Goal: Task Accomplishment & Management: Manage account settings

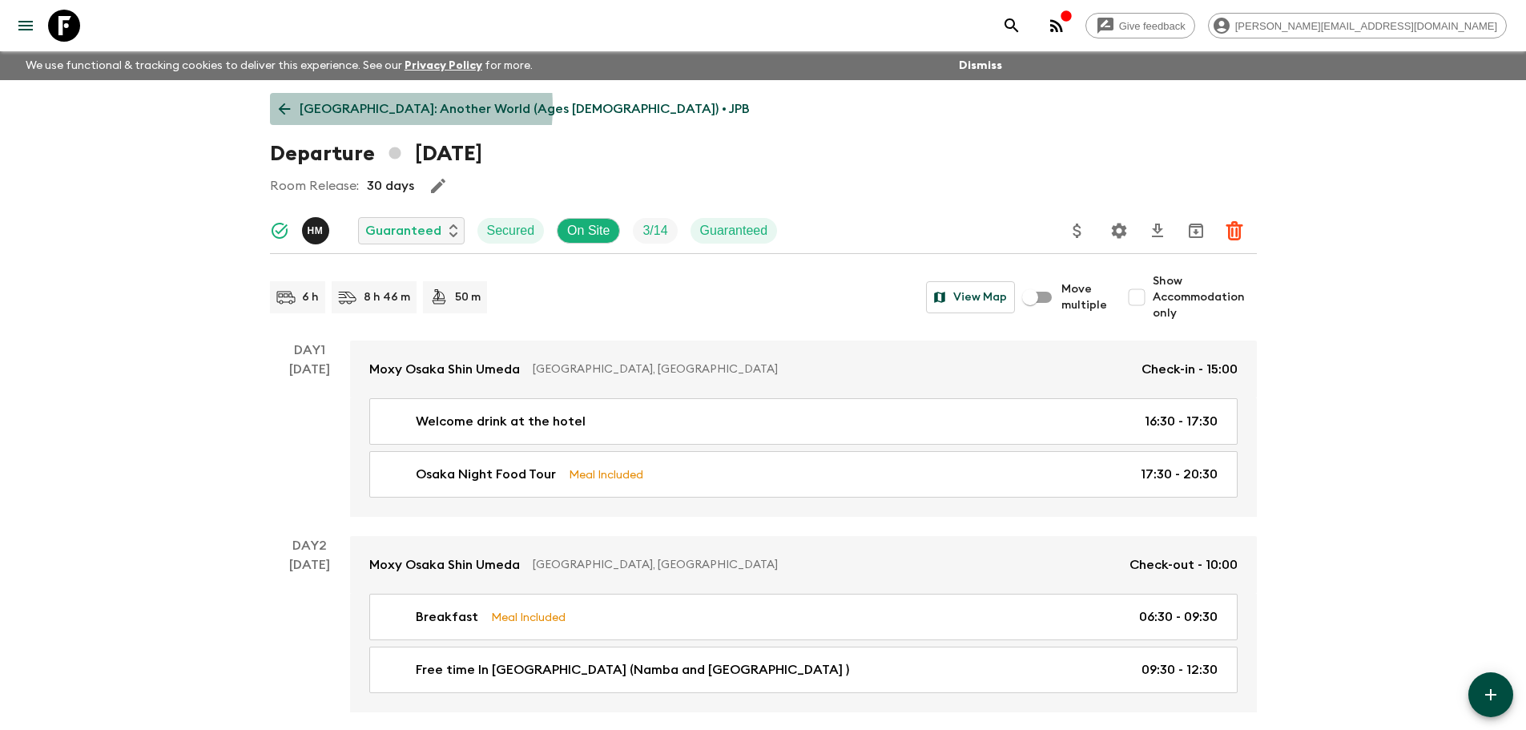
click at [337, 107] on p "Japan: Another World (Ages 45-59) • JPB" at bounding box center [525, 108] width 450 height 19
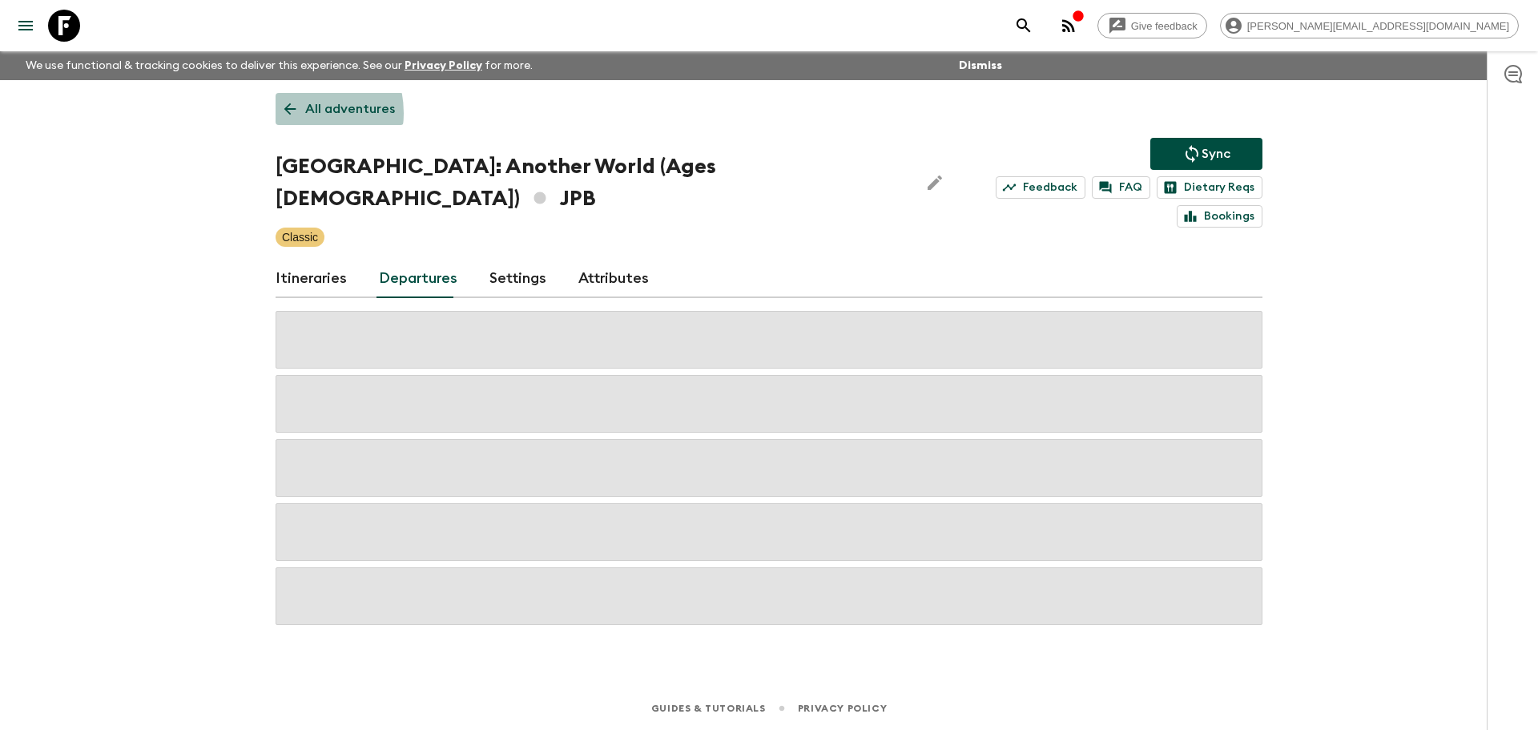
click at [292, 113] on icon at bounding box center [290, 109] width 18 height 18
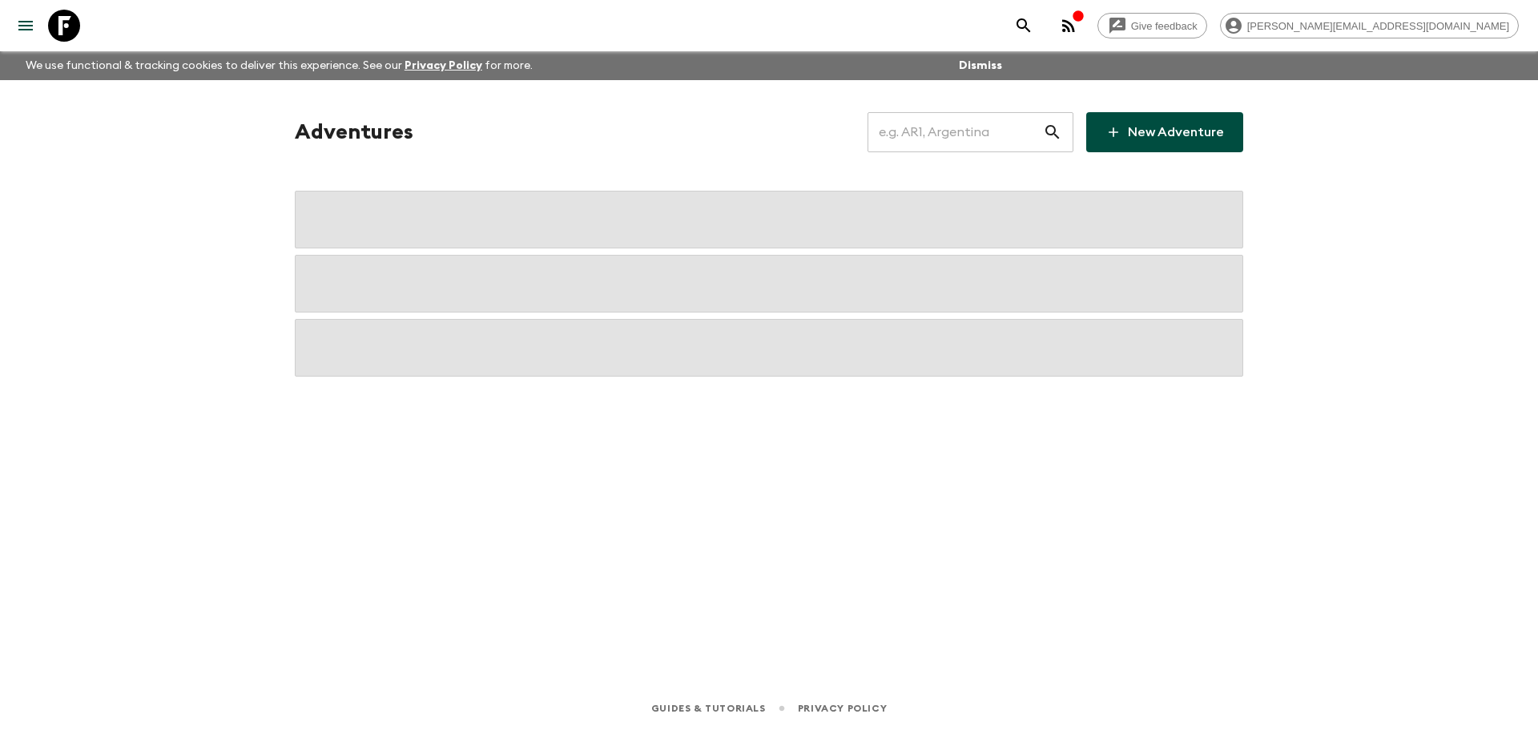
click at [926, 130] on input "text" at bounding box center [955, 132] width 175 height 45
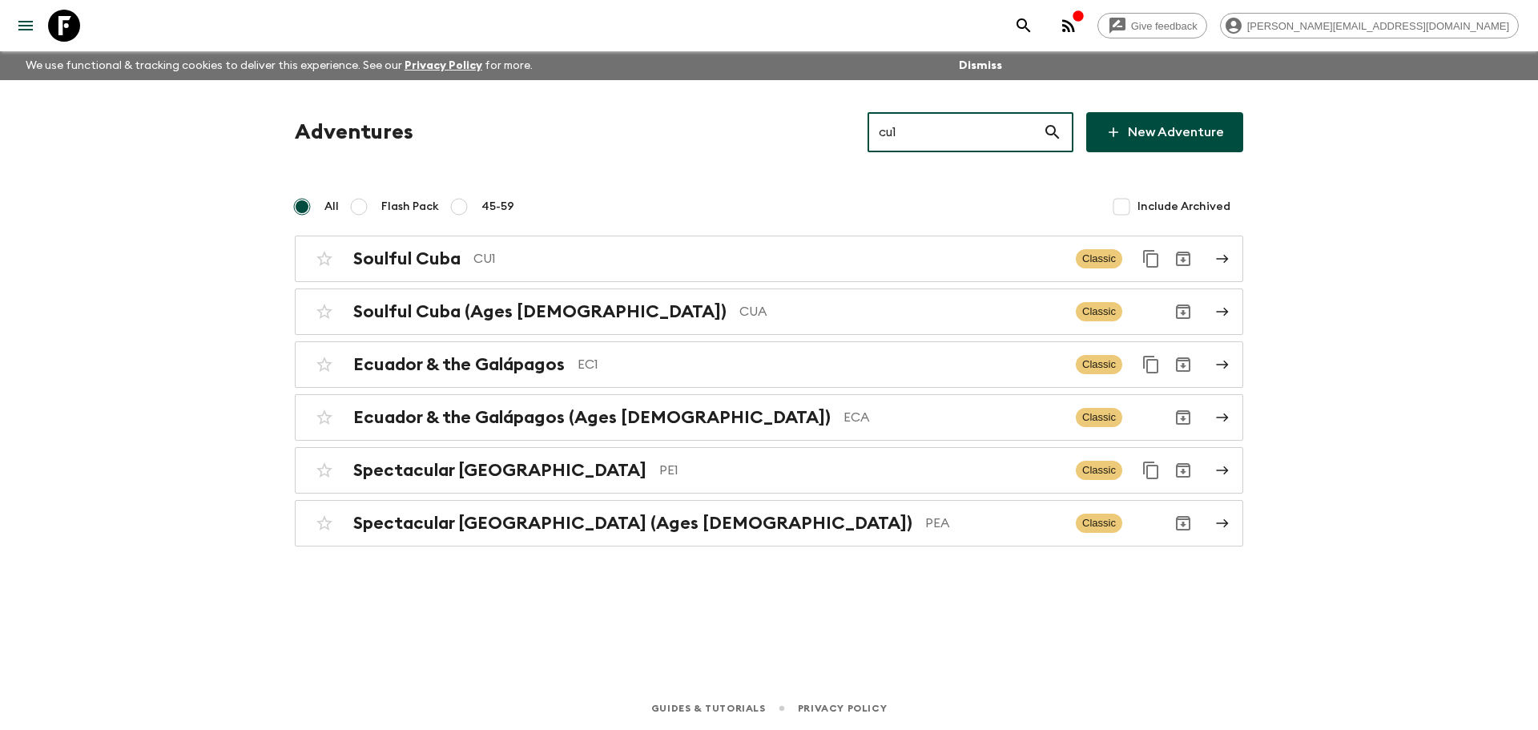
type input "cu1"
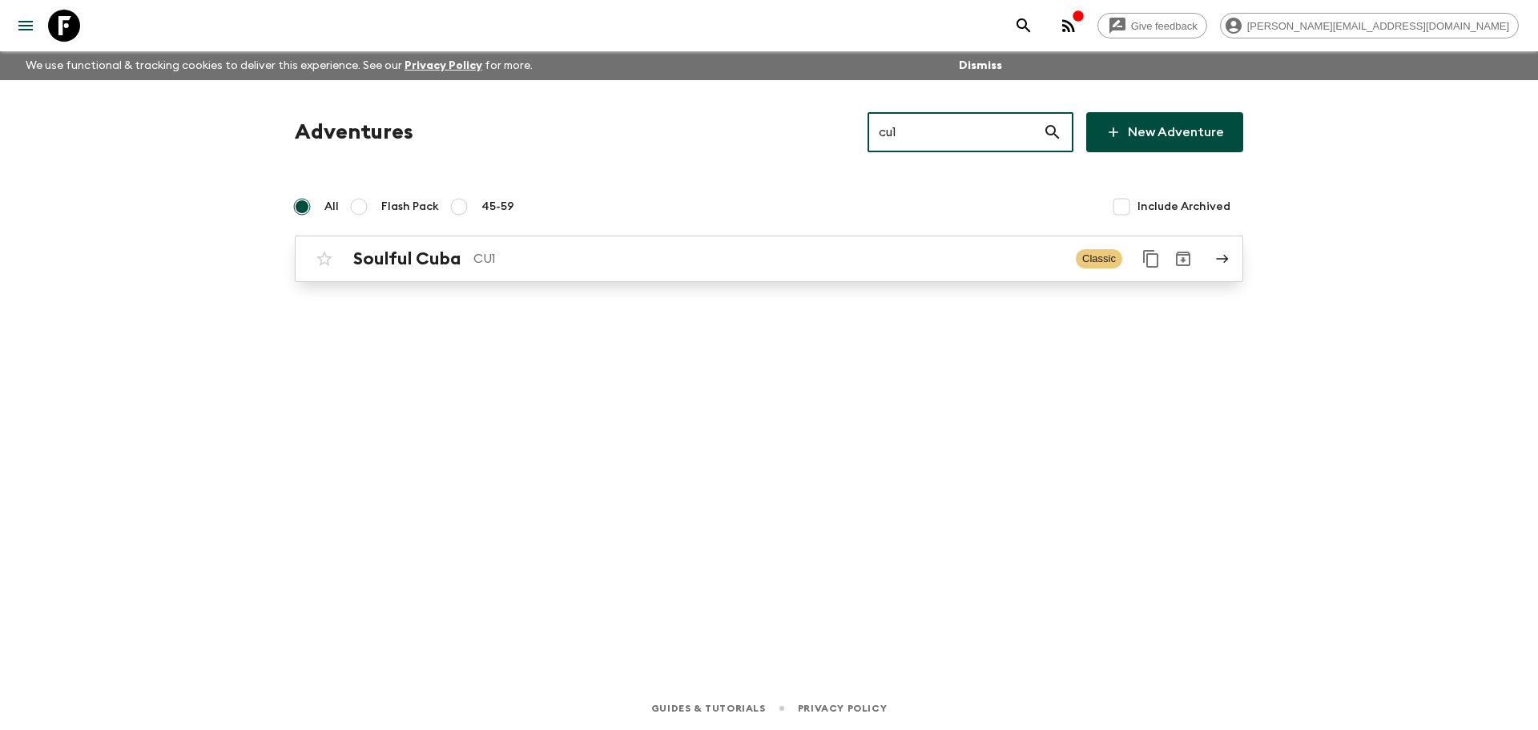
click at [793, 247] on div "Soulful Cuba CU1 Classic" at bounding box center [737, 259] width 859 height 32
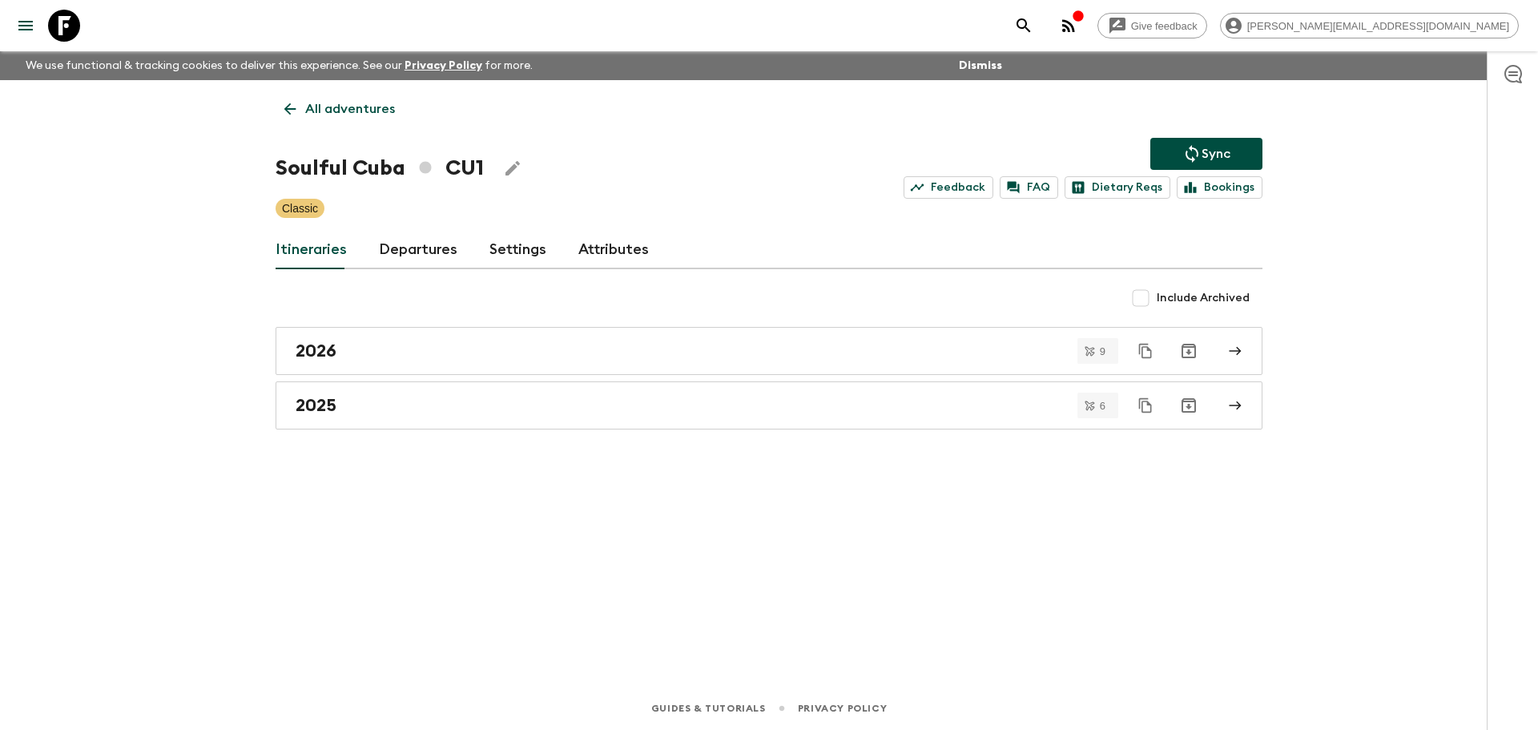
click at [432, 248] on link "Departures" at bounding box center [418, 250] width 78 height 38
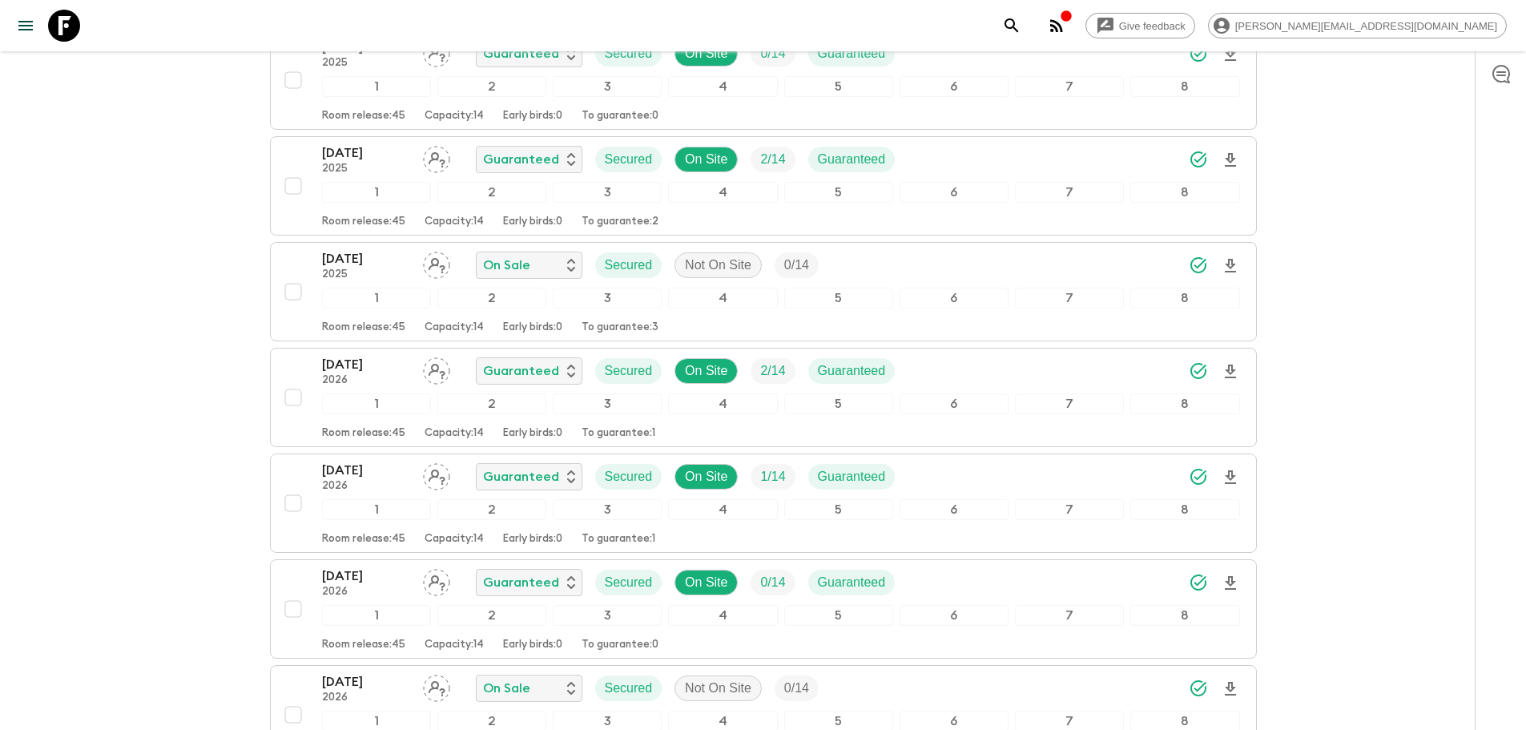
scroll to position [1750, 0]
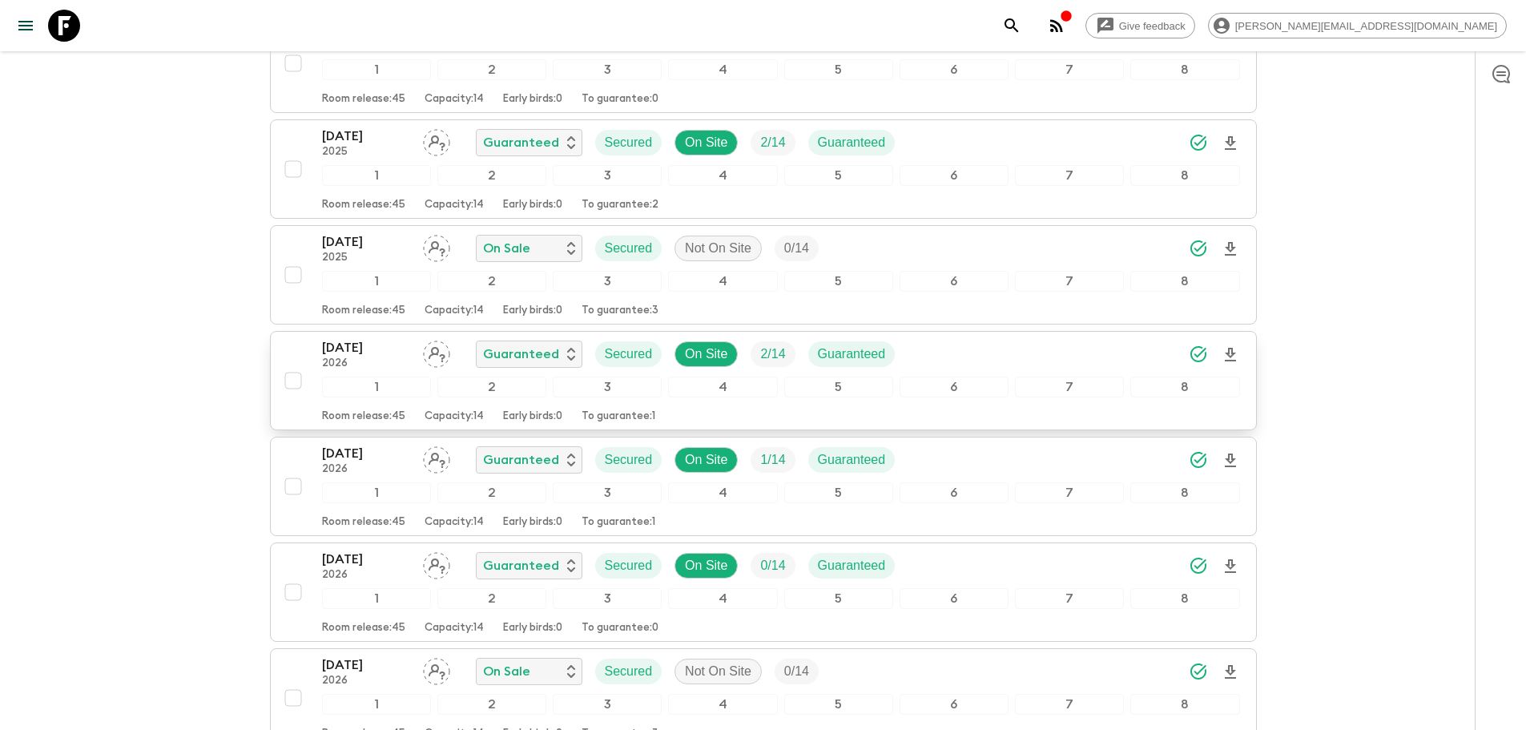
click at [1019, 341] on div "17 Jan 2026 2026 Guaranteed Secured On Site 2 / 14 Guaranteed" at bounding box center [781, 354] width 918 height 32
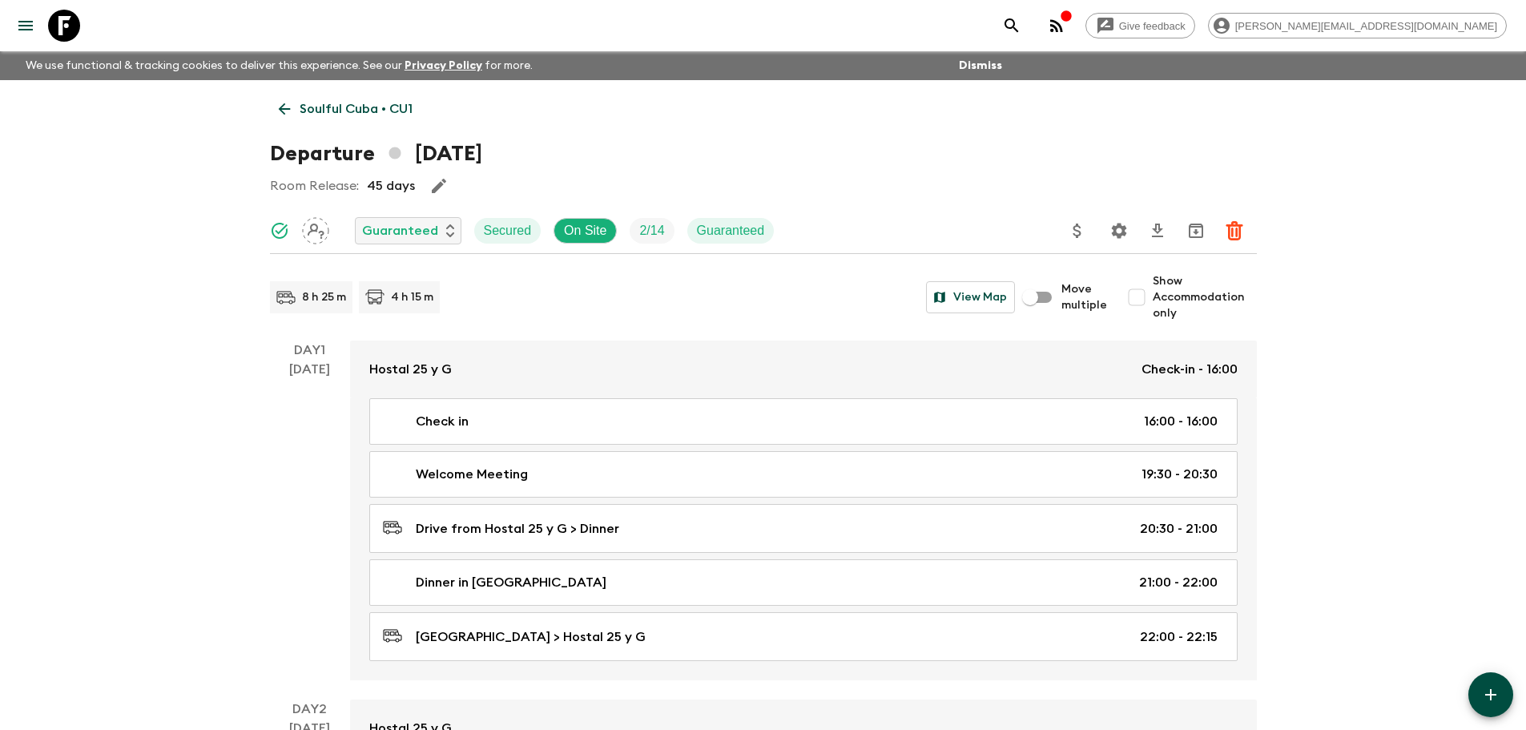
click at [328, 111] on p "Soulful Cuba • CU1" at bounding box center [356, 108] width 113 height 19
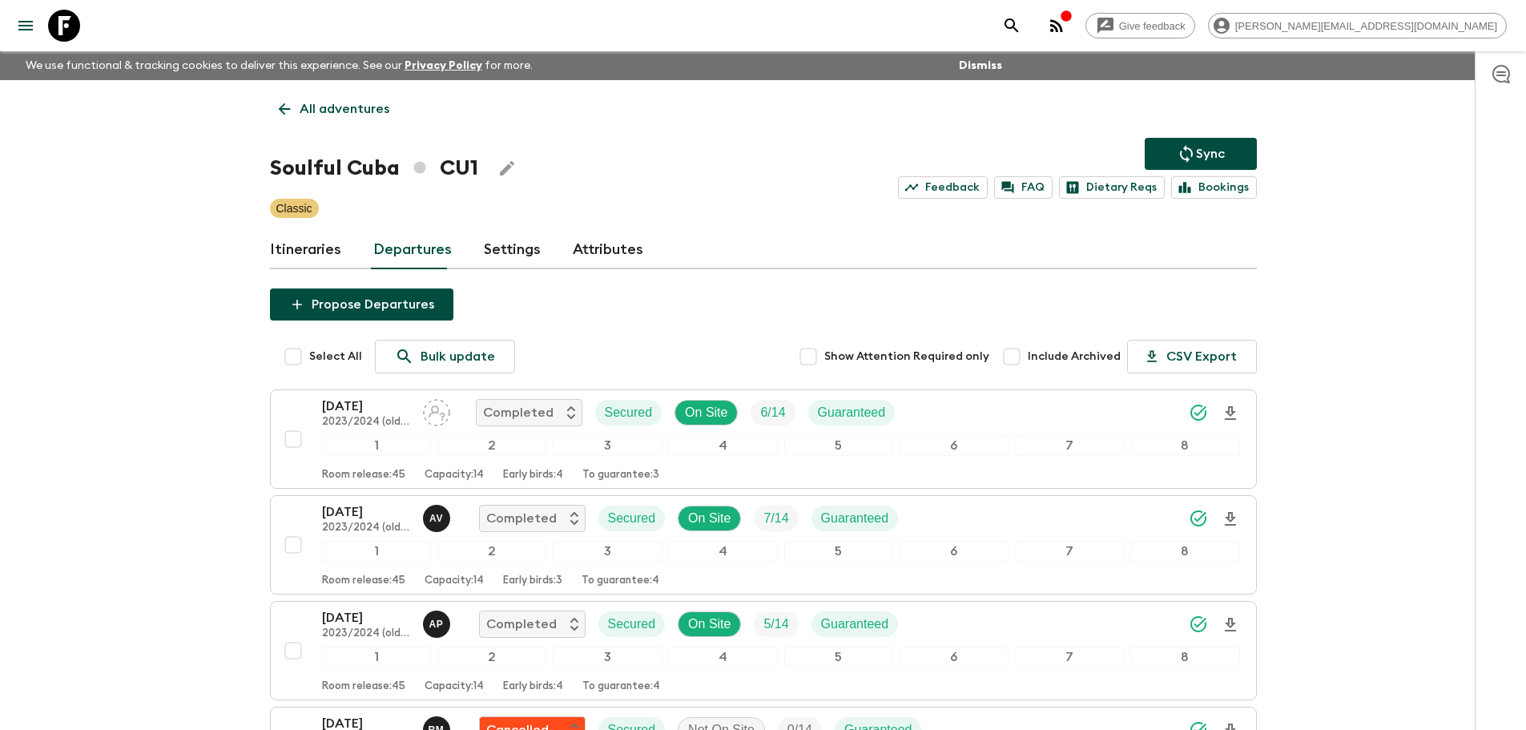
click at [298, 107] on link "All adventures" at bounding box center [334, 109] width 128 height 32
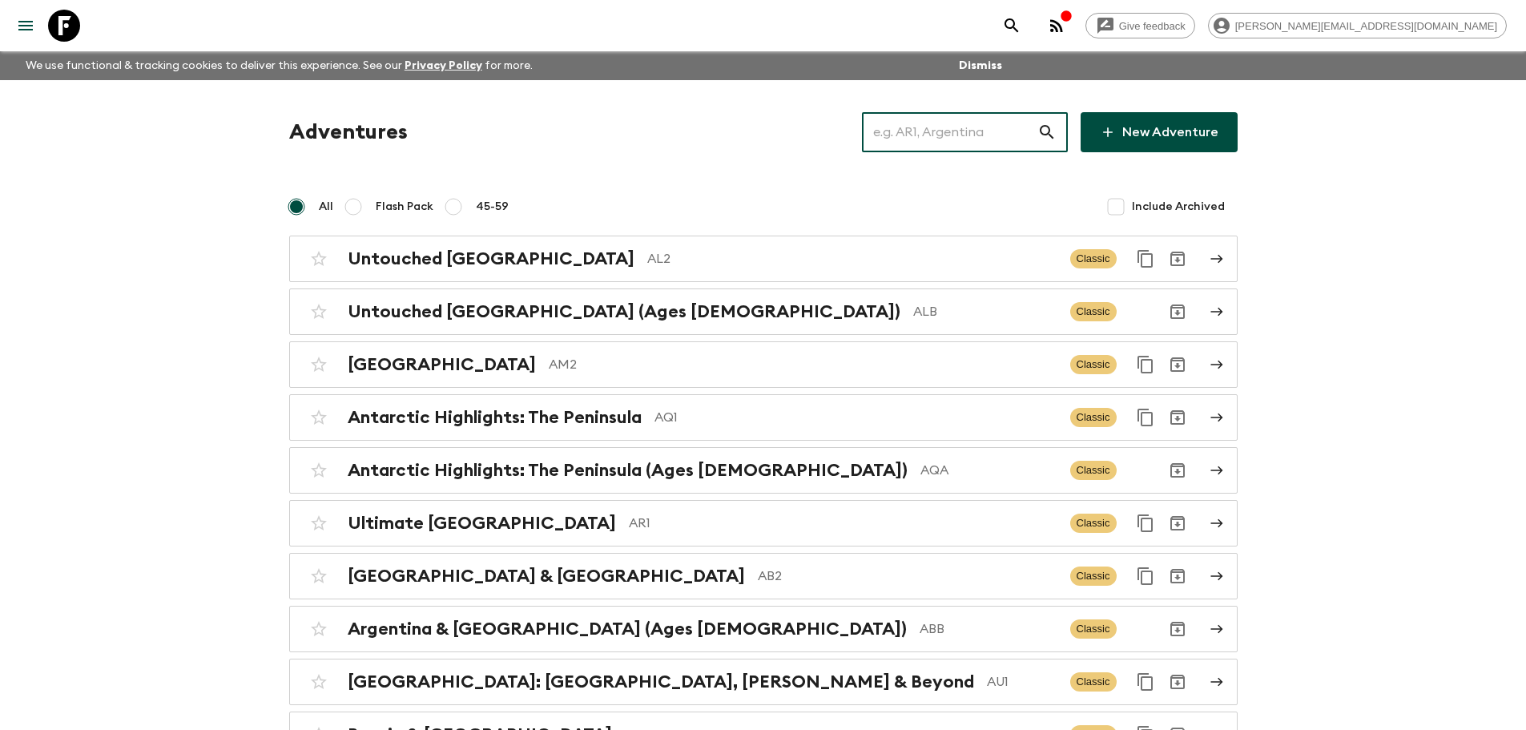
click at [904, 122] on input "text" at bounding box center [949, 132] width 175 height 45
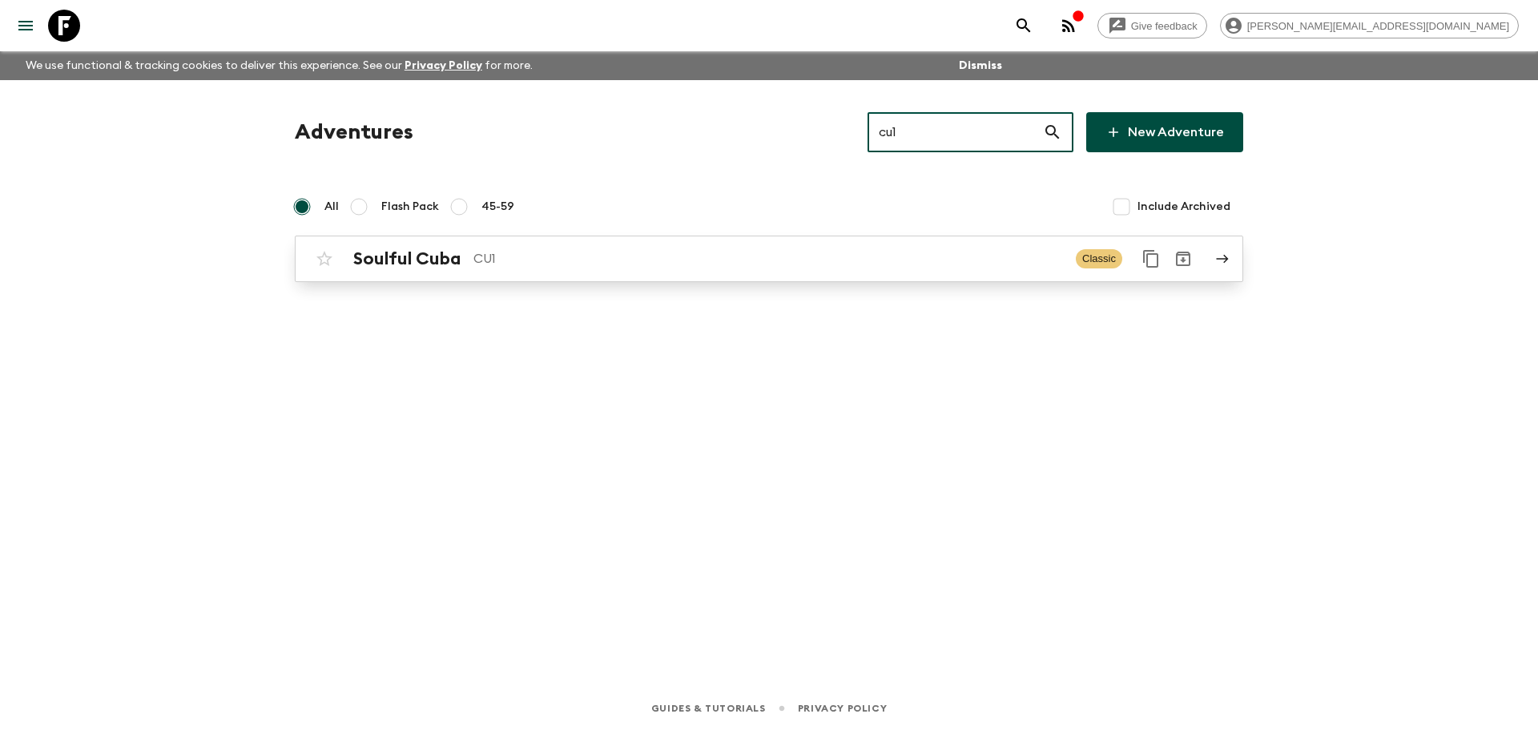
type input "cu1"
click at [807, 252] on p "CU1" at bounding box center [768, 258] width 590 height 19
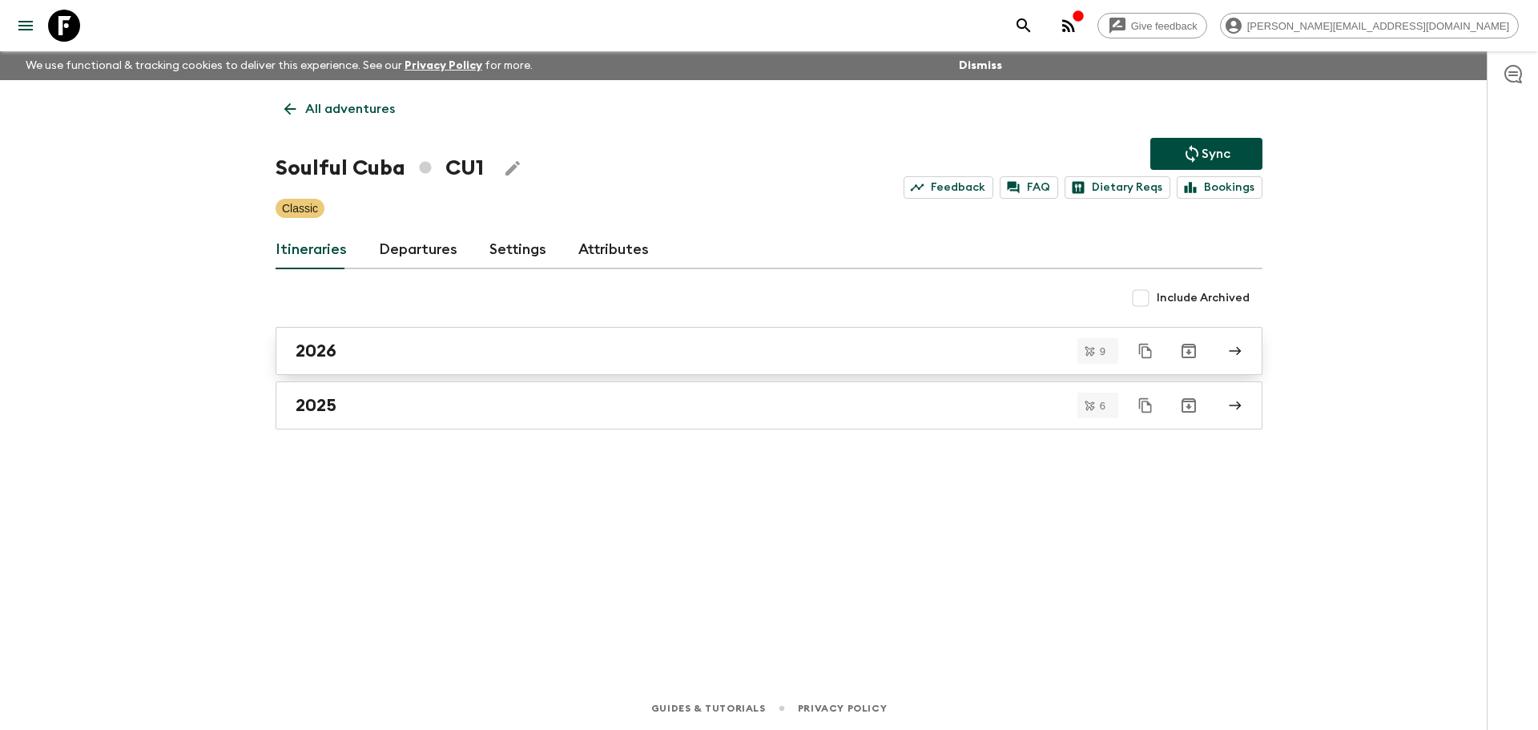
click at [381, 364] on link "2026" at bounding box center [769, 351] width 987 height 48
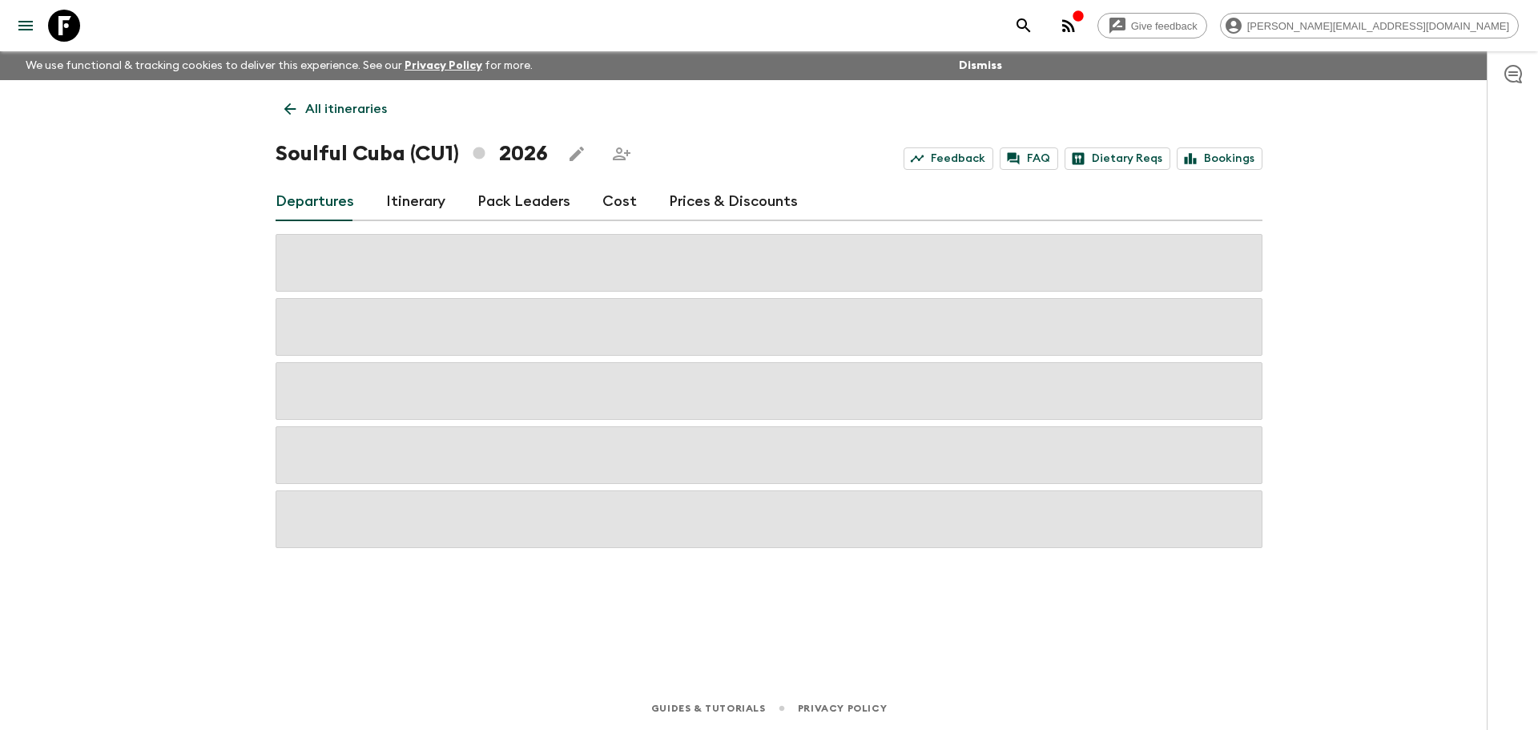
click at [711, 205] on link "Prices & Discounts" at bounding box center [733, 202] width 129 height 38
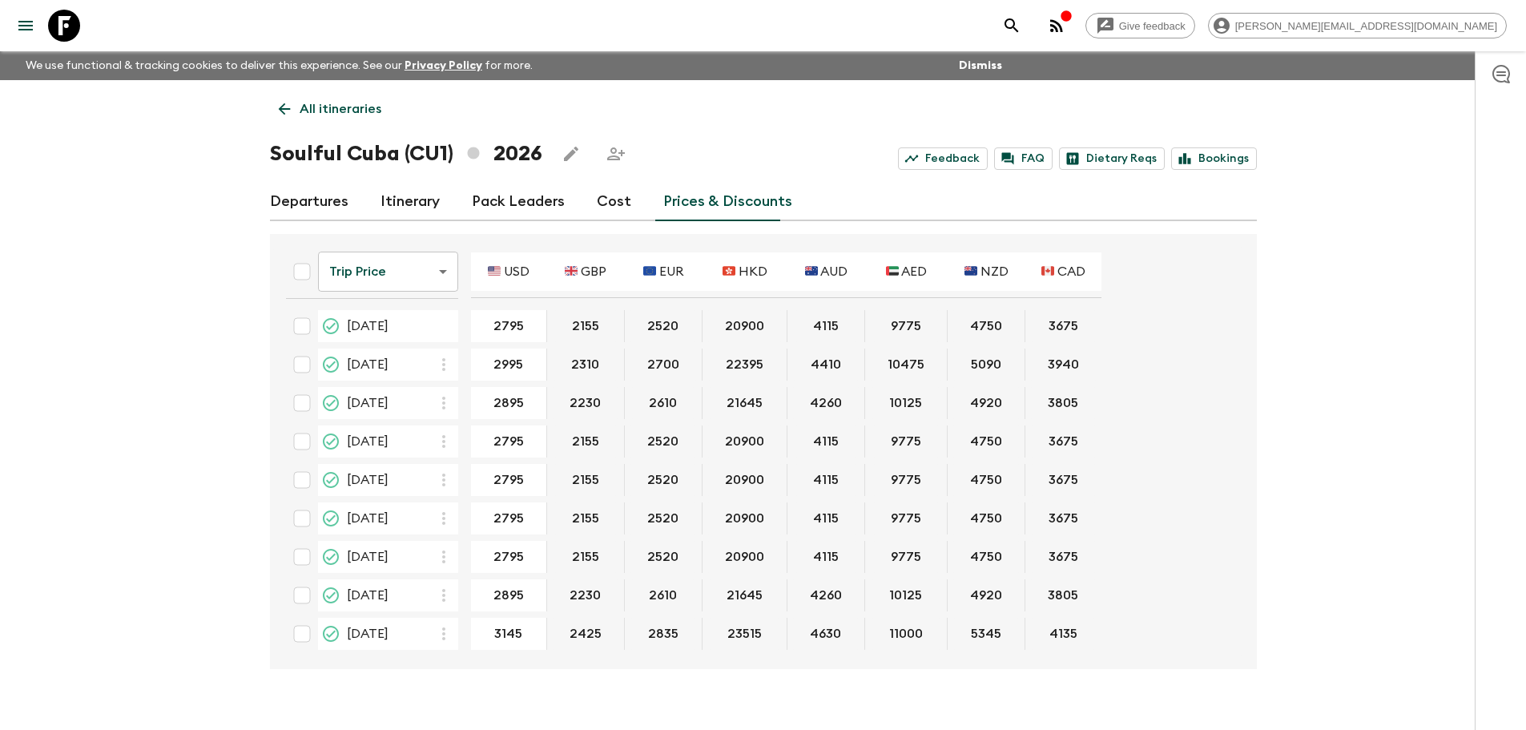
click at [409, 280] on body "Give feedback david.b@flashpack.com We use functional & tracking cookies to del…" at bounding box center [763, 378] width 1526 height 757
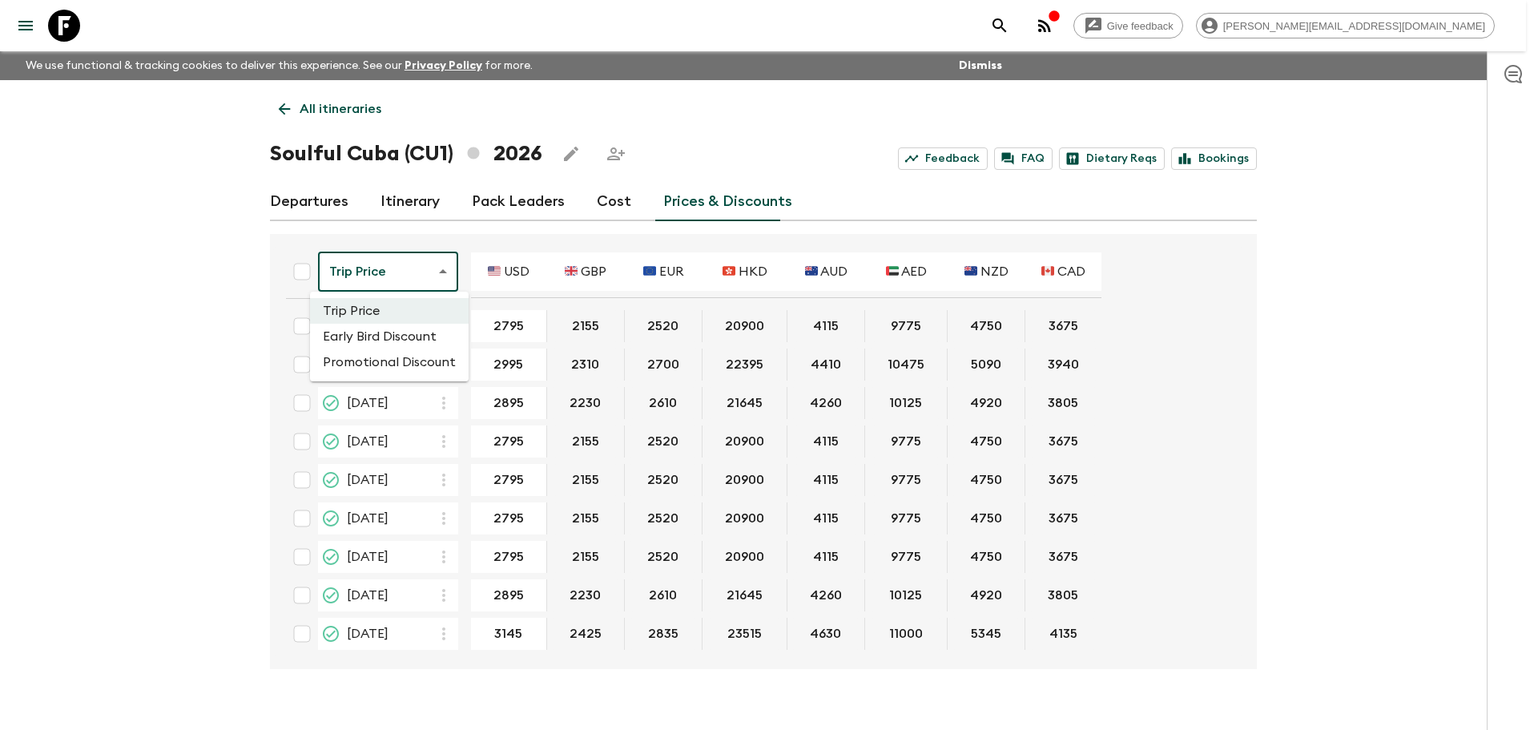
click at [409, 280] on div at bounding box center [769, 365] width 1538 height 730
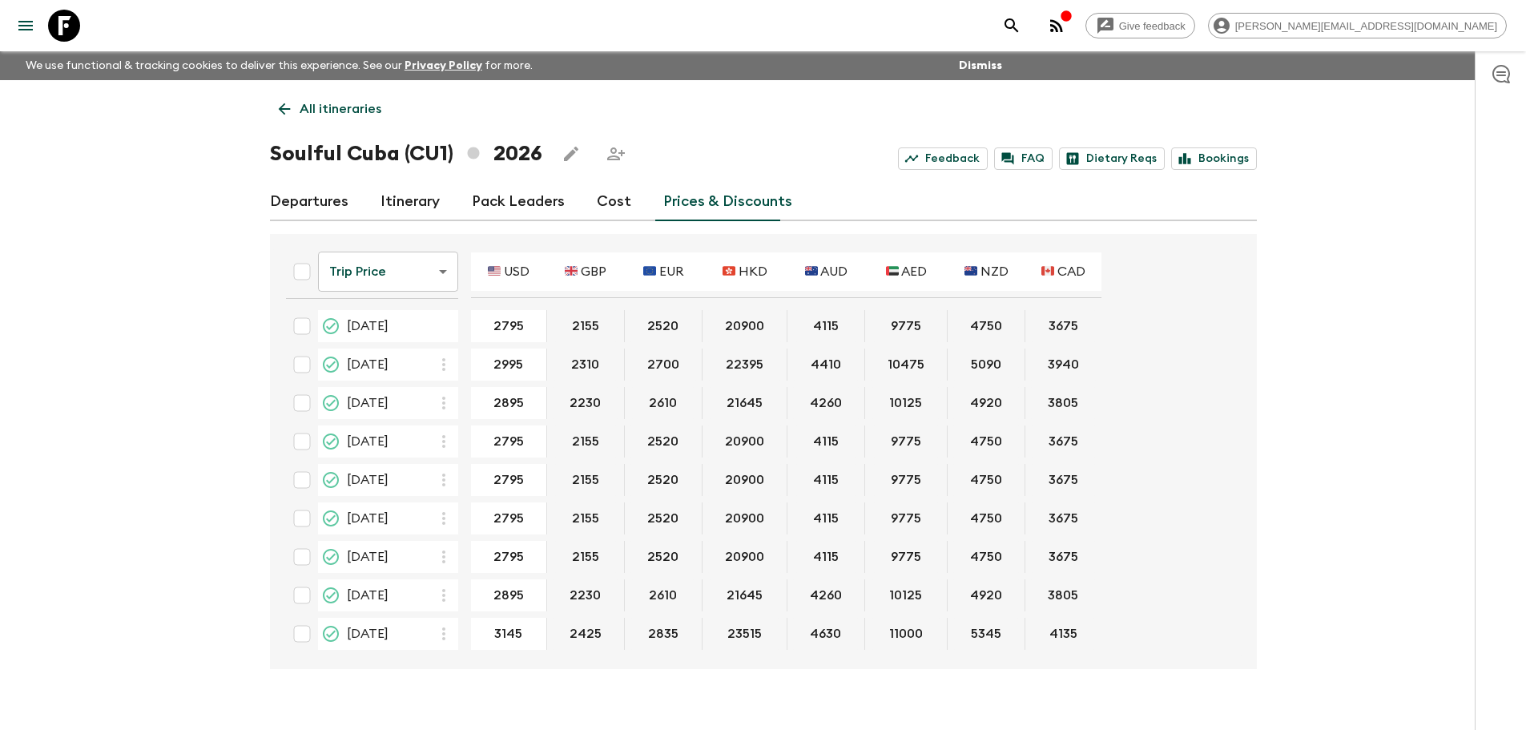
click at [428, 280] on body "Give feedback david.b@flashpack.com We use functional & tracking cookies to del…" at bounding box center [763, 378] width 1526 height 757
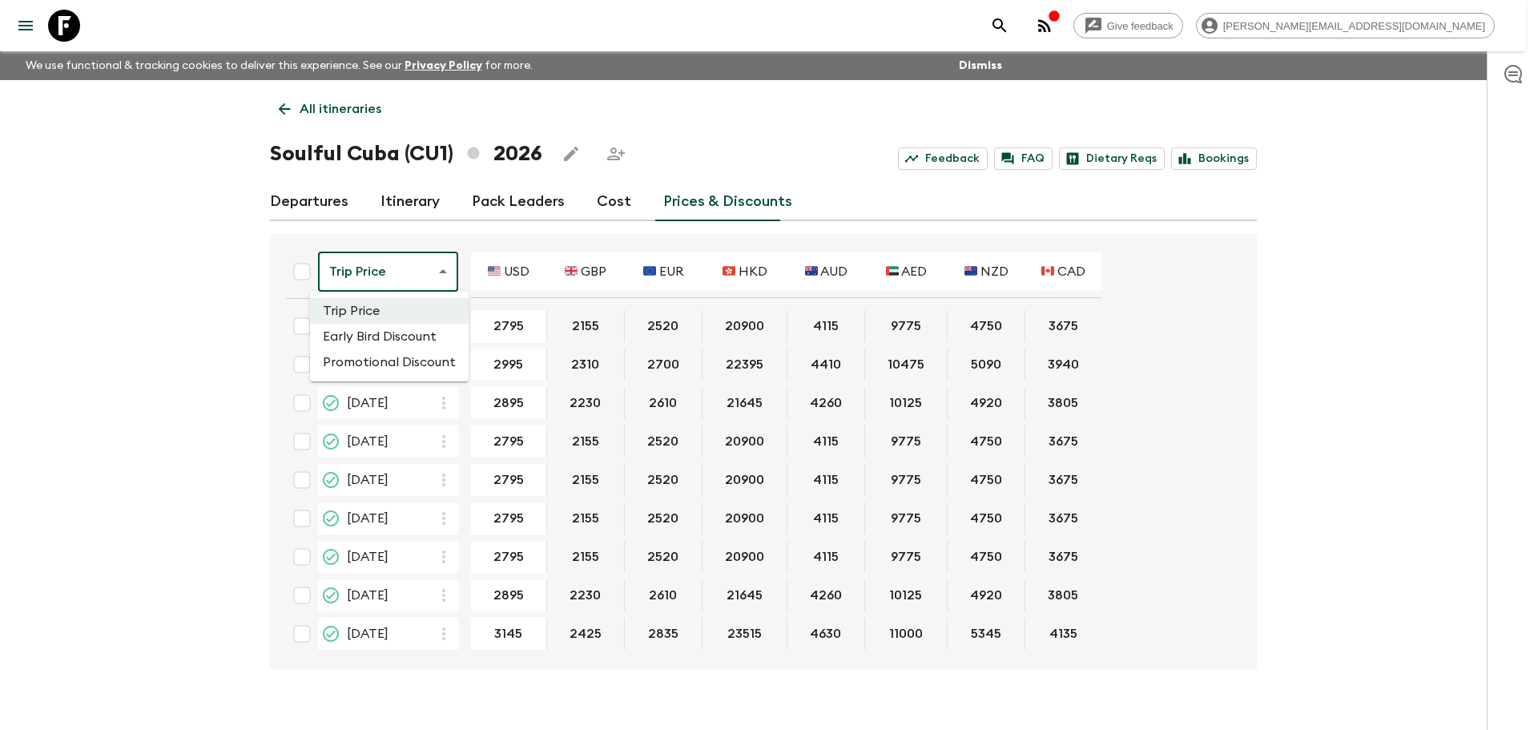
click at [421, 341] on li "Early Bird Discount" at bounding box center [389, 337] width 159 height 26
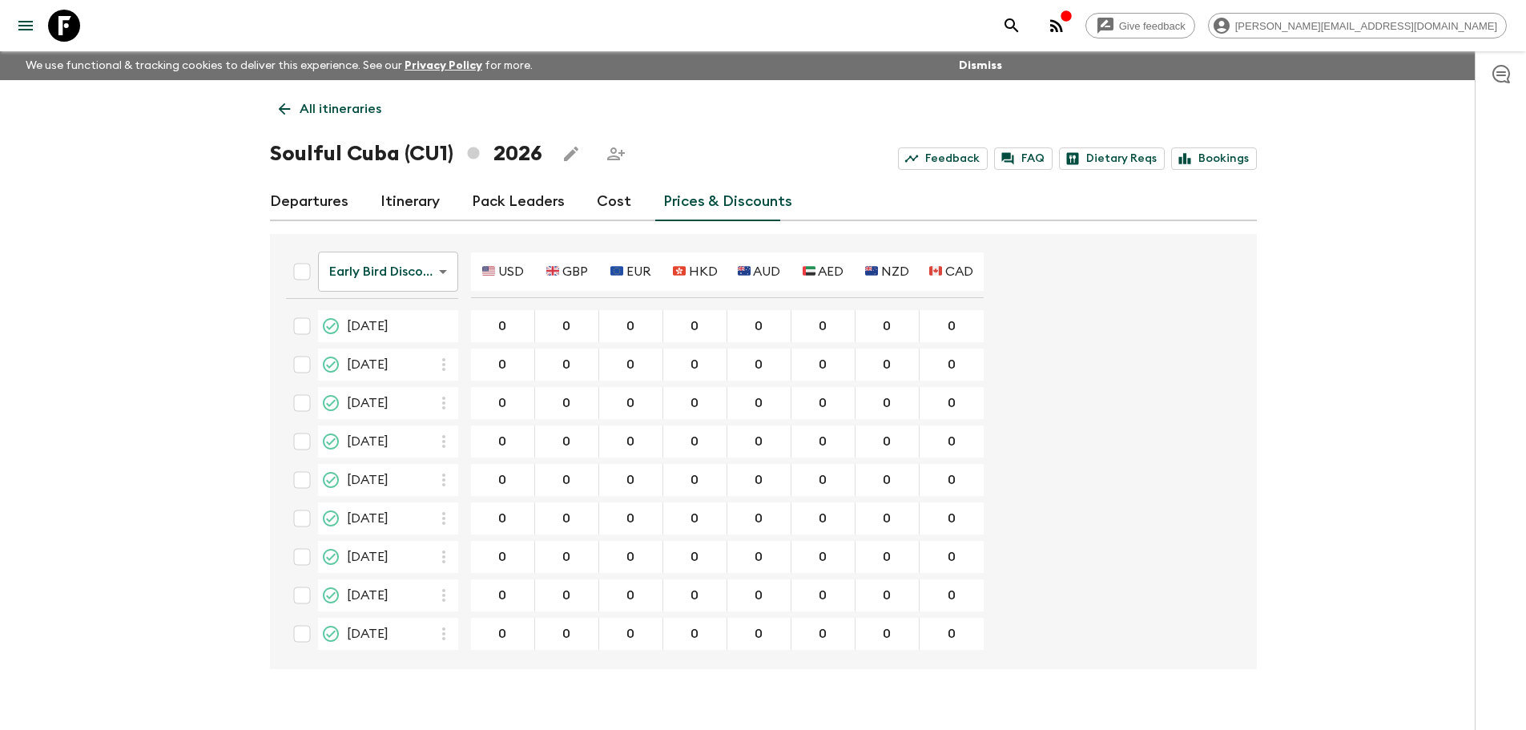
click at [208, 296] on div "Give feedback david.b@flashpack.com We use functional & tracking cookies to del…" at bounding box center [763, 378] width 1526 height 757
click at [419, 272] on body "Give feedback david.b@flashpack.com We use functional & tracking cookies to del…" at bounding box center [763, 378] width 1526 height 757
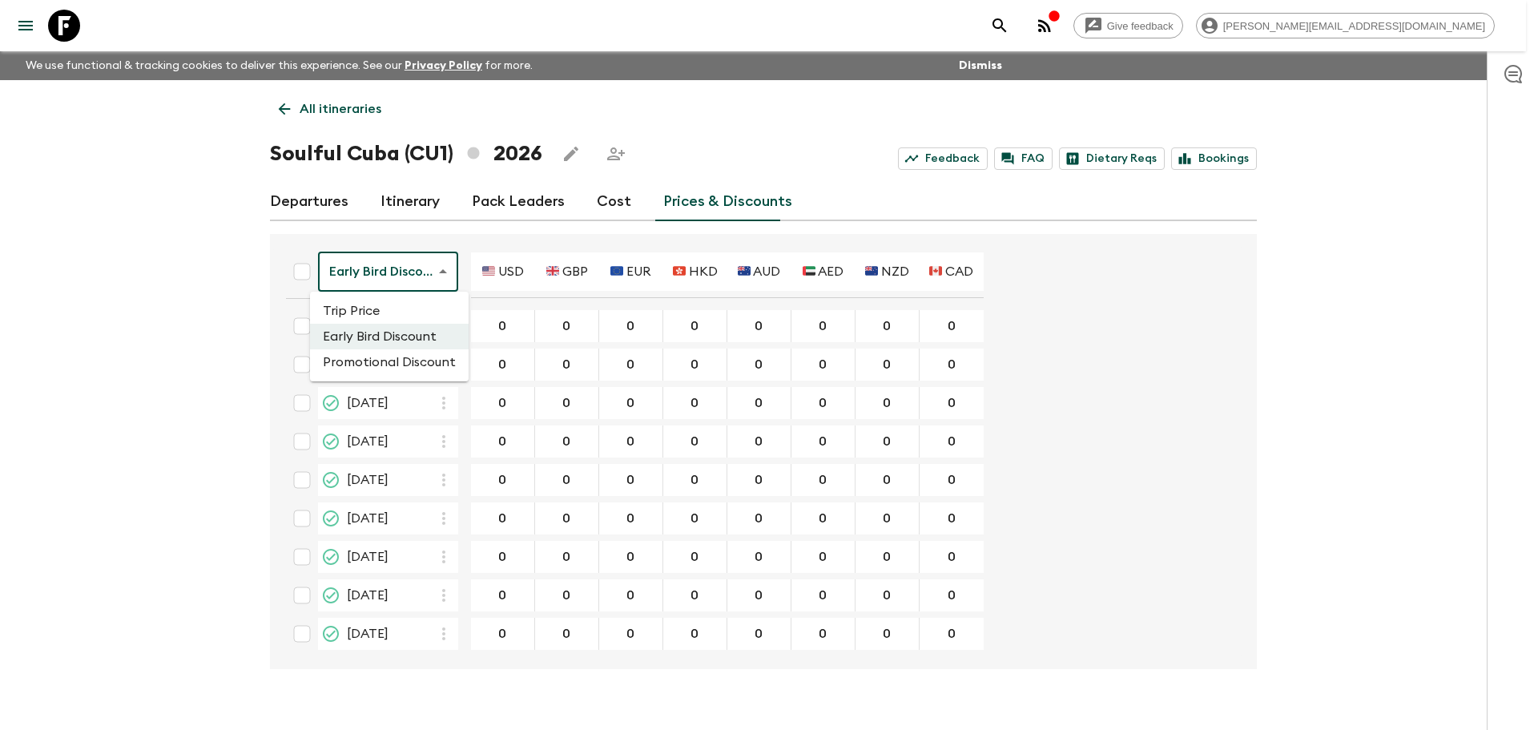
click at [201, 231] on div at bounding box center [769, 365] width 1538 height 730
click at [447, 271] on body "Give feedback david.b@flashpack.com We use functional & tracking cookies to del…" at bounding box center [769, 378] width 1538 height 757
click at [411, 353] on li "Promotional Discount" at bounding box center [389, 362] width 159 height 26
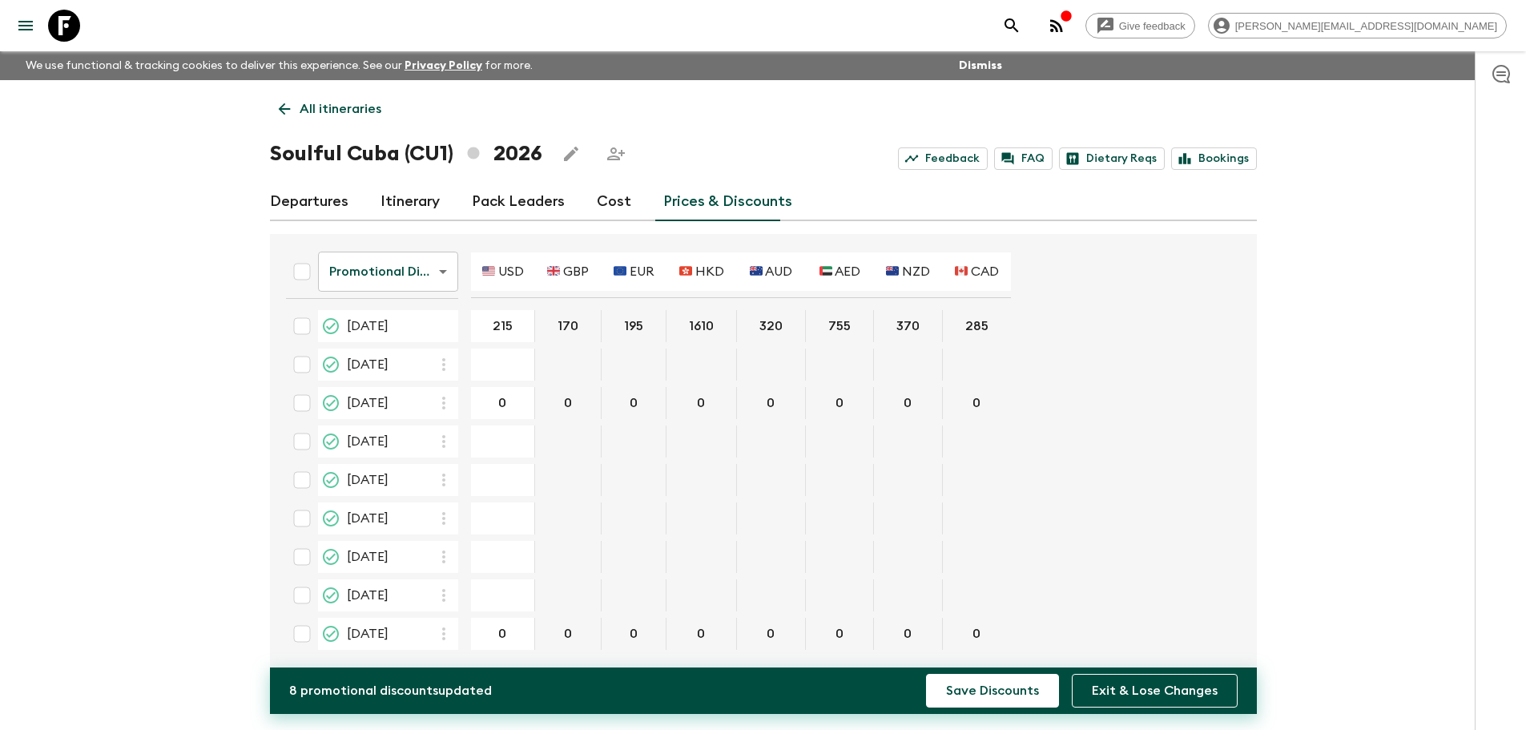
type input "215"
click at [1379, 320] on div "Give feedback david.b@flashpack.com We use functional & tracking cookies to del…" at bounding box center [763, 378] width 1526 height 757
click at [1151, 696] on button "Exit & Lose Changes" at bounding box center [1155, 691] width 166 height 34
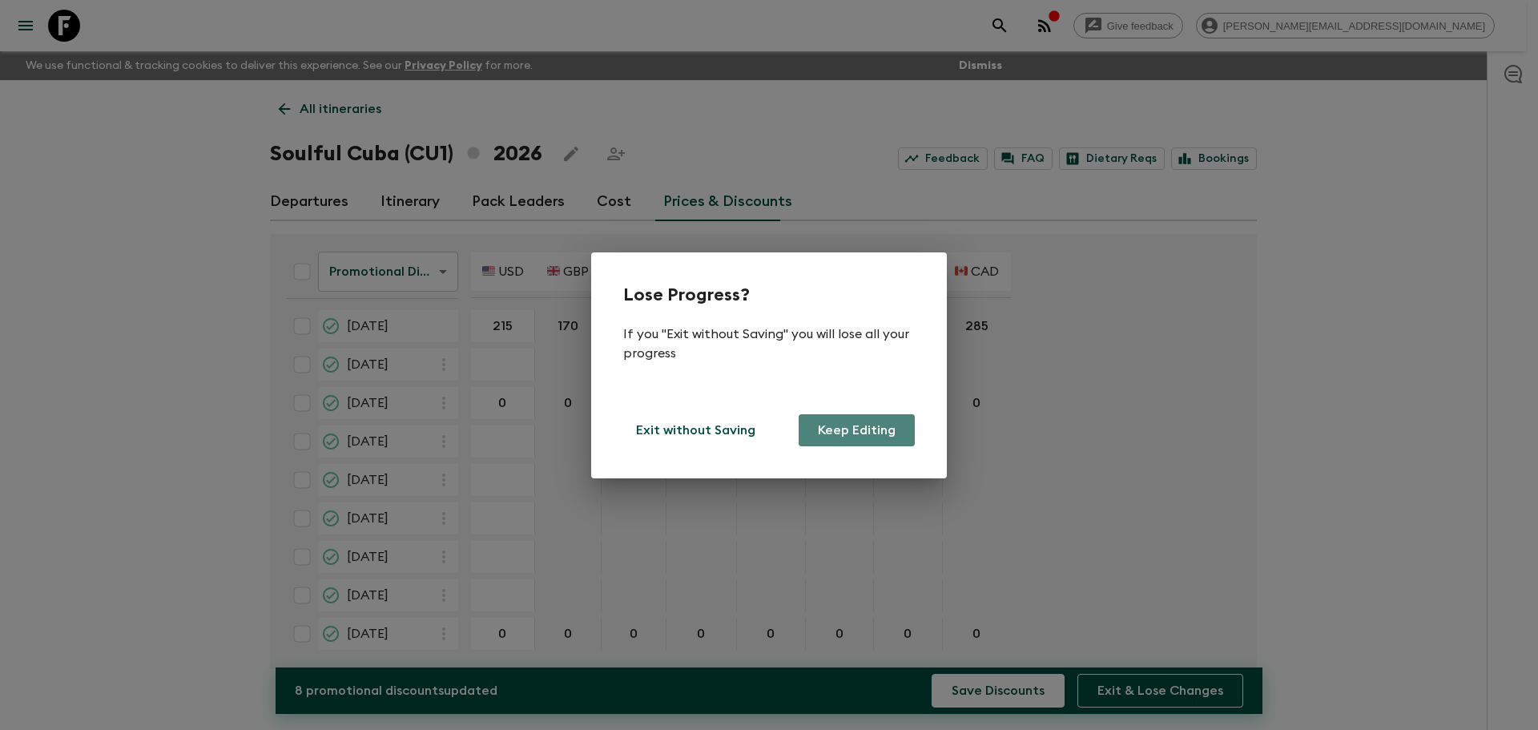
click at [824, 438] on button "Keep Editing" at bounding box center [857, 430] width 116 height 32
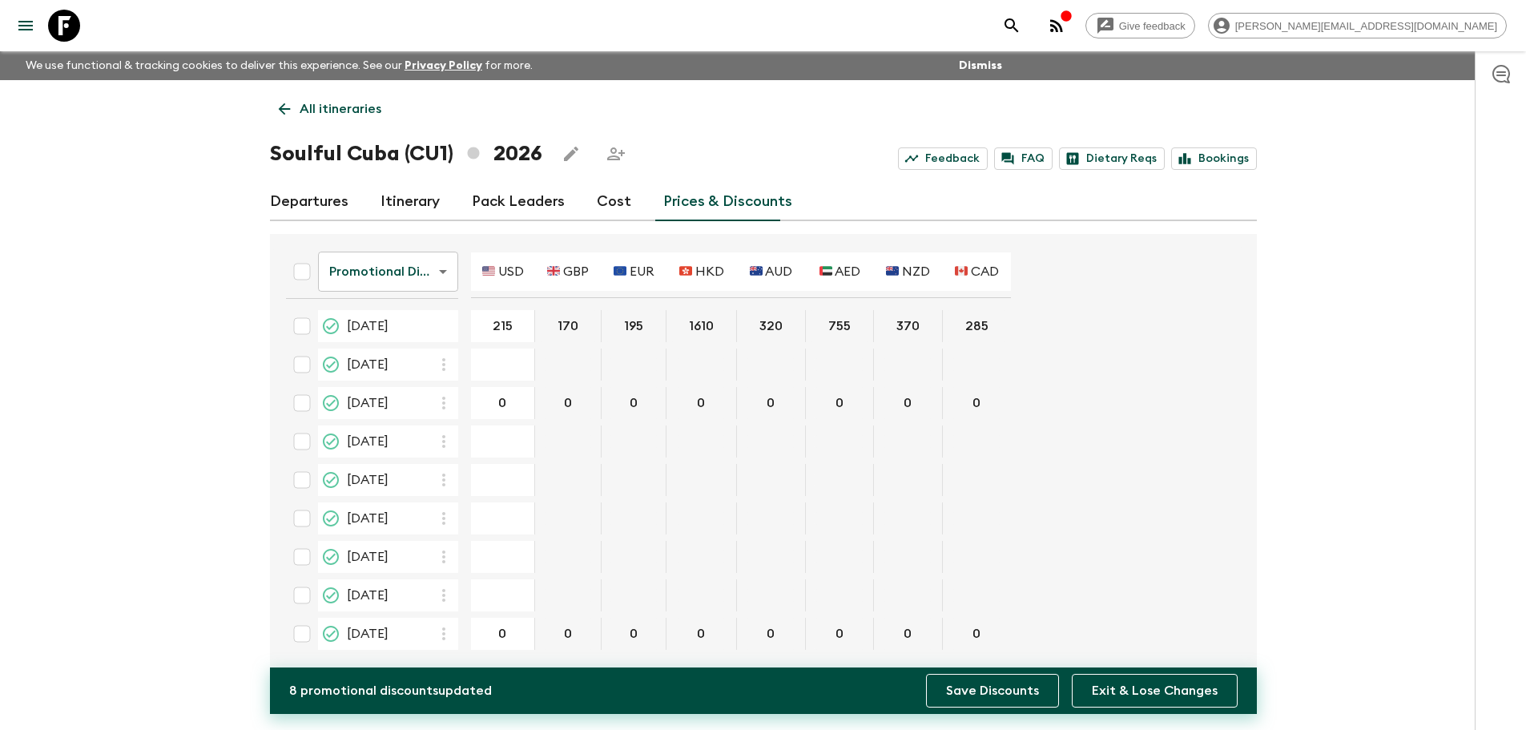
click at [1000, 686] on button "Save Discounts" at bounding box center [992, 691] width 133 height 34
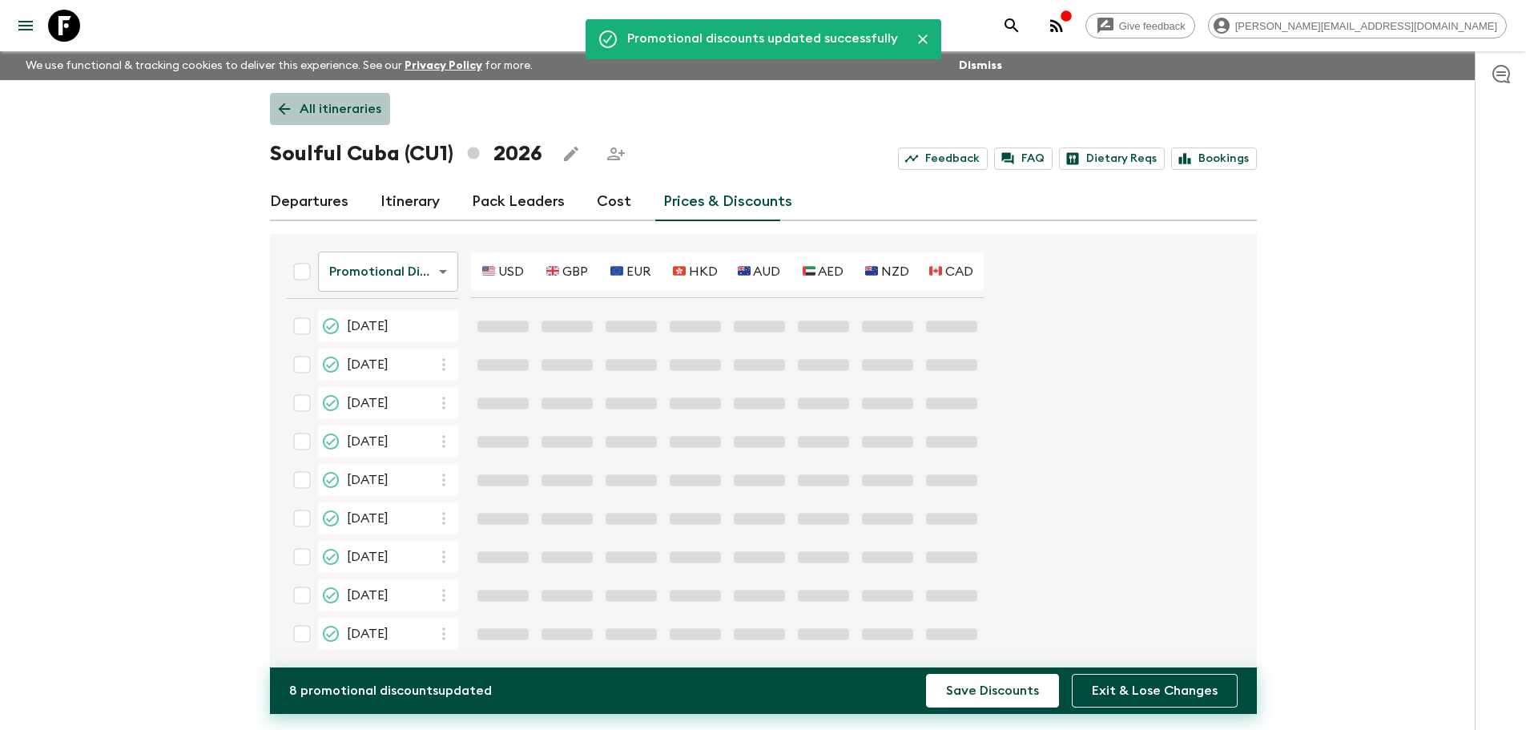
click at [317, 113] on p "All itineraries" at bounding box center [341, 108] width 82 height 19
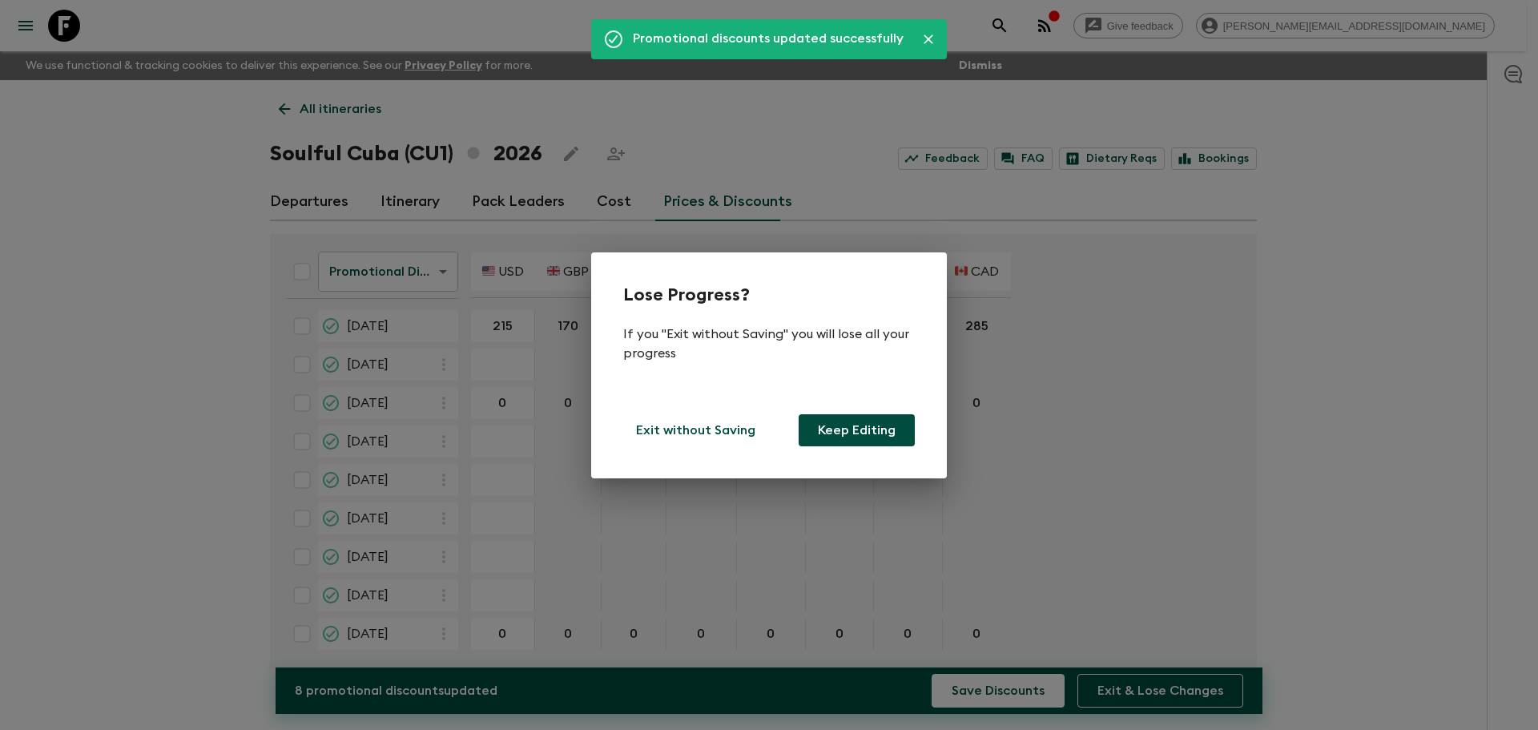
click at [879, 433] on button "Keep Editing" at bounding box center [857, 430] width 116 height 32
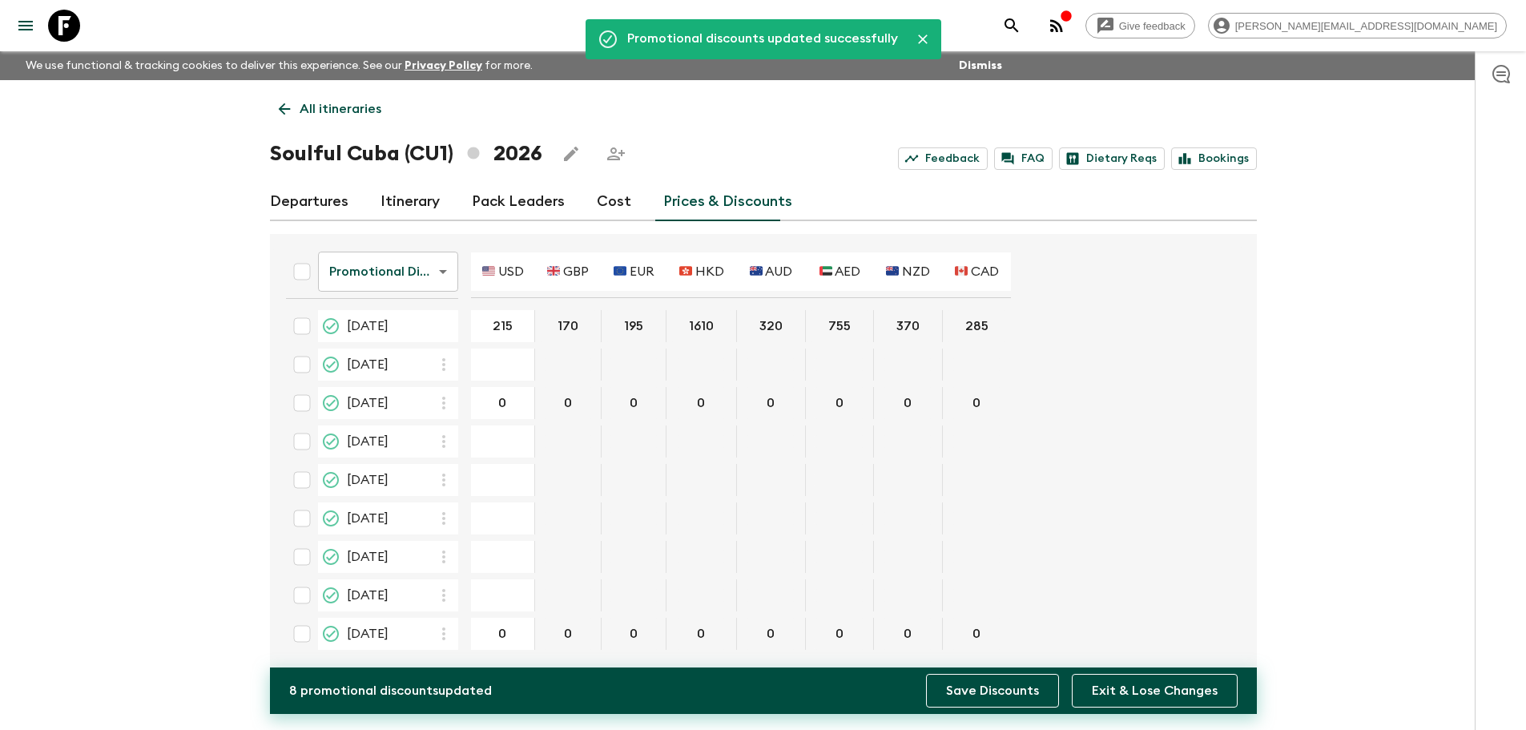
click at [984, 697] on button "Save Discounts" at bounding box center [992, 691] width 133 height 34
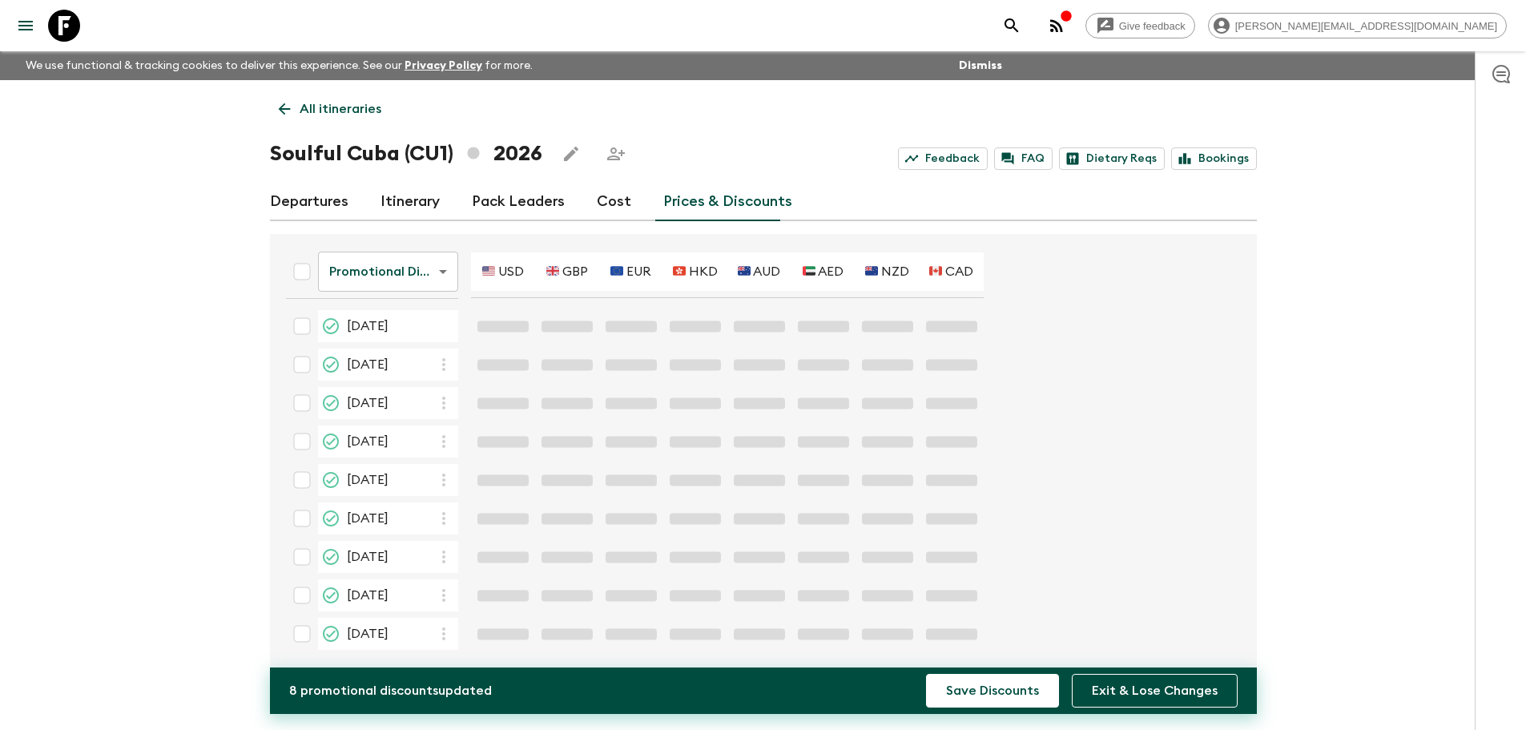
scroll to position [1, 0]
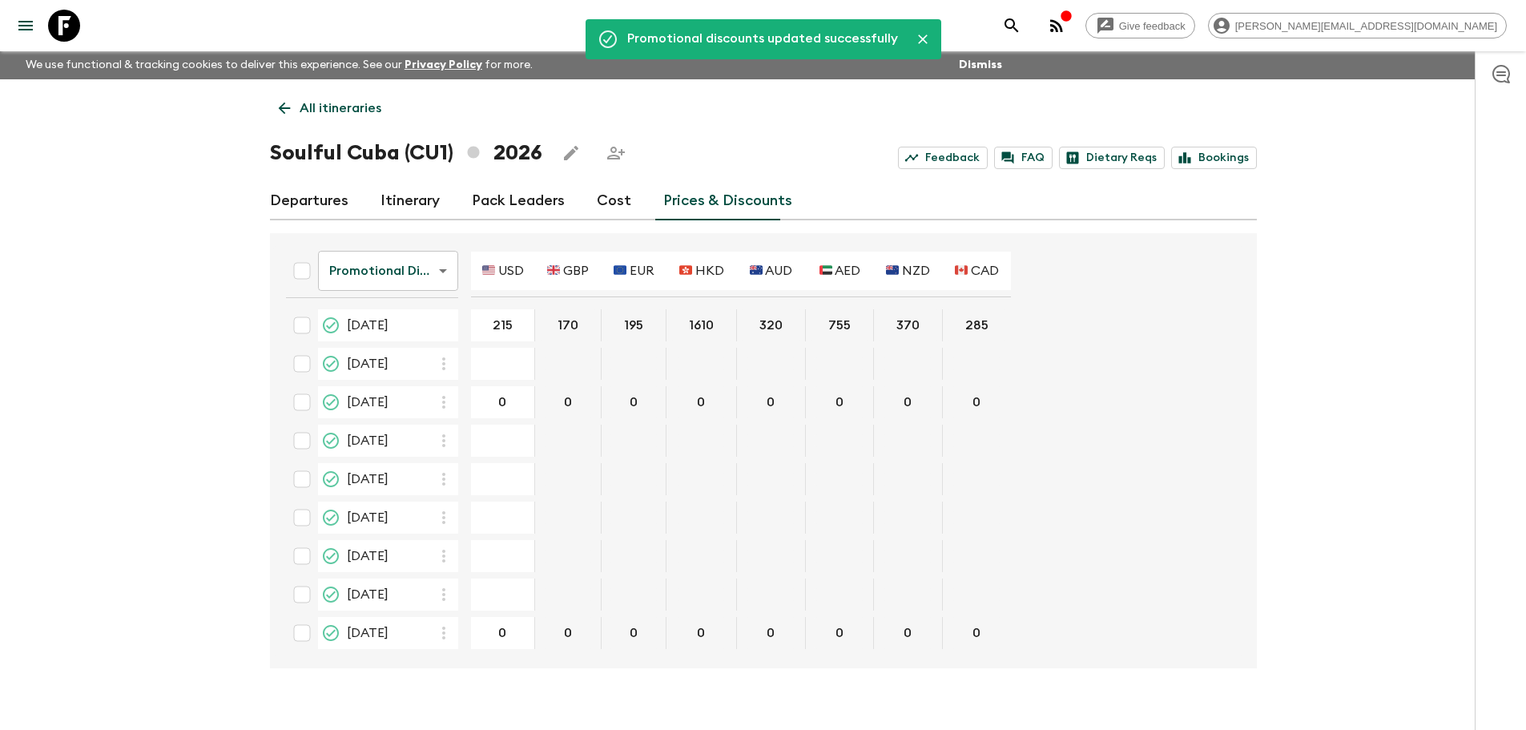
click at [1290, 377] on div "Give feedback david.b@flashpack.com We use functional & tracking cookies to del…" at bounding box center [763, 377] width 1526 height 757
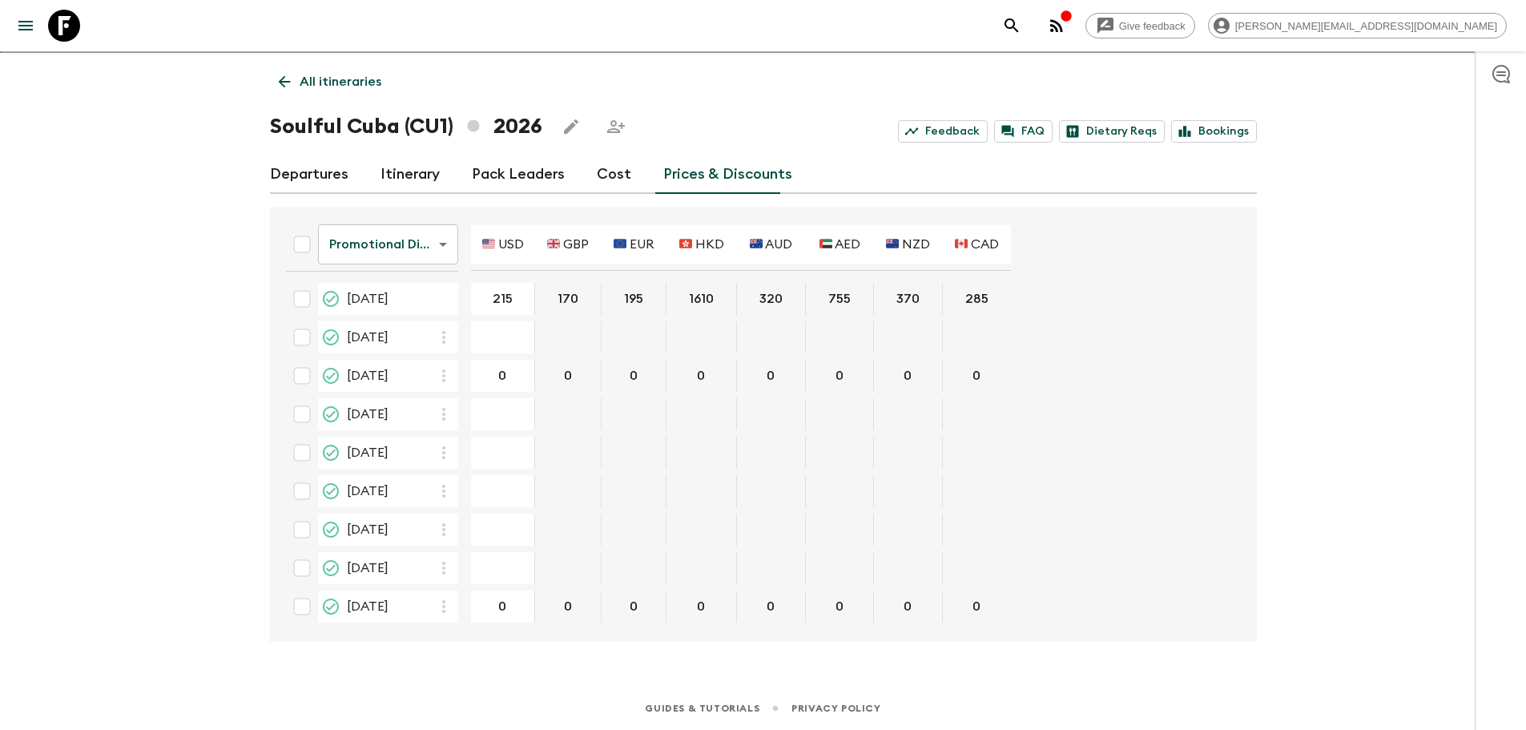
scroll to position [0, 0]
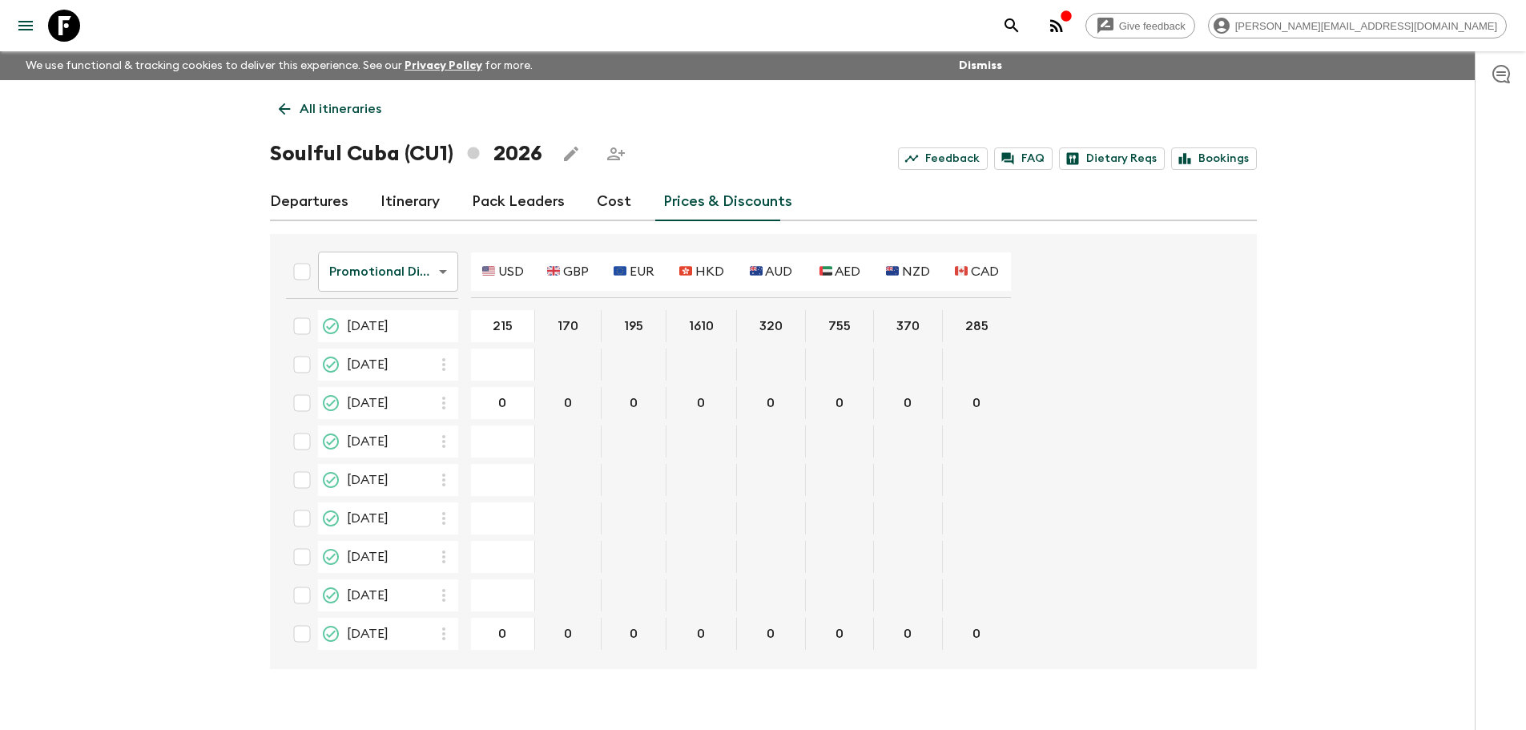
click at [312, 115] on p "All itineraries" at bounding box center [341, 108] width 82 height 19
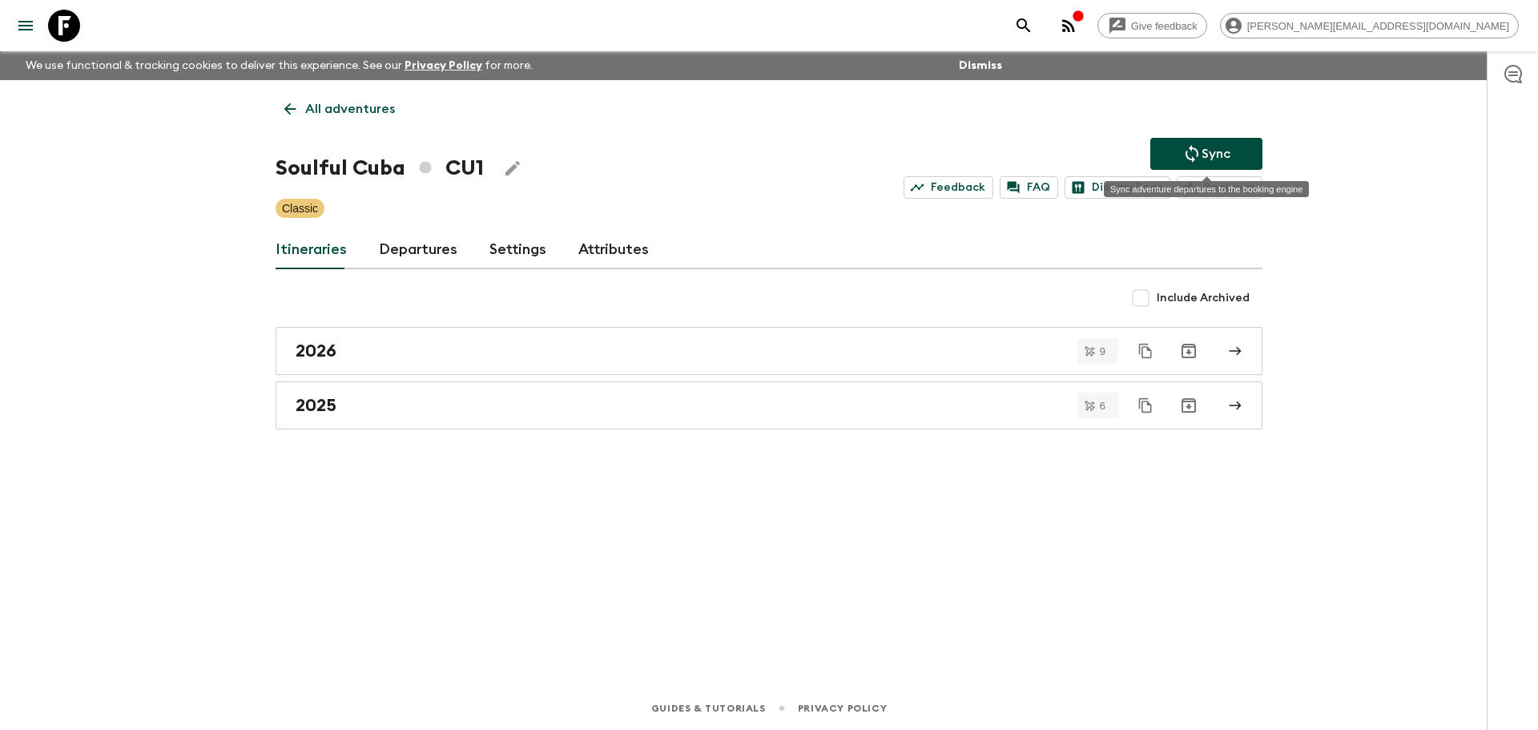
click at [1182, 149] on button "Sync" at bounding box center [1206, 154] width 112 height 32
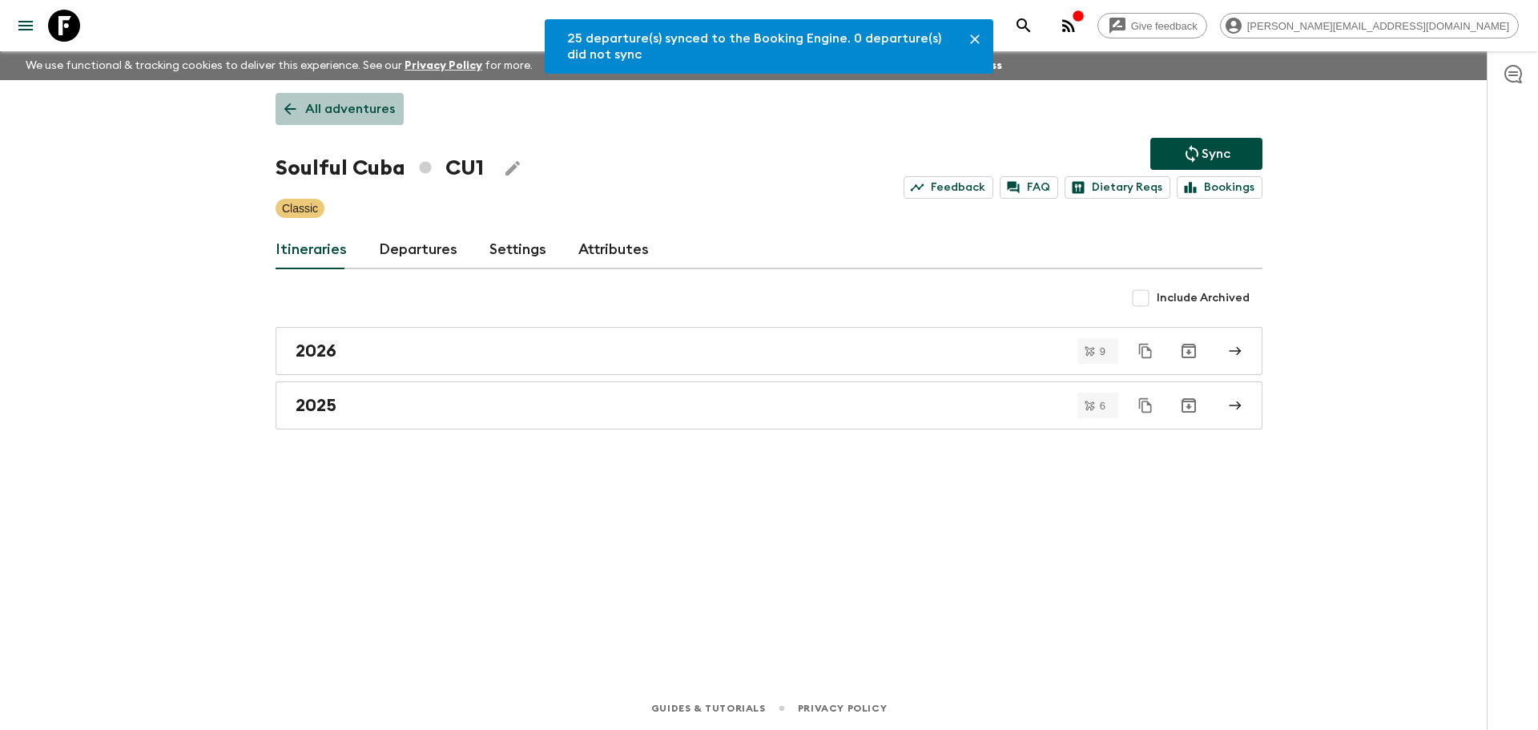
click at [339, 115] on p "All adventures" at bounding box center [350, 108] width 90 height 19
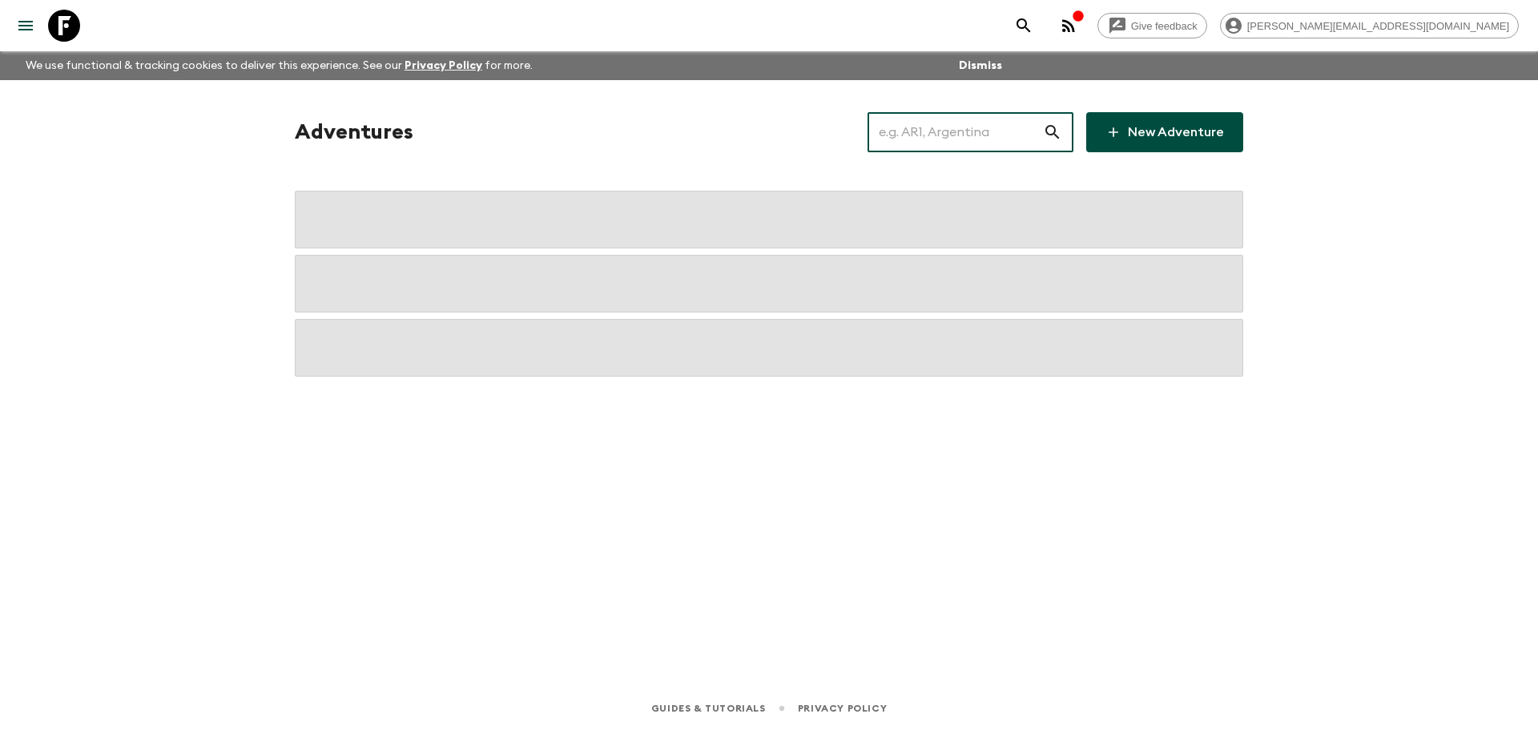
click at [931, 136] on input "text" at bounding box center [955, 132] width 175 height 45
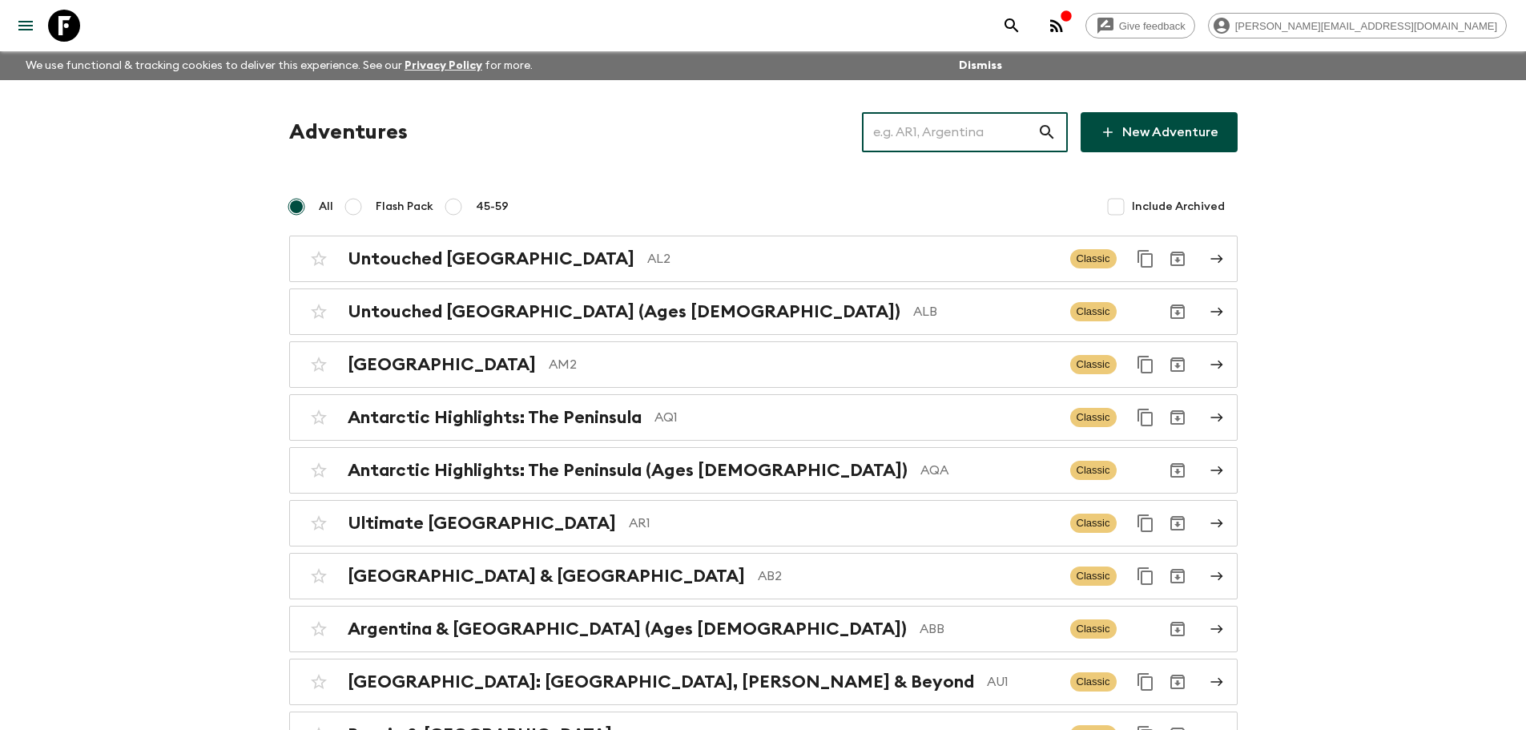
click at [904, 123] on input "text" at bounding box center [949, 132] width 175 height 45
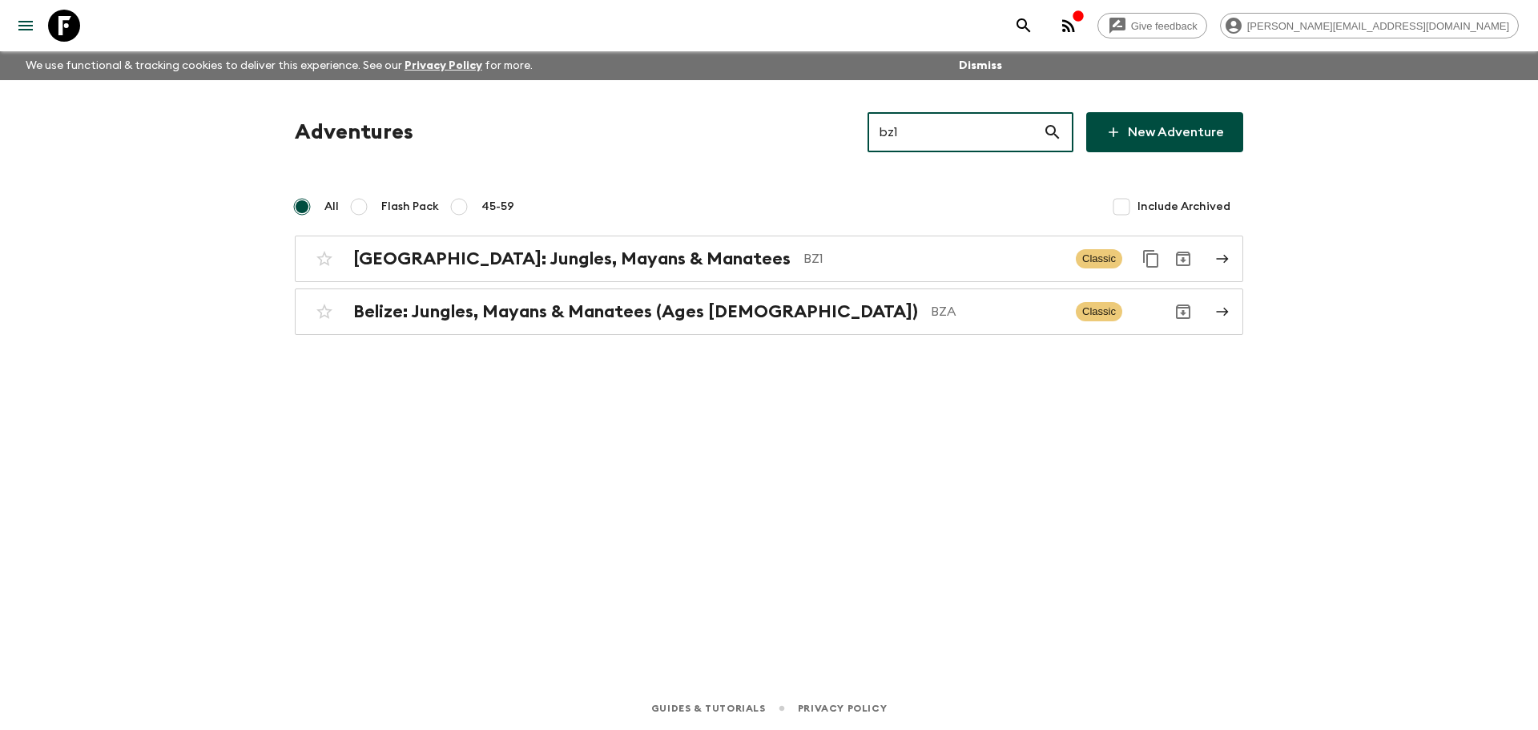
type input "bz1"
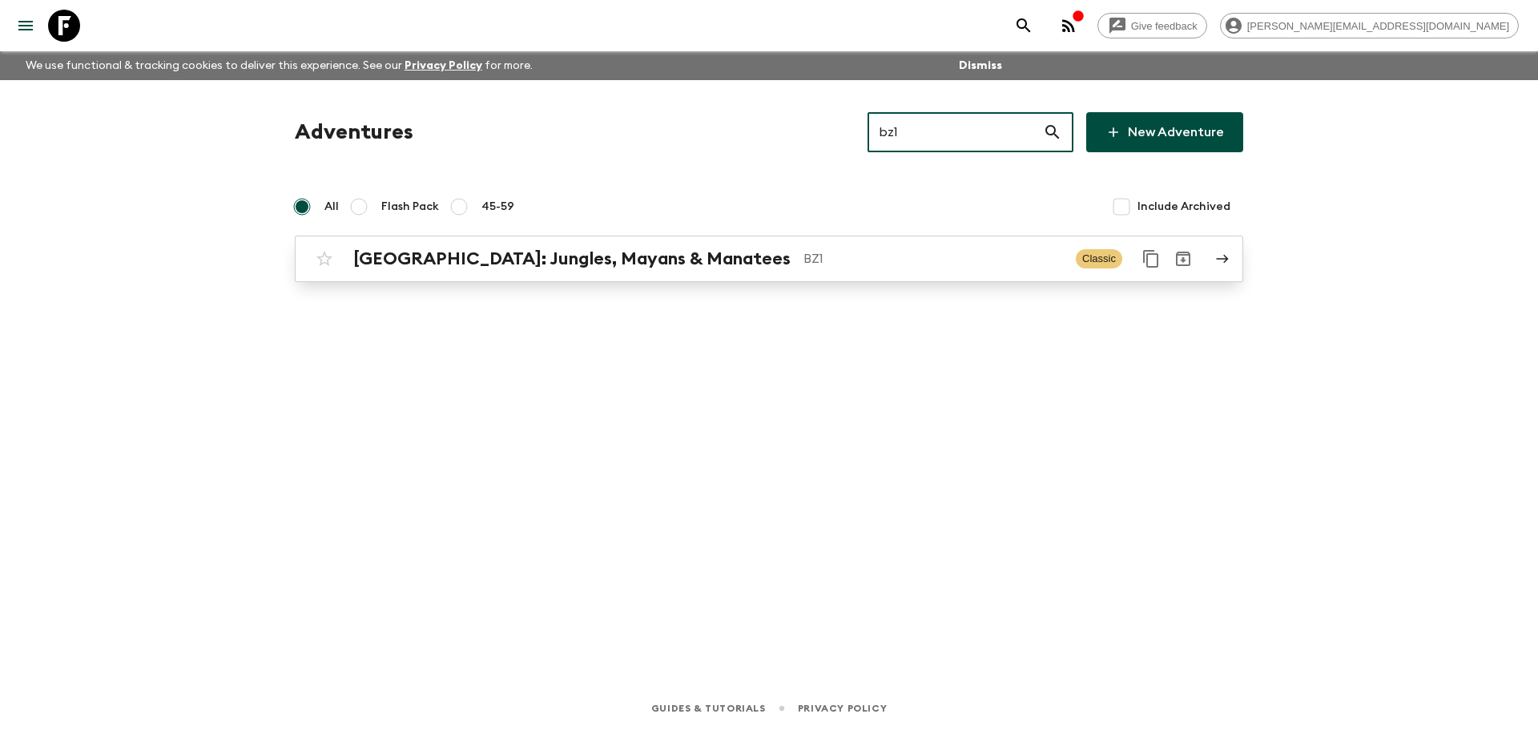
click at [650, 243] on div "Belize: Jungles, Mayans & Manatees BZ1 Classic" at bounding box center [737, 259] width 859 height 32
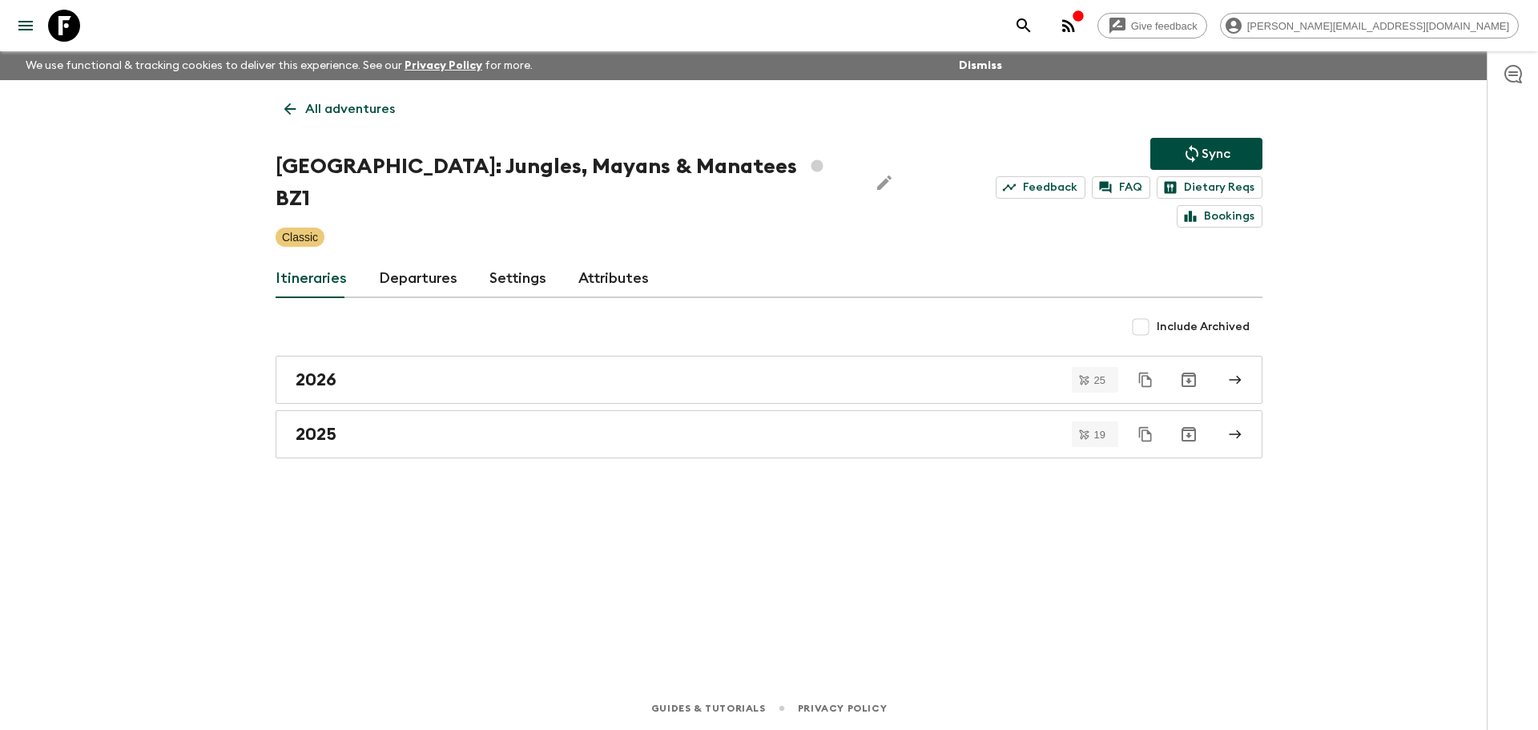
click at [430, 260] on link "Departures" at bounding box center [418, 279] width 78 height 38
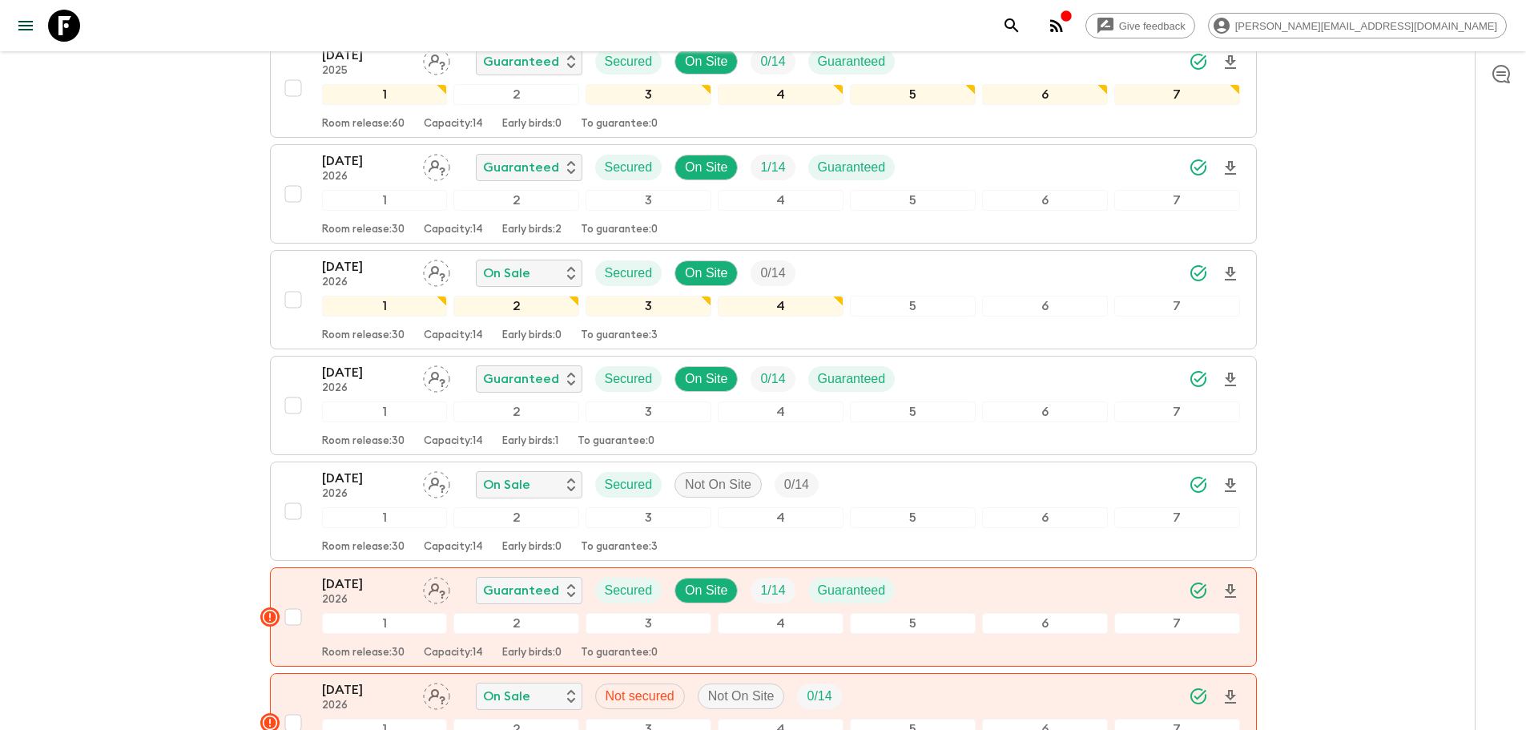
scroll to position [3128, 0]
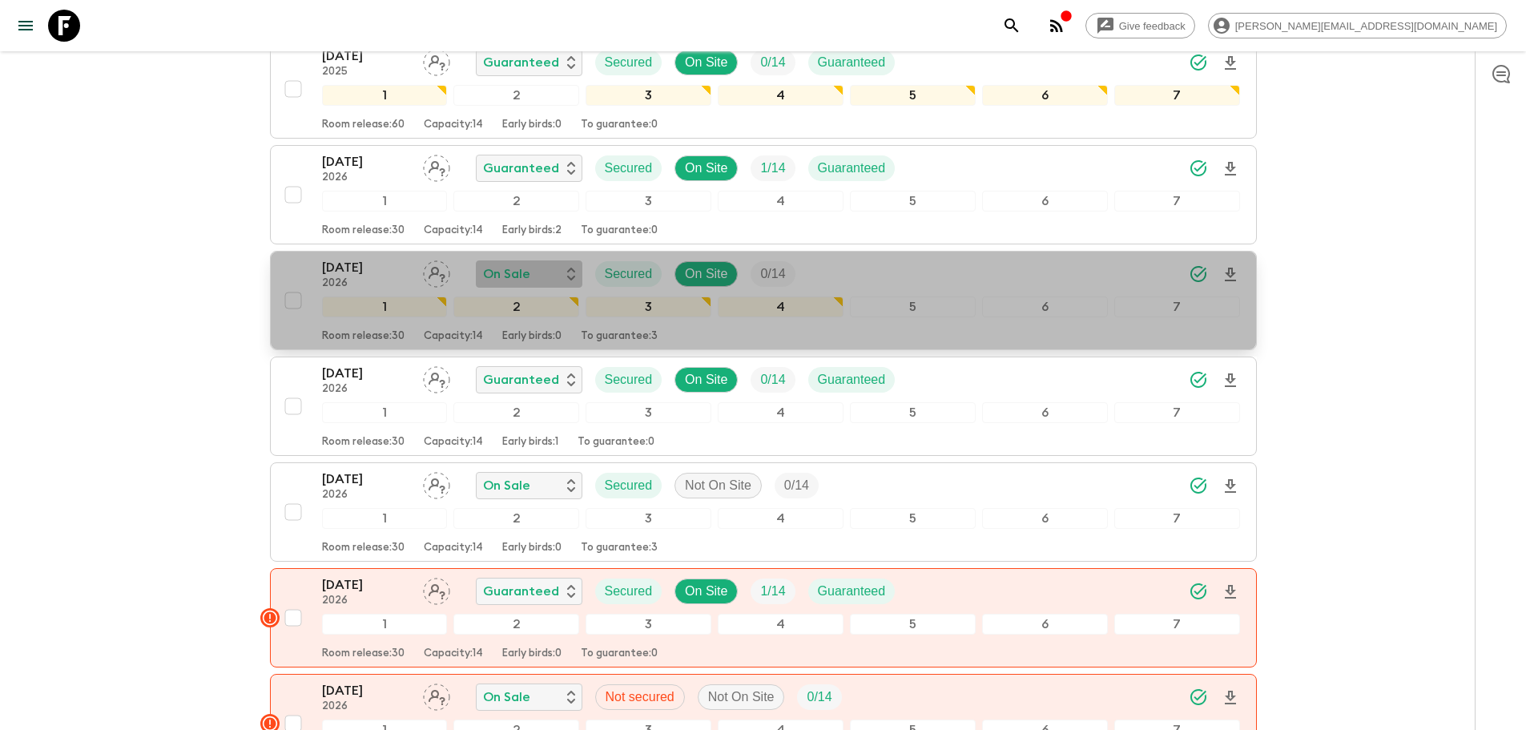
click at [546, 260] on div "On Sale" at bounding box center [529, 273] width 107 height 27
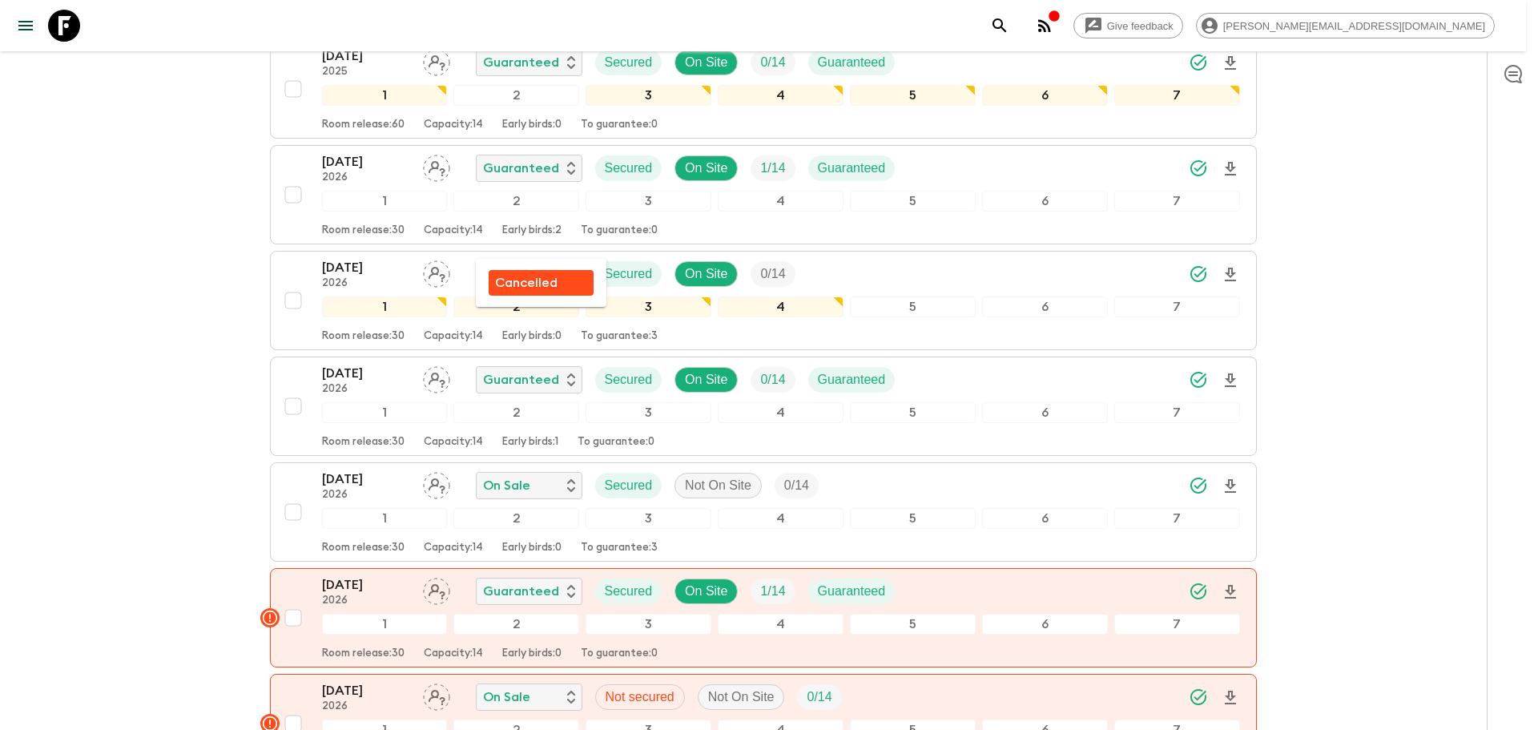
click at [149, 291] on div at bounding box center [769, 365] width 1538 height 730
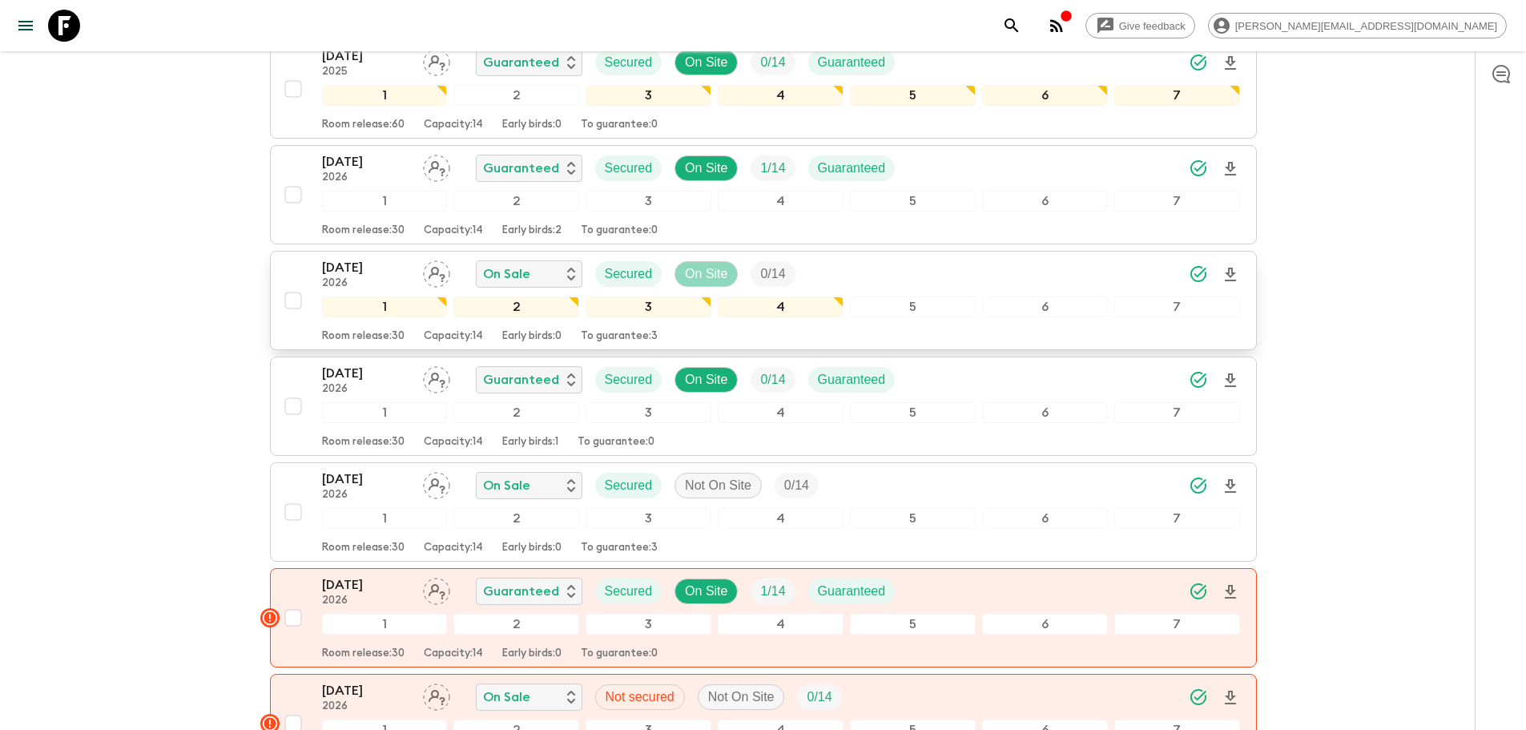
click at [699, 264] on p "On Site" at bounding box center [706, 273] width 42 height 19
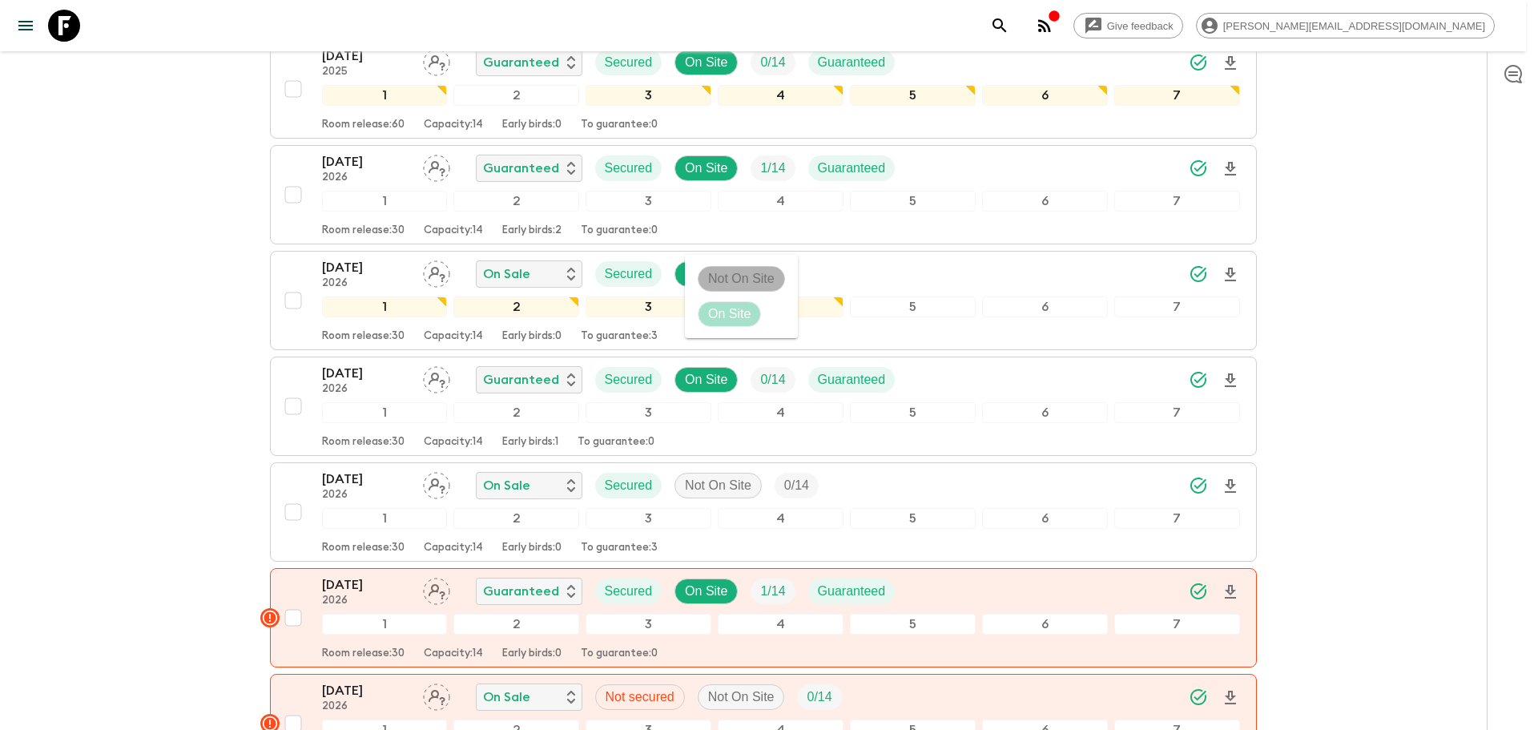
click at [743, 277] on p "Not On Site" at bounding box center [741, 278] width 66 height 19
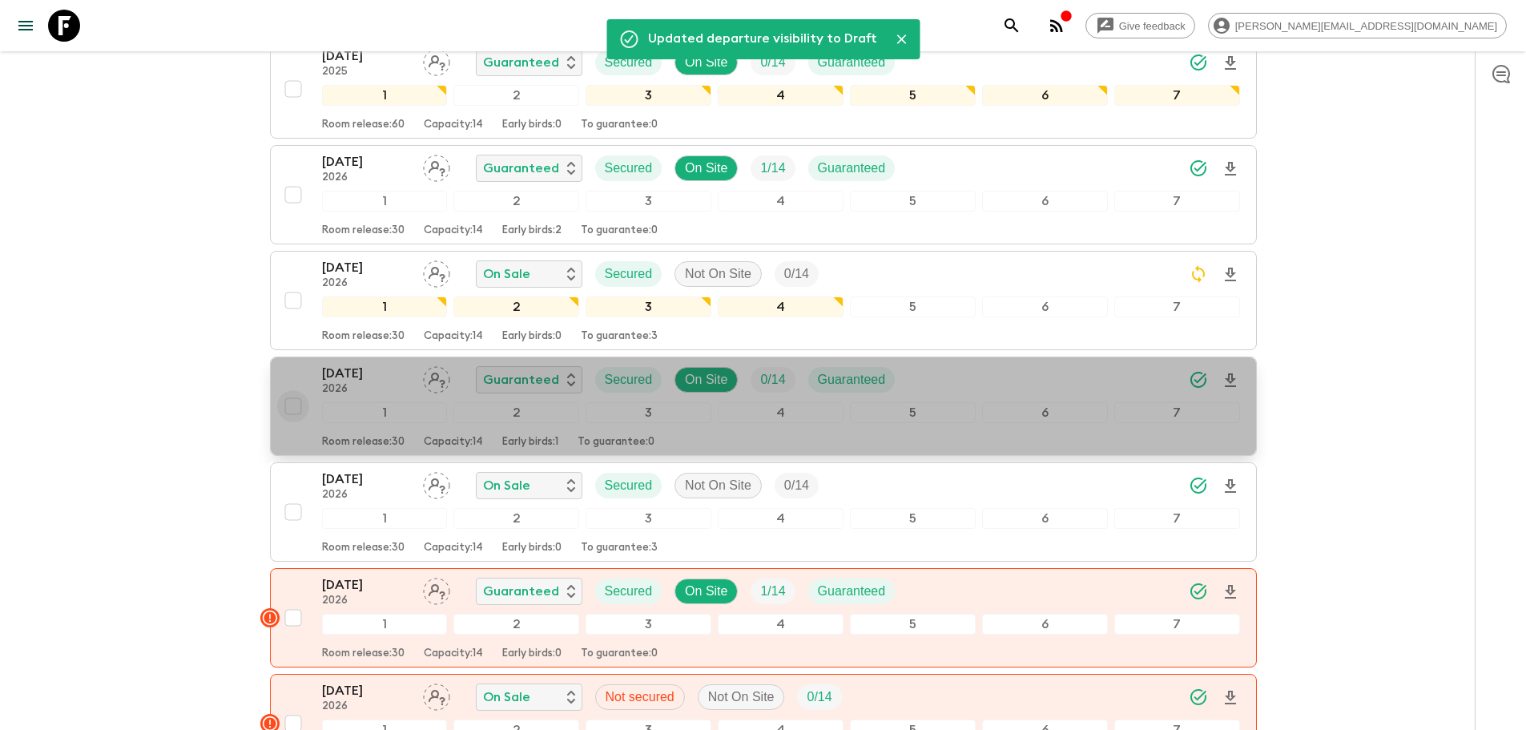
click at [296, 390] on input "checkbox" at bounding box center [293, 406] width 32 height 32
checkbox input "true"
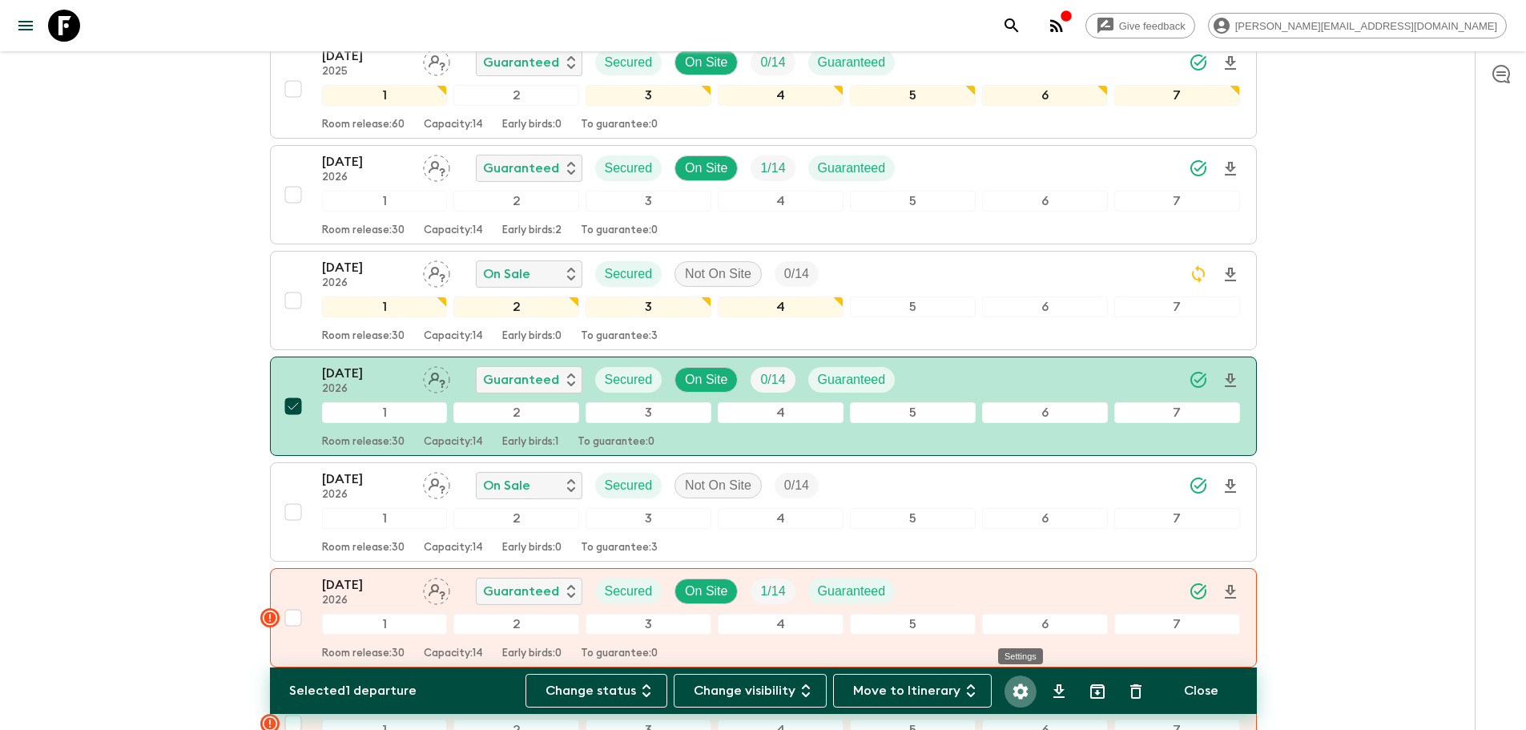
click at [1015, 685] on icon "Settings" at bounding box center [1020, 691] width 19 height 19
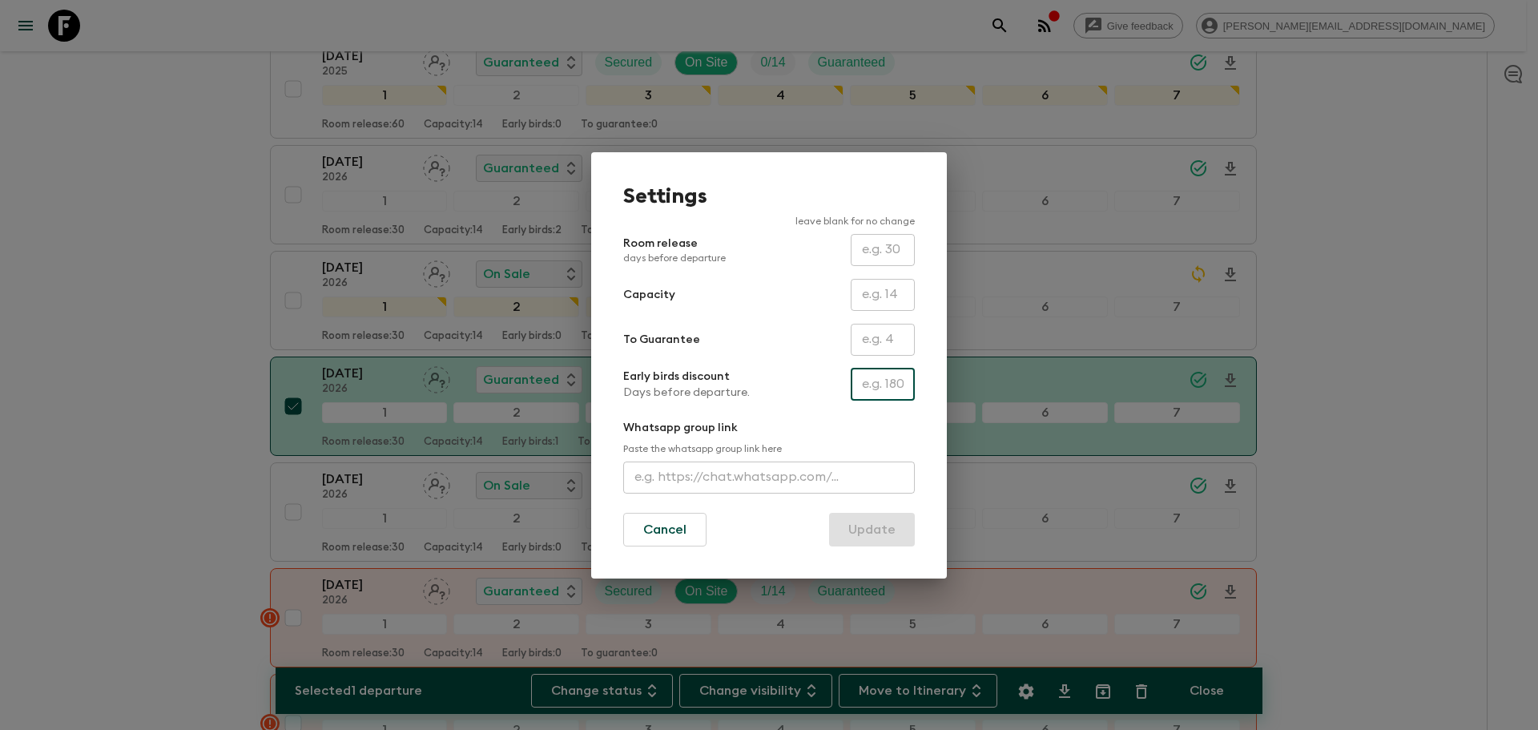
click at [881, 387] on input "text" at bounding box center [883, 384] width 64 height 32
click at [885, 398] on input "text" at bounding box center [883, 384] width 64 height 32
type input "200"
click at [859, 532] on button "Update" at bounding box center [872, 530] width 86 height 34
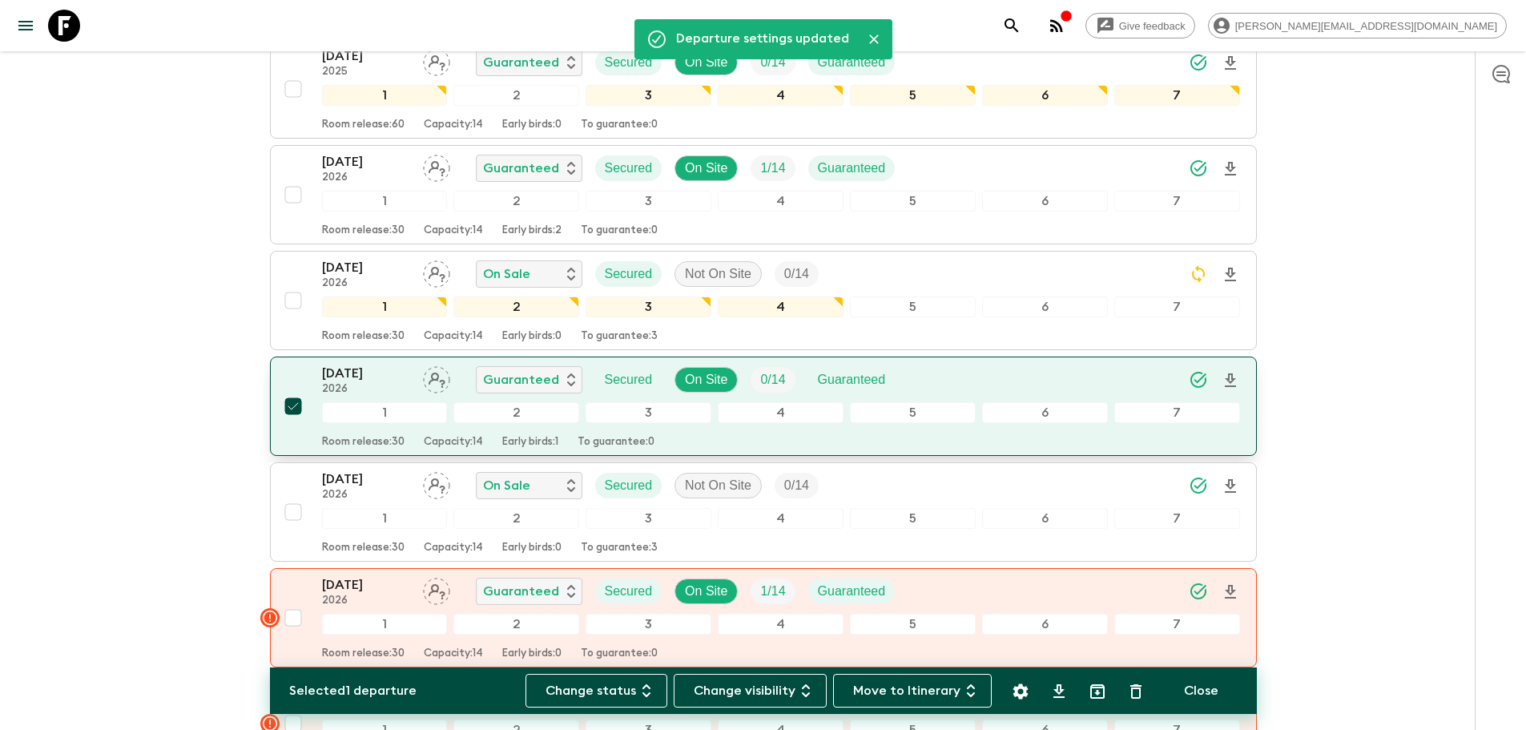
click at [290, 390] on input "checkbox" at bounding box center [293, 406] width 32 height 32
checkbox input "false"
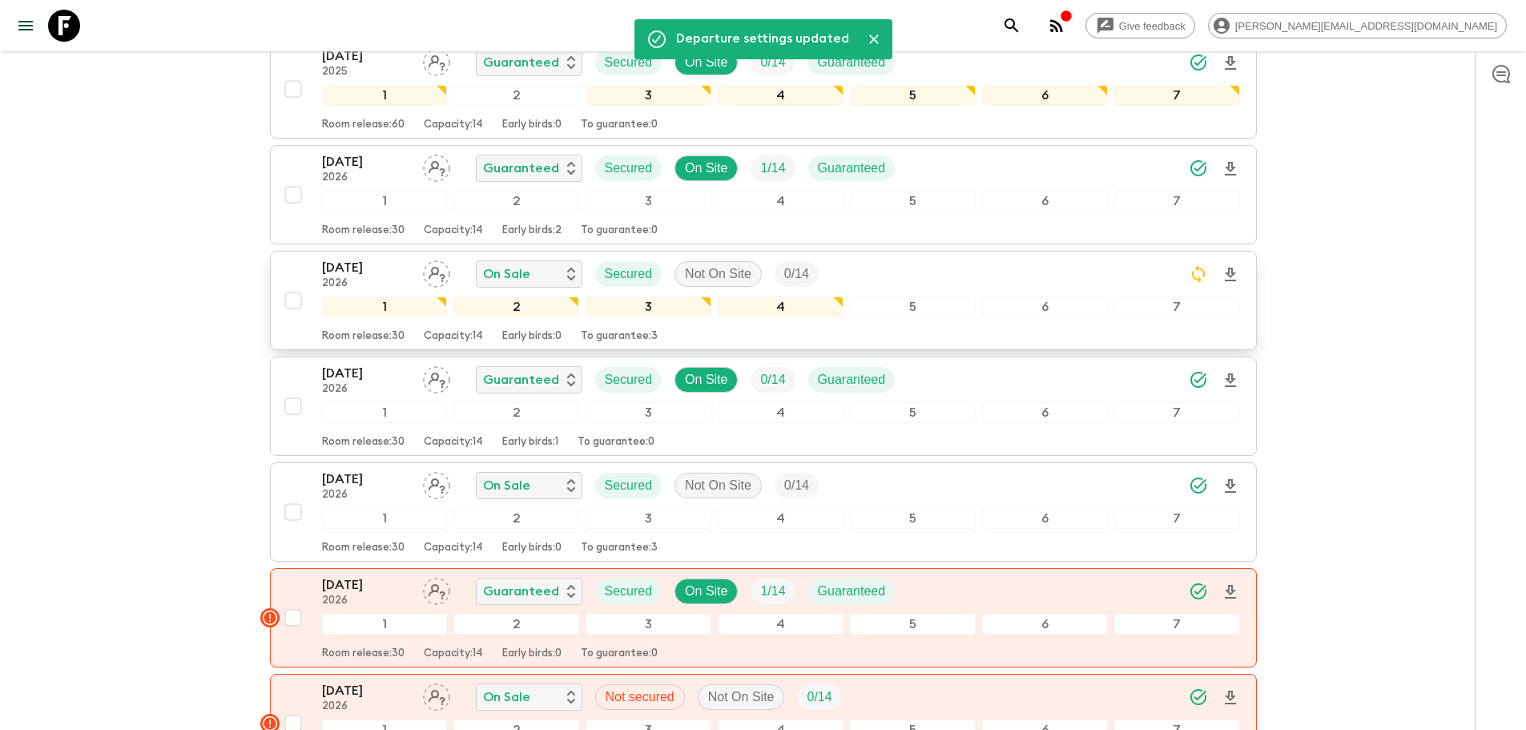
click at [288, 284] on input "checkbox" at bounding box center [293, 300] width 32 height 32
checkbox input "true"
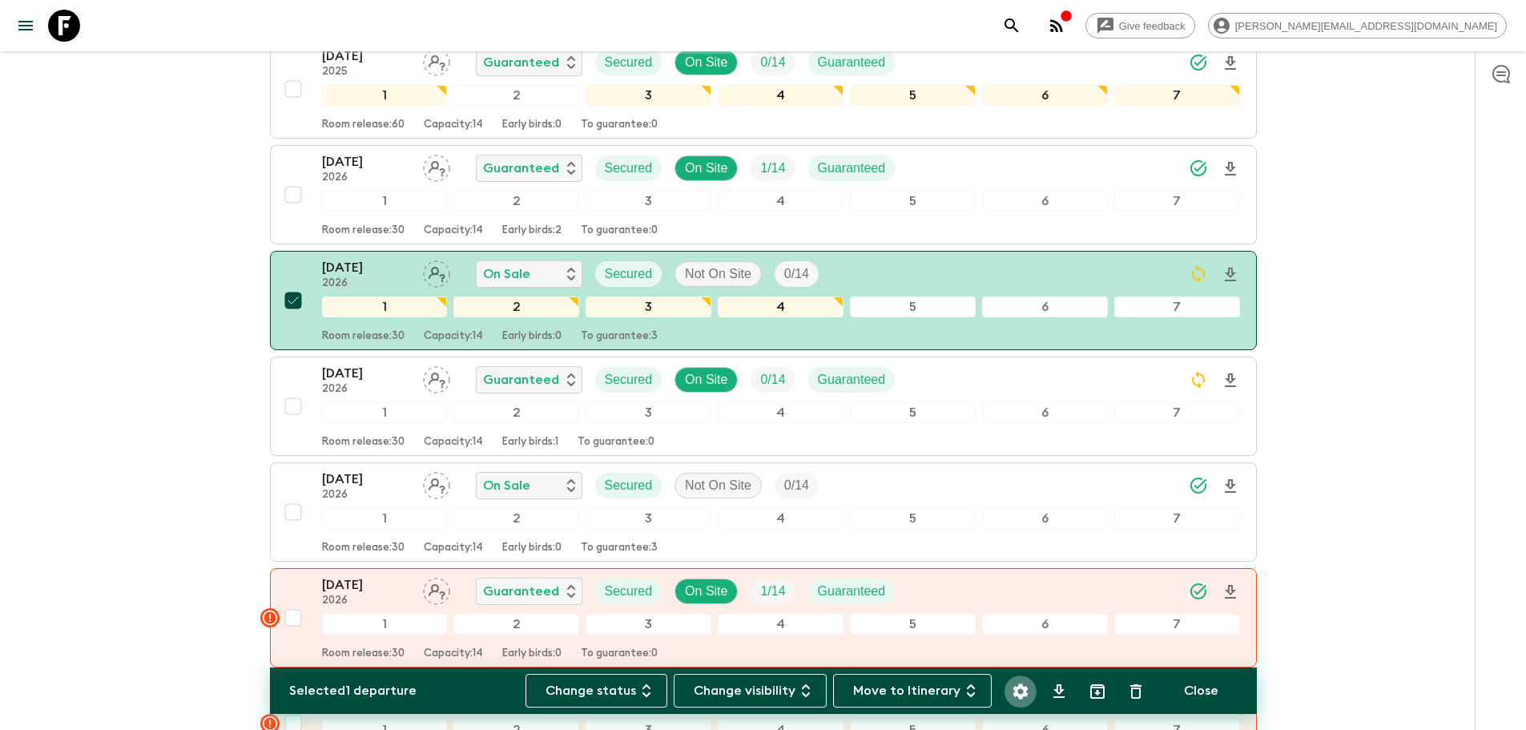
click at [1012, 693] on icon "Settings" at bounding box center [1020, 691] width 19 height 19
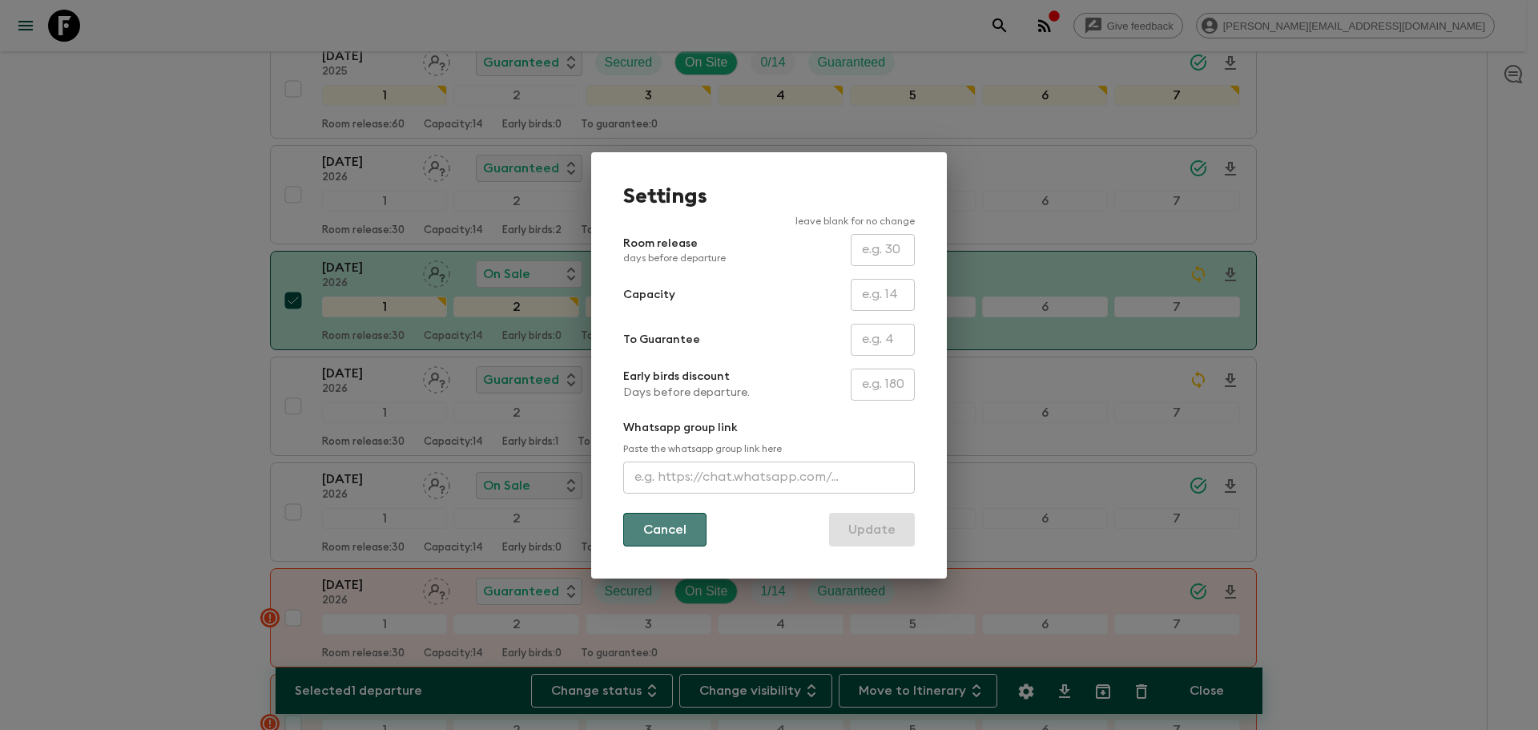
click at [674, 541] on button "Cancel" at bounding box center [664, 530] width 83 height 34
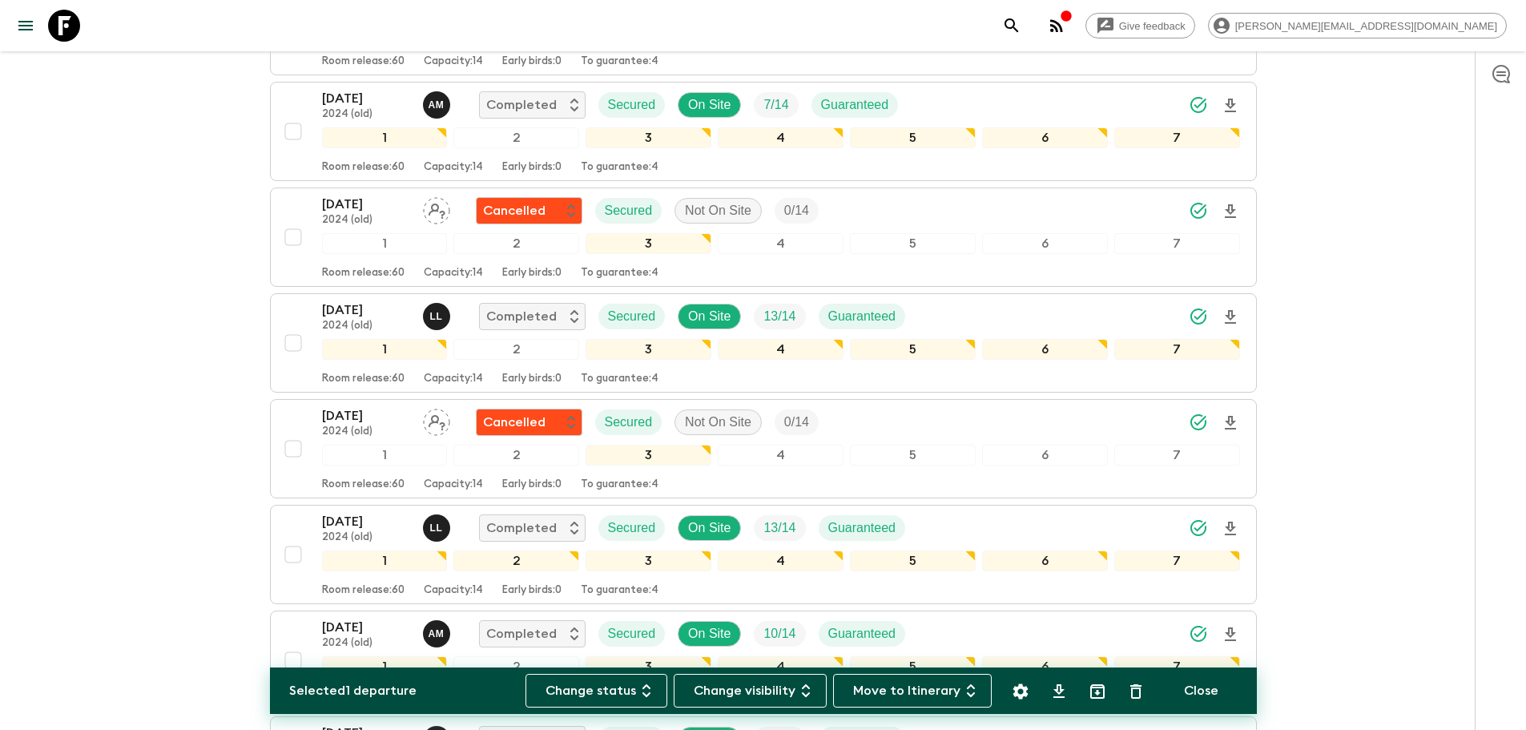
scroll to position [0, 0]
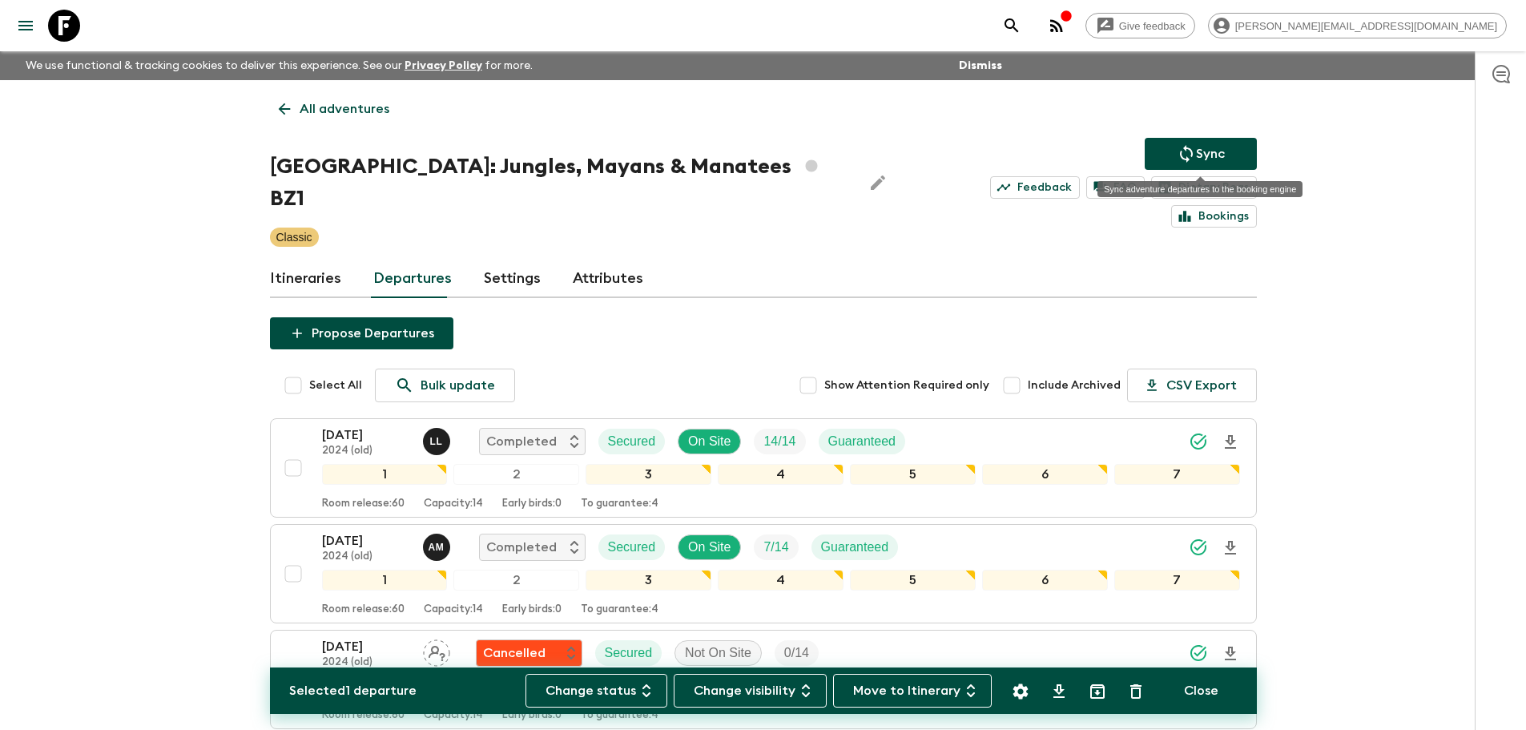
click at [1210, 145] on p "Sync" at bounding box center [1210, 153] width 29 height 19
click at [1212, 159] on p "Sync" at bounding box center [1210, 153] width 29 height 19
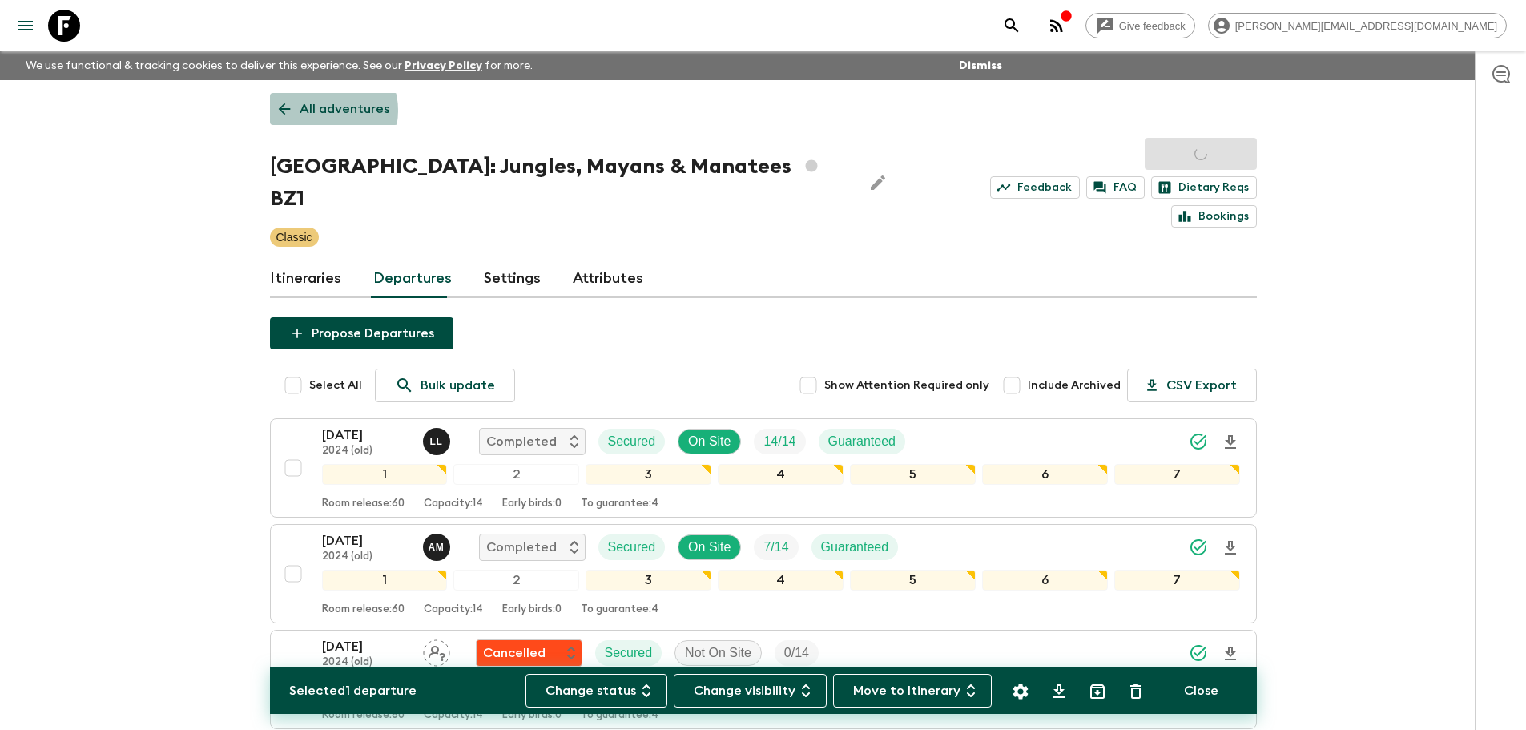
click at [326, 111] on p "All adventures" at bounding box center [345, 108] width 90 height 19
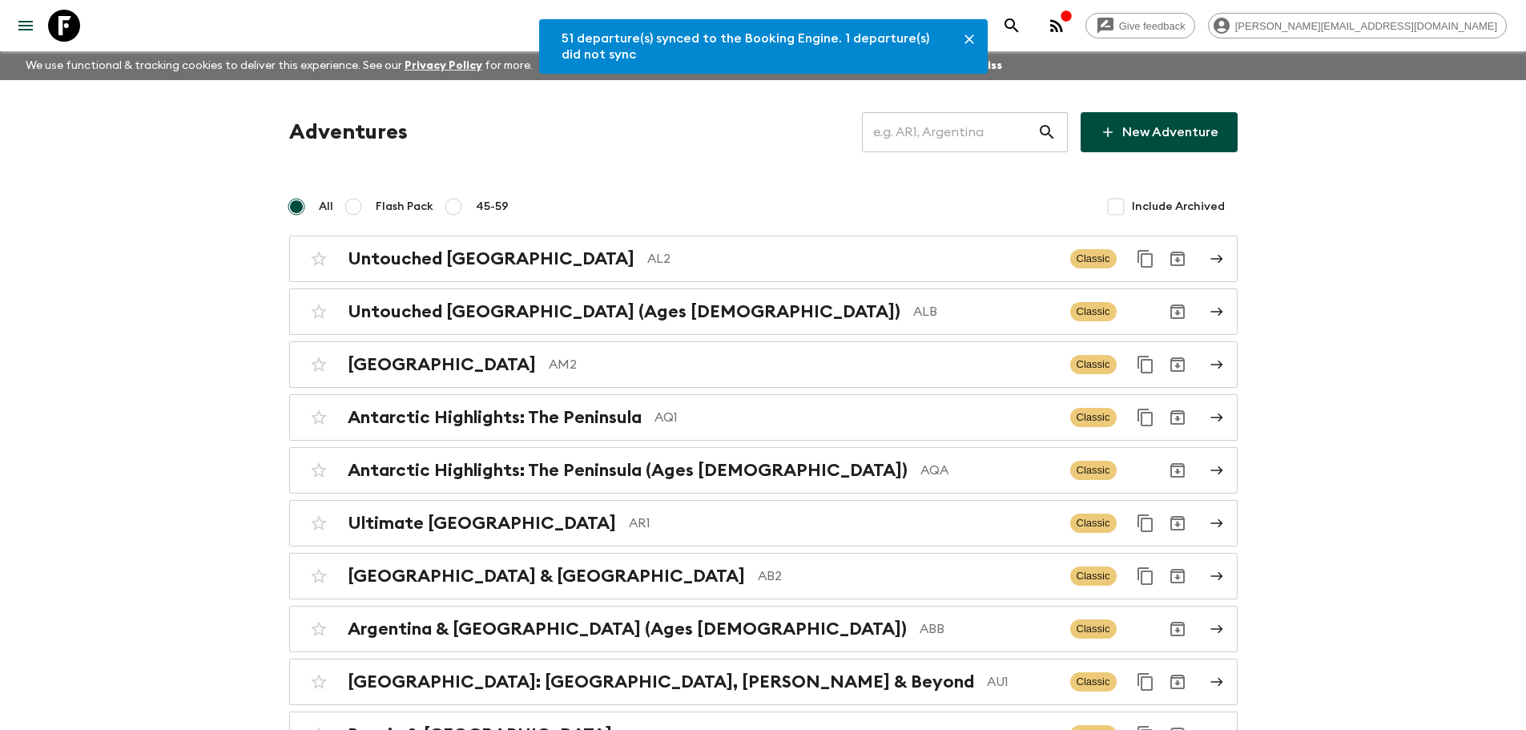
click at [946, 128] on input "text" at bounding box center [949, 132] width 175 height 45
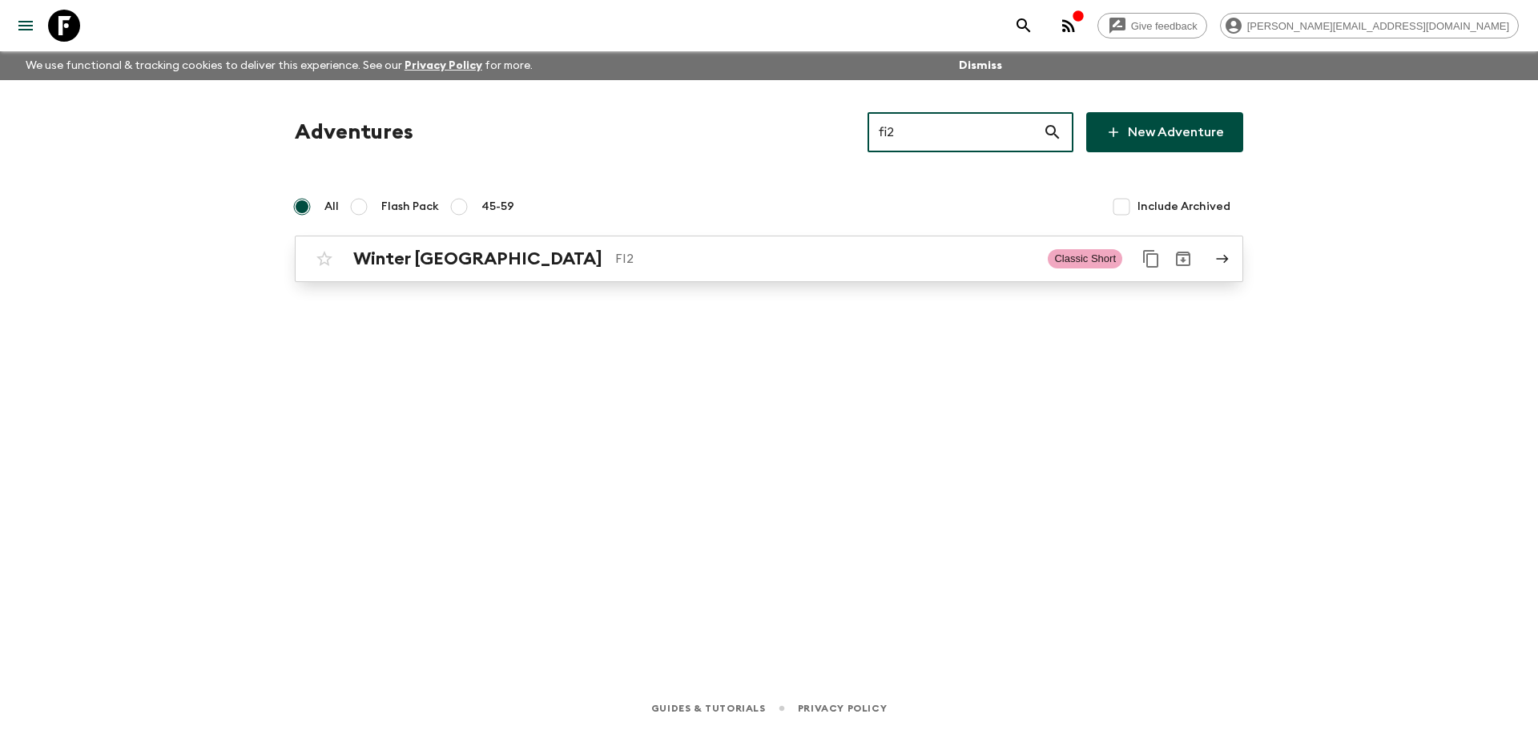
type input "fi2"
click at [751, 270] on div "Winter Finland FI2 Classic Short" at bounding box center [737, 259] width 859 height 32
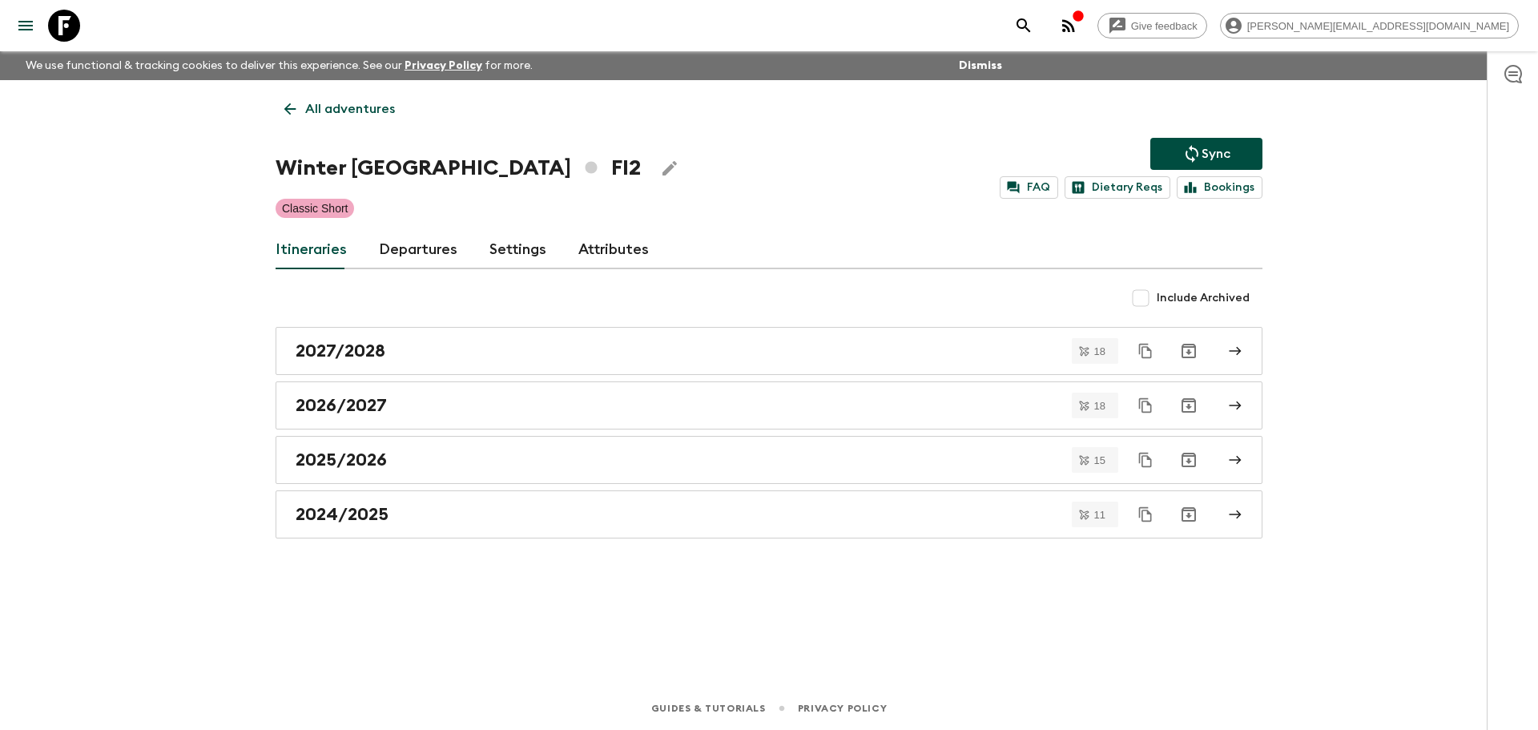
click at [421, 256] on link "Departures" at bounding box center [418, 250] width 78 height 38
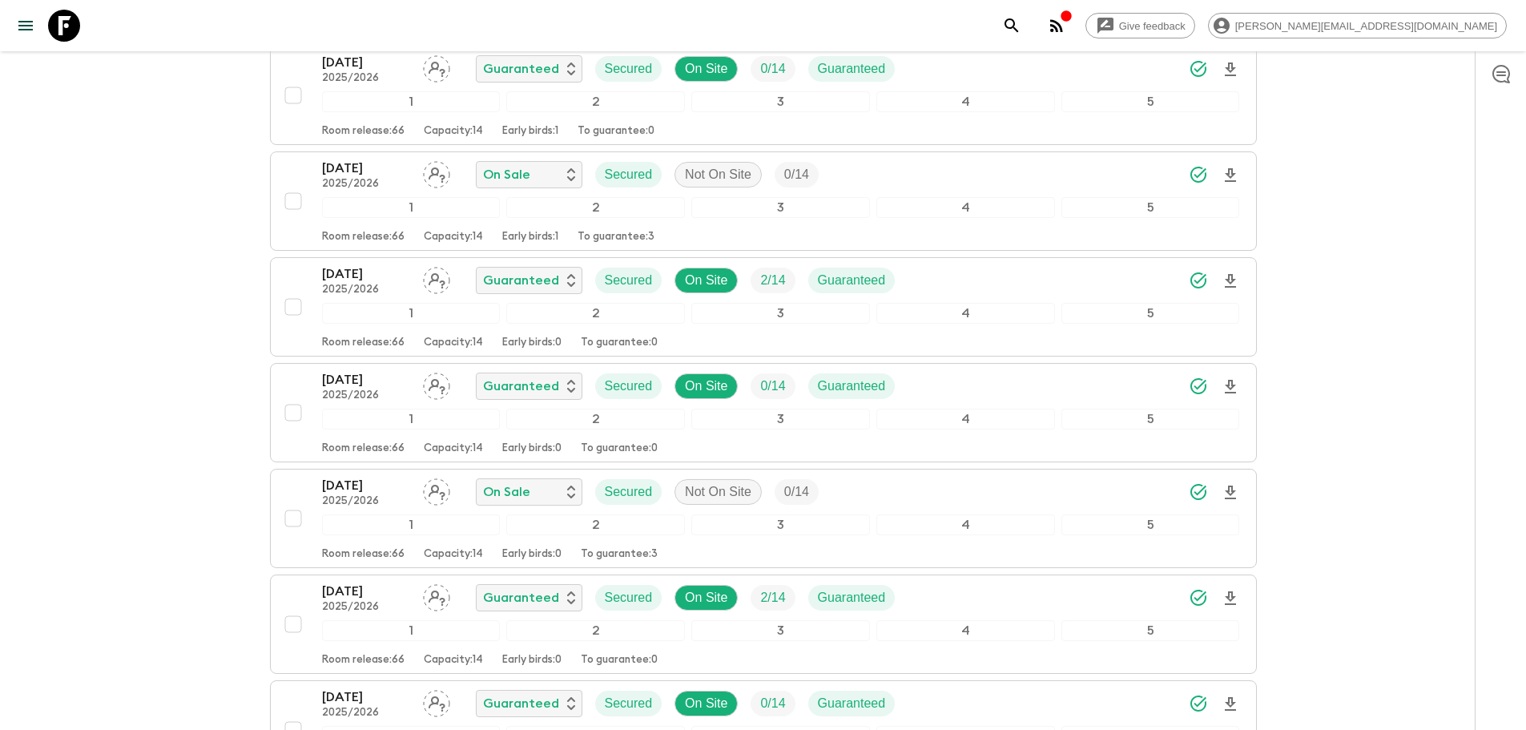
scroll to position [2354, 0]
click at [294, 413] on input "checkbox" at bounding box center [293, 411] width 32 height 32
checkbox input "true"
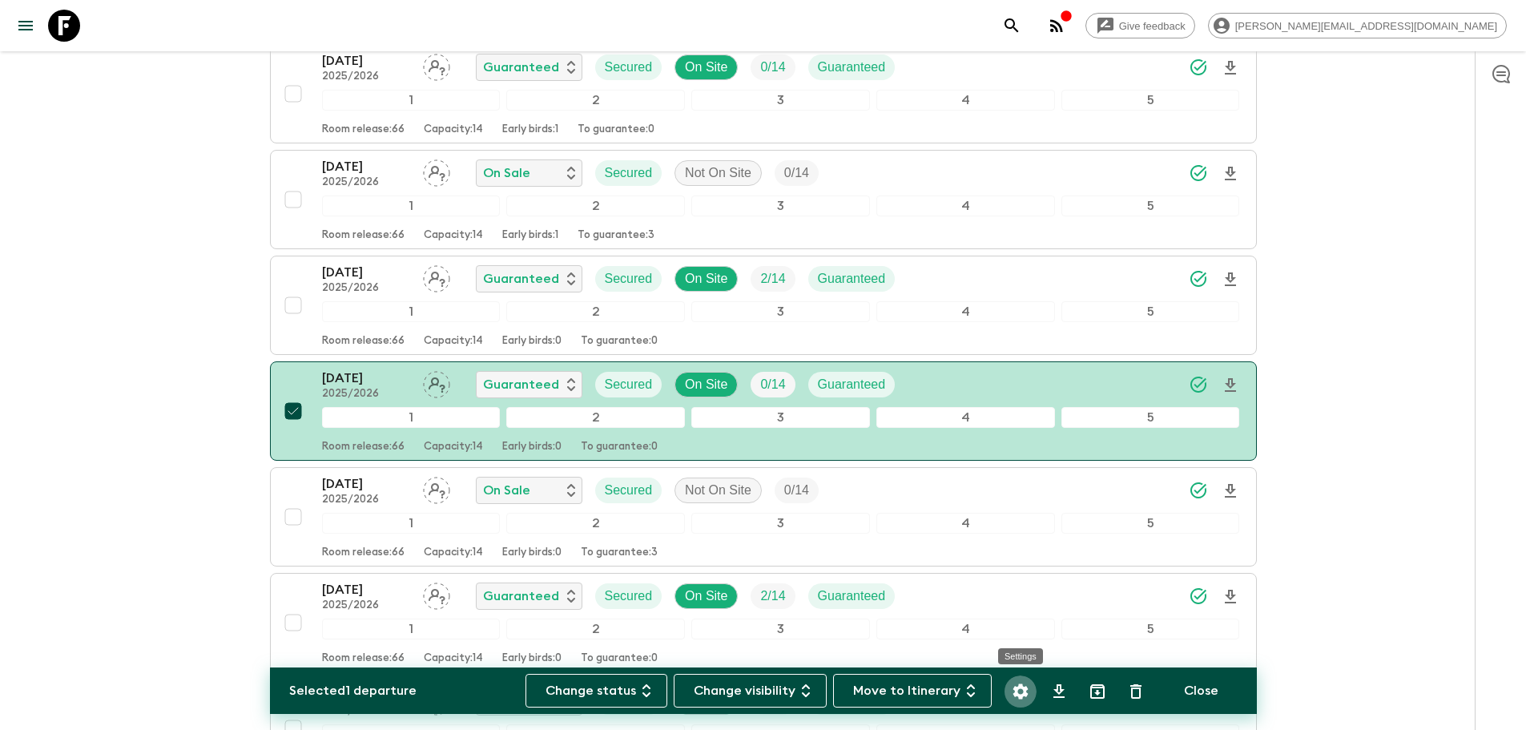
click at [1022, 687] on icon "Settings" at bounding box center [1019, 690] width 15 height 15
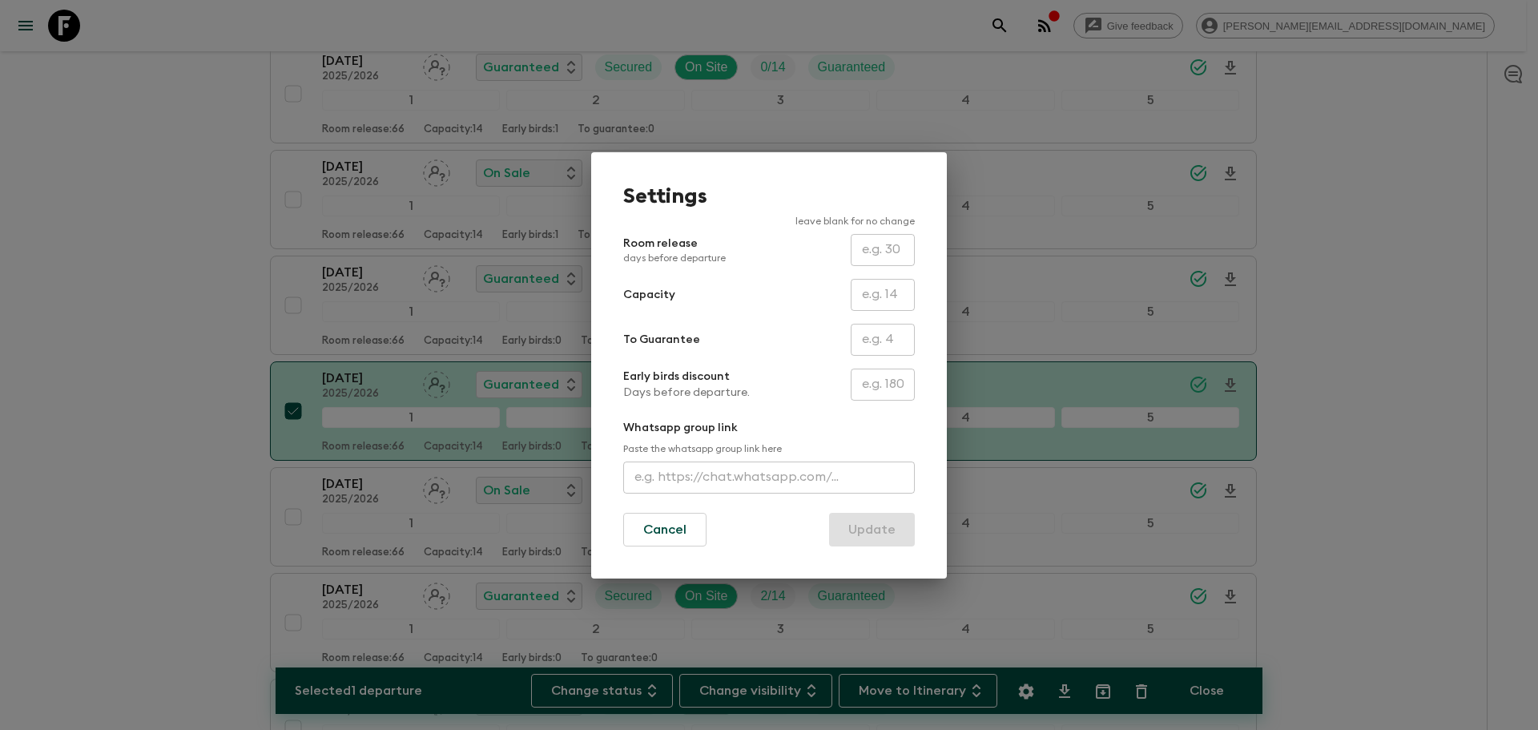
click at [875, 375] on input "text" at bounding box center [883, 384] width 64 height 32
type input "200"
click at [861, 525] on button "Update" at bounding box center [872, 530] width 86 height 34
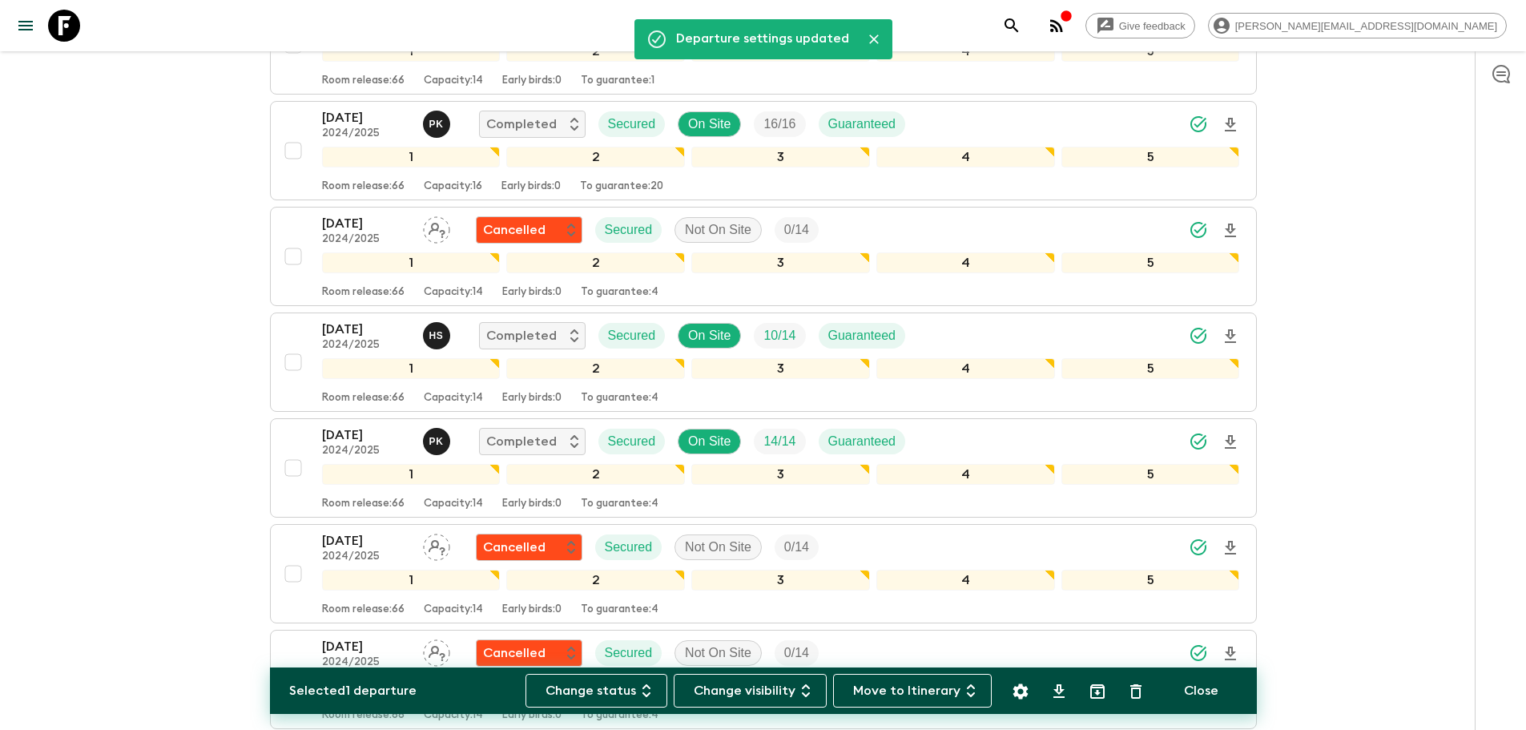
scroll to position [0, 0]
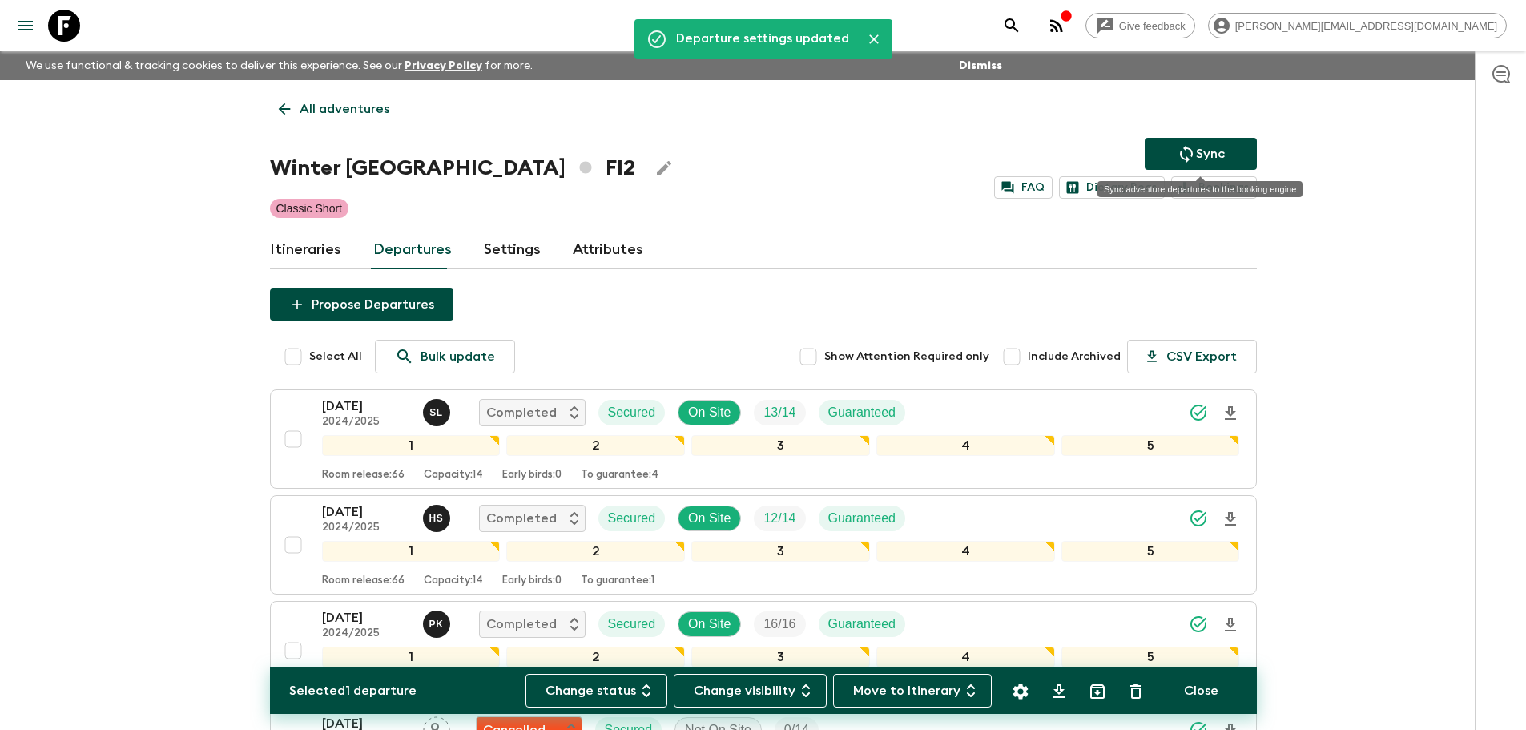
click at [1181, 151] on icon "Sync adventure departures to the booking engine" at bounding box center [1186, 154] width 13 height 18
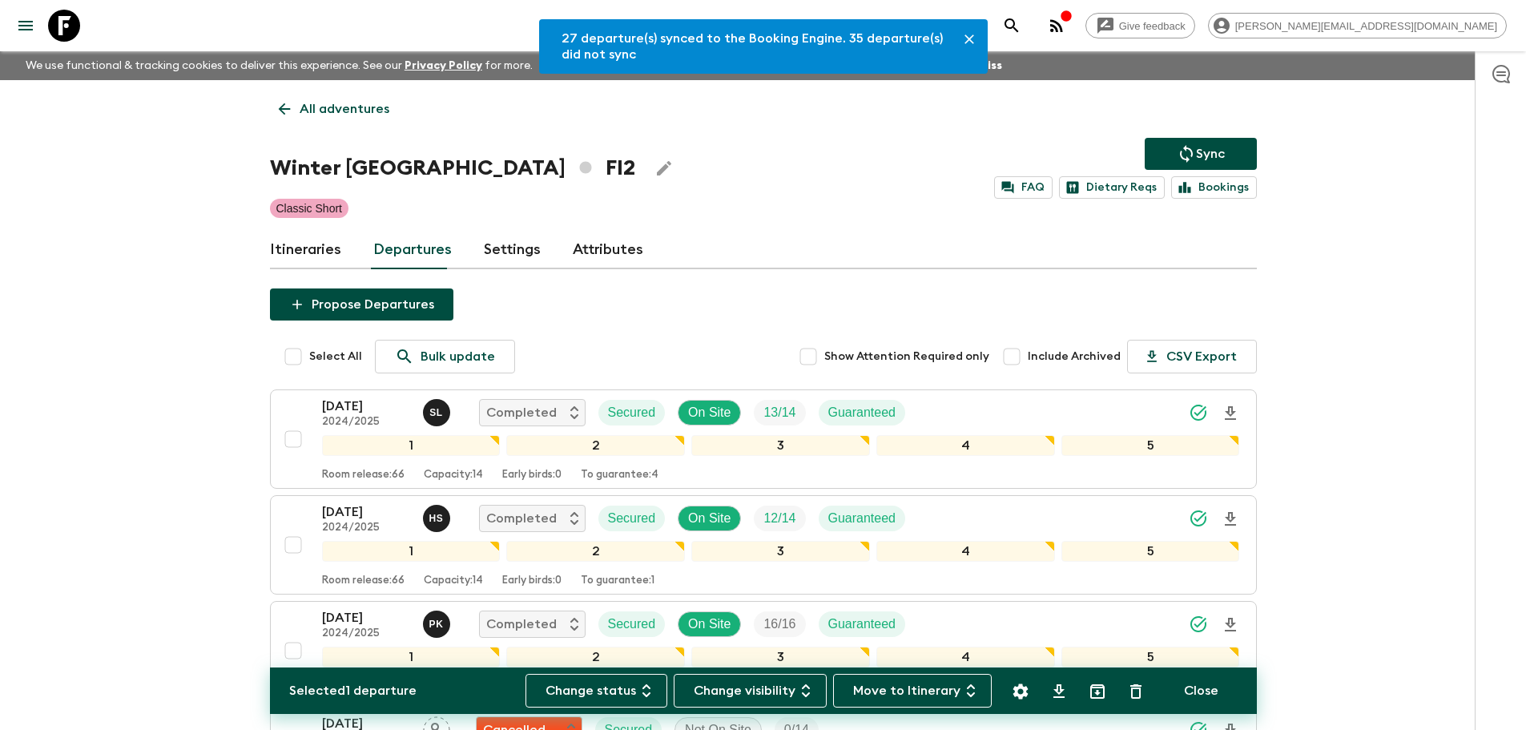
click at [323, 107] on p "All adventures" at bounding box center [345, 108] width 90 height 19
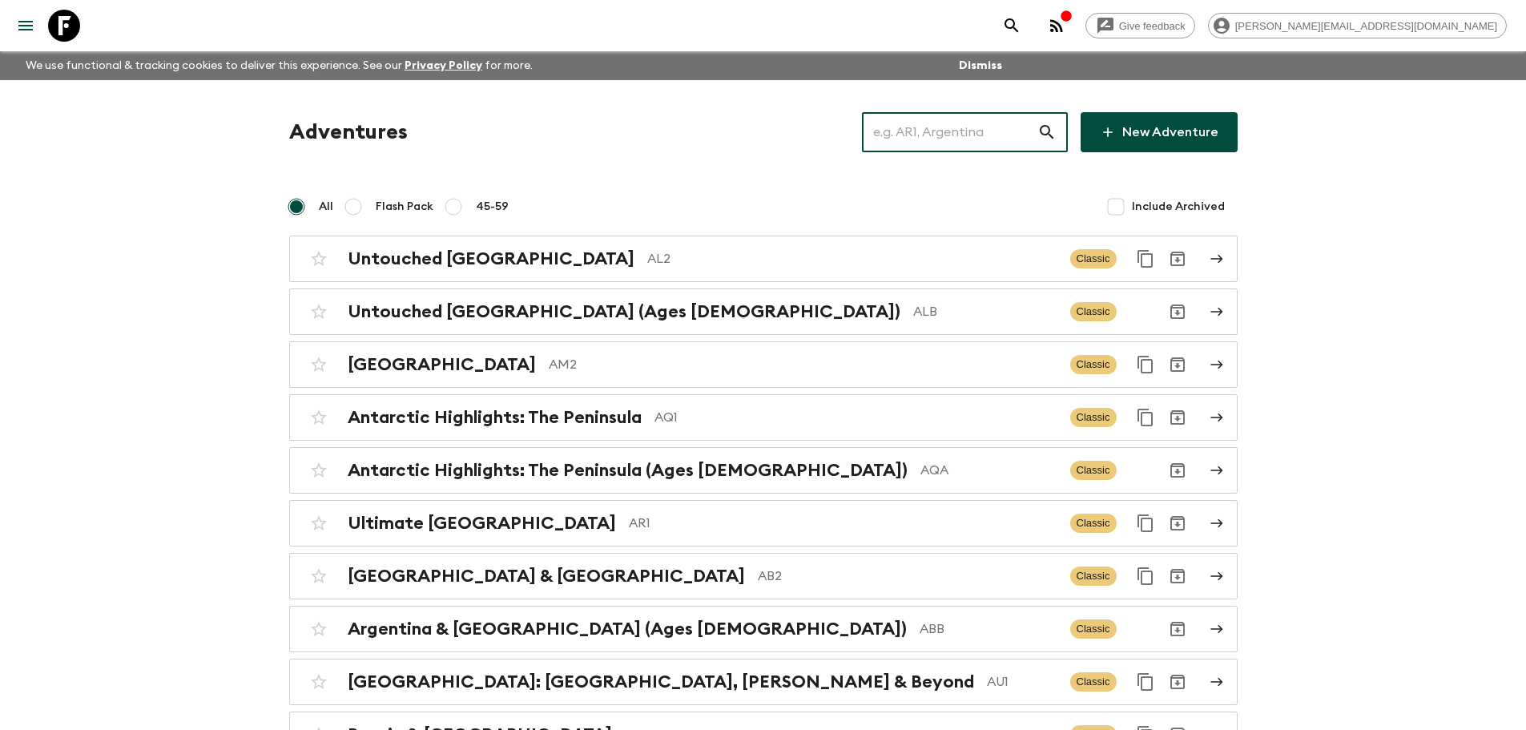
click at [928, 125] on input "text" at bounding box center [949, 132] width 175 height 45
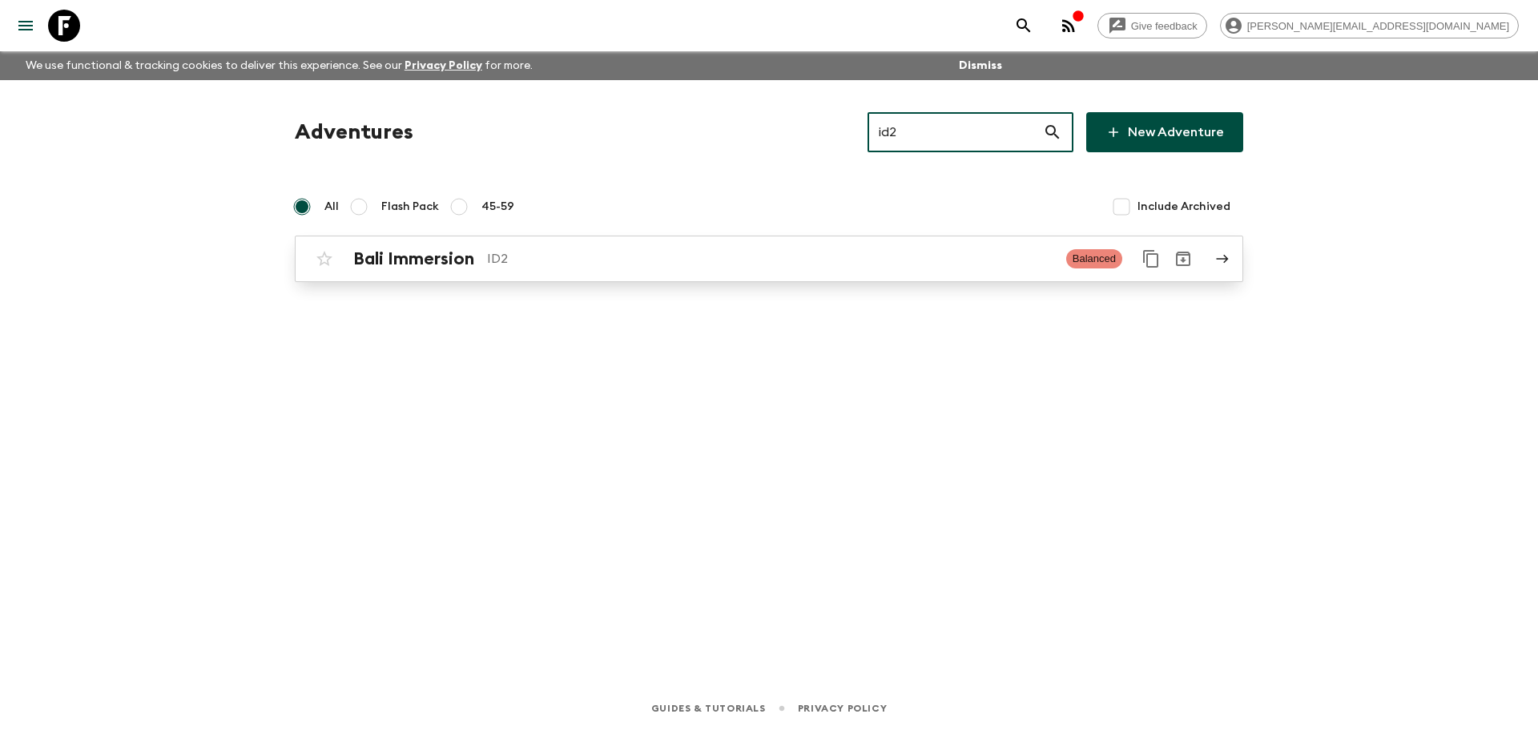
type input "id2"
click at [870, 247] on div "Bali Immersion ID2 Balanced" at bounding box center [737, 259] width 859 height 32
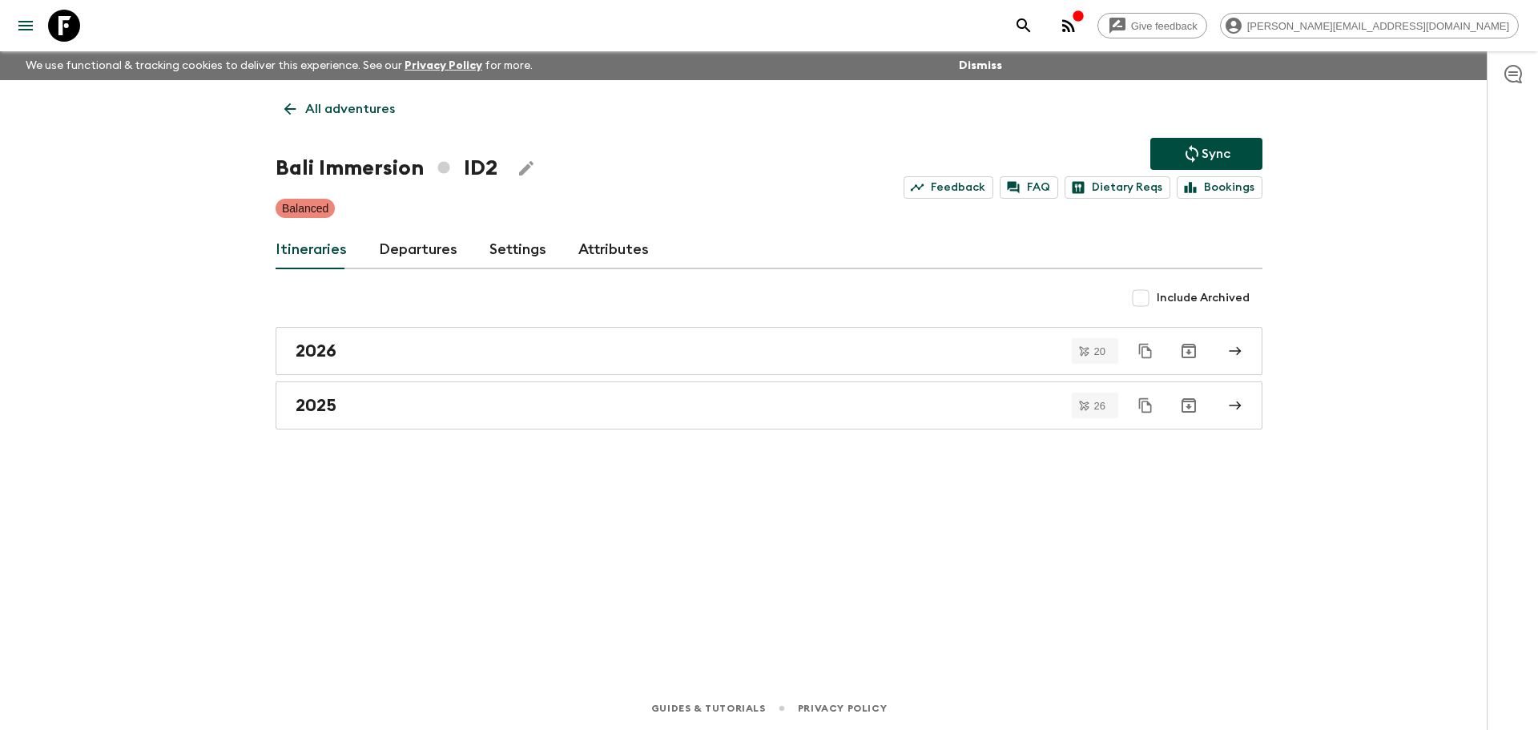
click at [419, 247] on link "Departures" at bounding box center [418, 250] width 78 height 38
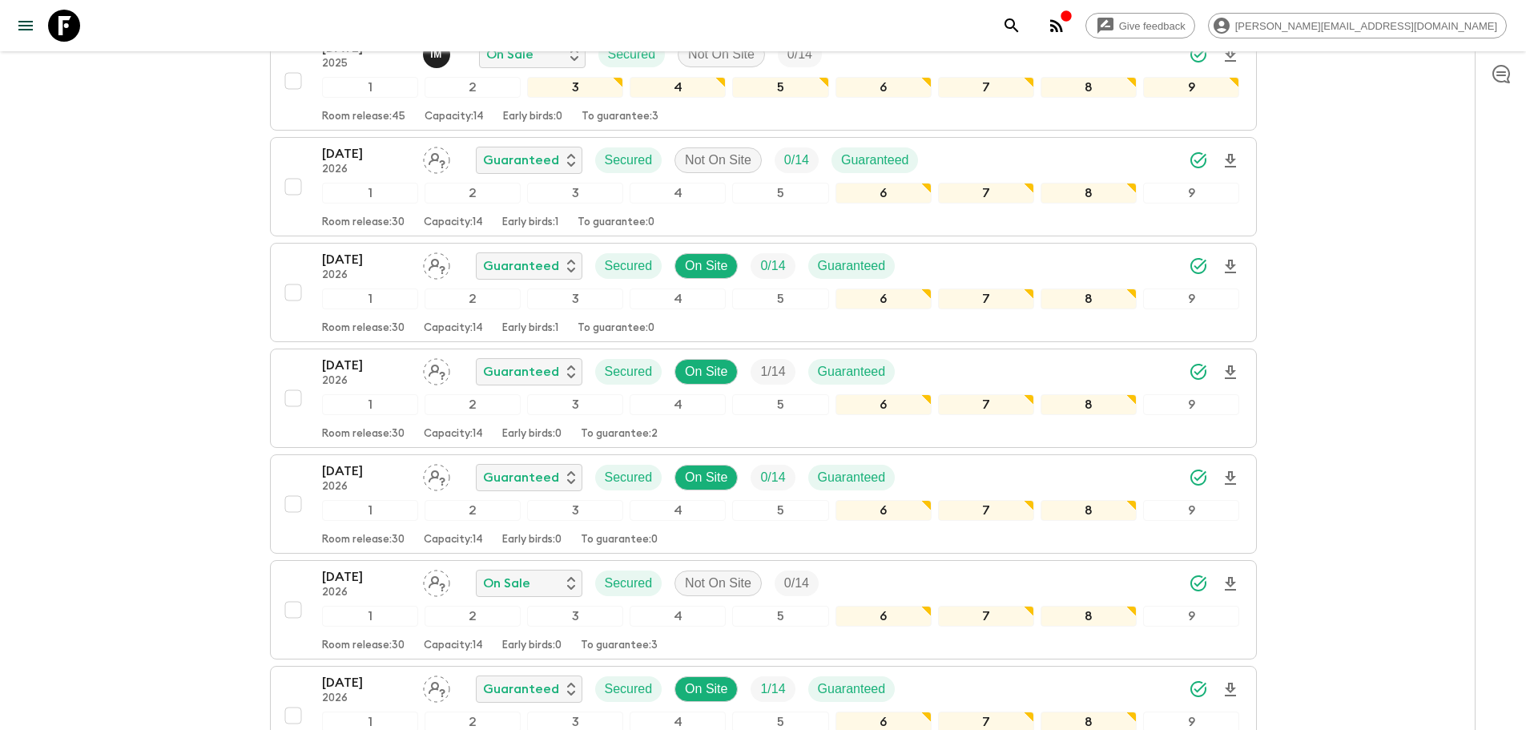
scroll to position [6225, 0]
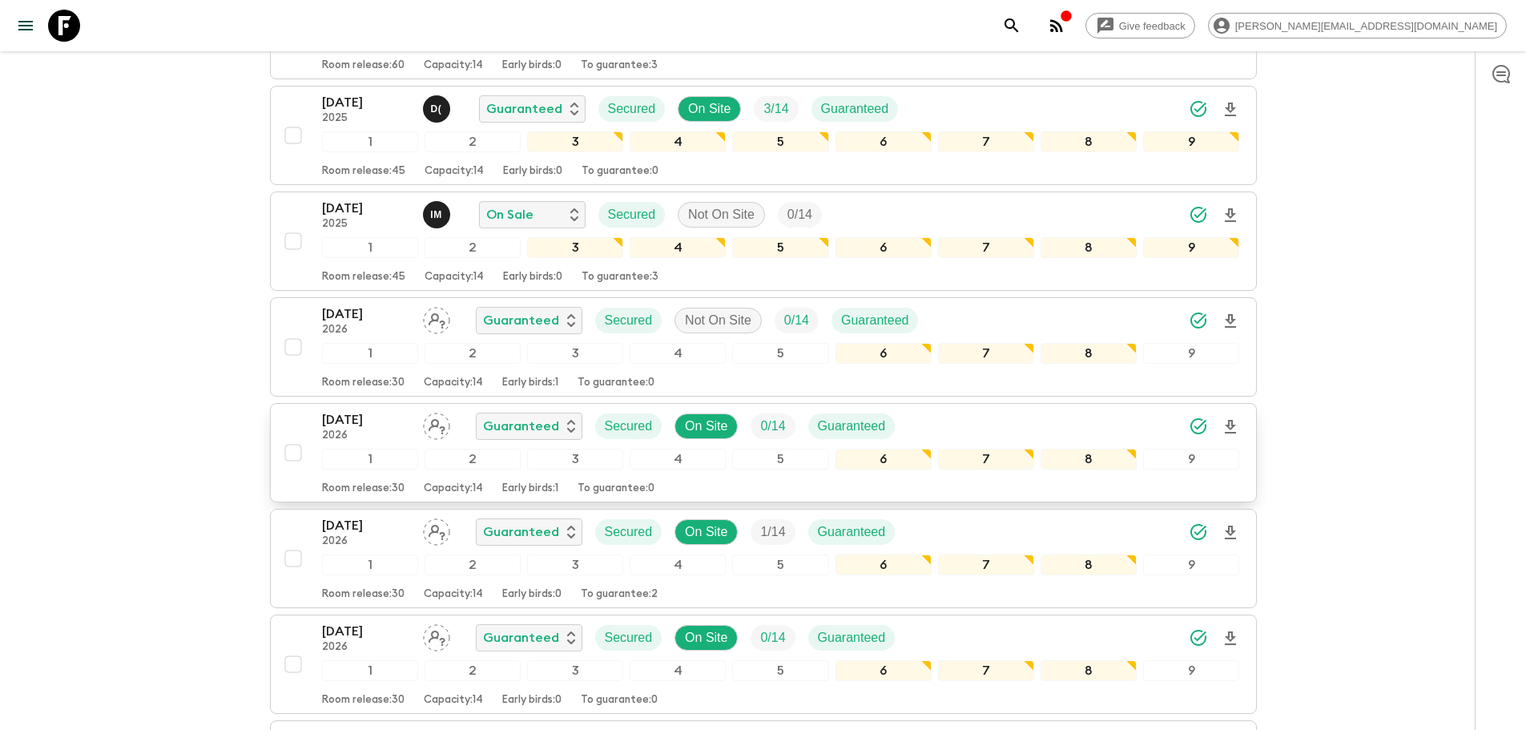
click at [286, 461] on input "checkbox" at bounding box center [293, 453] width 32 height 32
checkbox input "true"
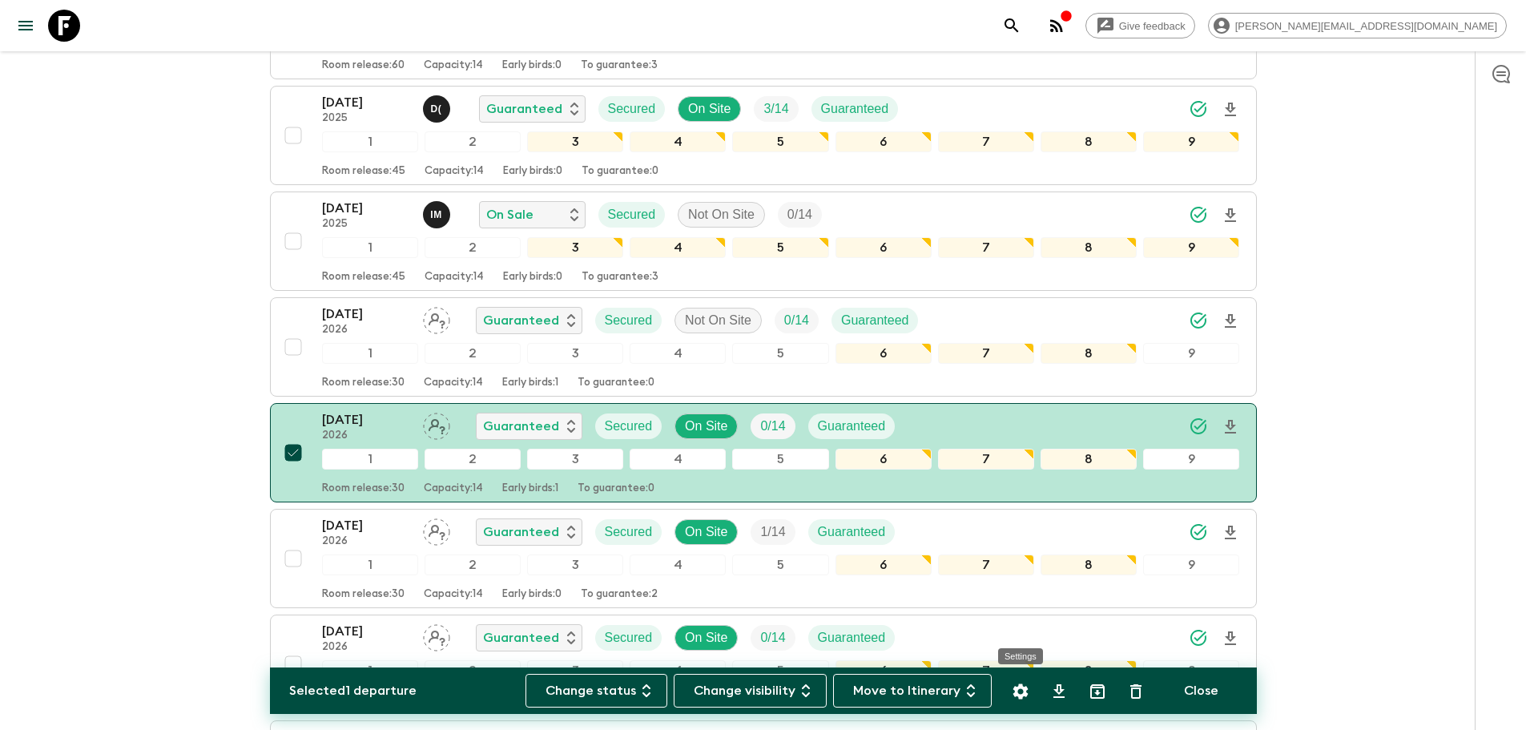
click at [1018, 687] on icon "Settings" at bounding box center [1019, 690] width 15 height 15
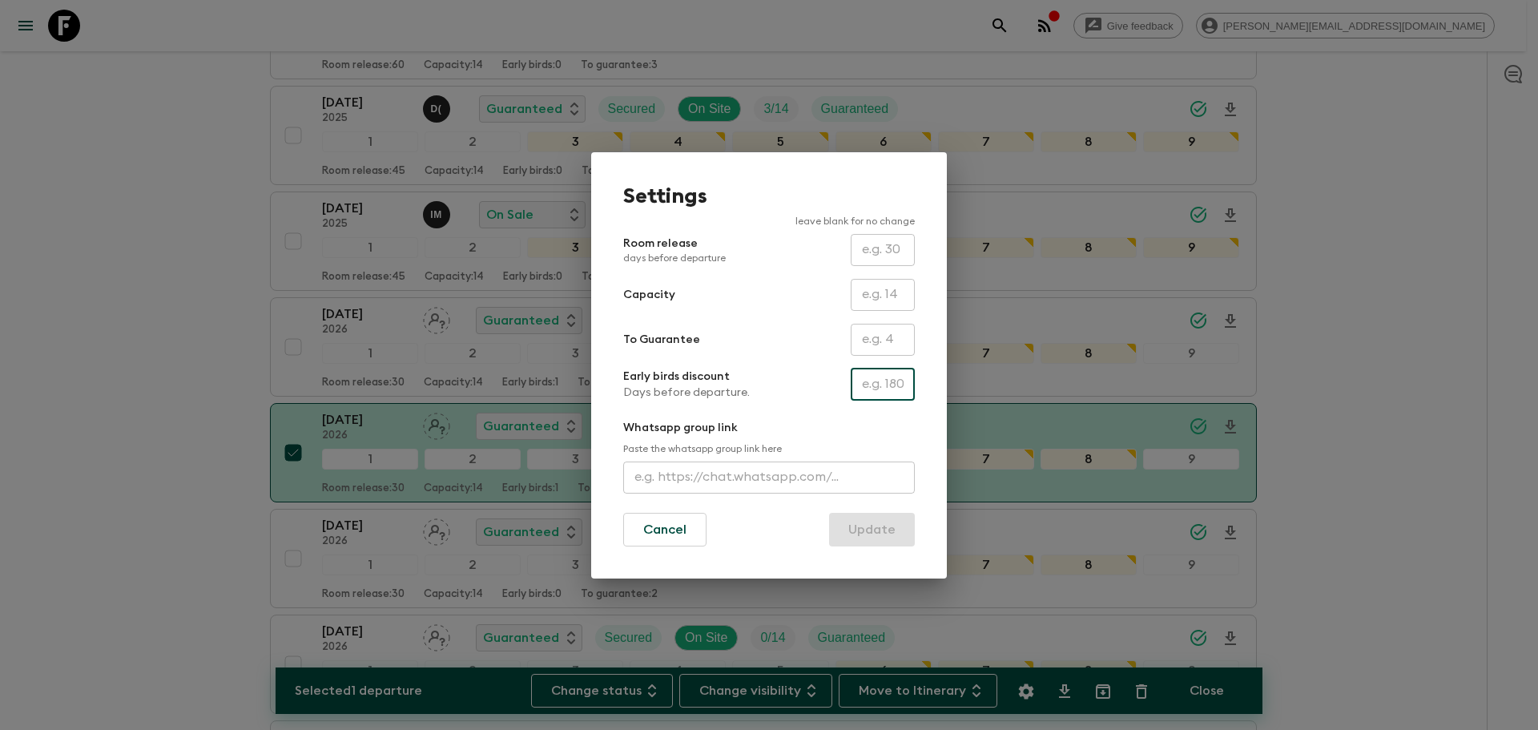
click at [885, 377] on input "text" at bounding box center [883, 384] width 64 height 32
type input "200"
click at [874, 530] on button "Update" at bounding box center [872, 530] width 86 height 34
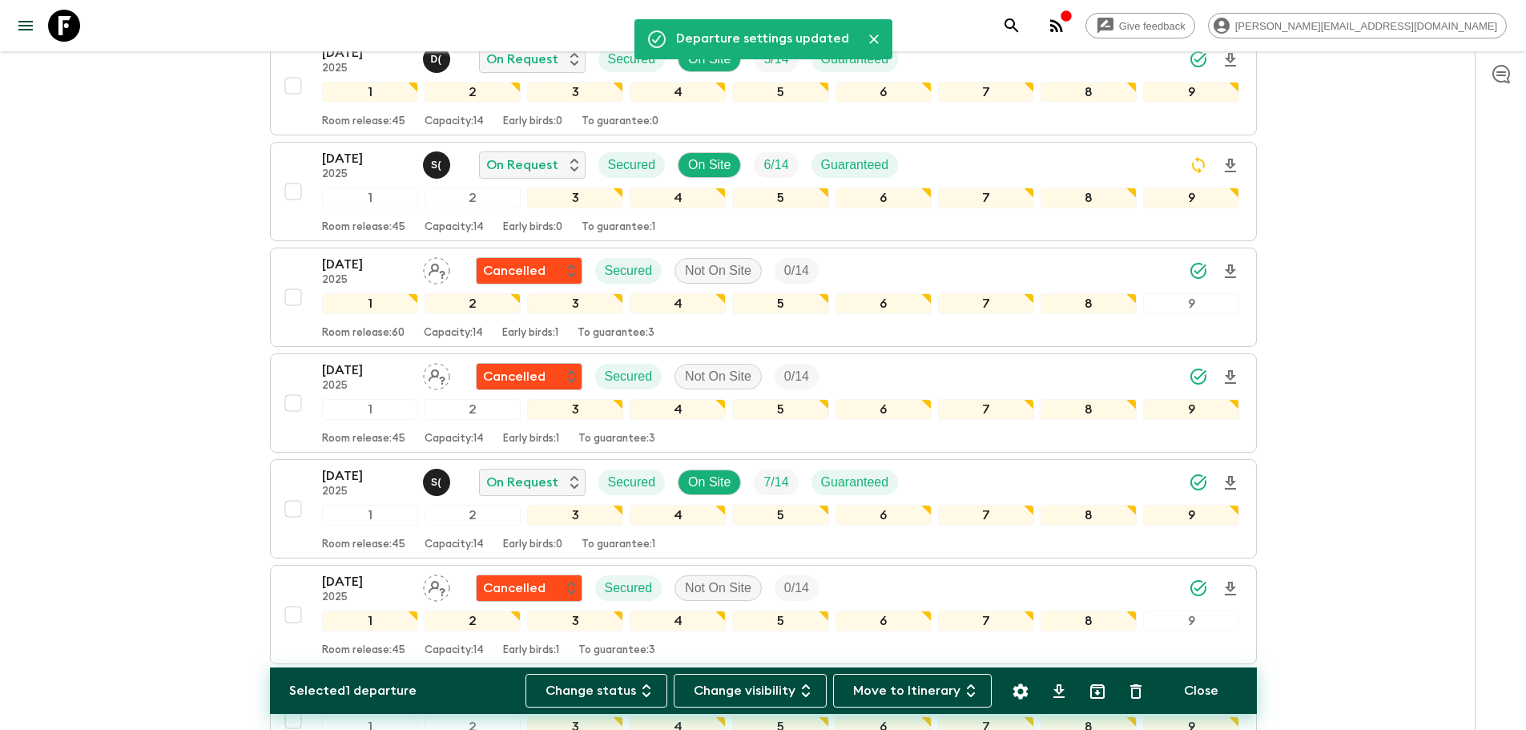
scroll to position [0, 0]
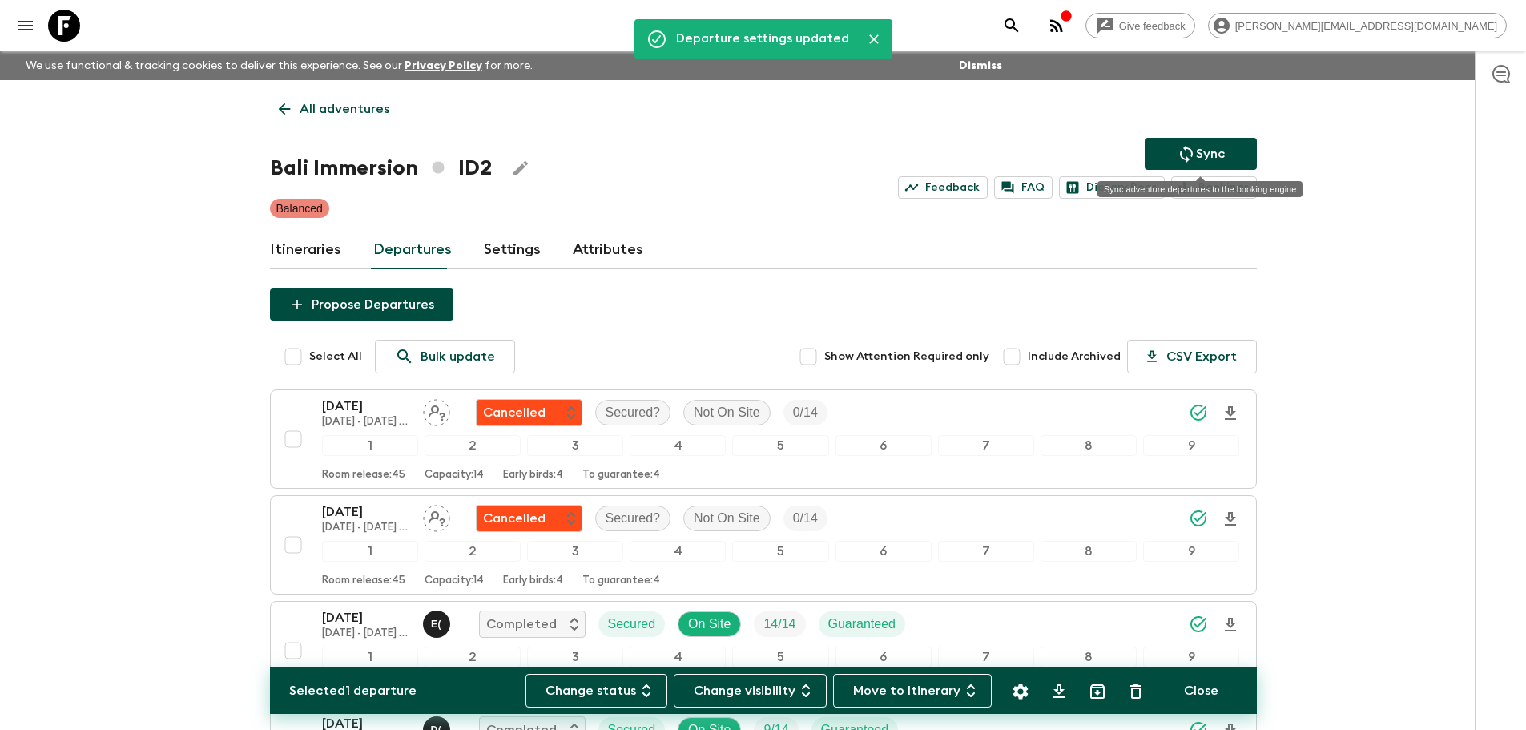
click at [1237, 162] on button "Sync" at bounding box center [1201, 154] width 112 height 32
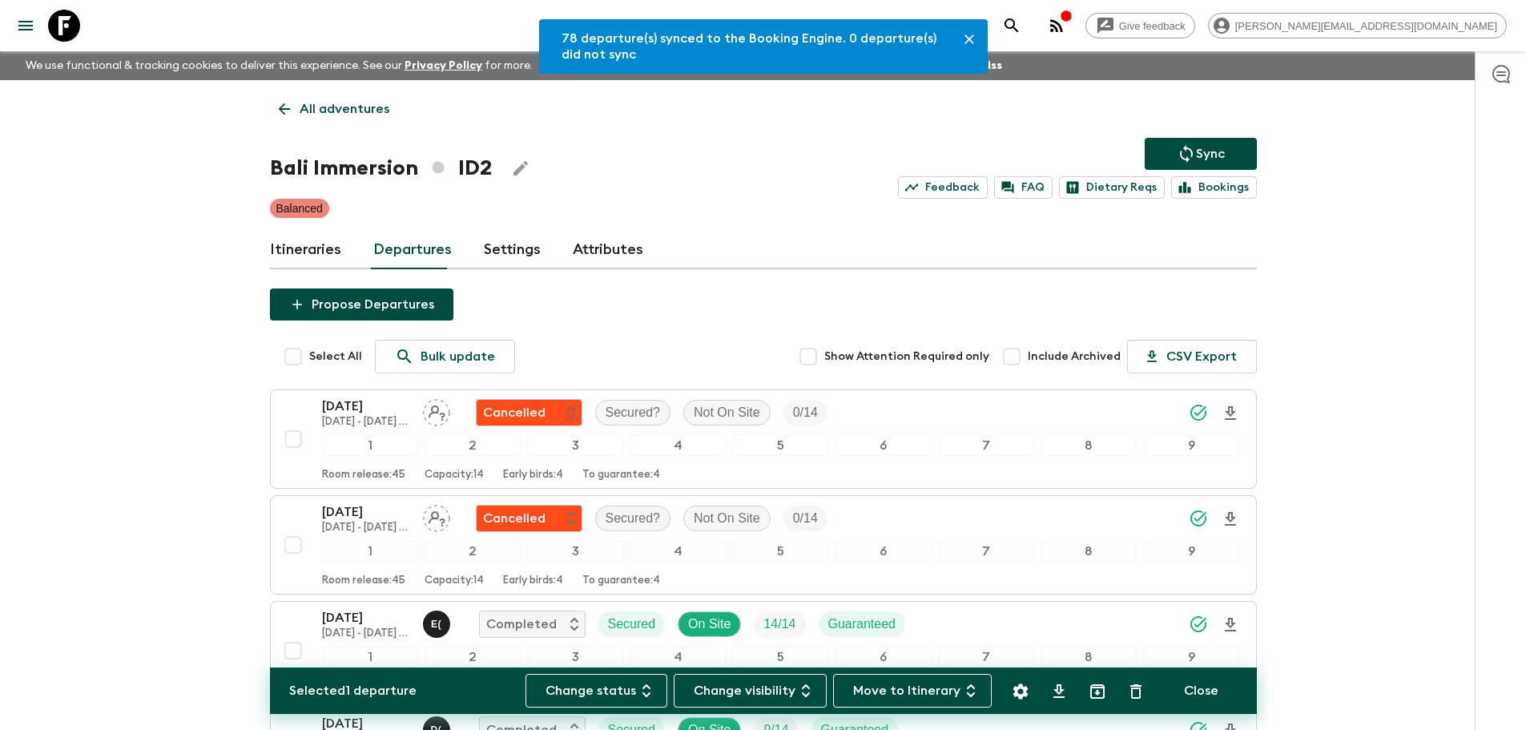
click at [345, 115] on p "All adventures" at bounding box center [345, 108] width 90 height 19
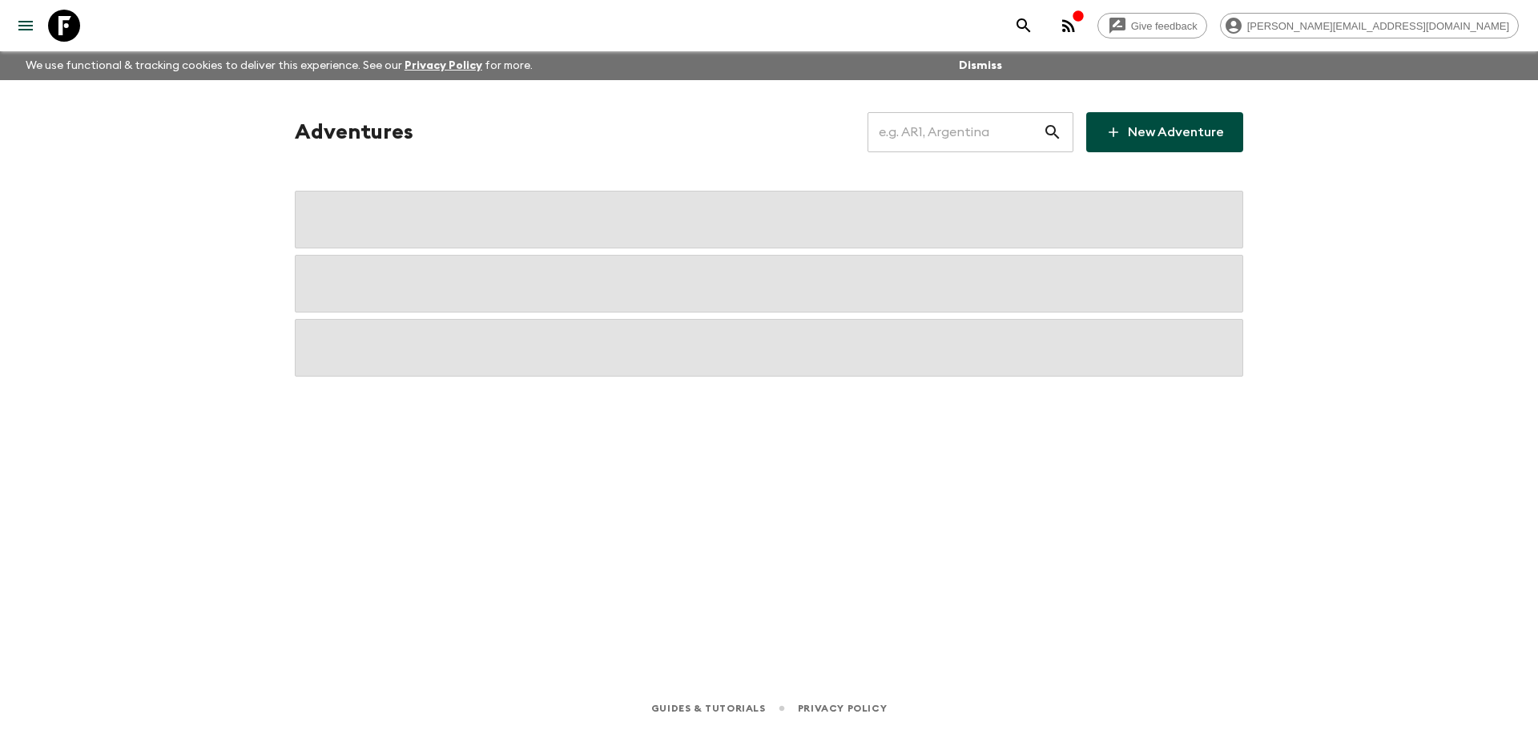
click at [960, 120] on input "text" at bounding box center [955, 132] width 175 height 45
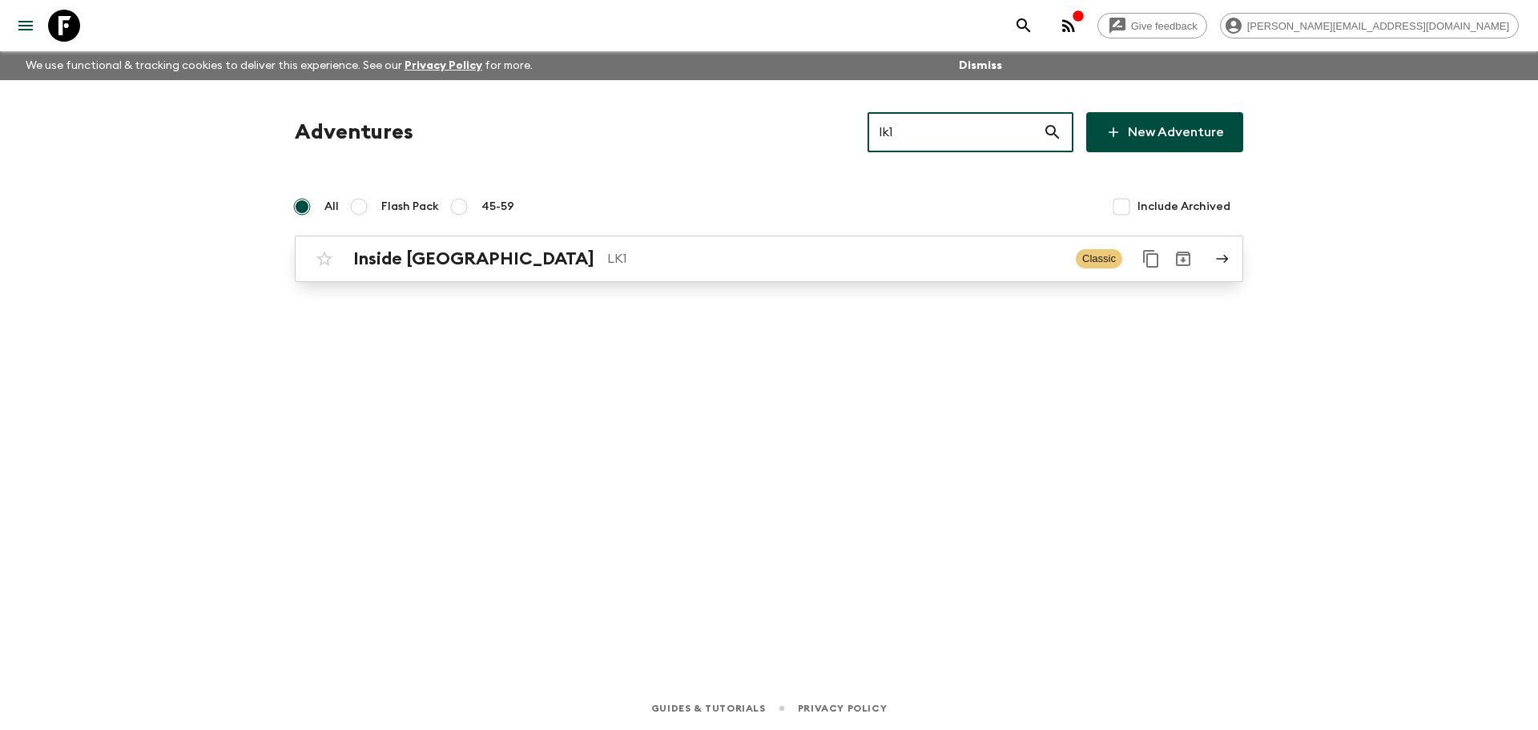
type input "lk1"
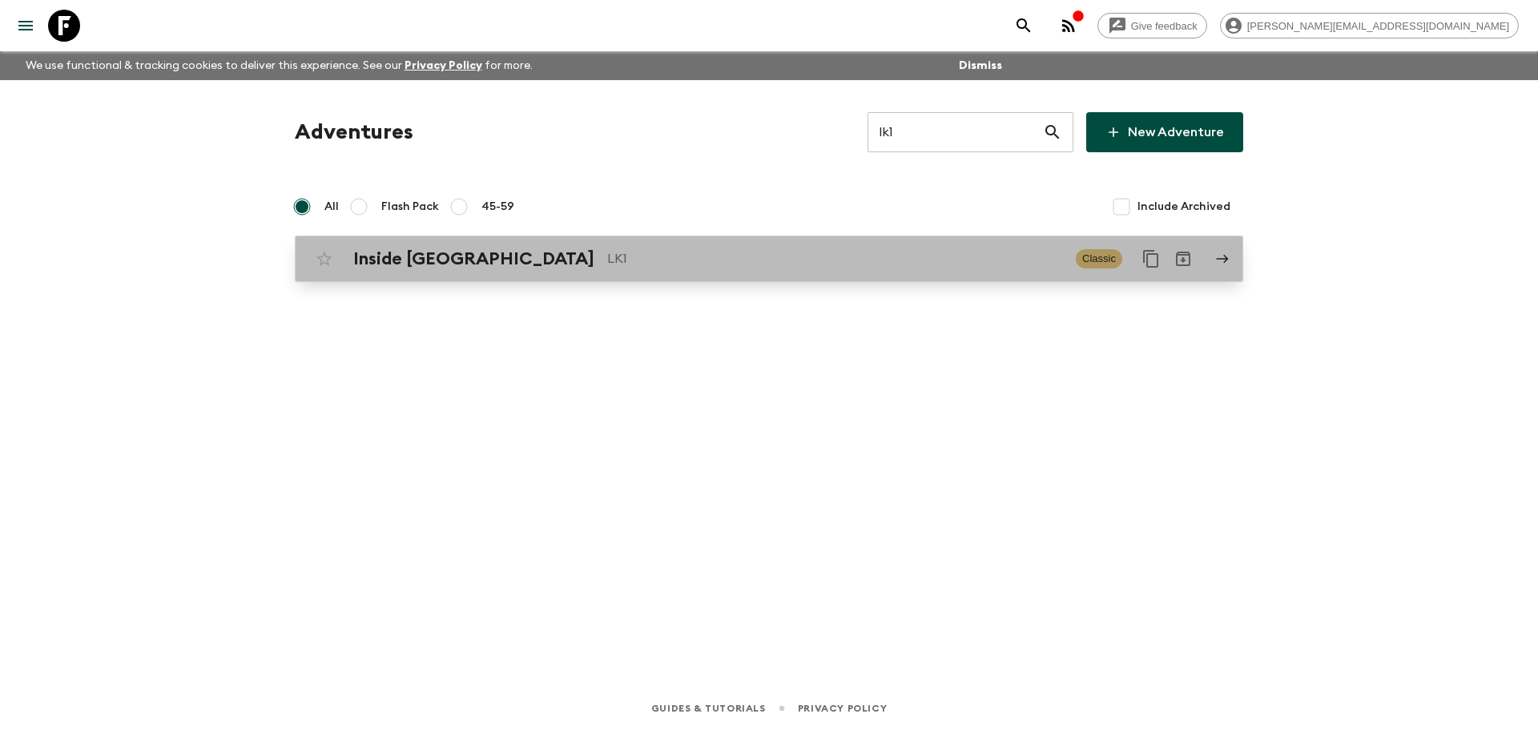
click at [525, 275] on link "Inside Sri Lanka LK1 Classic" at bounding box center [769, 258] width 948 height 46
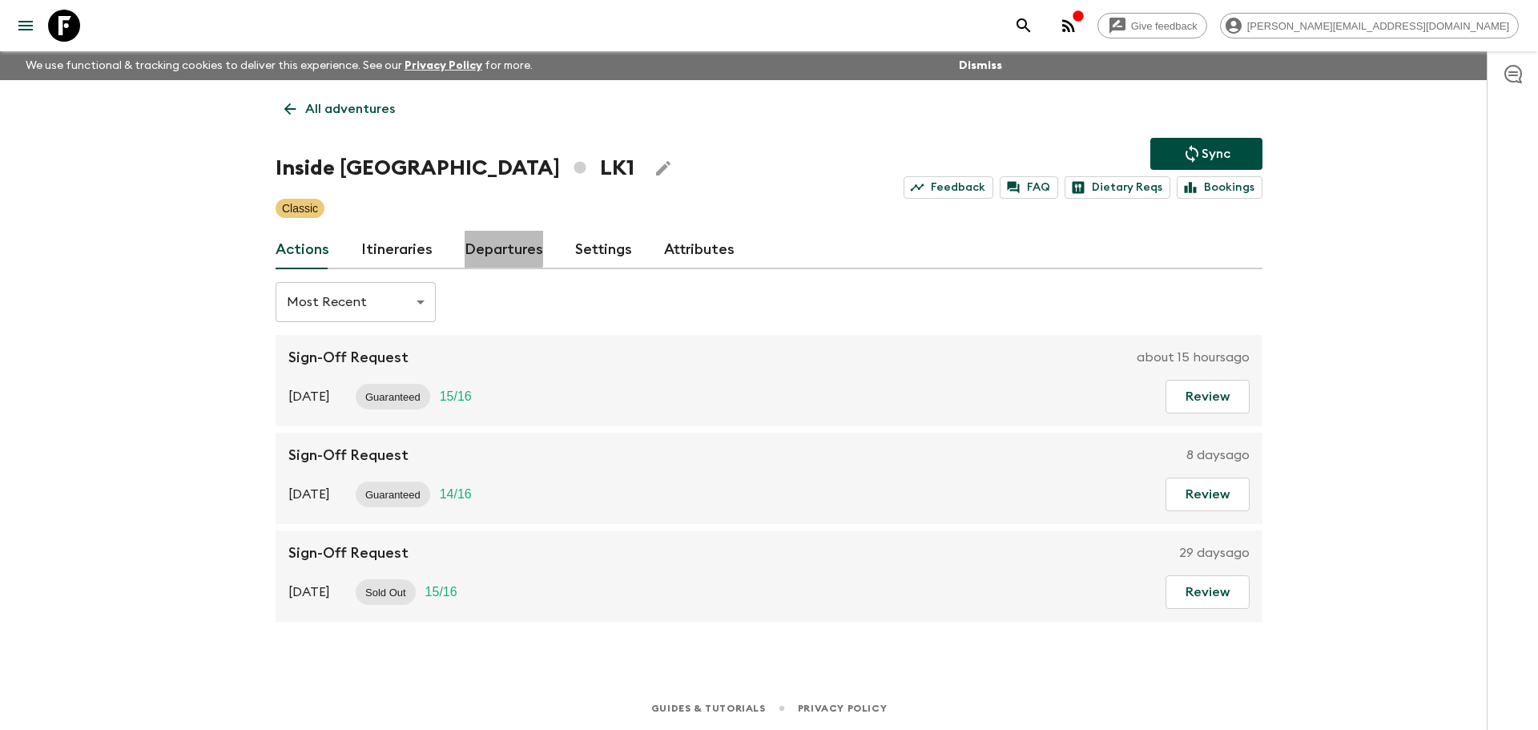
click at [493, 248] on link "Departures" at bounding box center [504, 250] width 78 height 38
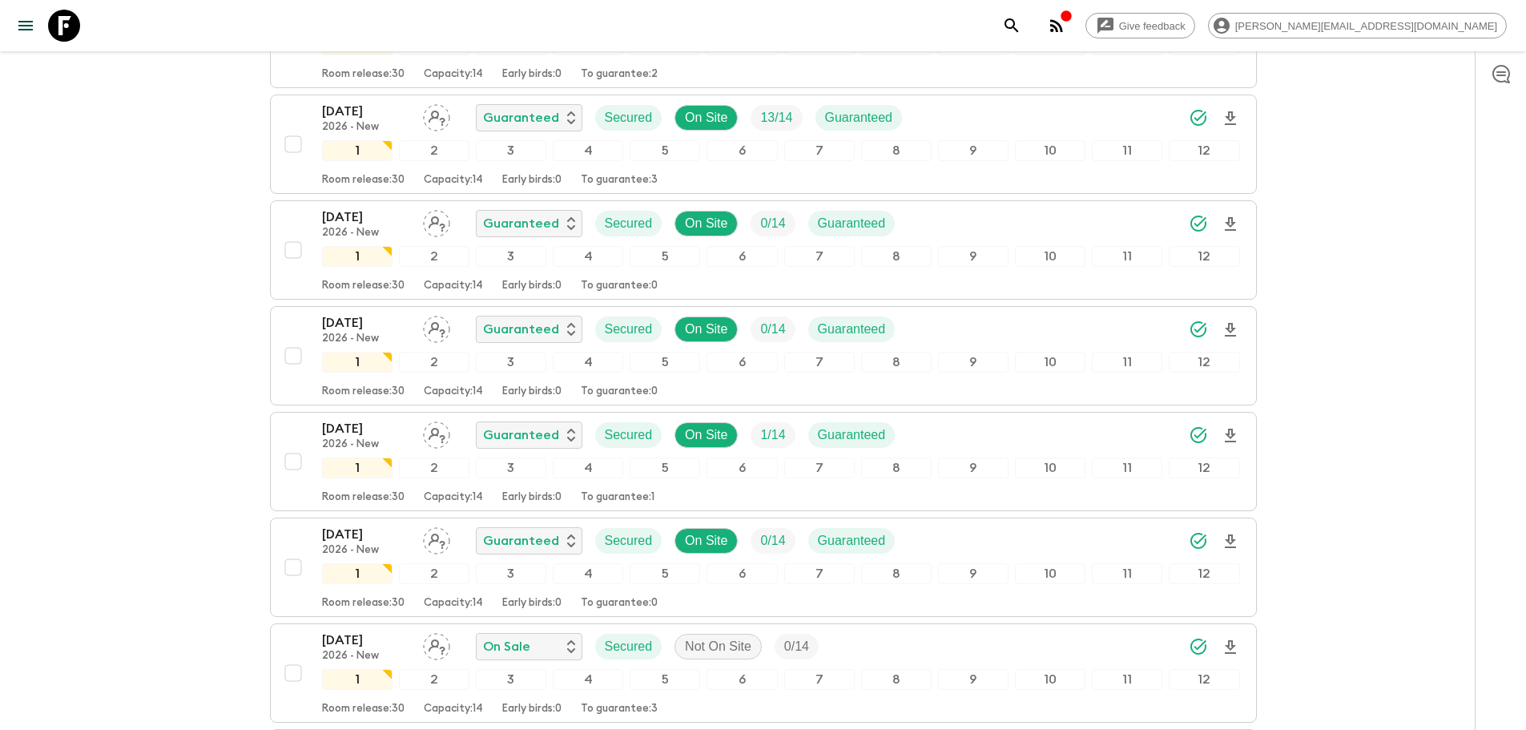
scroll to position [3362, 0]
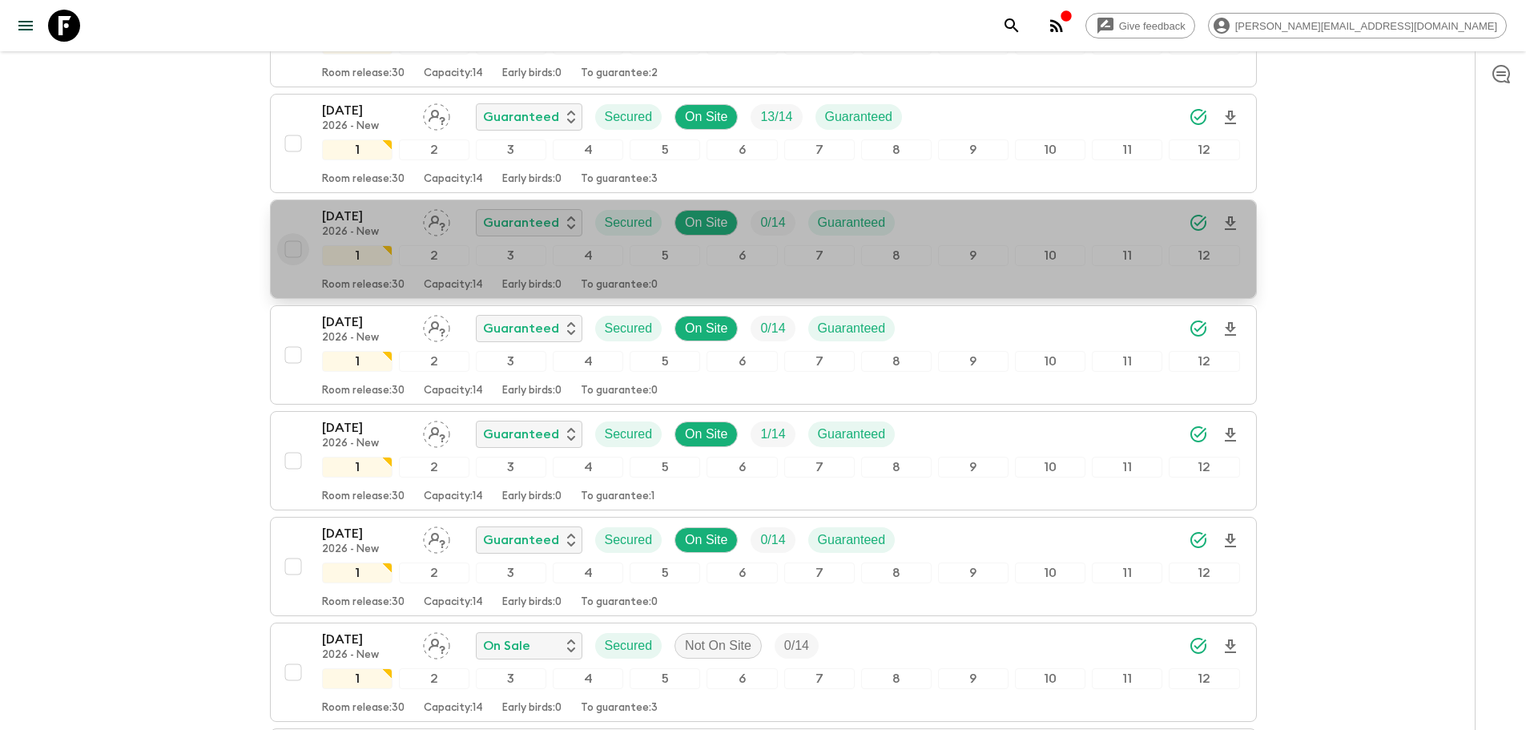
click at [295, 245] on input "checkbox" at bounding box center [293, 249] width 32 height 32
checkbox input "true"
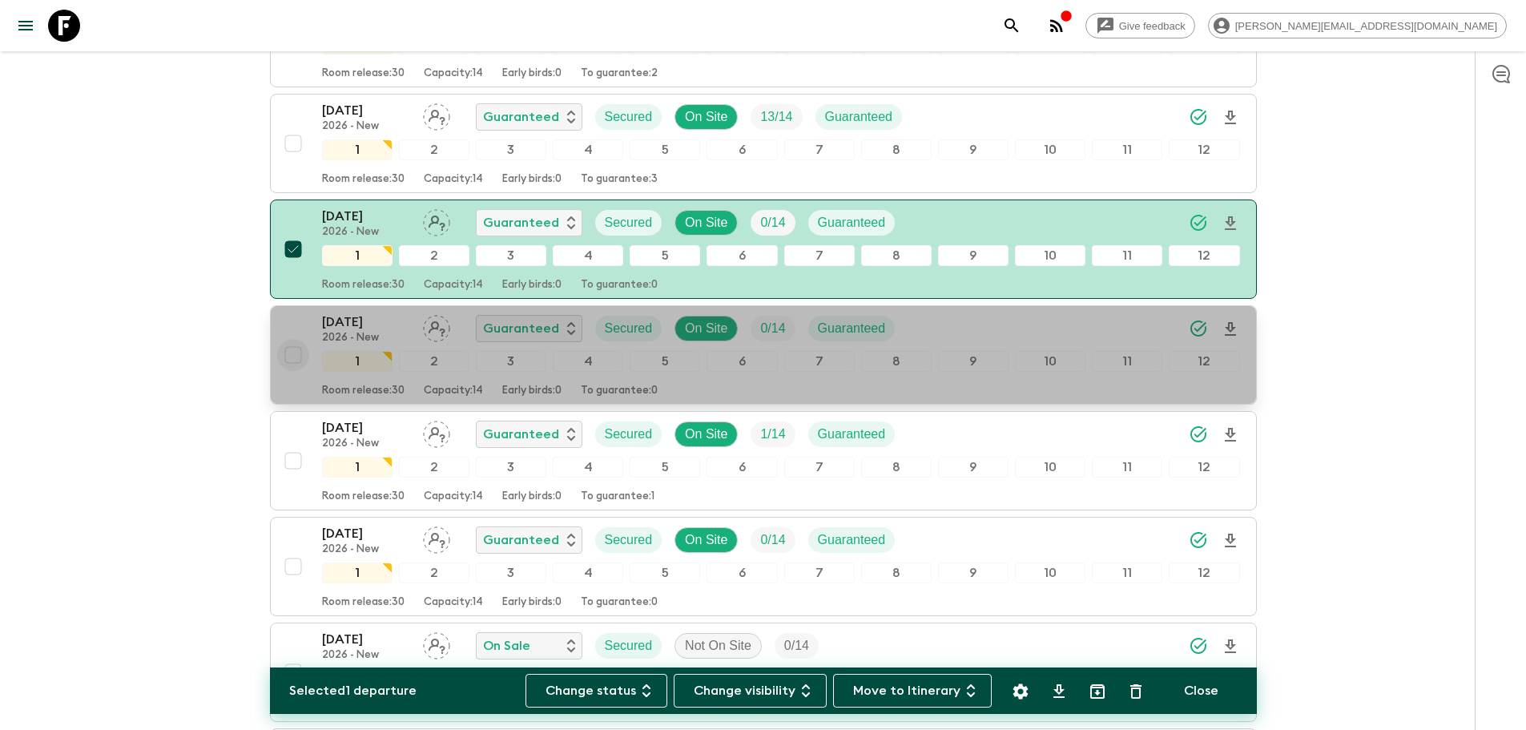
click at [298, 362] on input "checkbox" at bounding box center [293, 355] width 32 height 32
checkbox input "true"
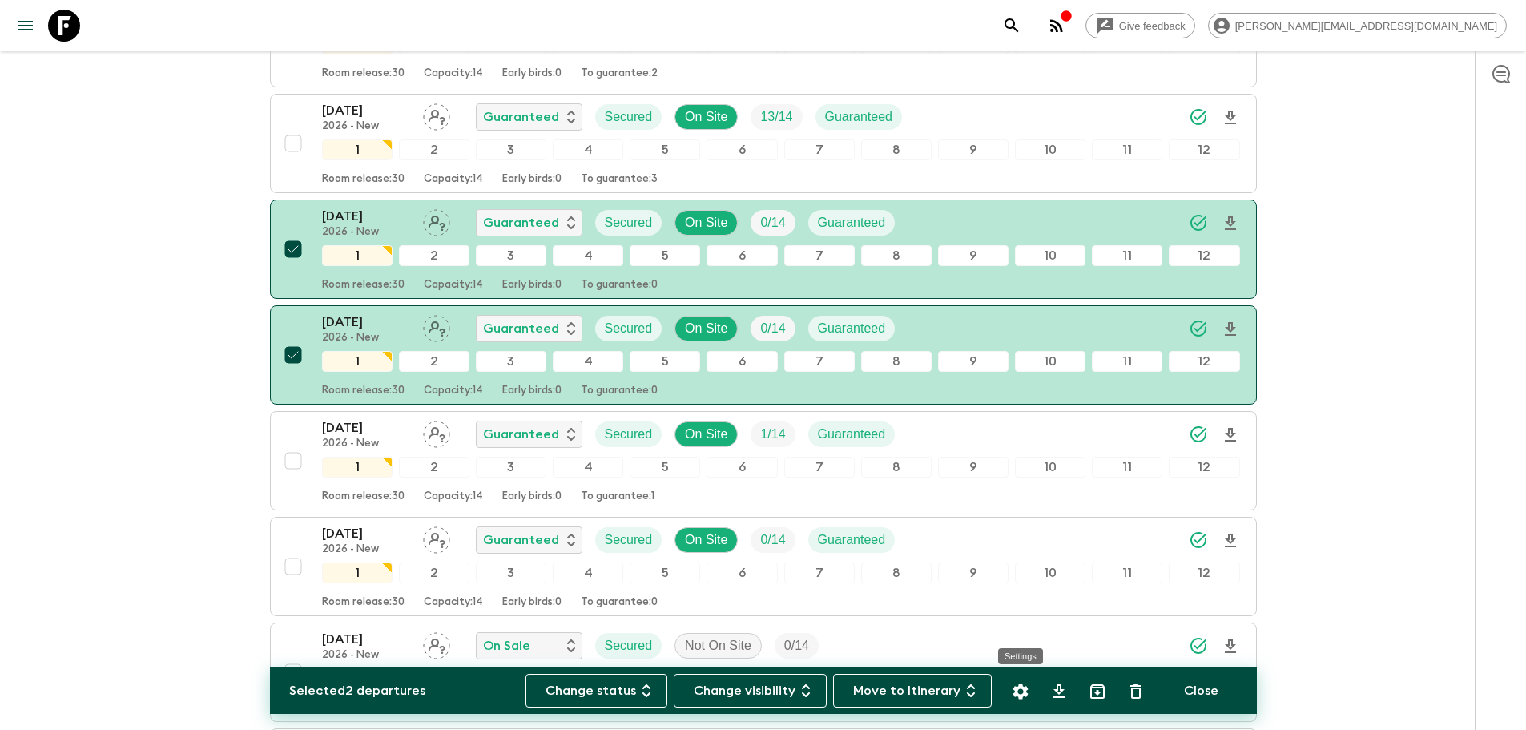
click at [1021, 688] on icon "Settings" at bounding box center [1019, 690] width 15 height 15
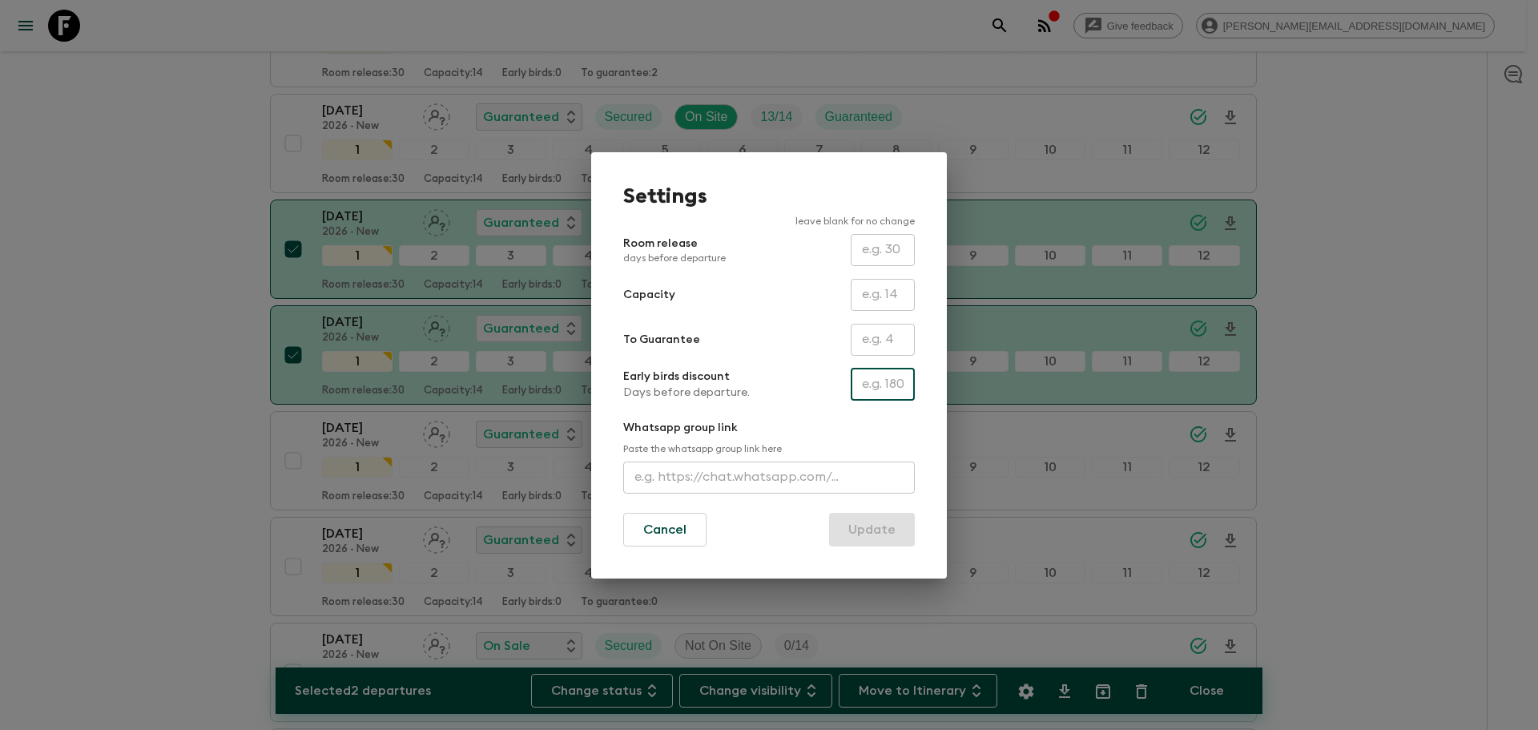
click at [887, 379] on input "text" at bounding box center [883, 384] width 64 height 32
type input "200"
click at [875, 521] on button "Update" at bounding box center [872, 530] width 86 height 34
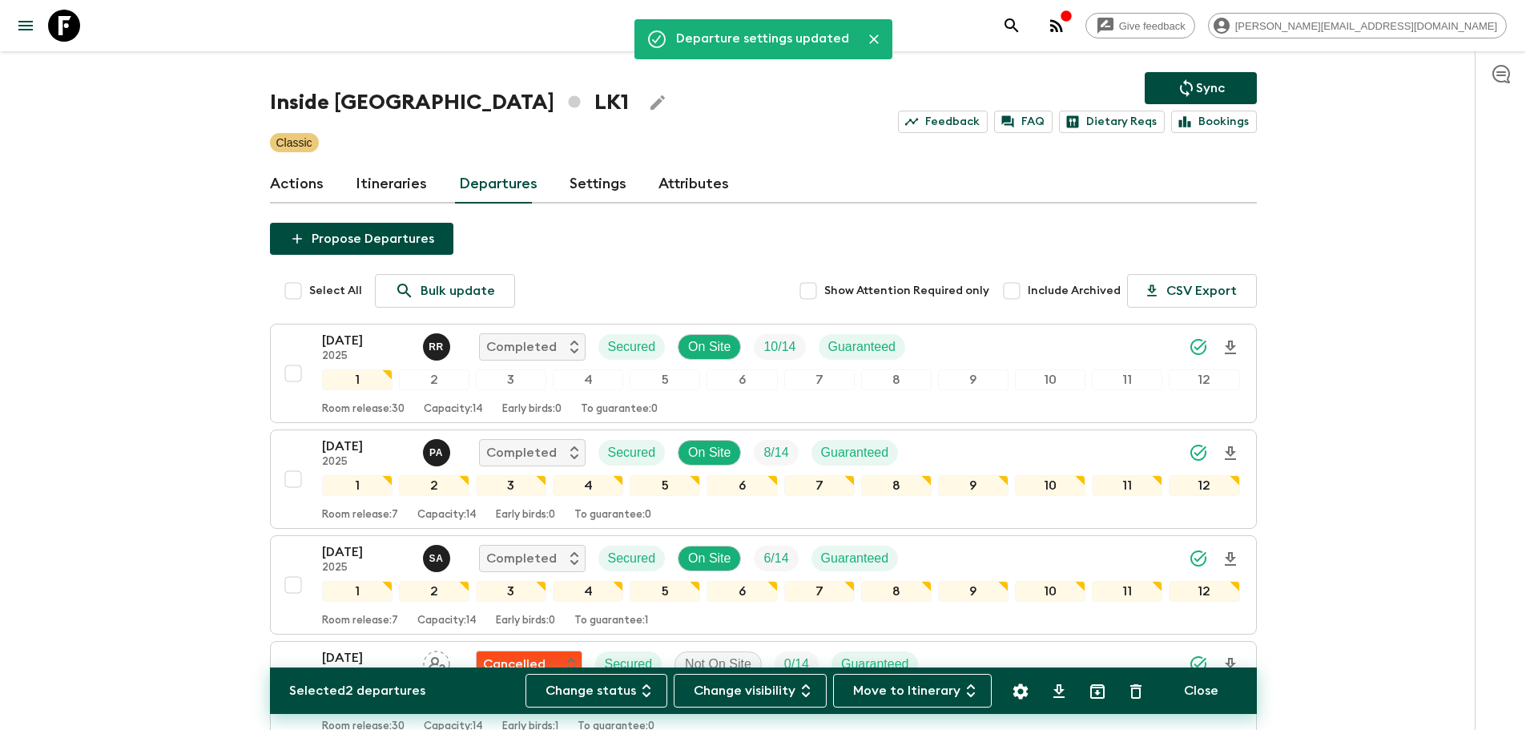
scroll to position [0, 0]
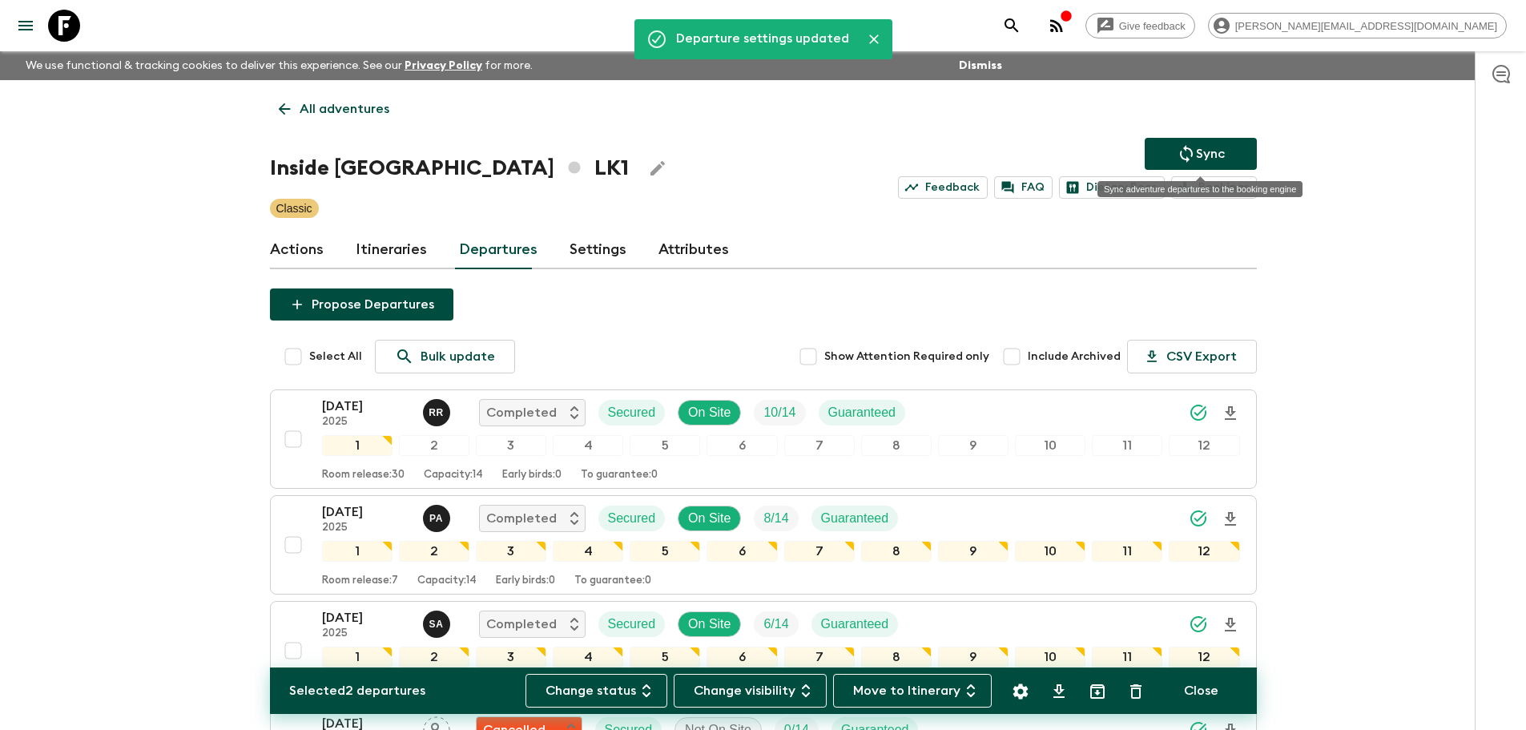
click at [1194, 160] on icon "Sync adventure departures to the booking engine" at bounding box center [1186, 153] width 19 height 19
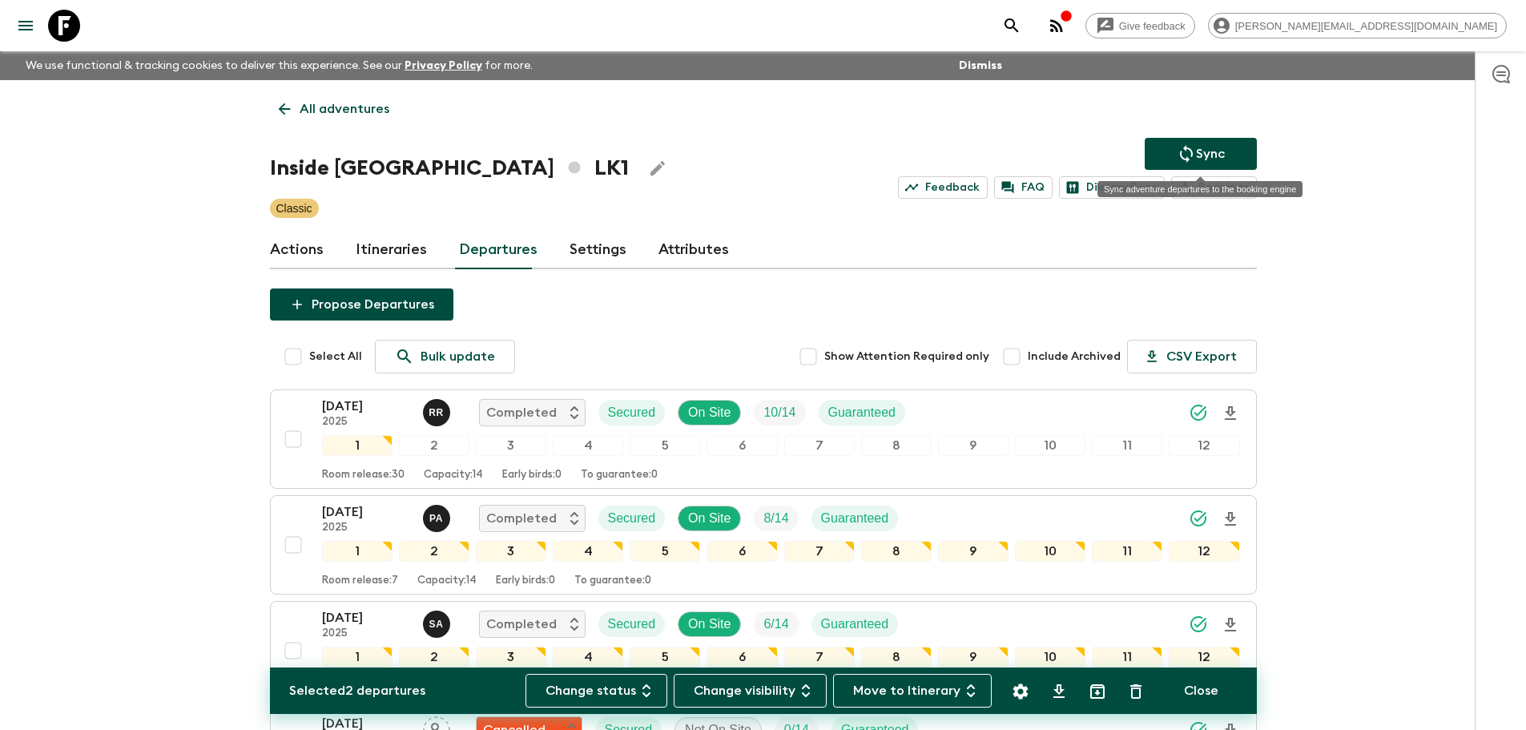
click at [1189, 156] on icon "Sync adventure departures to the booking engine" at bounding box center [1186, 153] width 19 height 19
click at [310, 111] on p "All adventures" at bounding box center [345, 108] width 90 height 19
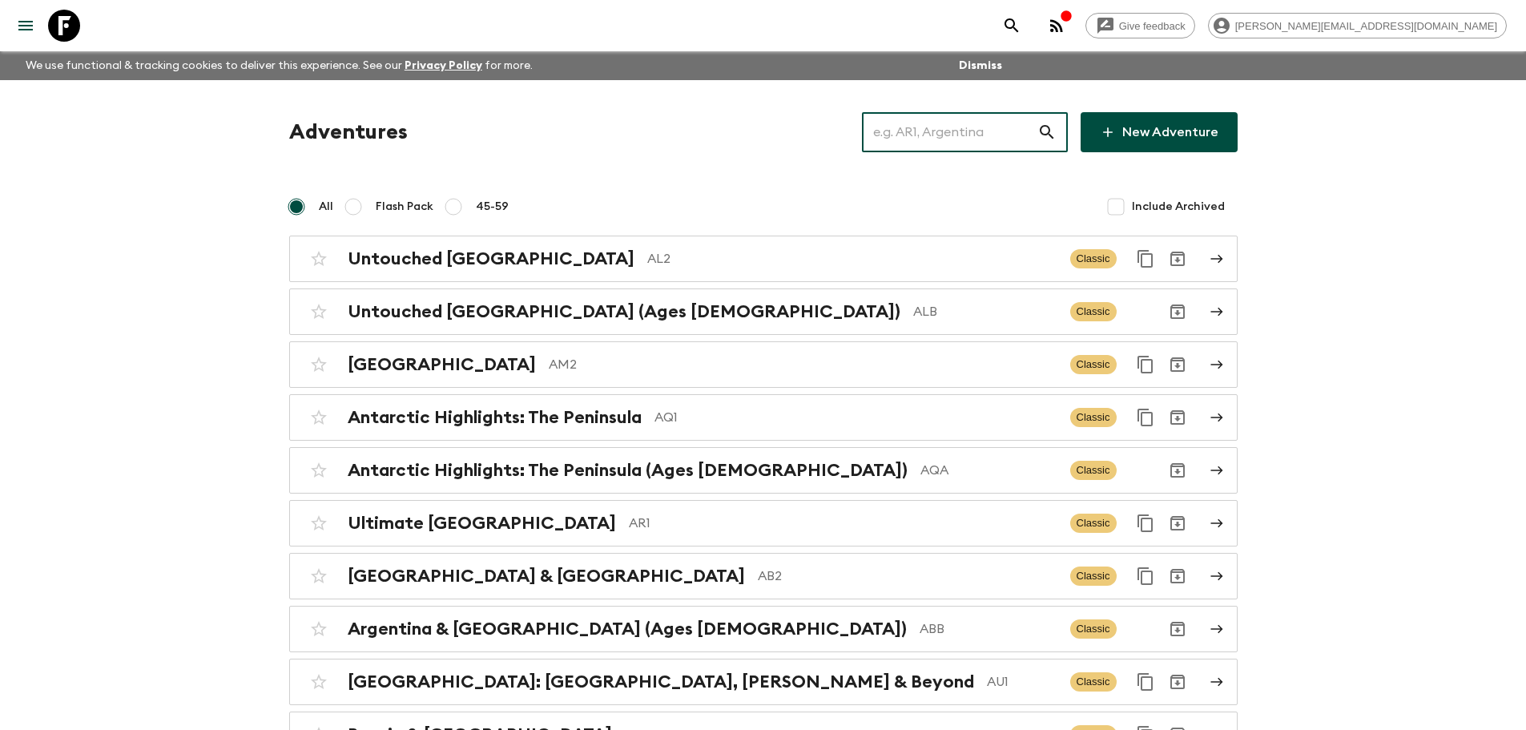
click at [903, 121] on input "text" at bounding box center [949, 132] width 175 height 45
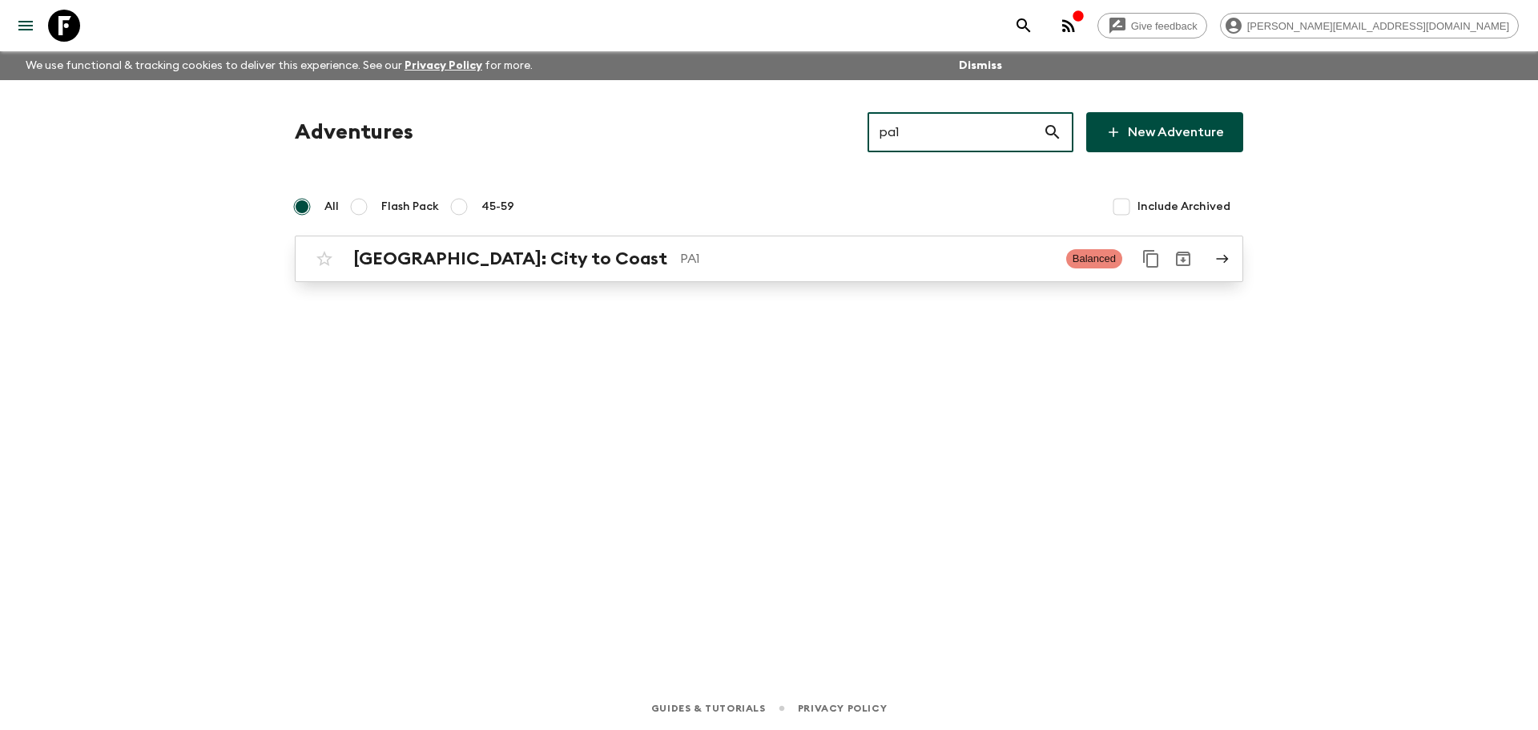
type input "pa1"
click at [817, 251] on p "PA1" at bounding box center [866, 258] width 373 height 19
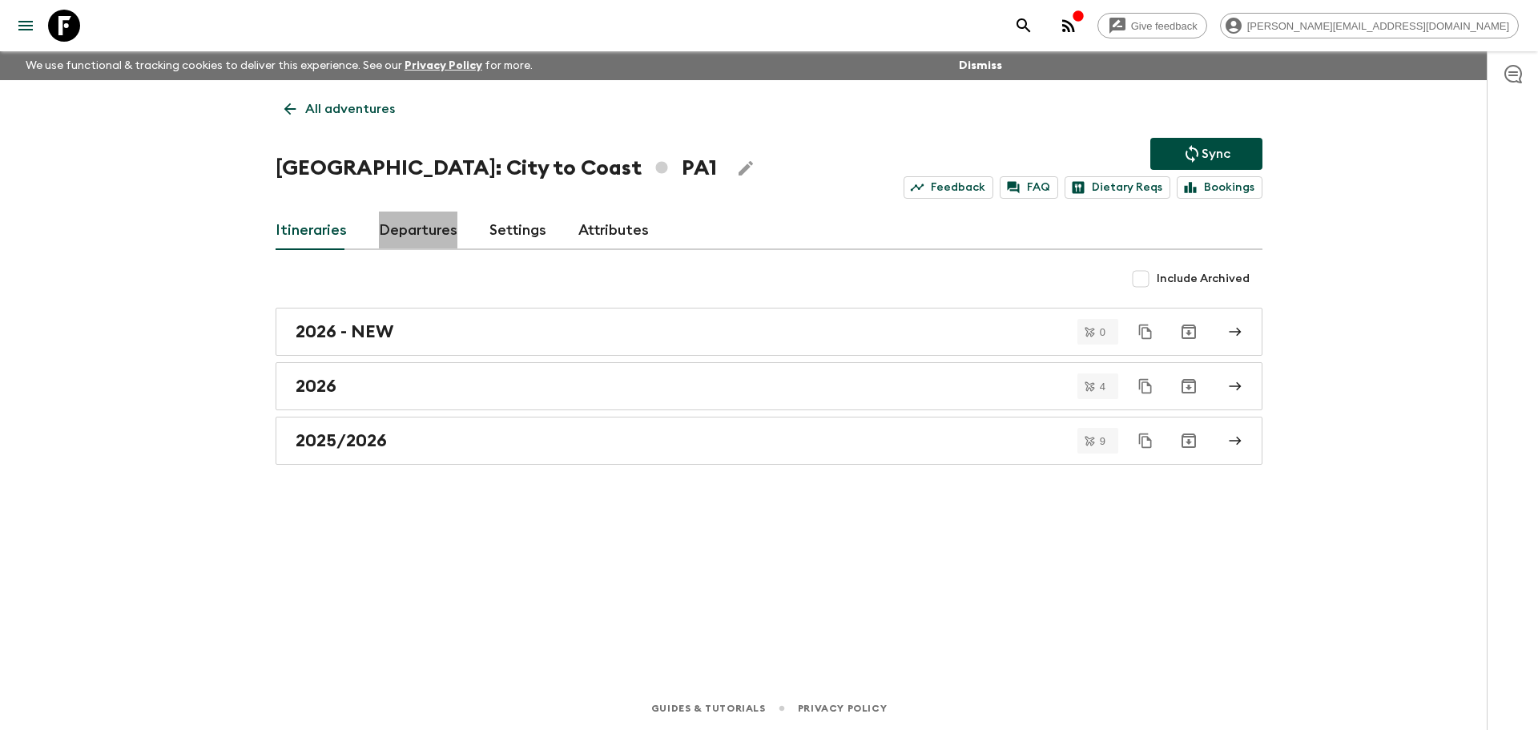
click at [424, 231] on link "Departures" at bounding box center [418, 230] width 78 height 38
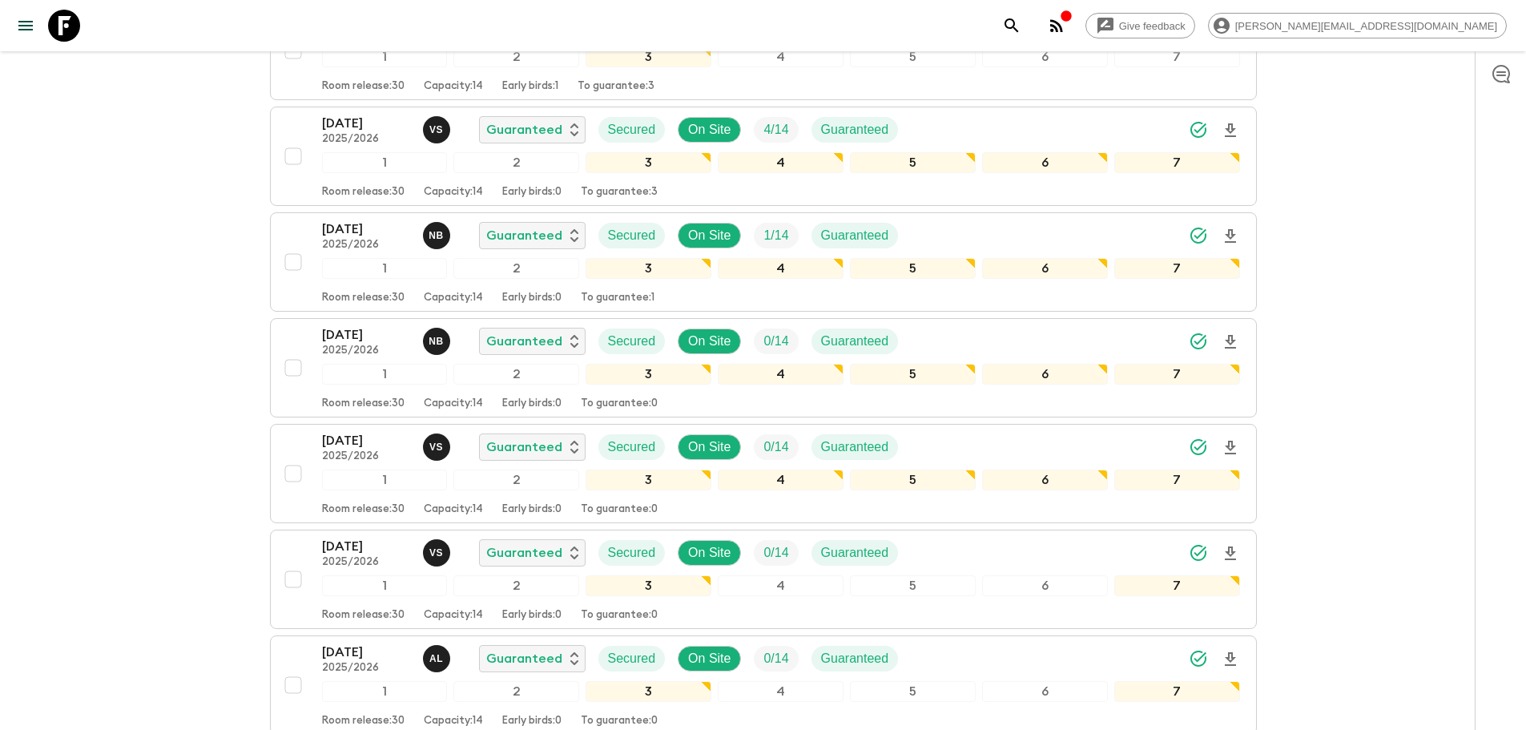
scroll to position [476, 0]
click at [292, 373] on input "checkbox" at bounding box center [293, 367] width 32 height 32
checkbox input "true"
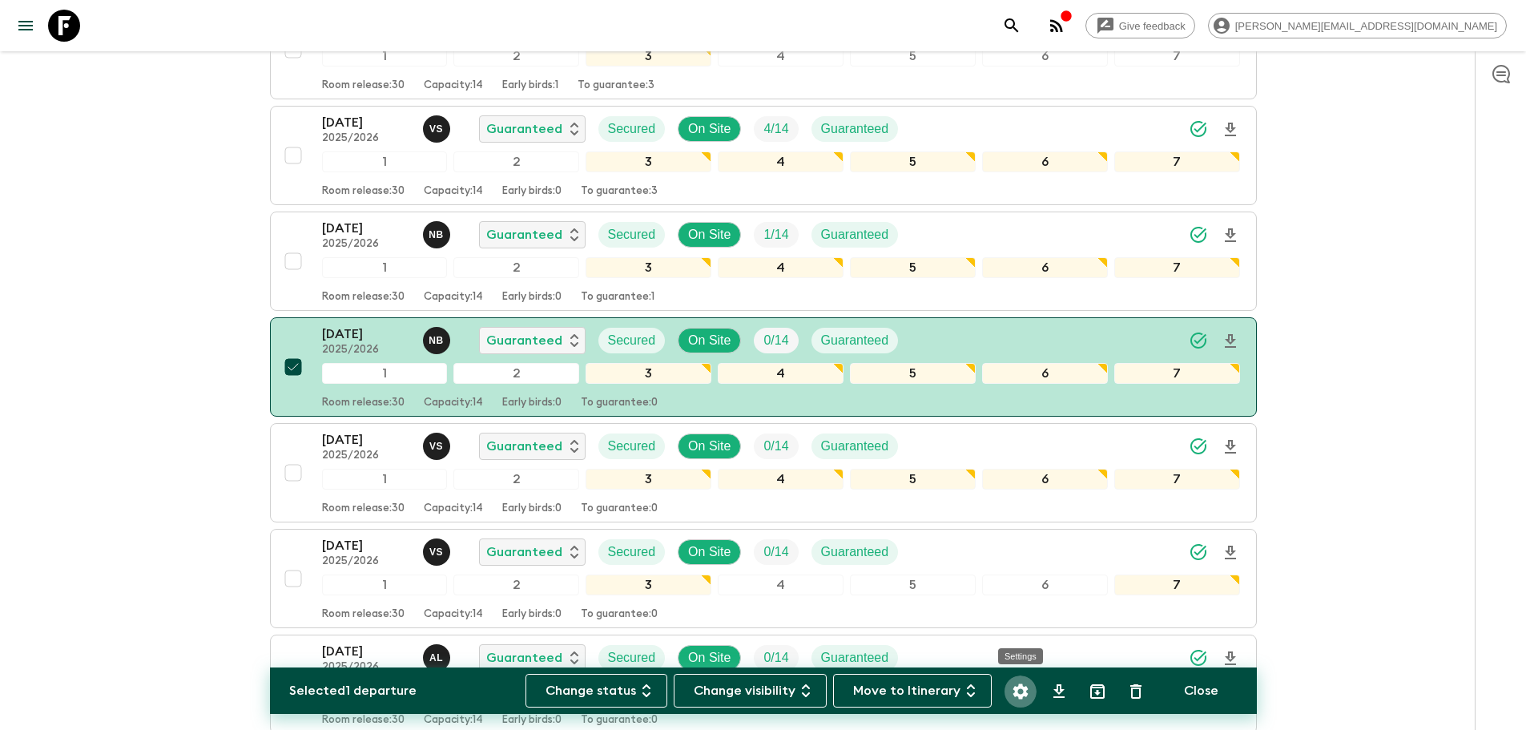
click at [1026, 697] on icon "Settings" at bounding box center [1020, 691] width 19 height 19
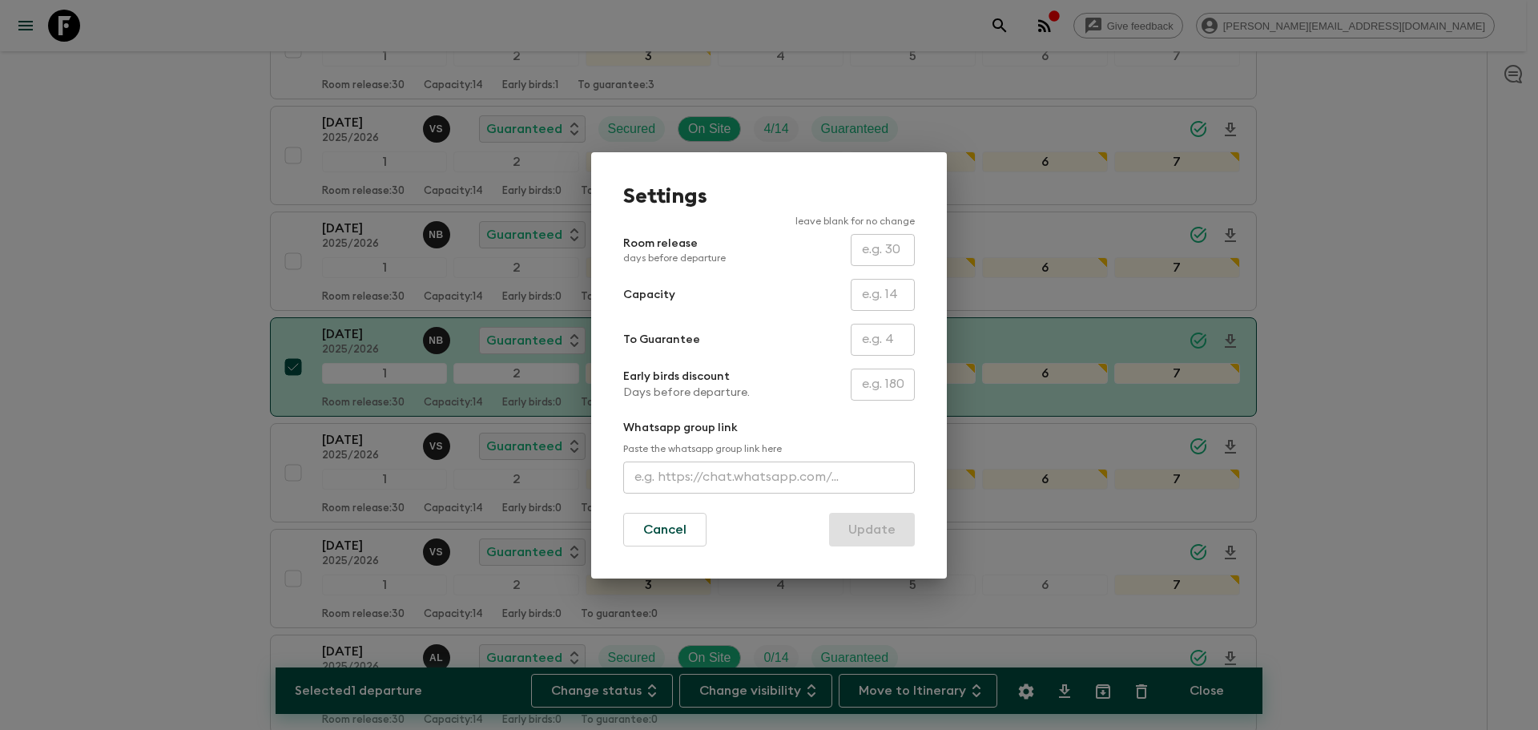
click at [871, 396] on input "text" at bounding box center [883, 384] width 64 height 32
type input "200"
click at [879, 515] on button "Update" at bounding box center [872, 530] width 86 height 34
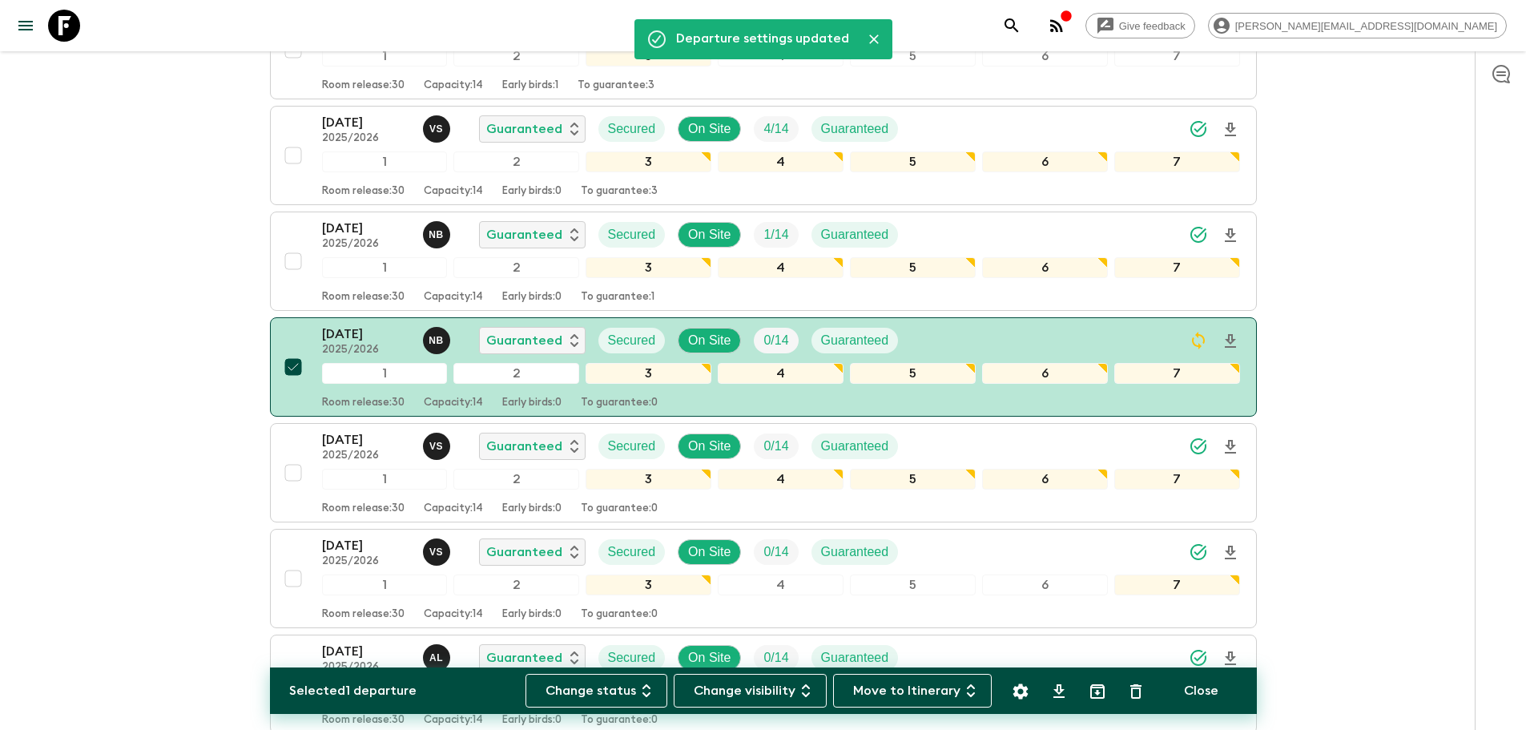
scroll to position [0, 0]
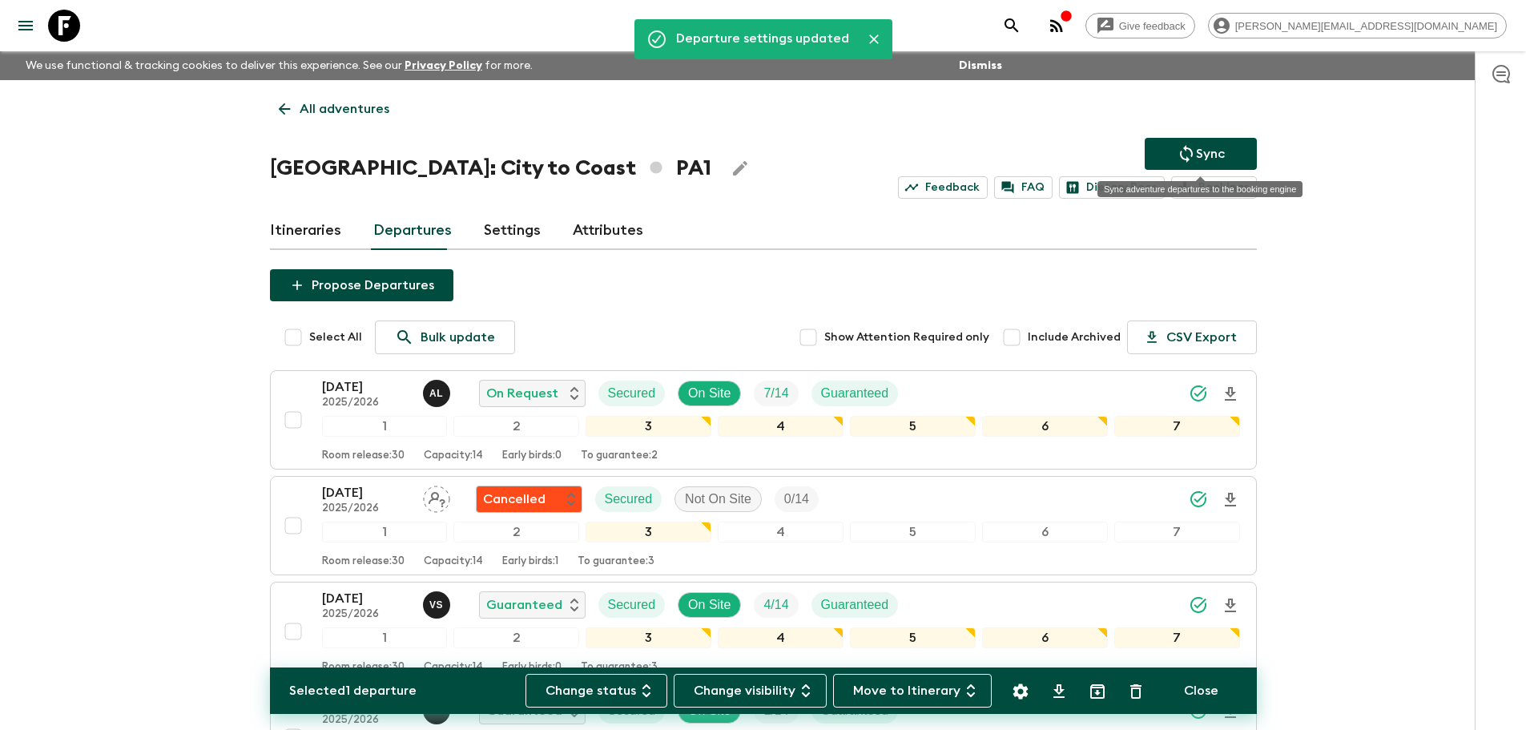
click at [1222, 159] on p "Sync" at bounding box center [1210, 153] width 29 height 19
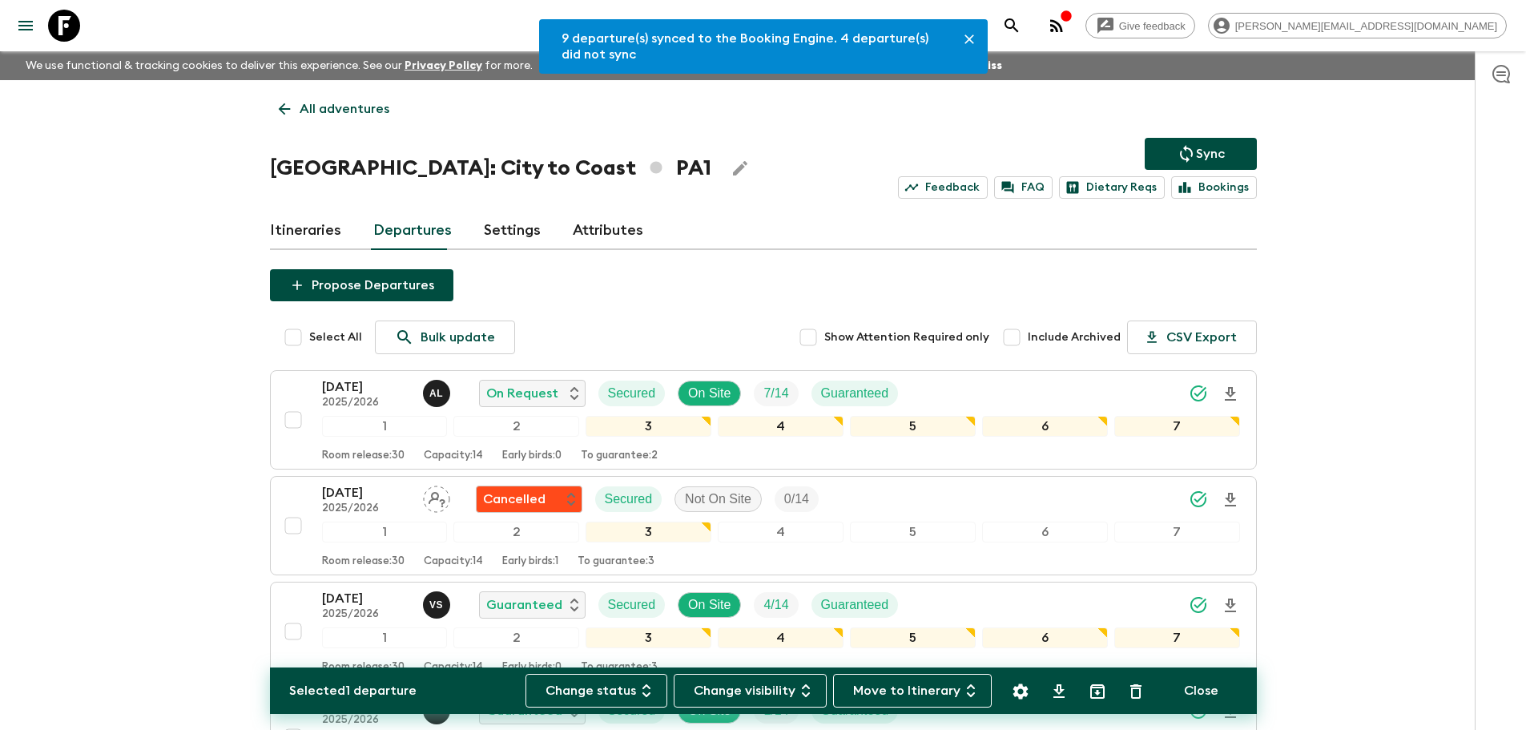
click at [308, 107] on p "All adventures" at bounding box center [345, 108] width 90 height 19
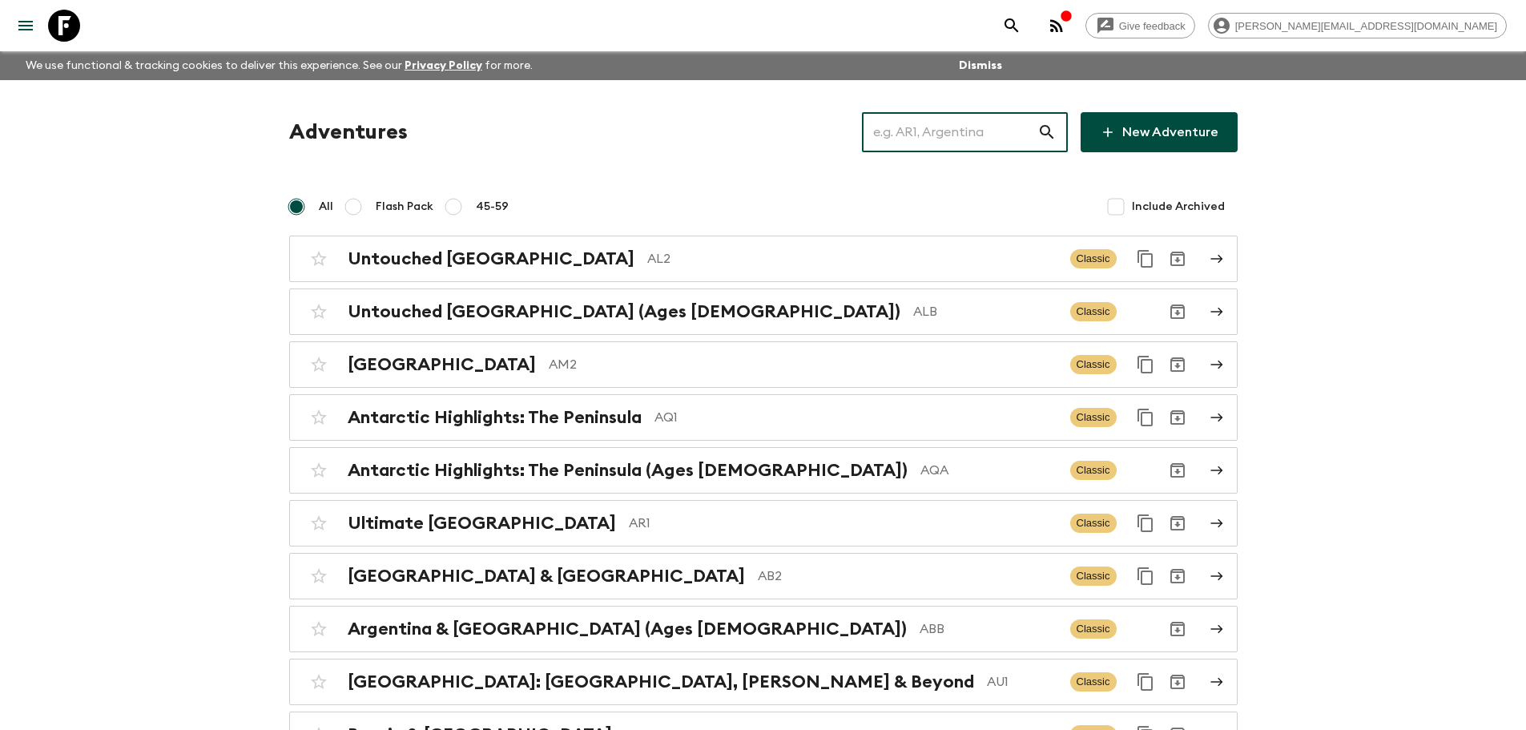
click at [964, 126] on input "text" at bounding box center [949, 132] width 175 height 45
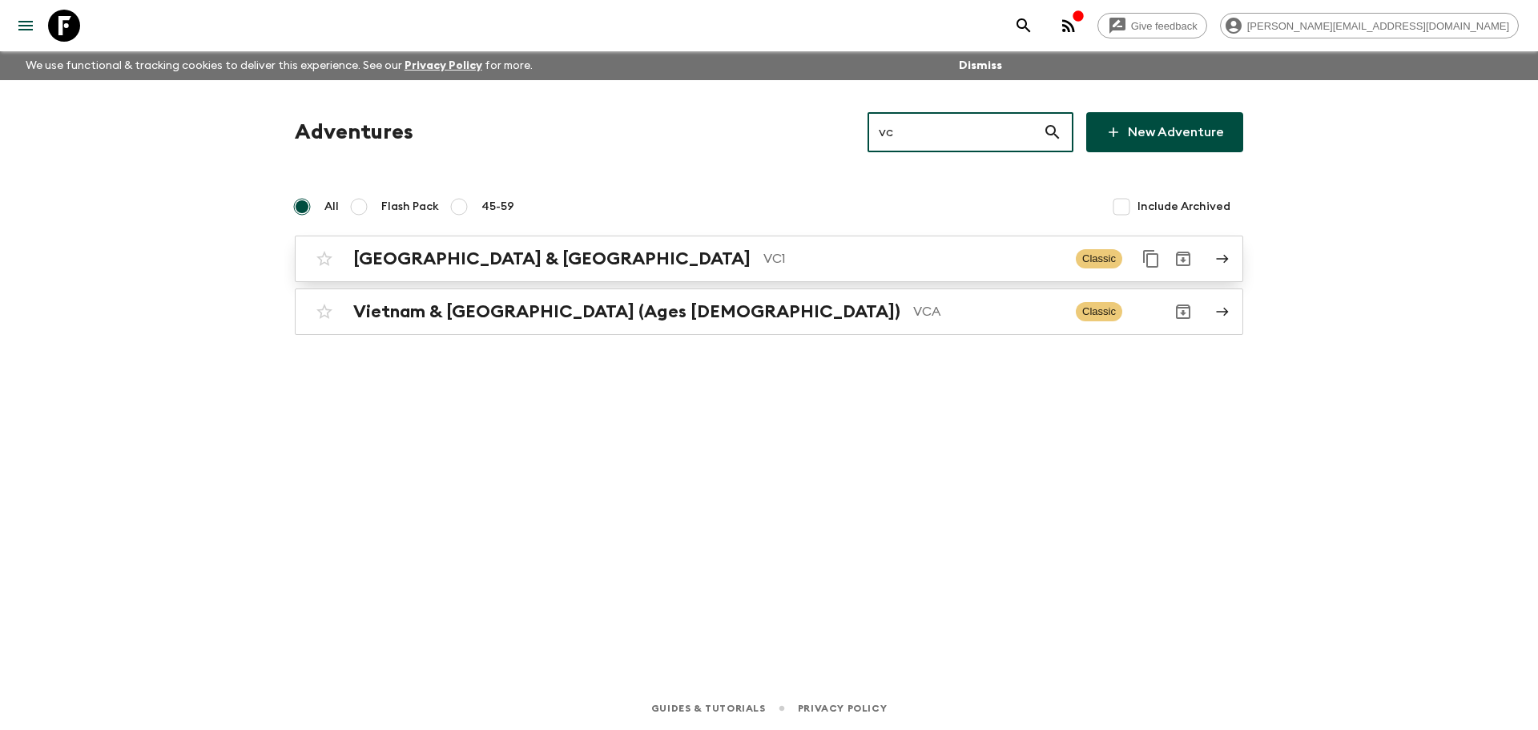
type input "vc"
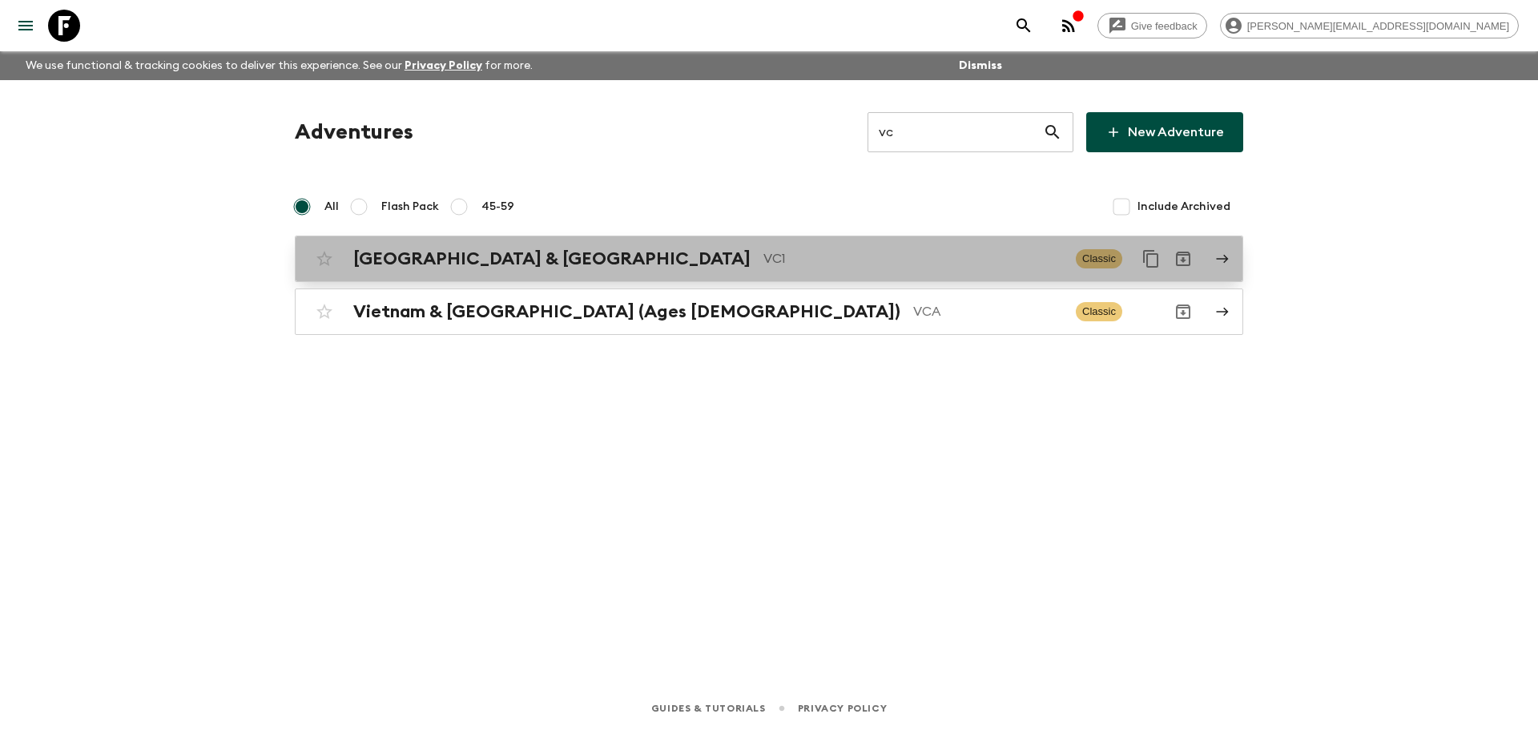
click at [763, 268] on p "VC1" at bounding box center [913, 258] width 300 height 19
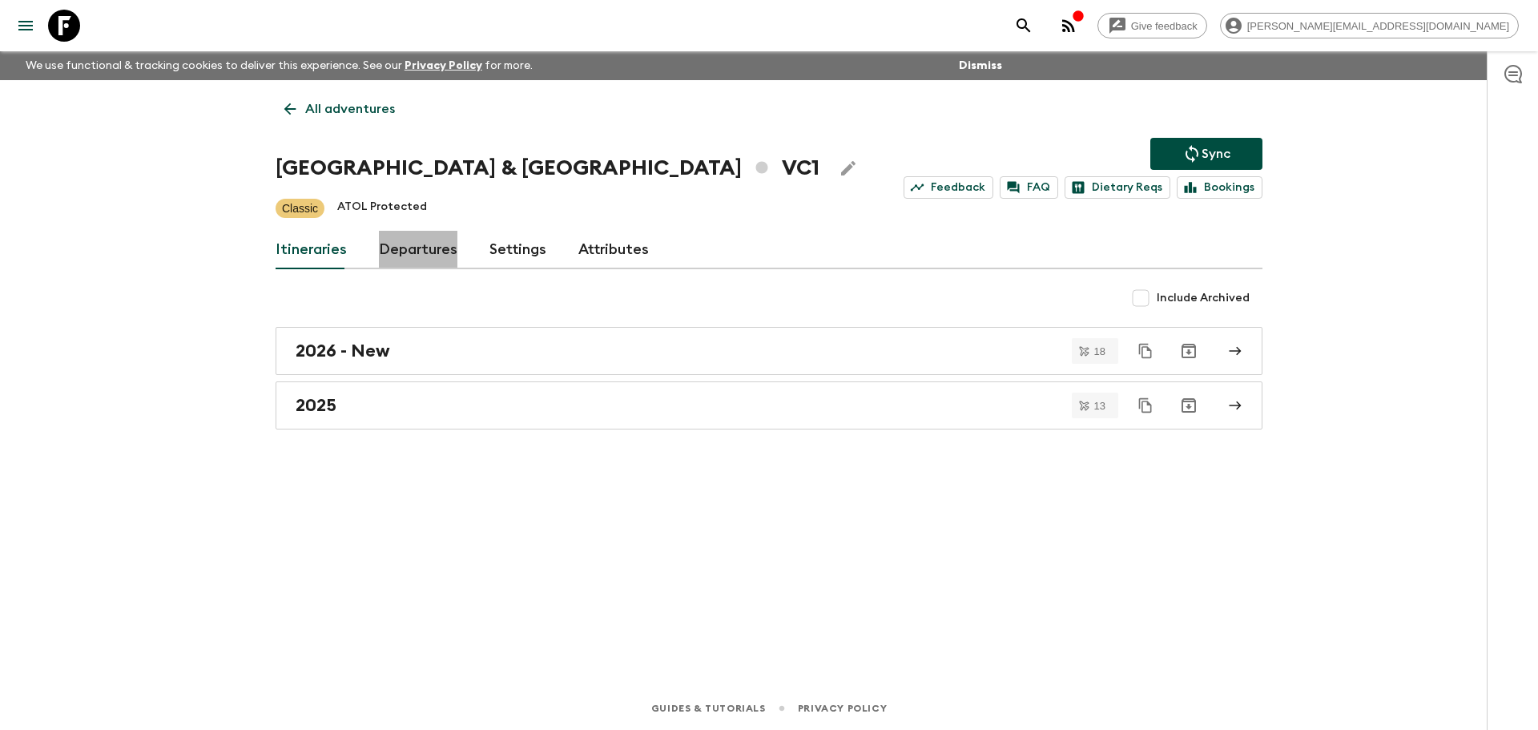
click at [423, 254] on link "Departures" at bounding box center [418, 250] width 78 height 38
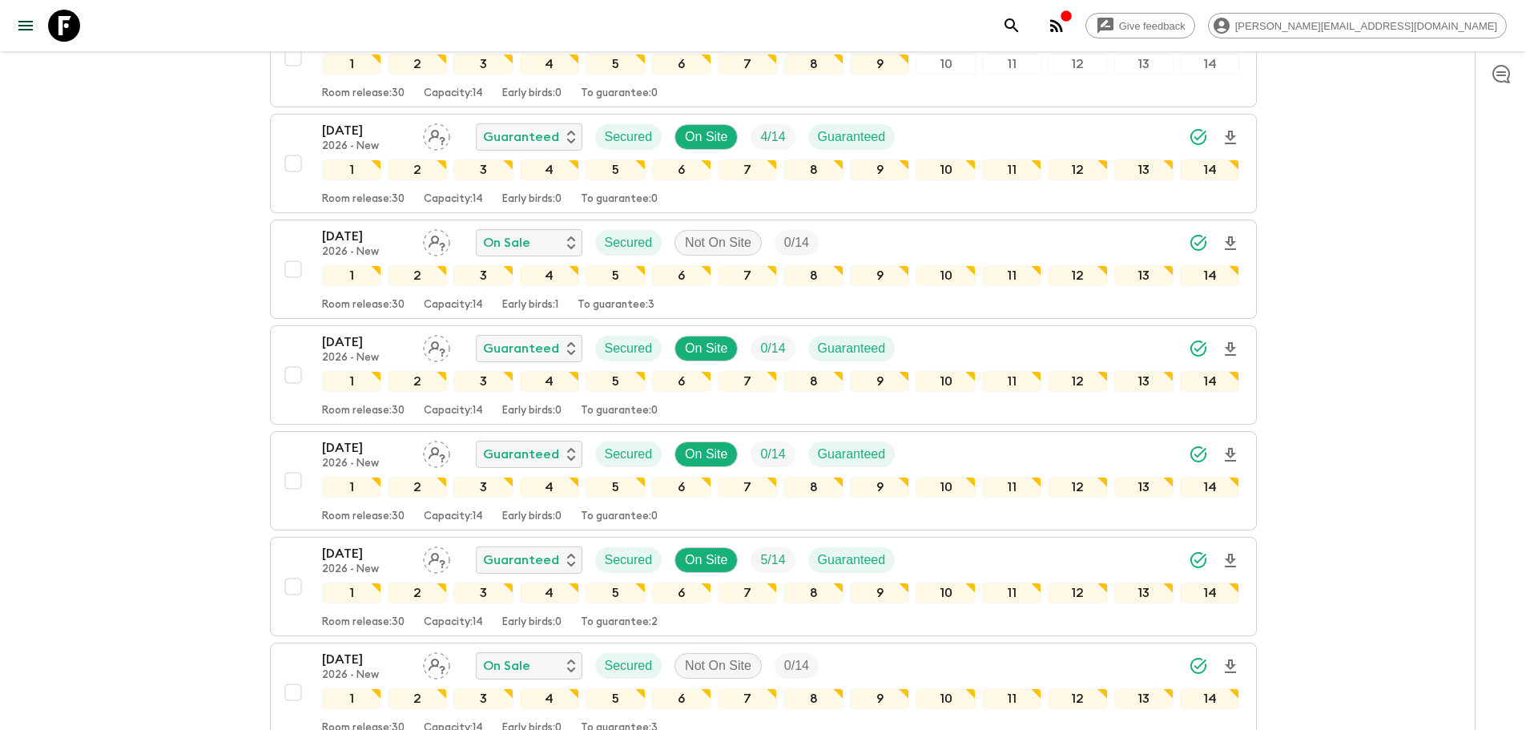
scroll to position [1651, 0]
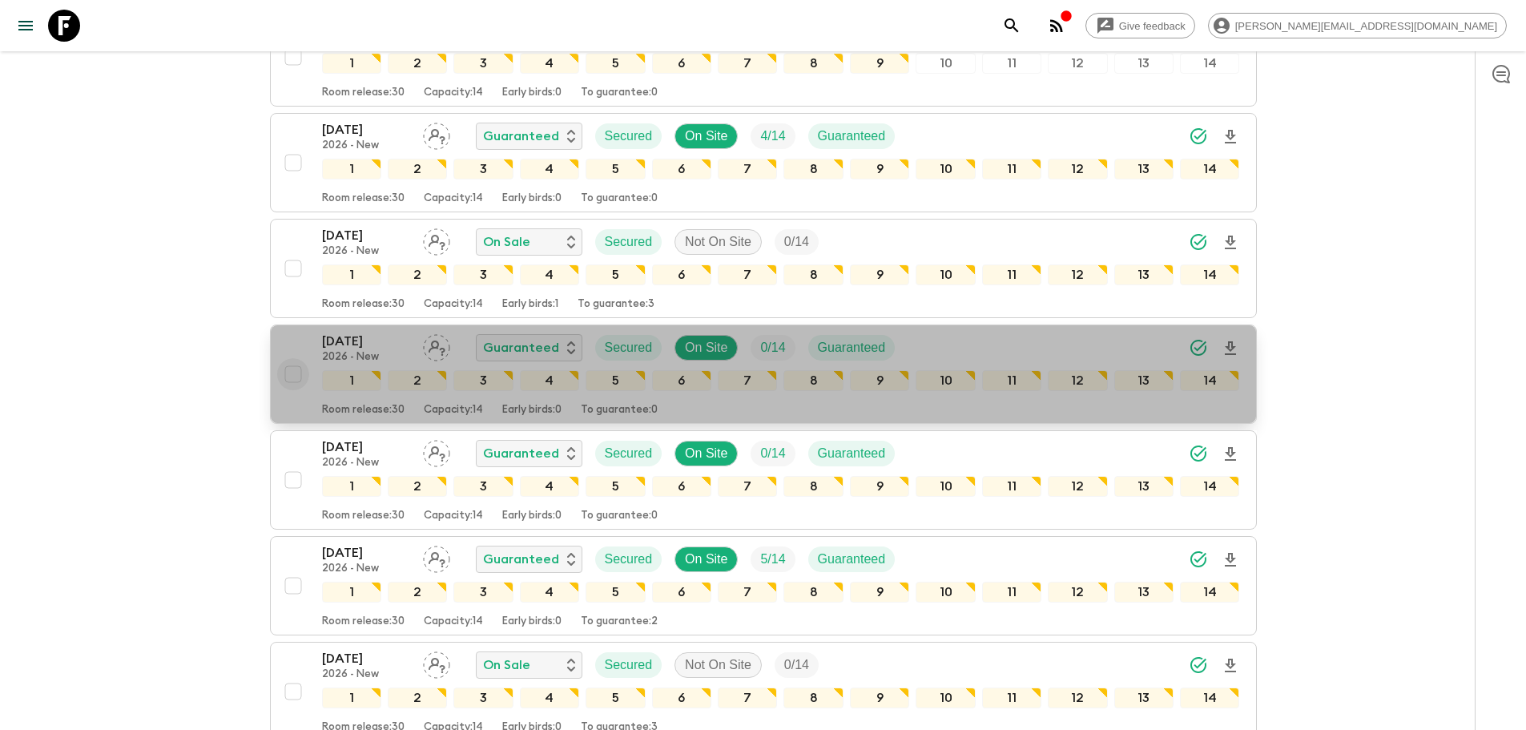
click at [295, 376] on input "checkbox" at bounding box center [293, 374] width 32 height 32
checkbox input "true"
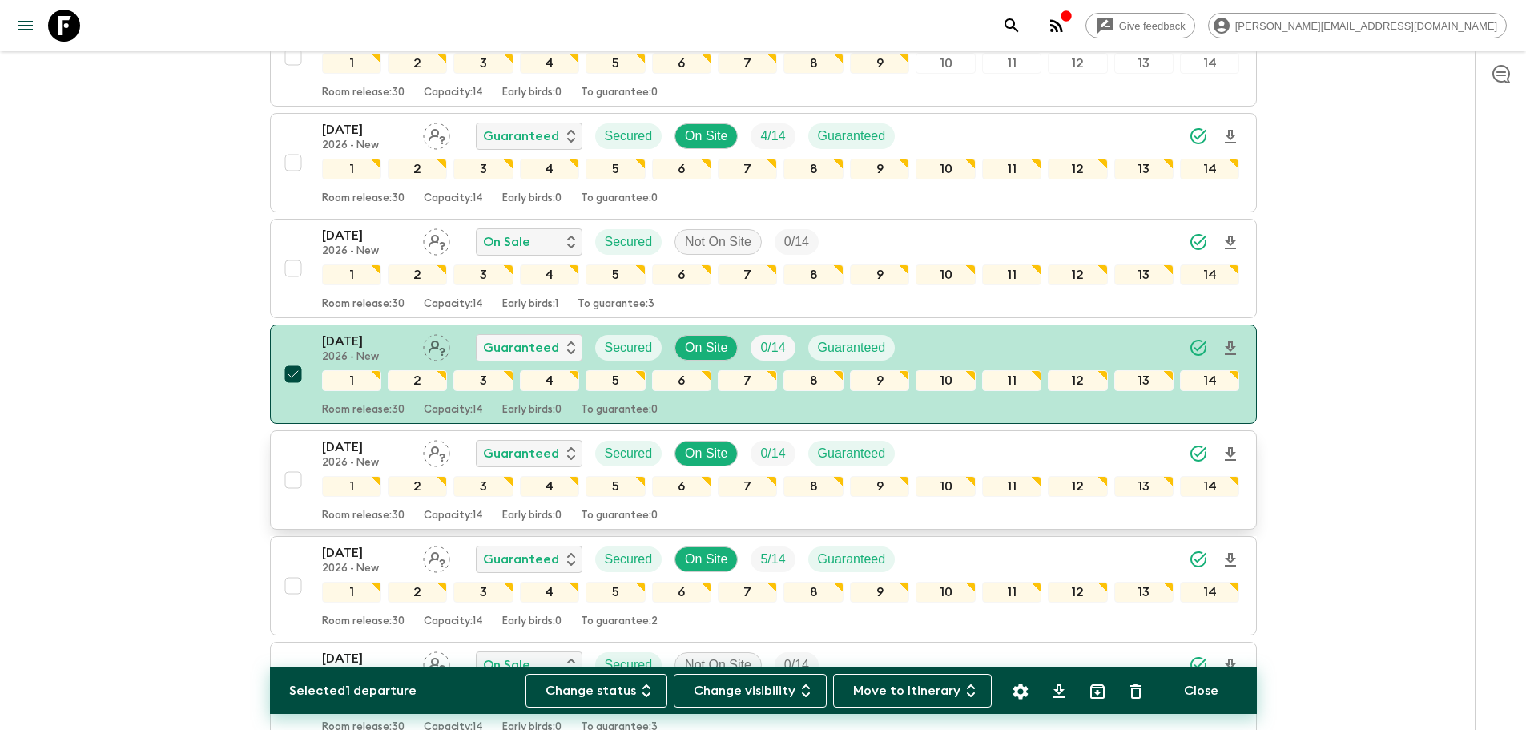
click at [288, 482] on input "checkbox" at bounding box center [293, 480] width 32 height 32
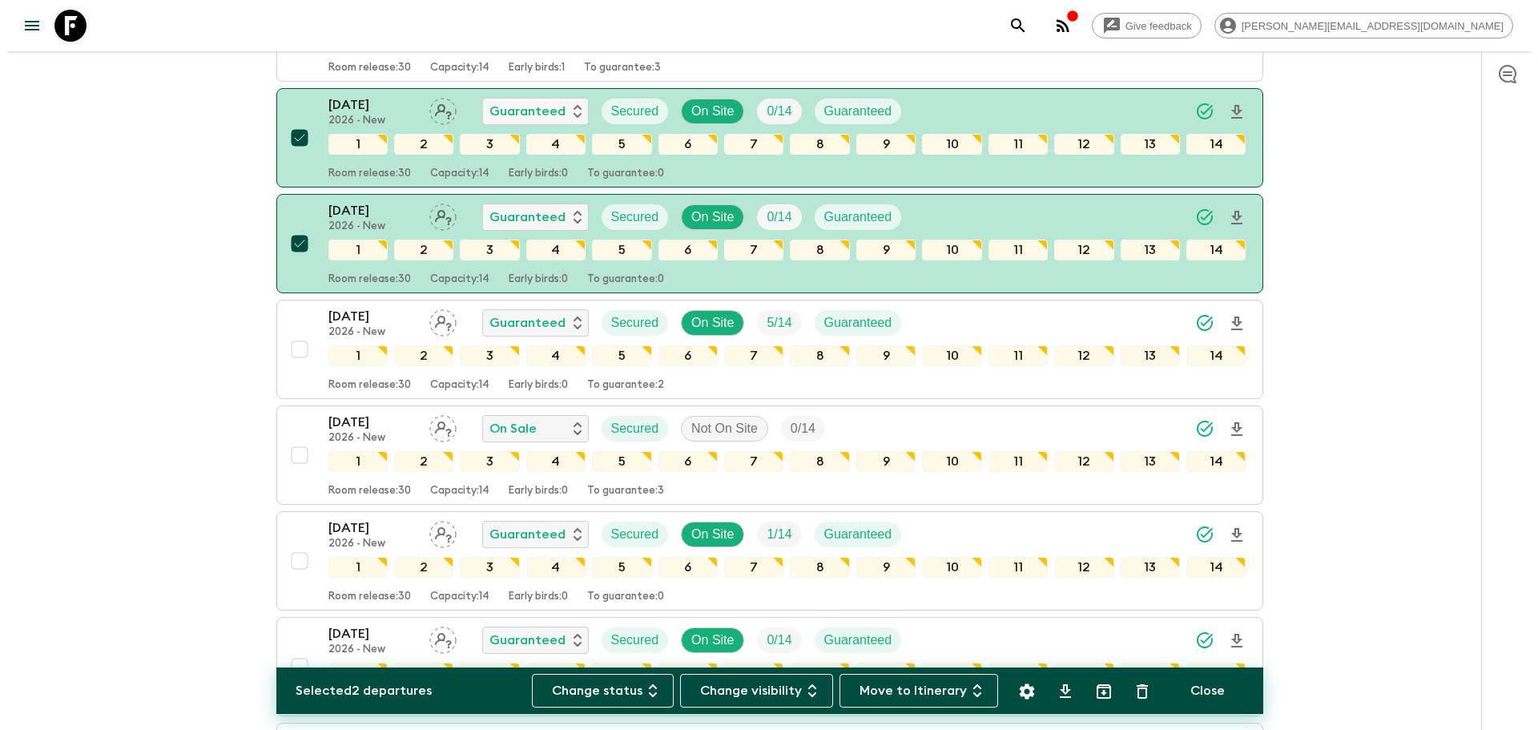
scroll to position [1888, 0]
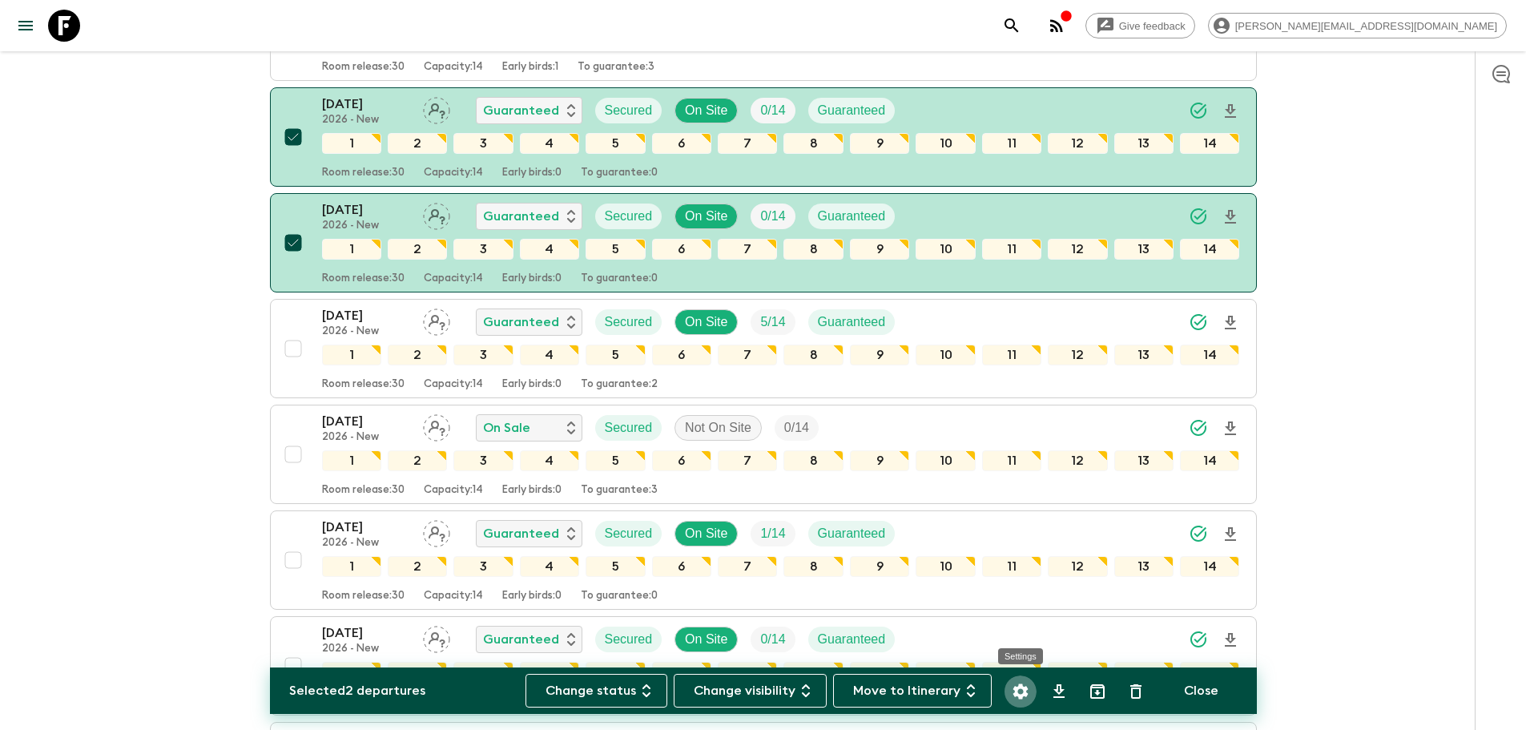
click at [1015, 687] on icon "Settings" at bounding box center [1019, 690] width 15 height 15
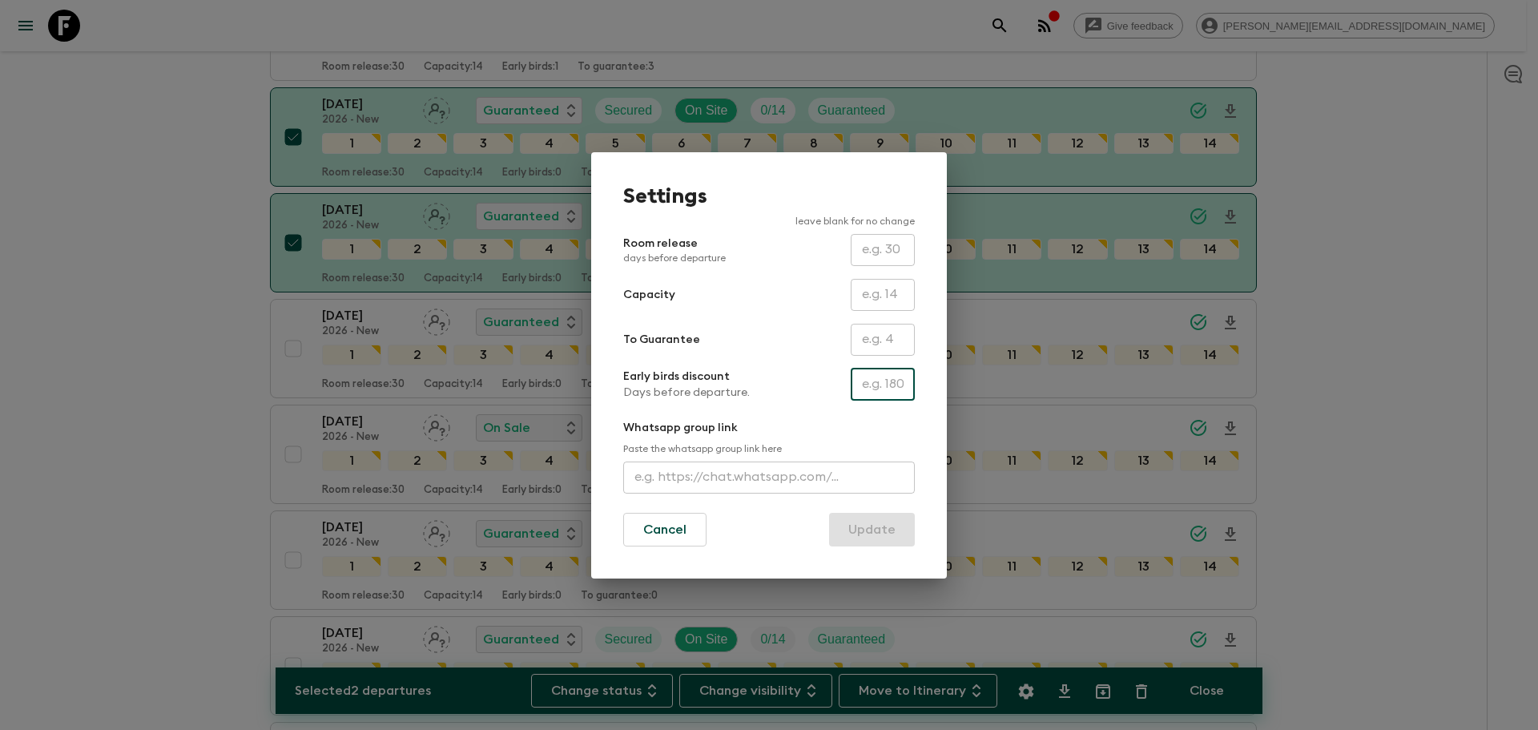
click at [888, 382] on input "text" at bounding box center [883, 384] width 64 height 32
click at [643, 520] on button "Cancel" at bounding box center [664, 530] width 83 height 34
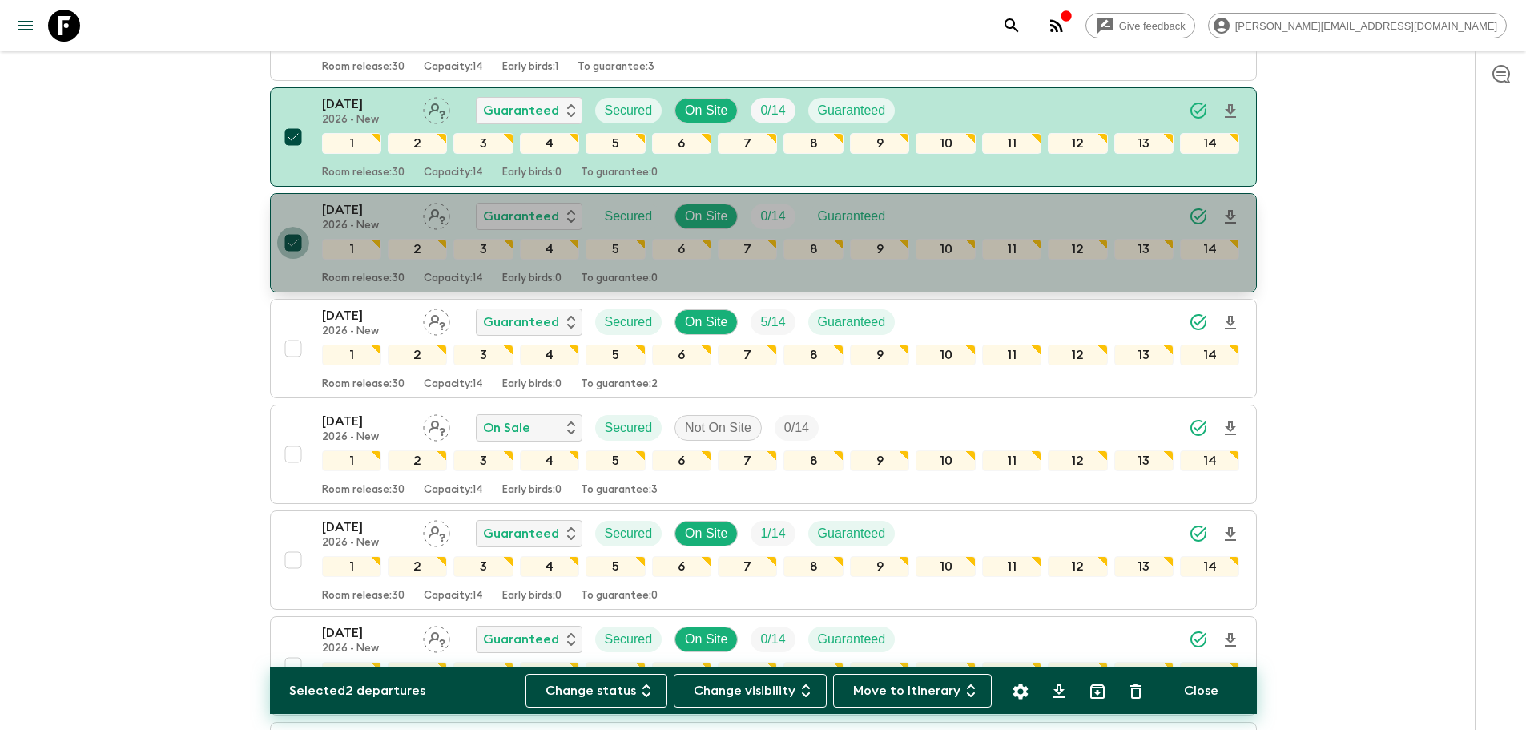
click at [284, 243] on input "checkbox" at bounding box center [293, 243] width 32 height 32
checkbox input "false"
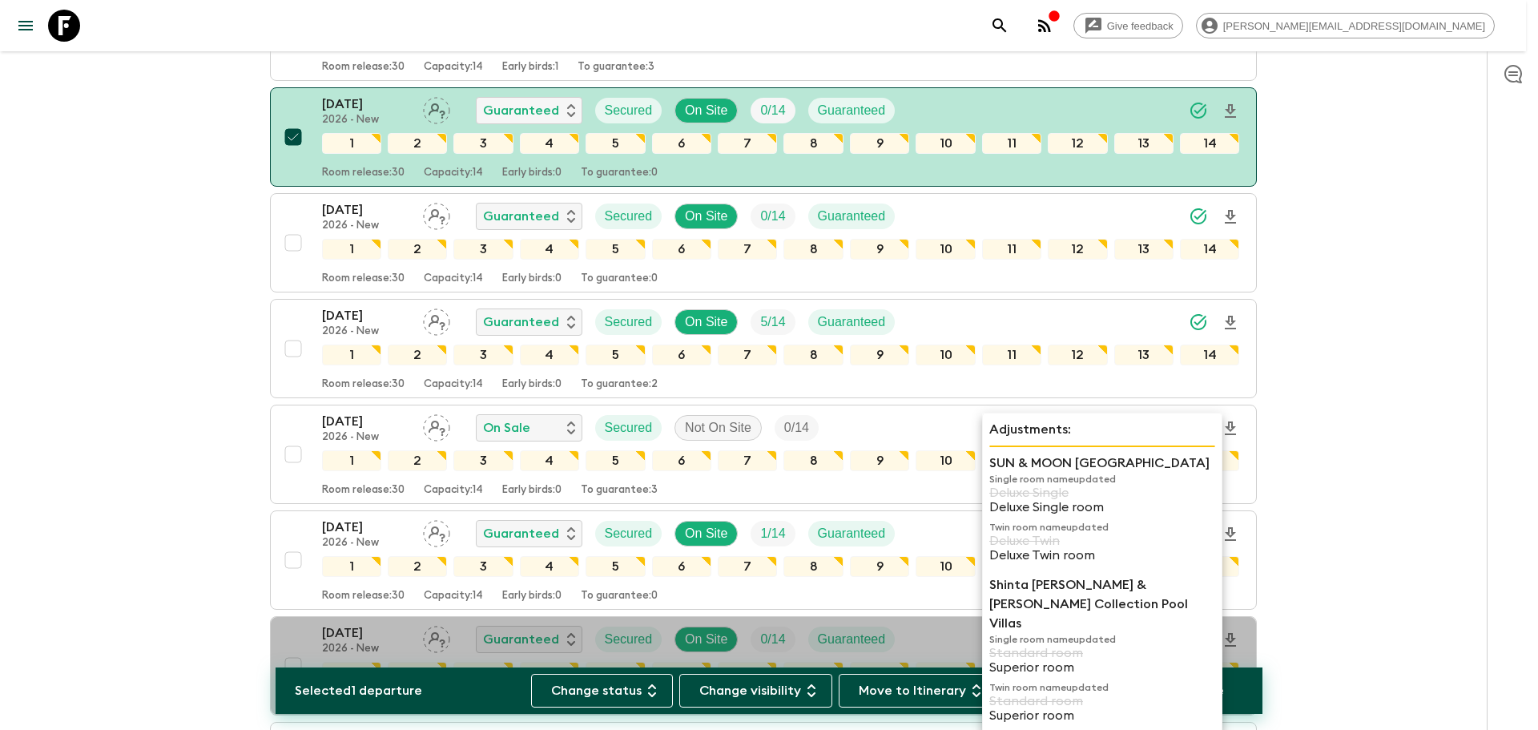
click at [1019, 708] on p "Superior room" at bounding box center [1102, 715] width 226 height 14
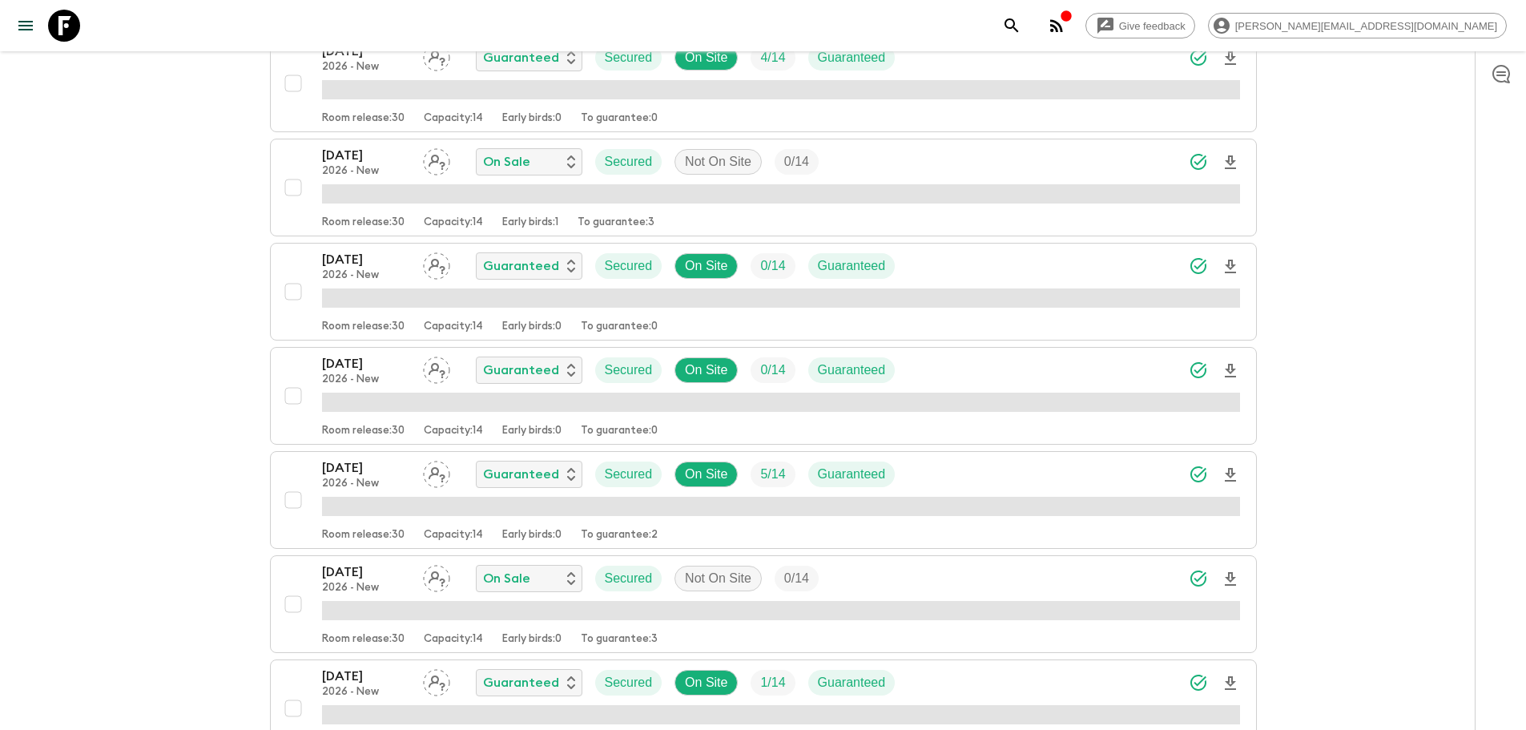
scroll to position [1708, 0]
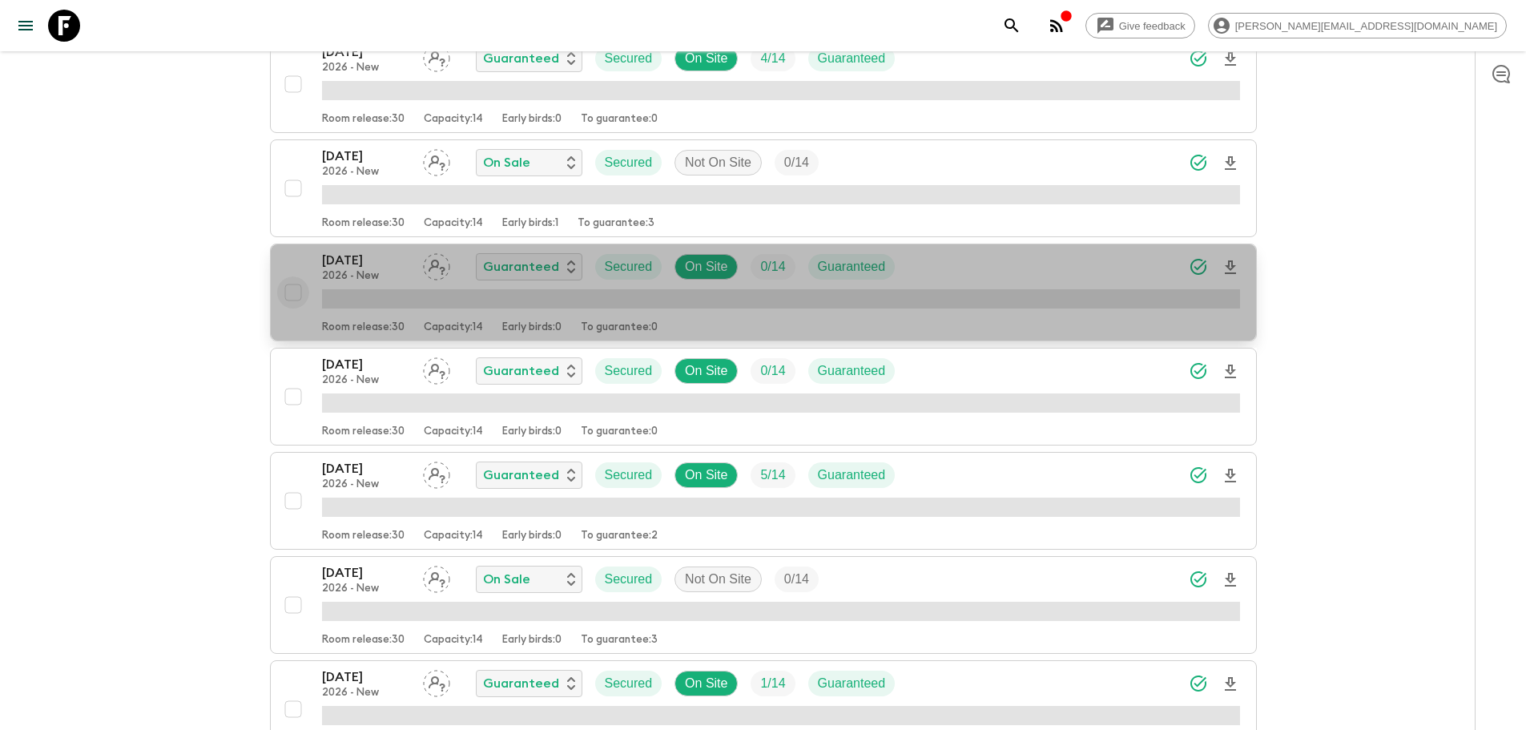
click at [293, 283] on input "checkbox" at bounding box center [293, 292] width 32 height 32
checkbox input "true"
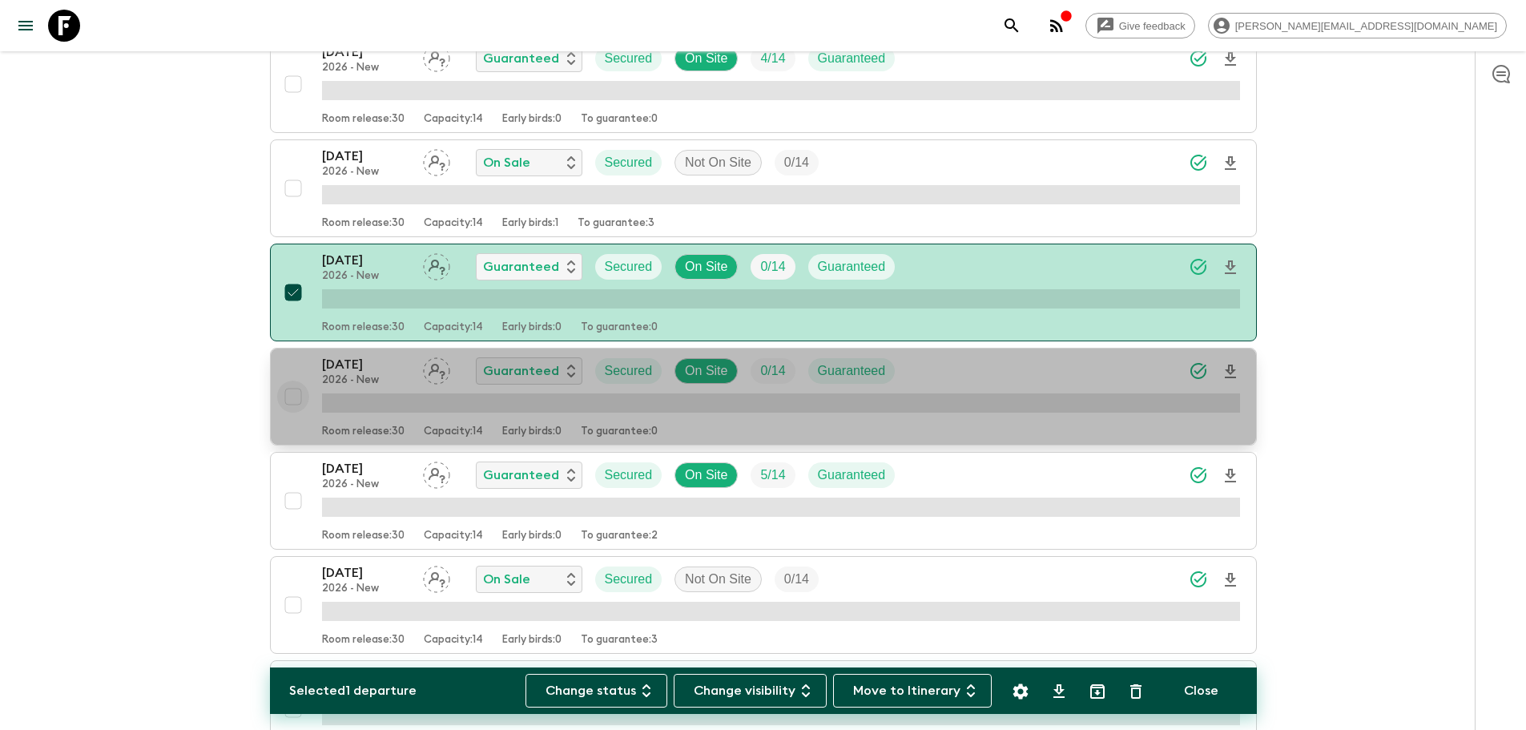
click at [285, 409] on input "checkbox" at bounding box center [293, 396] width 32 height 32
checkbox input "true"
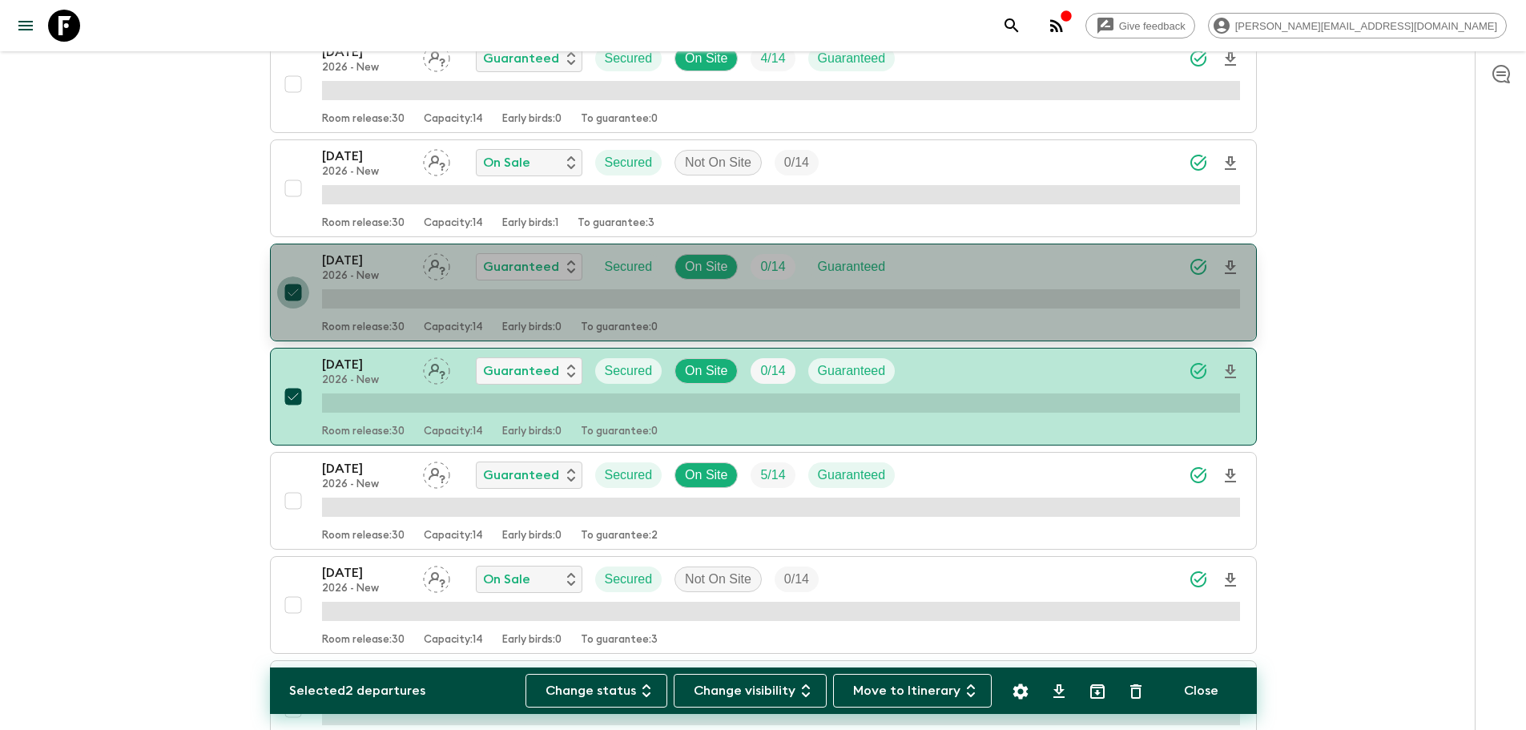
click at [291, 297] on input "checkbox" at bounding box center [293, 292] width 32 height 32
checkbox input "false"
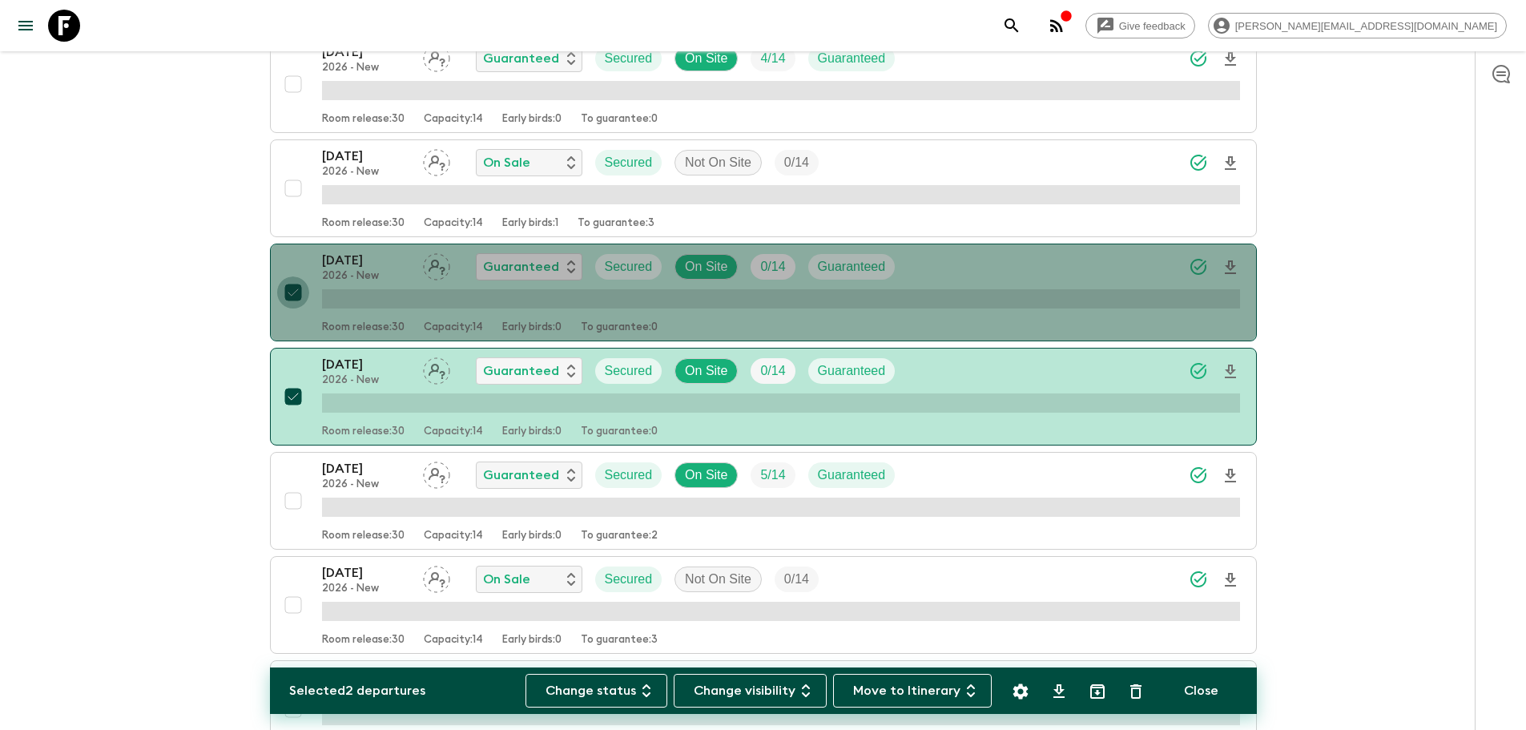
click at [1008, 690] on button "Settings" at bounding box center [1020, 691] width 32 height 32
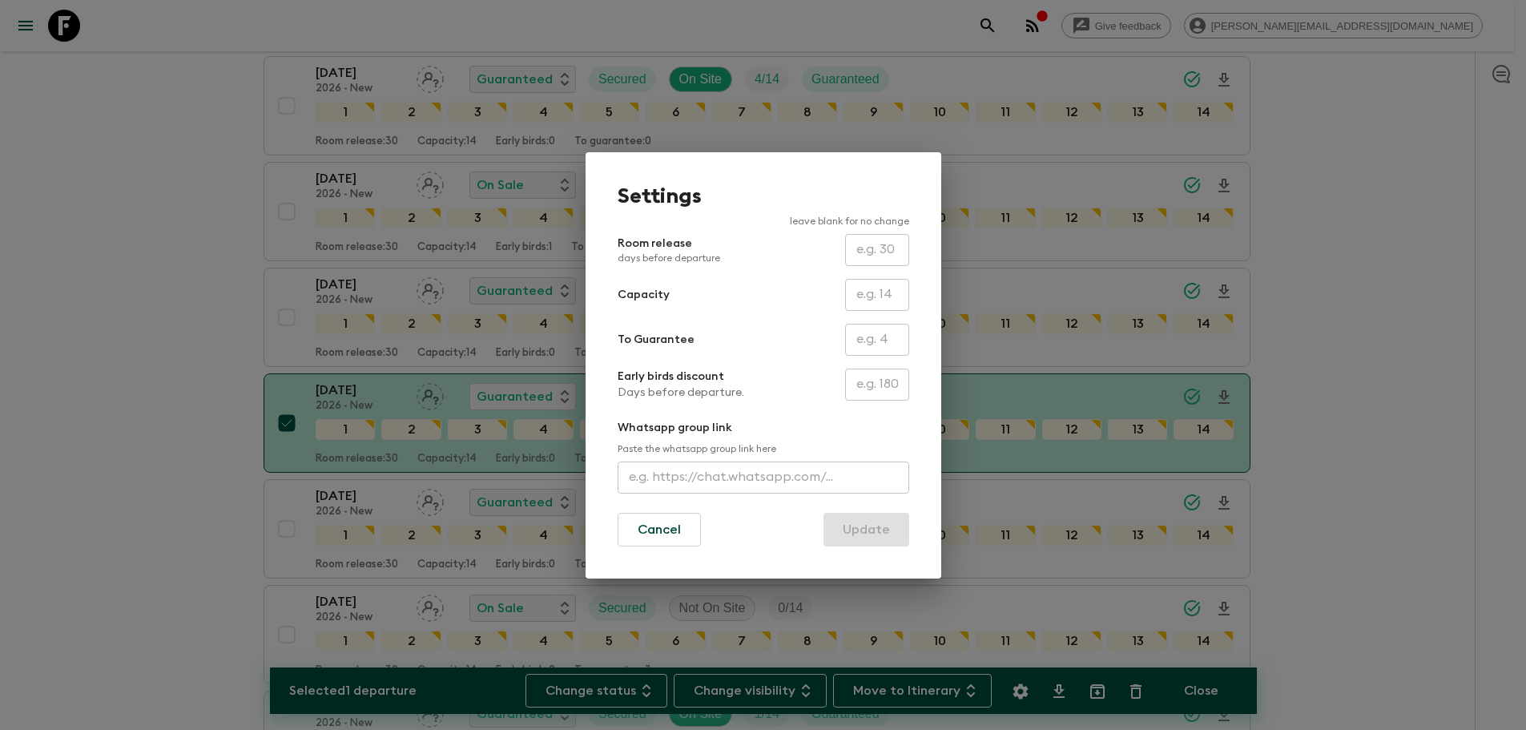
scroll to position [1729, 0]
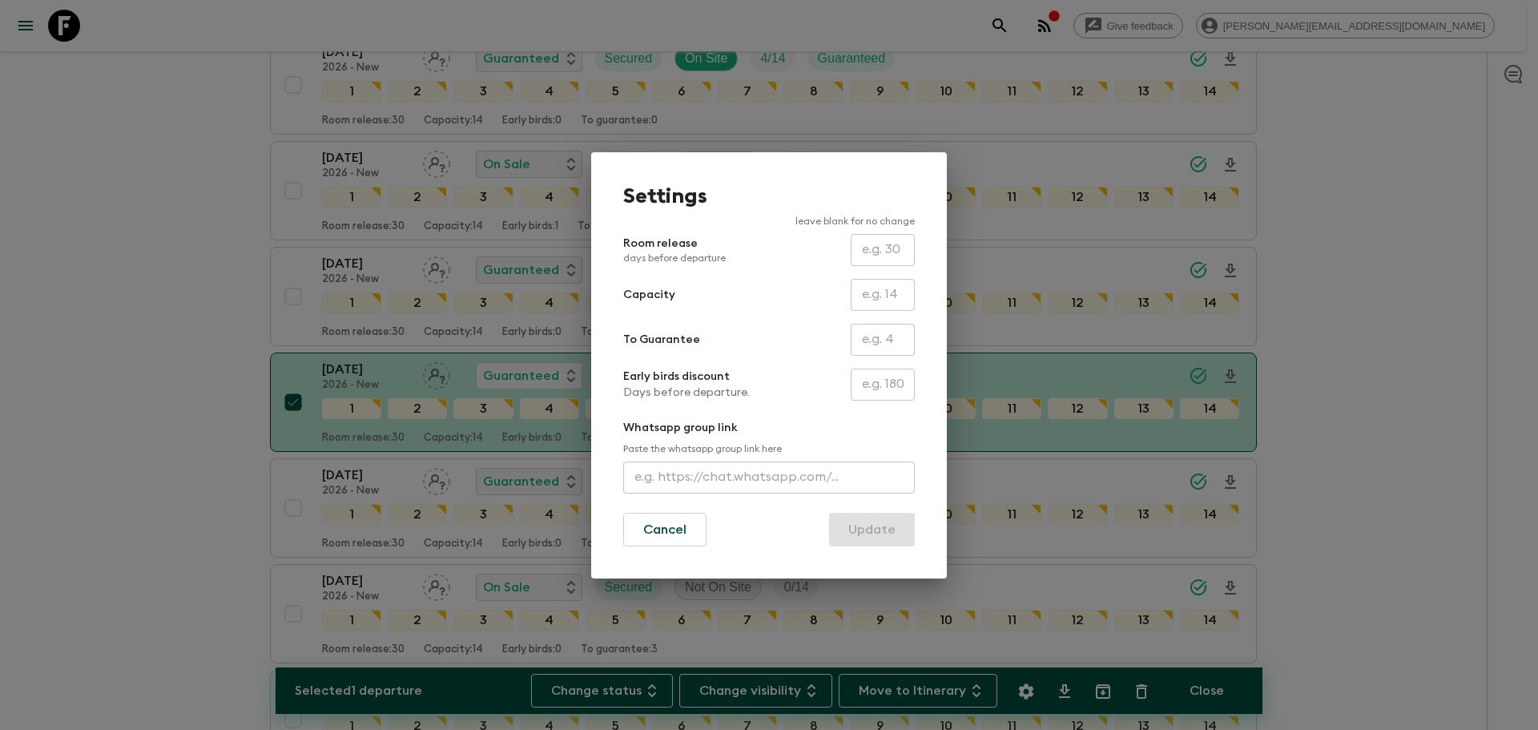
click at [1015, 689] on div "Settings leave blank for no change Room release days before departure ​ Capacit…" at bounding box center [769, 365] width 1538 height 730
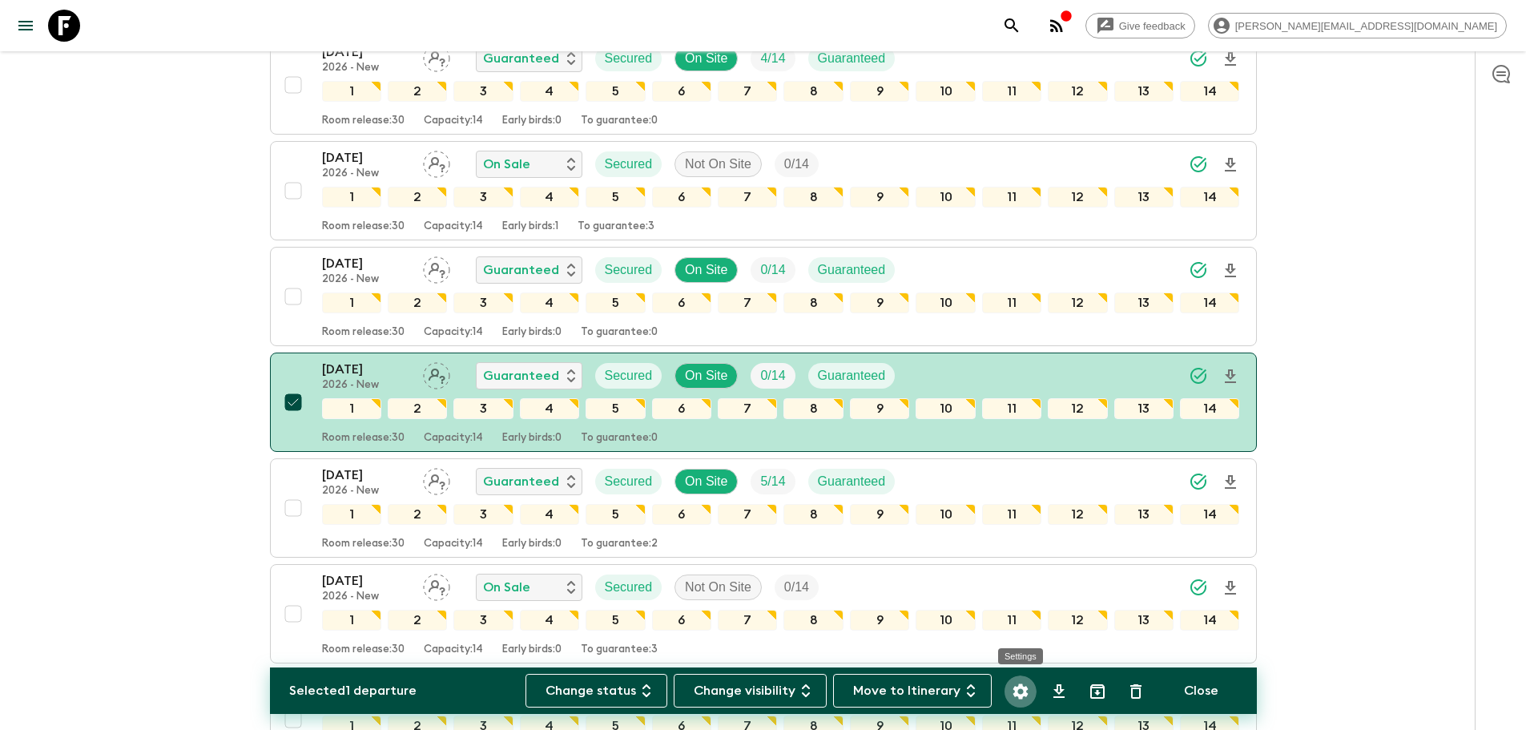
click at [1020, 682] on icon "Settings" at bounding box center [1020, 691] width 19 height 19
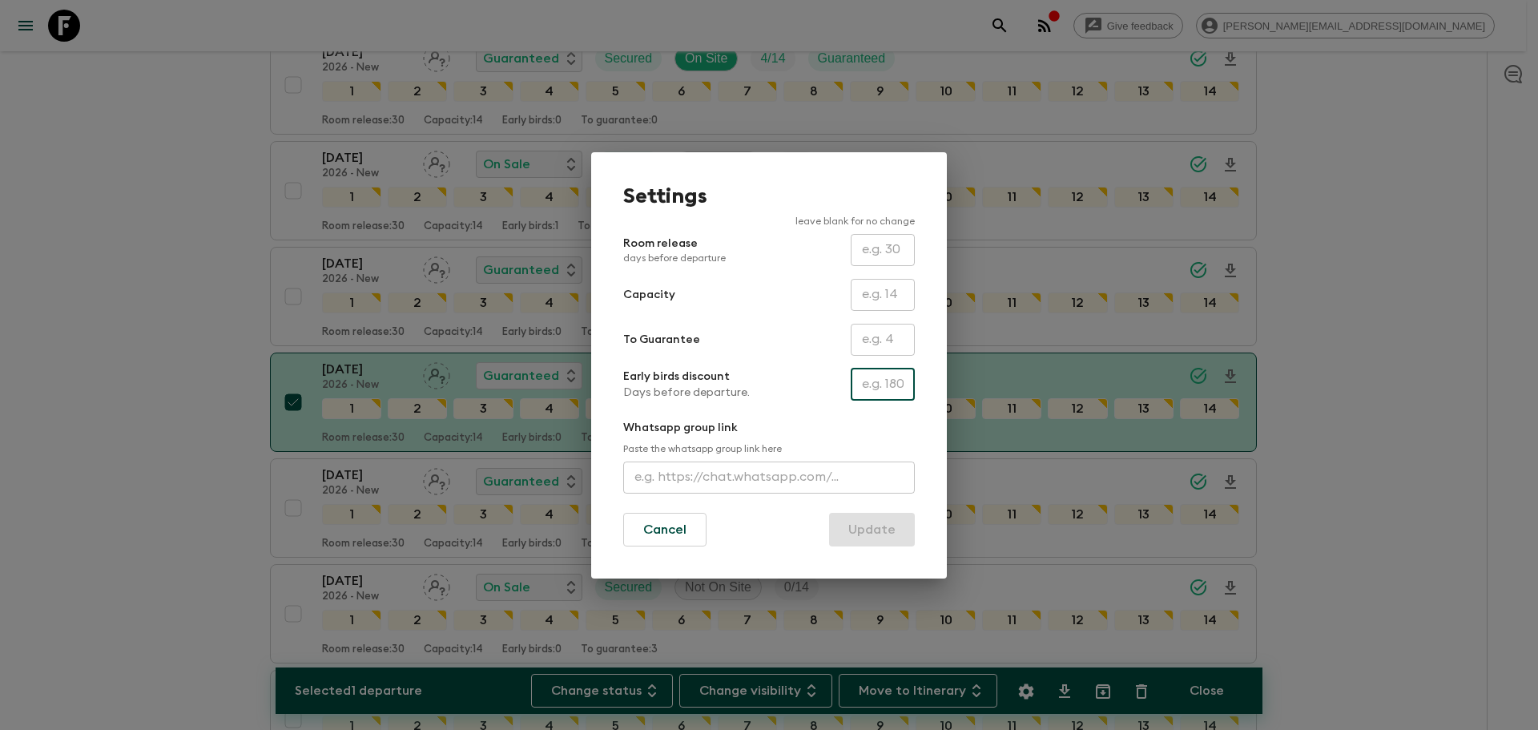
click at [876, 394] on input "text" at bounding box center [883, 384] width 64 height 32
type input "200"
click at [869, 524] on button "Update" at bounding box center [872, 530] width 86 height 34
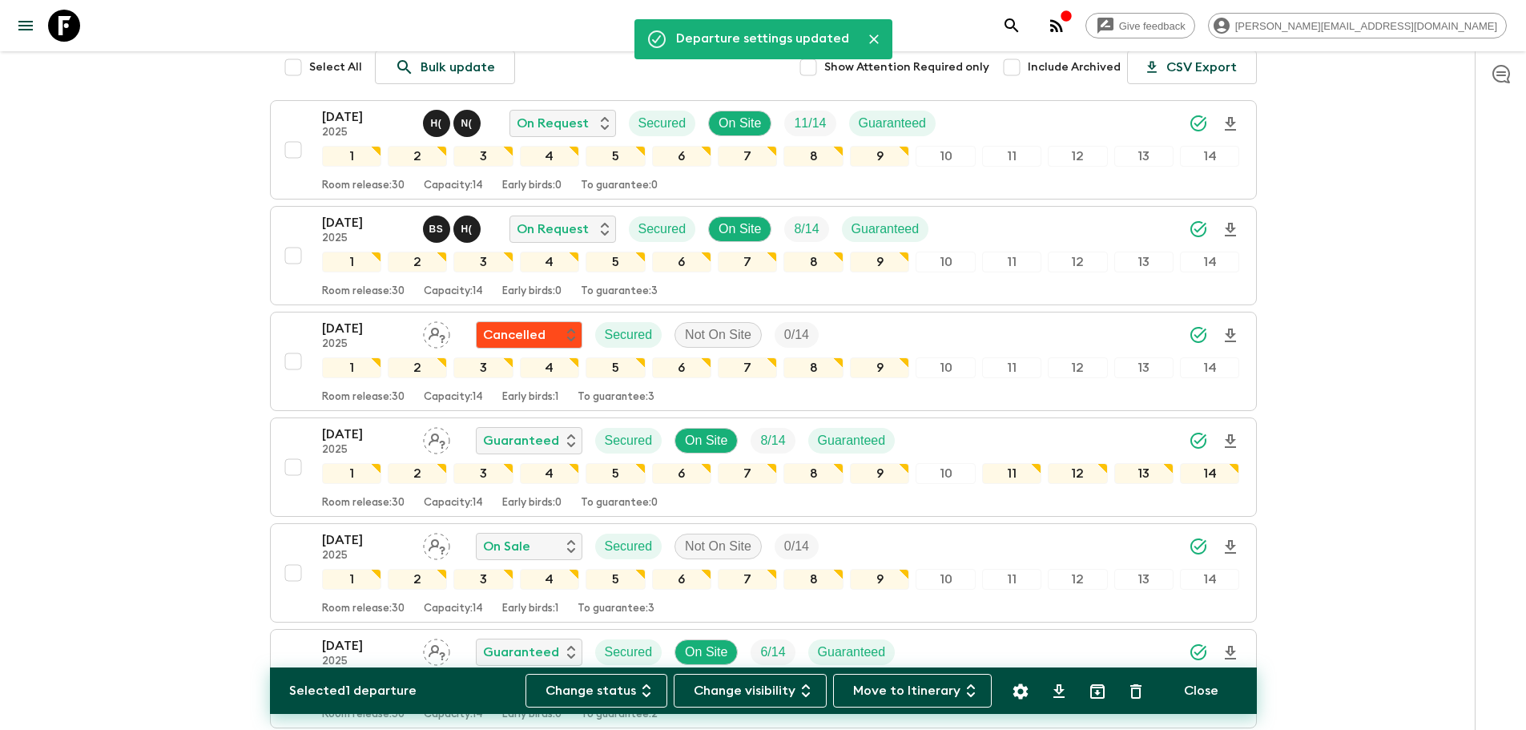
scroll to position [0, 0]
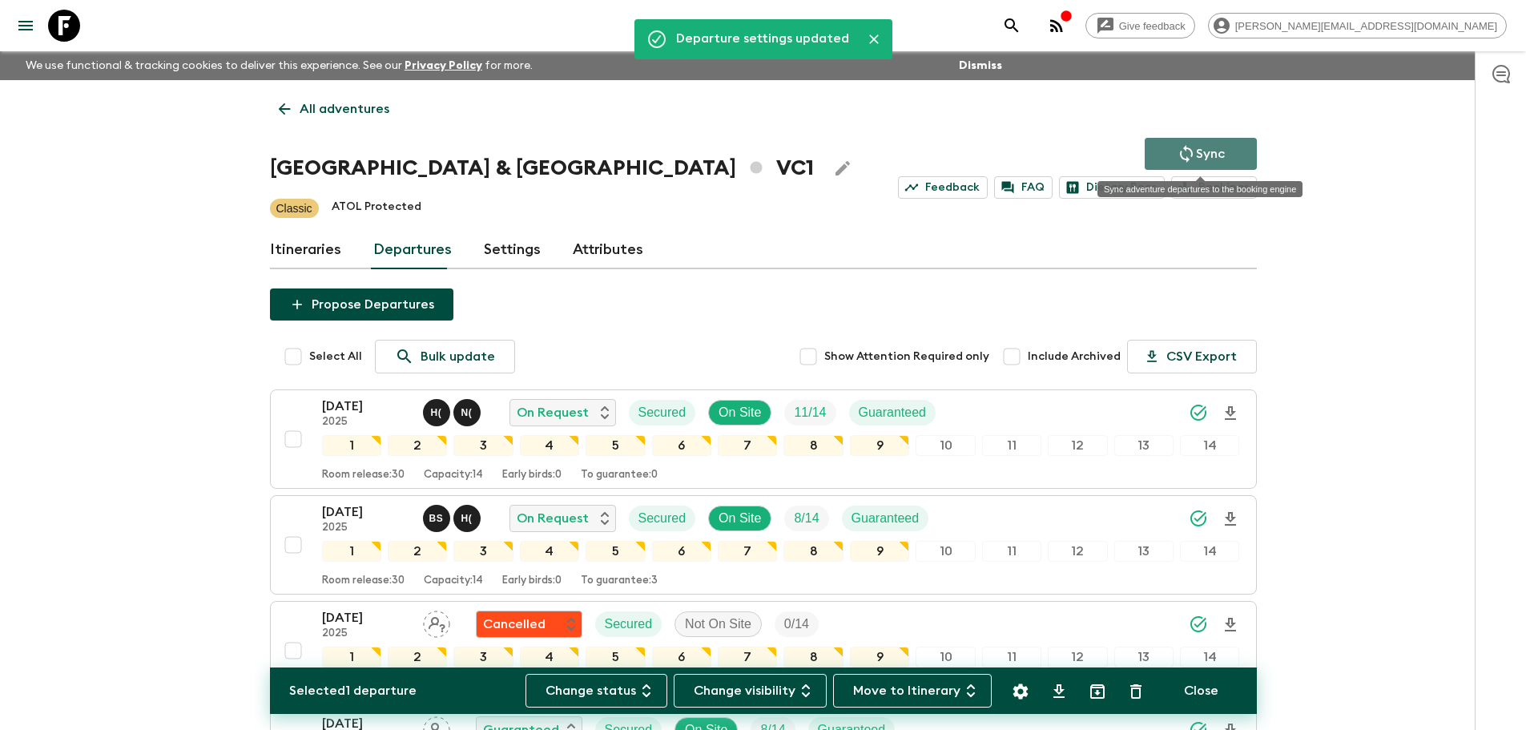
click at [1222, 163] on button "Sync" at bounding box center [1201, 154] width 112 height 32
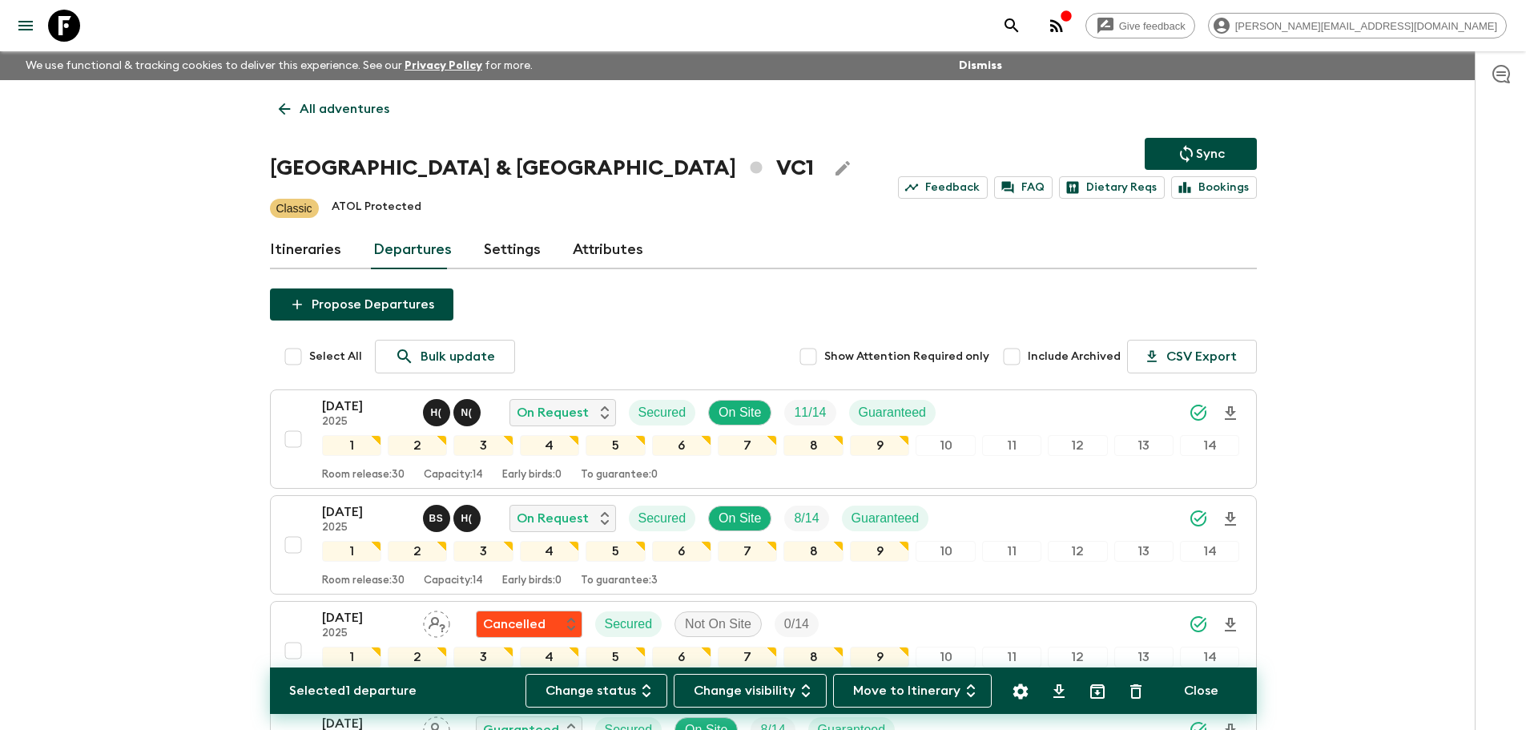
click at [341, 108] on p "All adventures" at bounding box center [345, 108] width 90 height 19
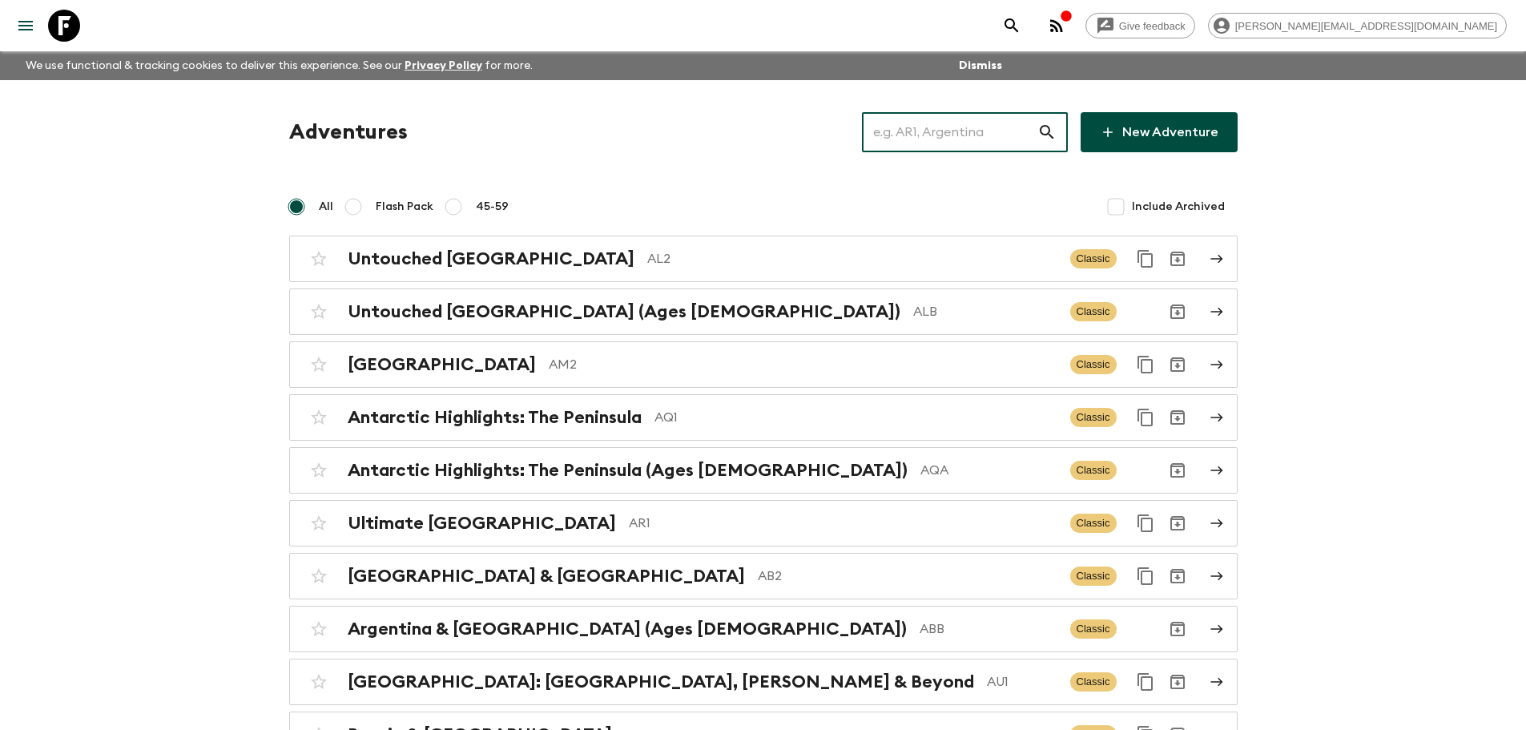
click at [907, 122] on input "text" at bounding box center [949, 132] width 175 height 45
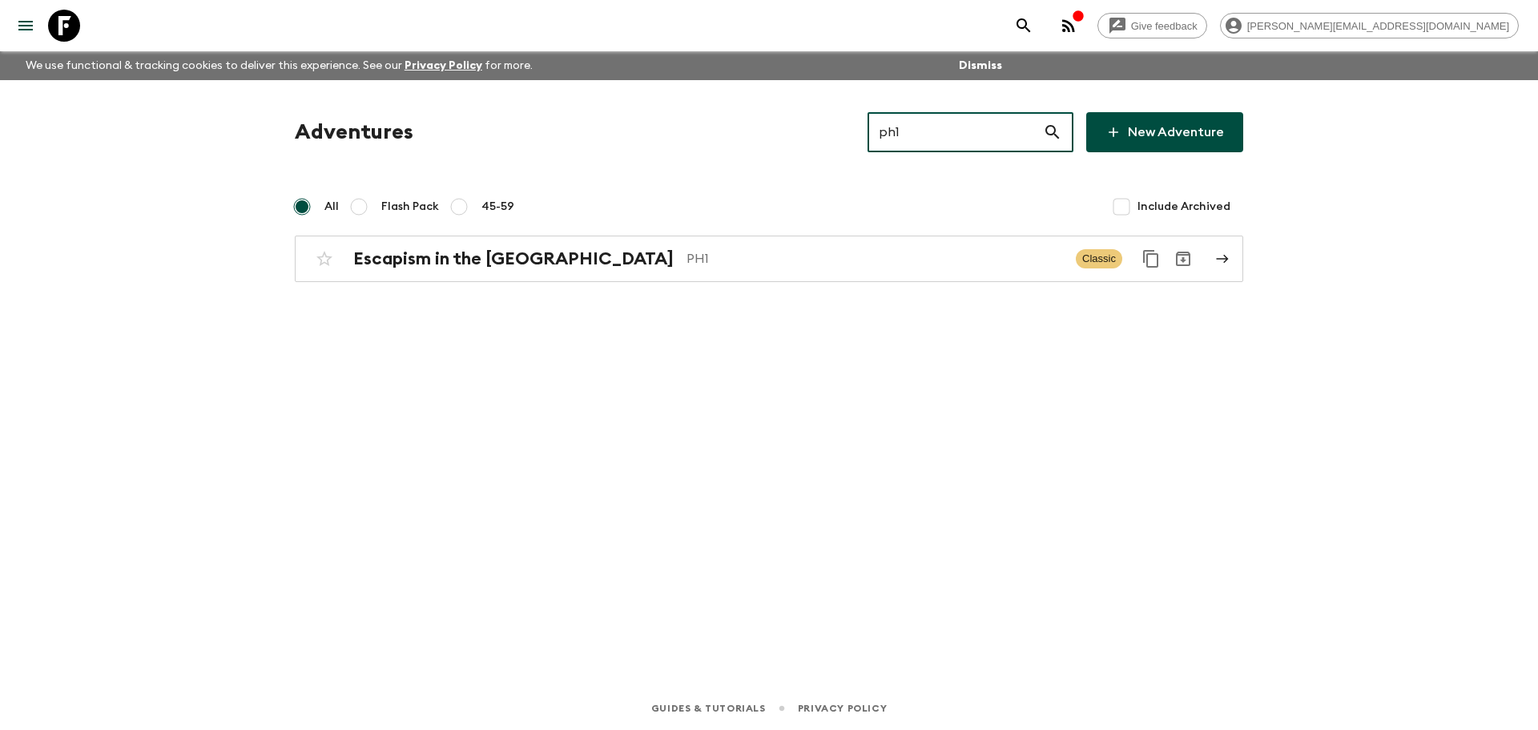
type input "ph1"
click at [857, 250] on p "PH1" at bounding box center [874, 258] width 376 height 19
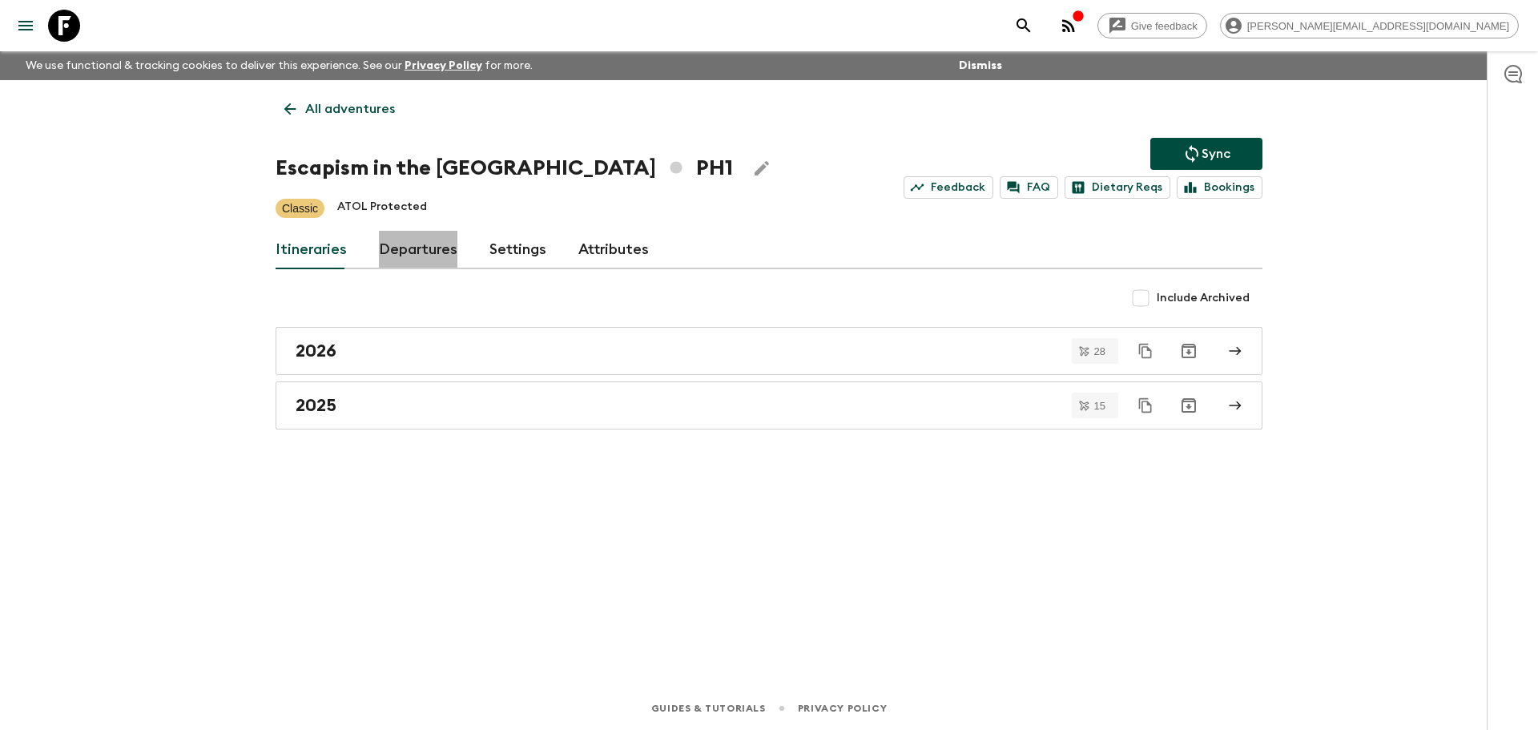
click at [423, 246] on link "Departures" at bounding box center [418, 250] width 78 height 38
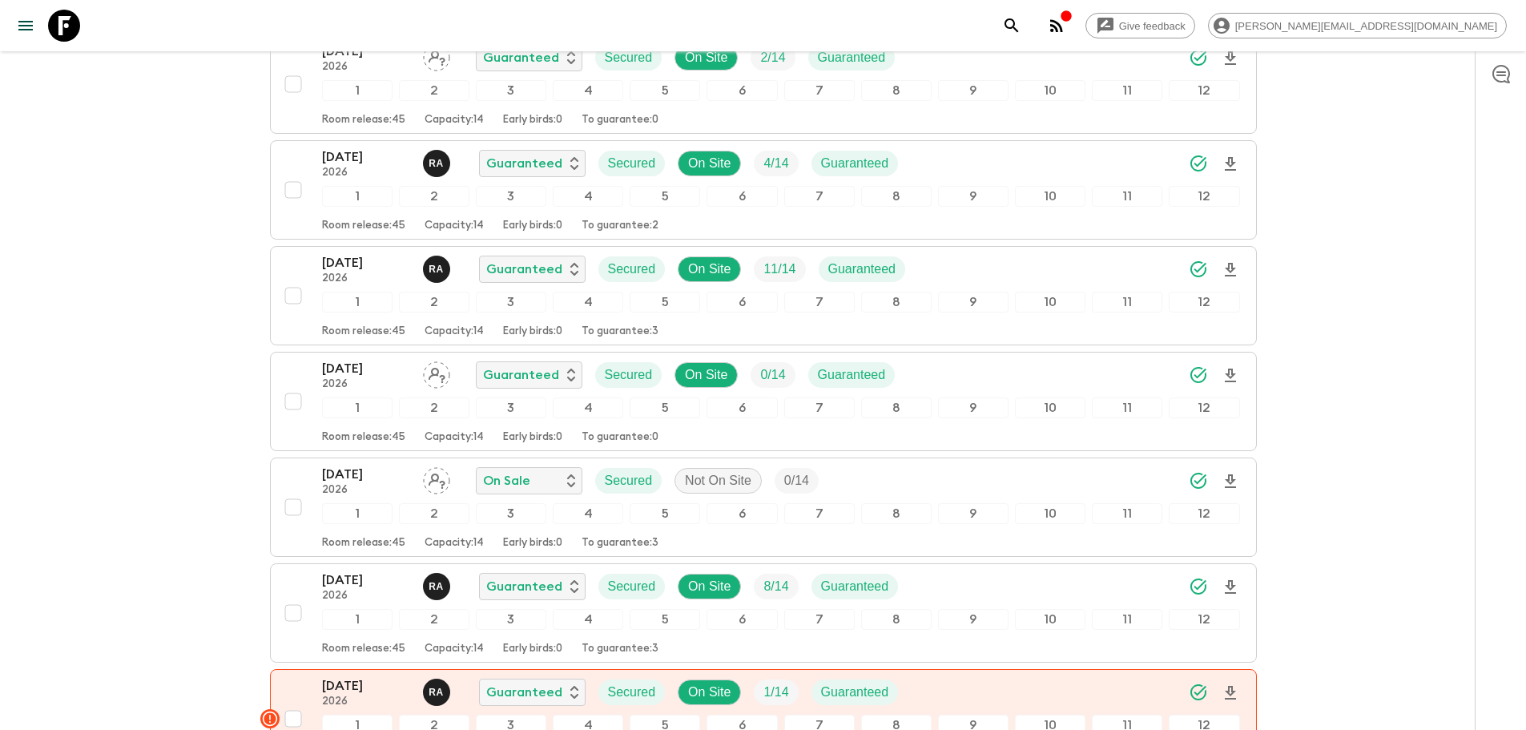
scroll to position [3106, 0]
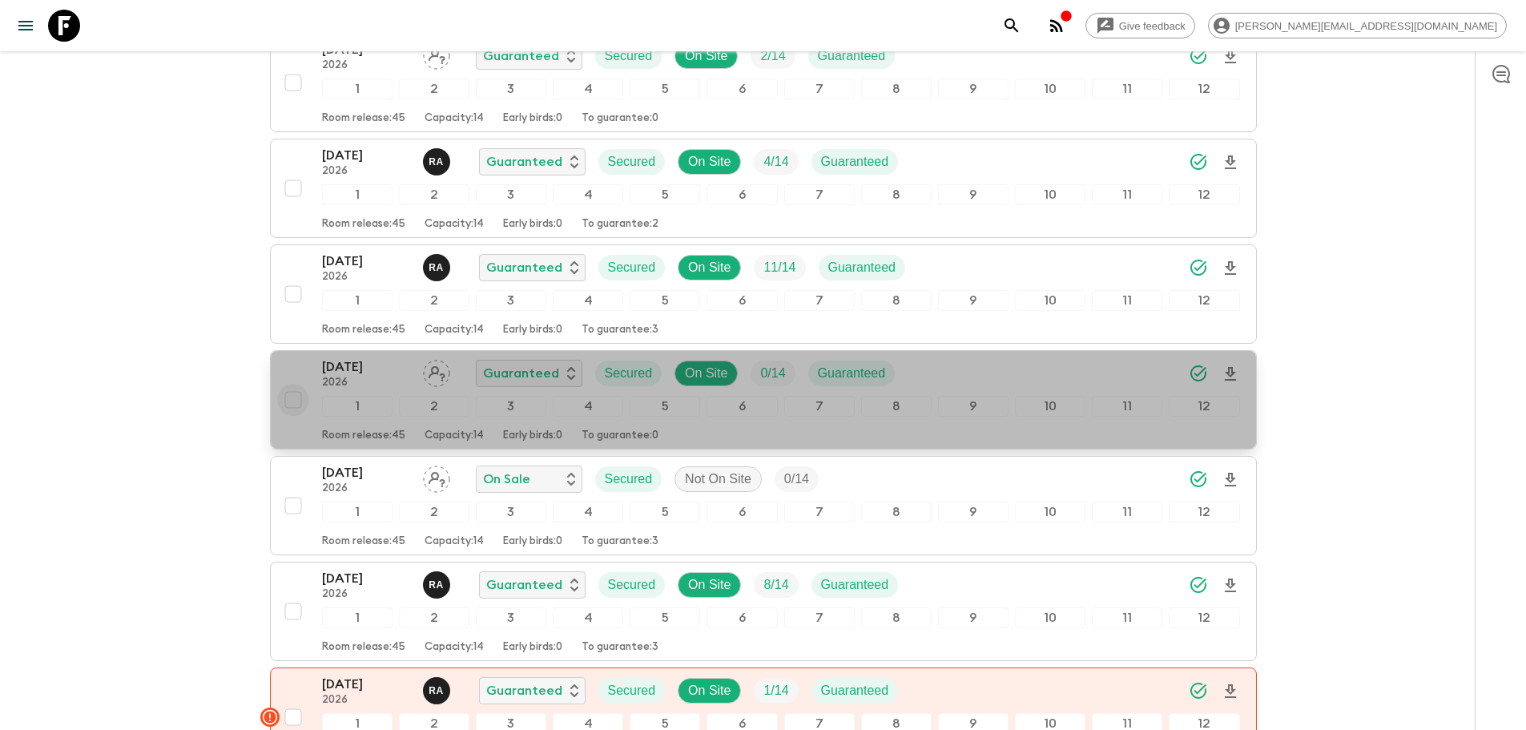
click at [292, 402] on input "checkbox" at bounding box center [293, 400] width 32 height 32
checkbox input "true"
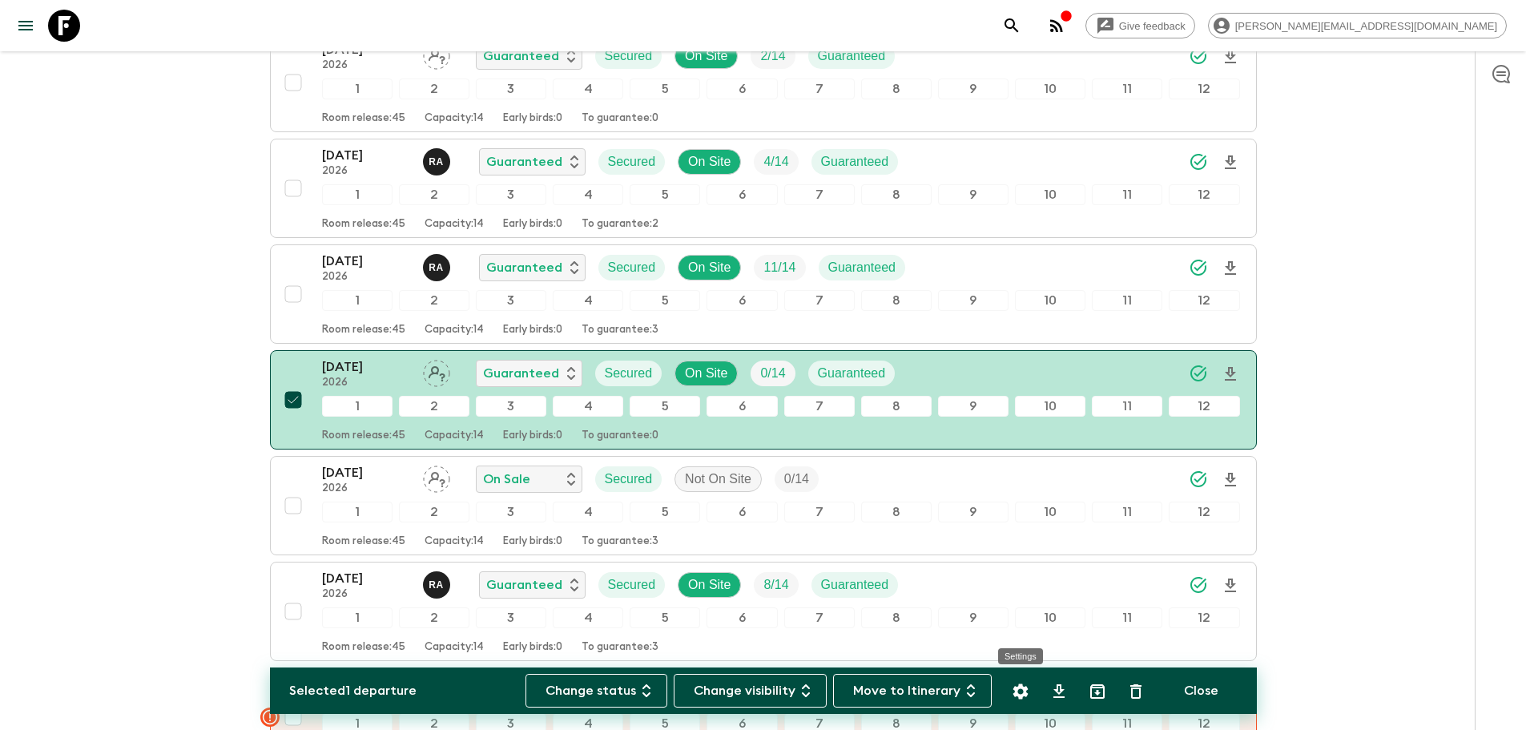
click at [1008, 684] on button "Settings" at bounding box center [1020, 691] width 32 height 32
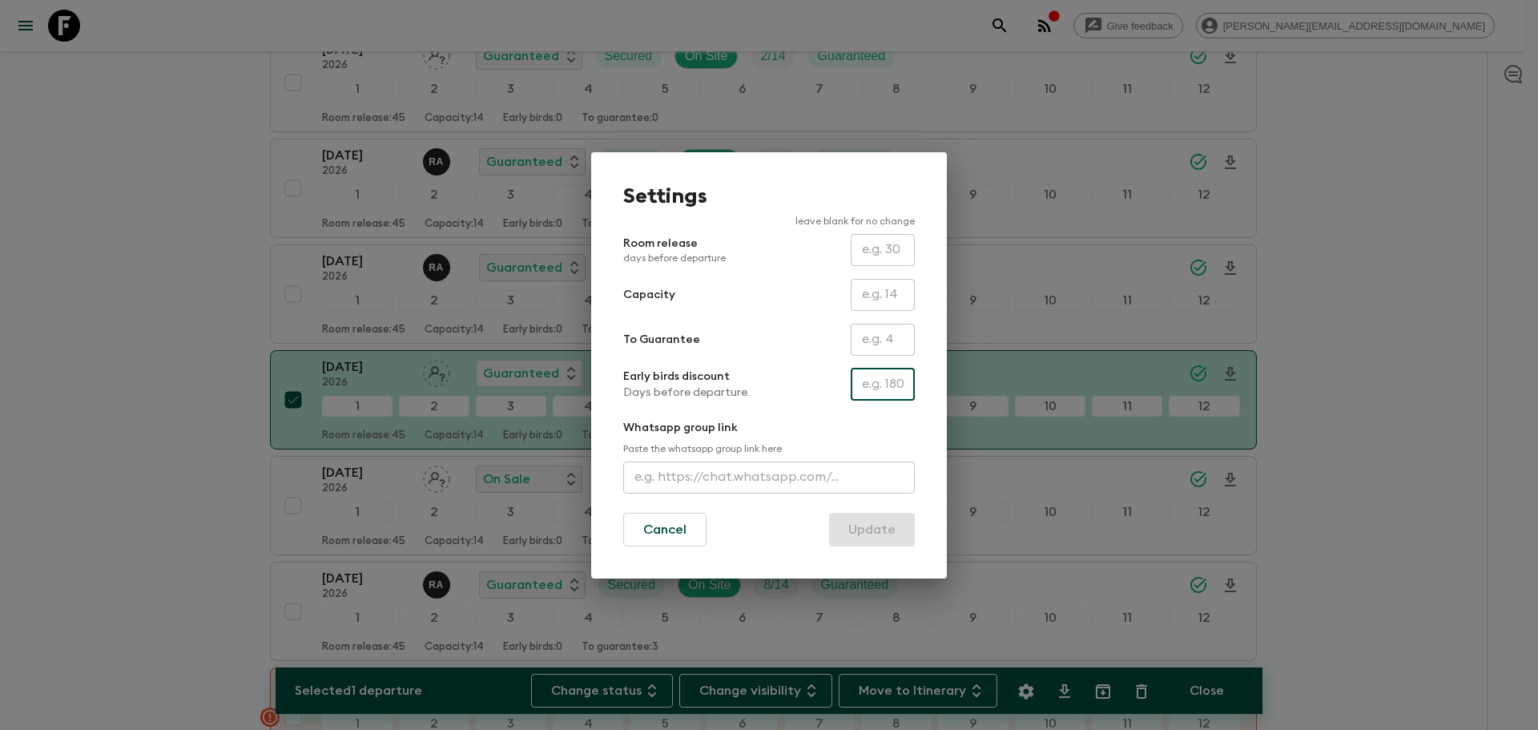
click at [872, 388] on input "text" at bounding box center [883, 384] width 64 height 32
type input "200"
click at [865, 537] on button "Update" at bounding box center [872, 530] width 86 height 34
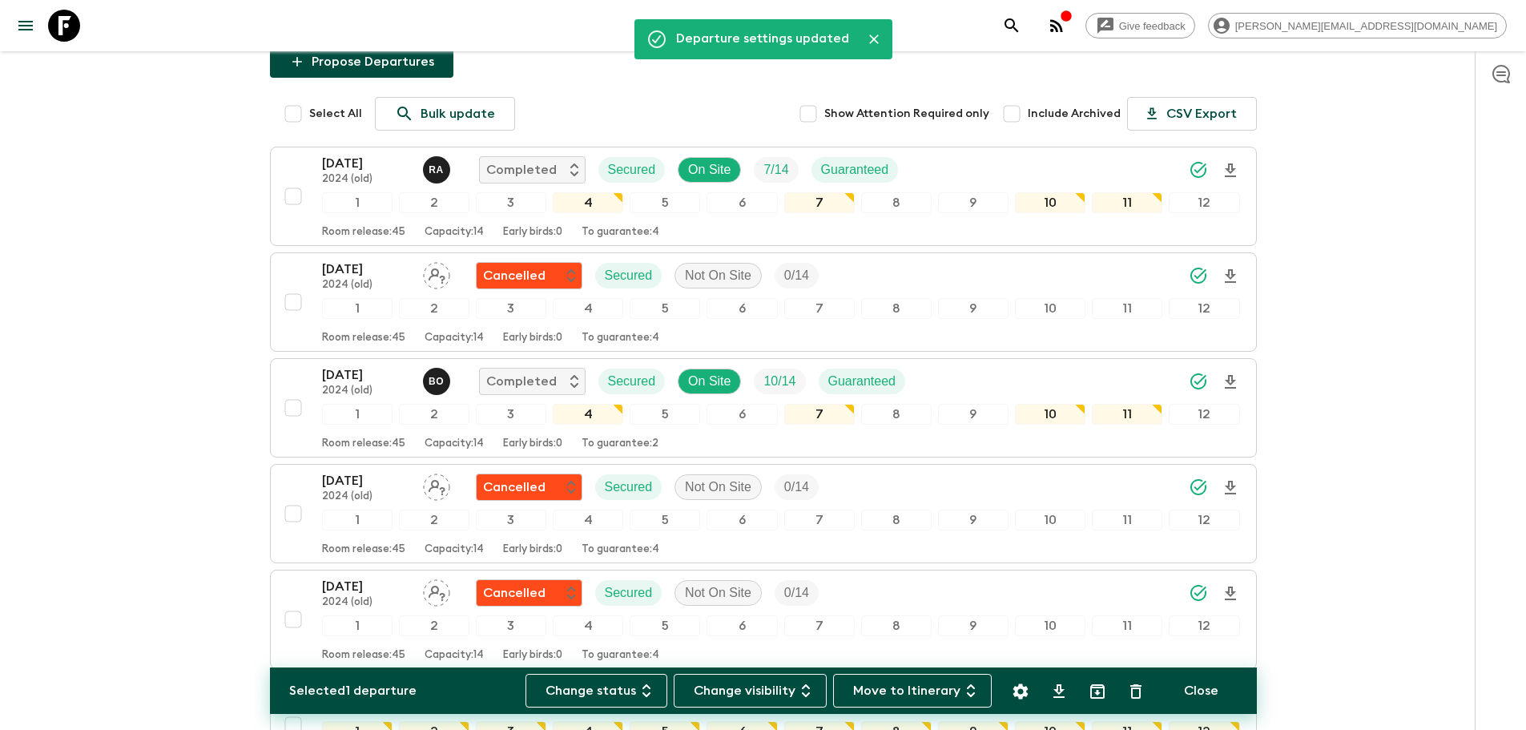
scroll to position [0, 0]
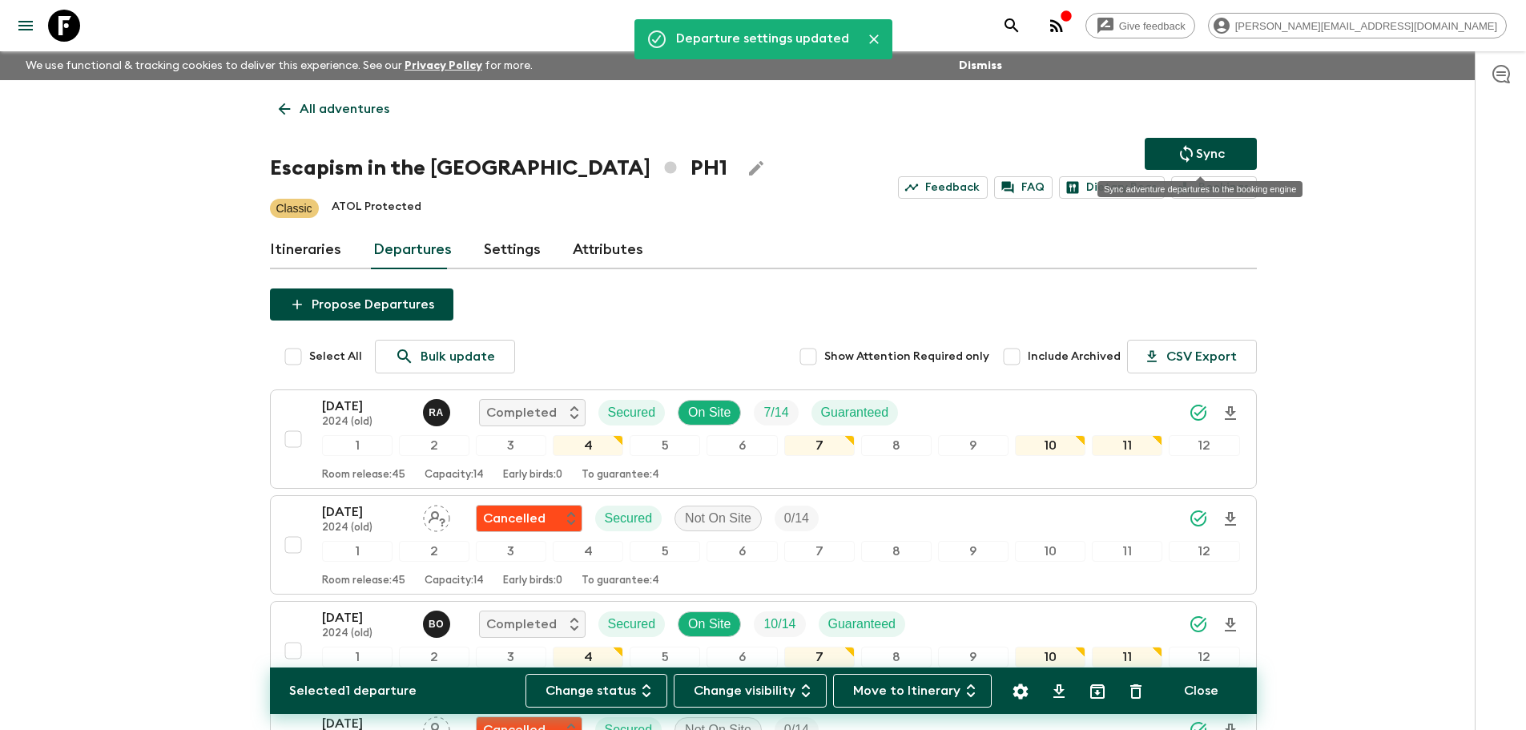
click at [1236, 150] on button "Sync" at bounding box center [1201, 154] width 112 height 32
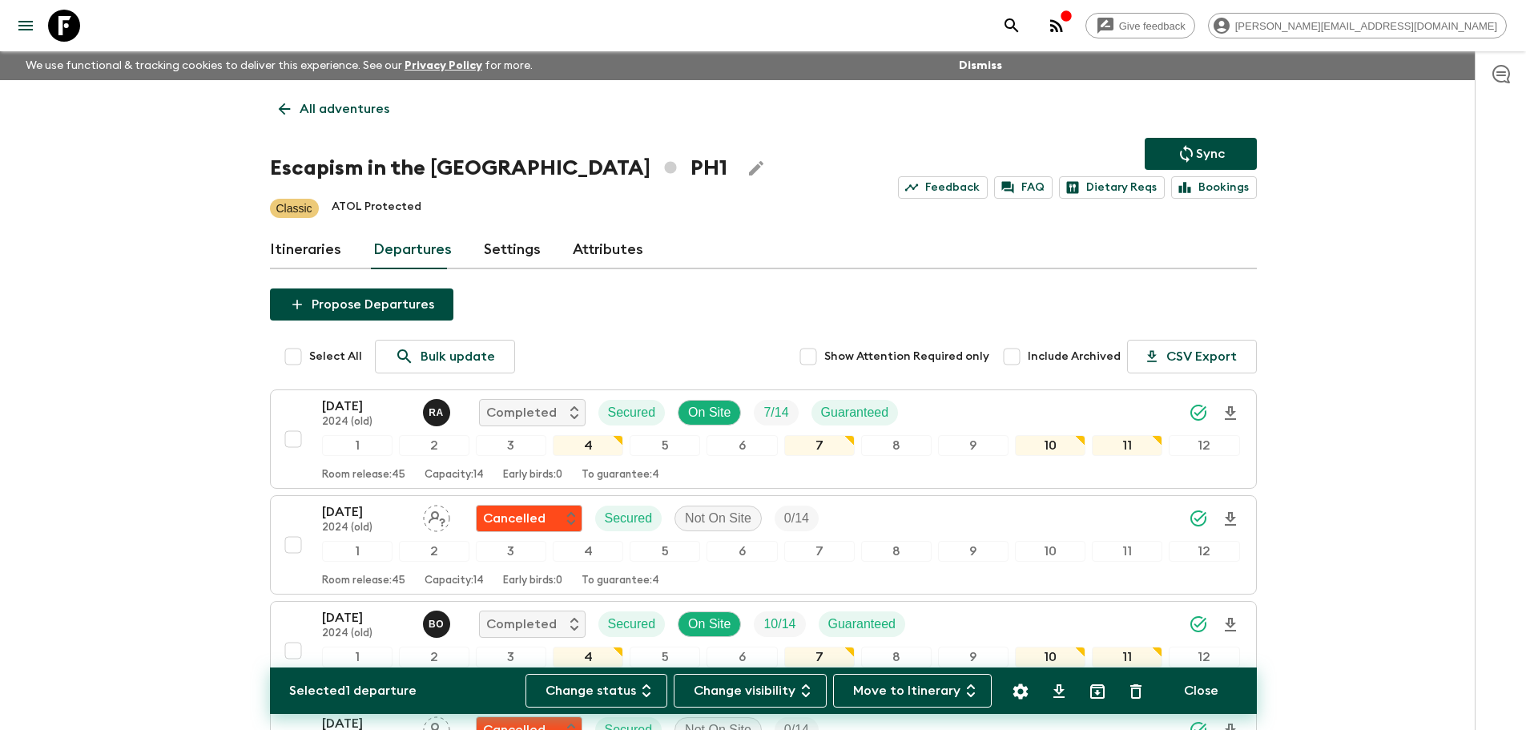
click at [336, 99] on p "All adventures" at bounding box center [345, 108] width 90 height 19
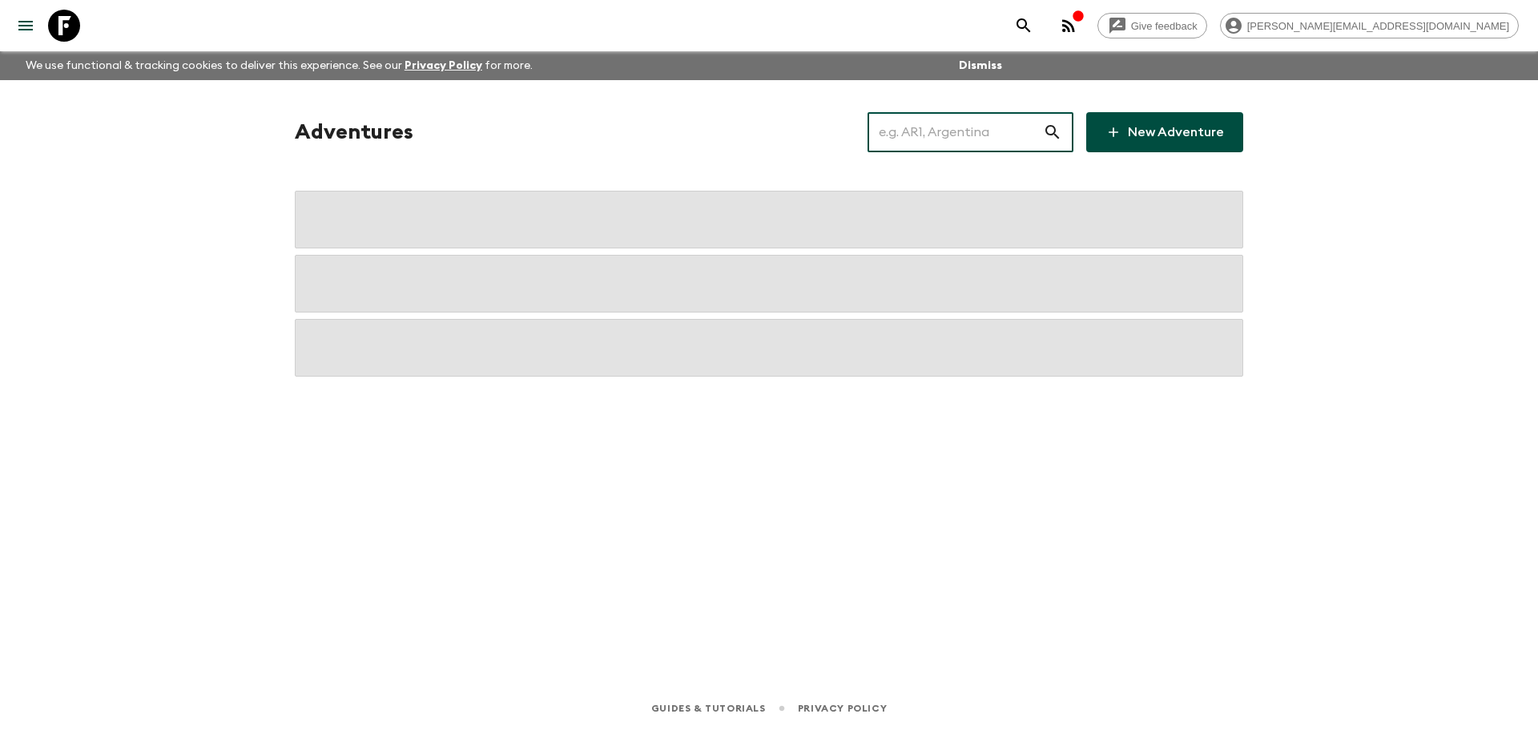
click at [955, 131] on input "text" at bounding box center [955, 132] width 175 height 45
type input "za1"
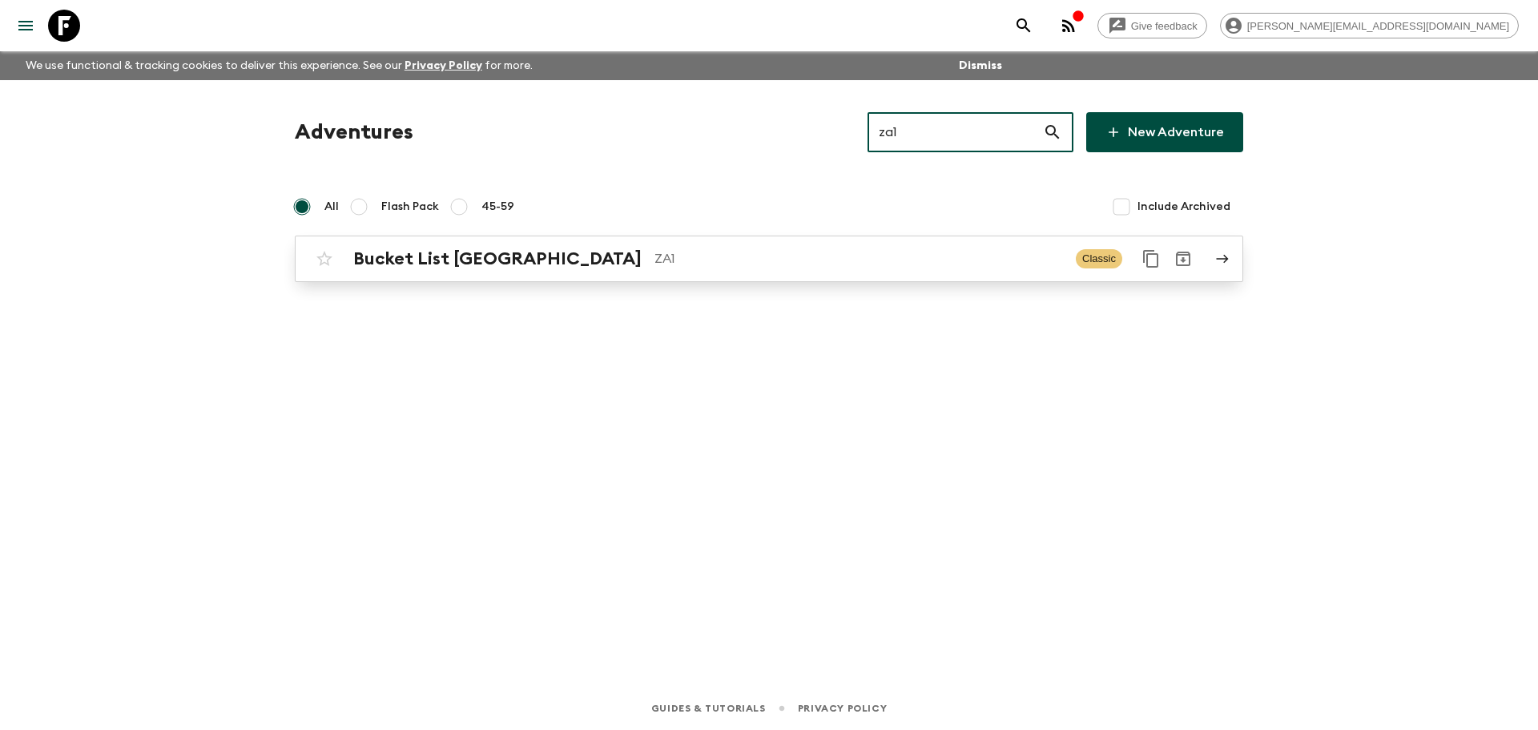
click at [654, 266] on p "ZA1" at bounding box center [858, 258] width 409 height 19
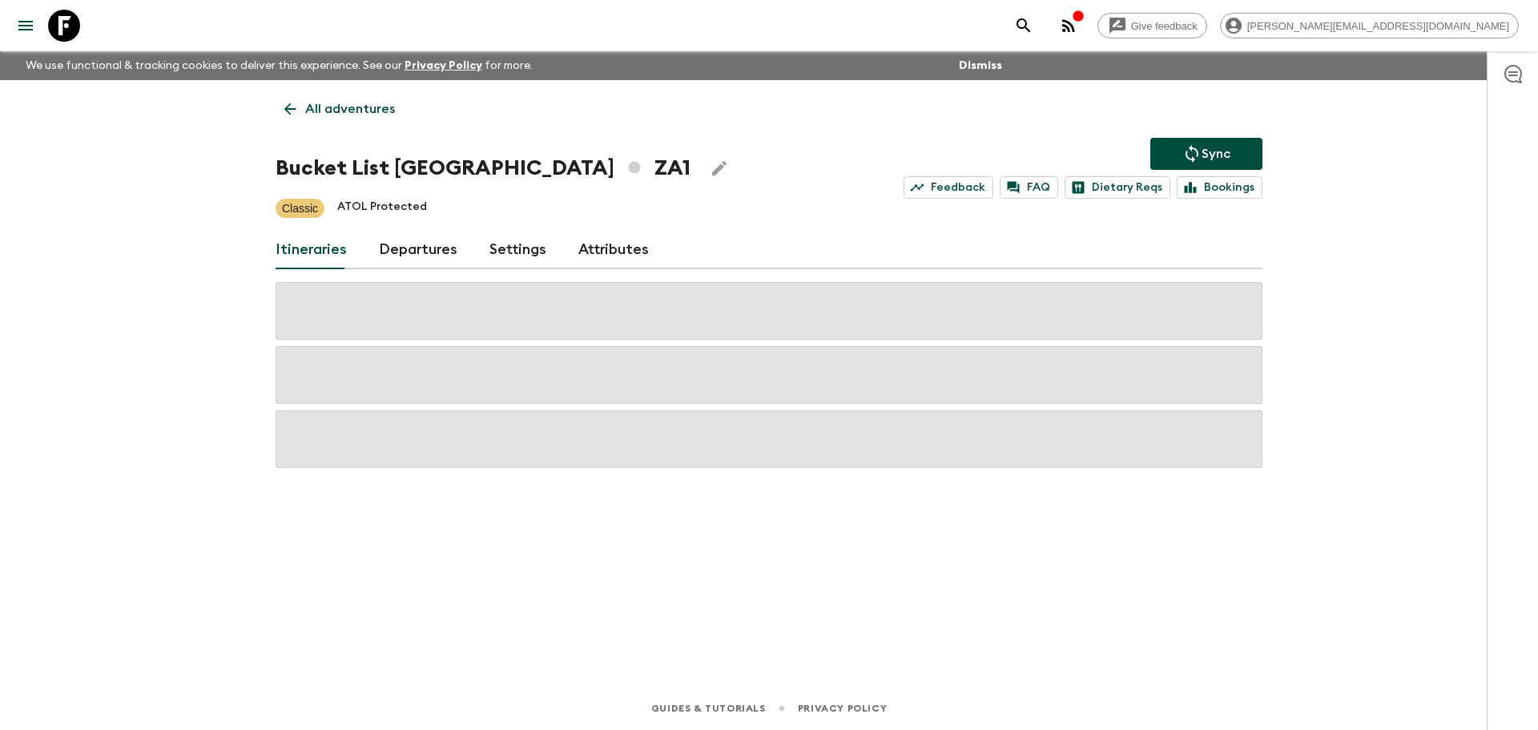
click at [409, 245] on link "Departures" at bounding box center [418, 250] width 78 height 38
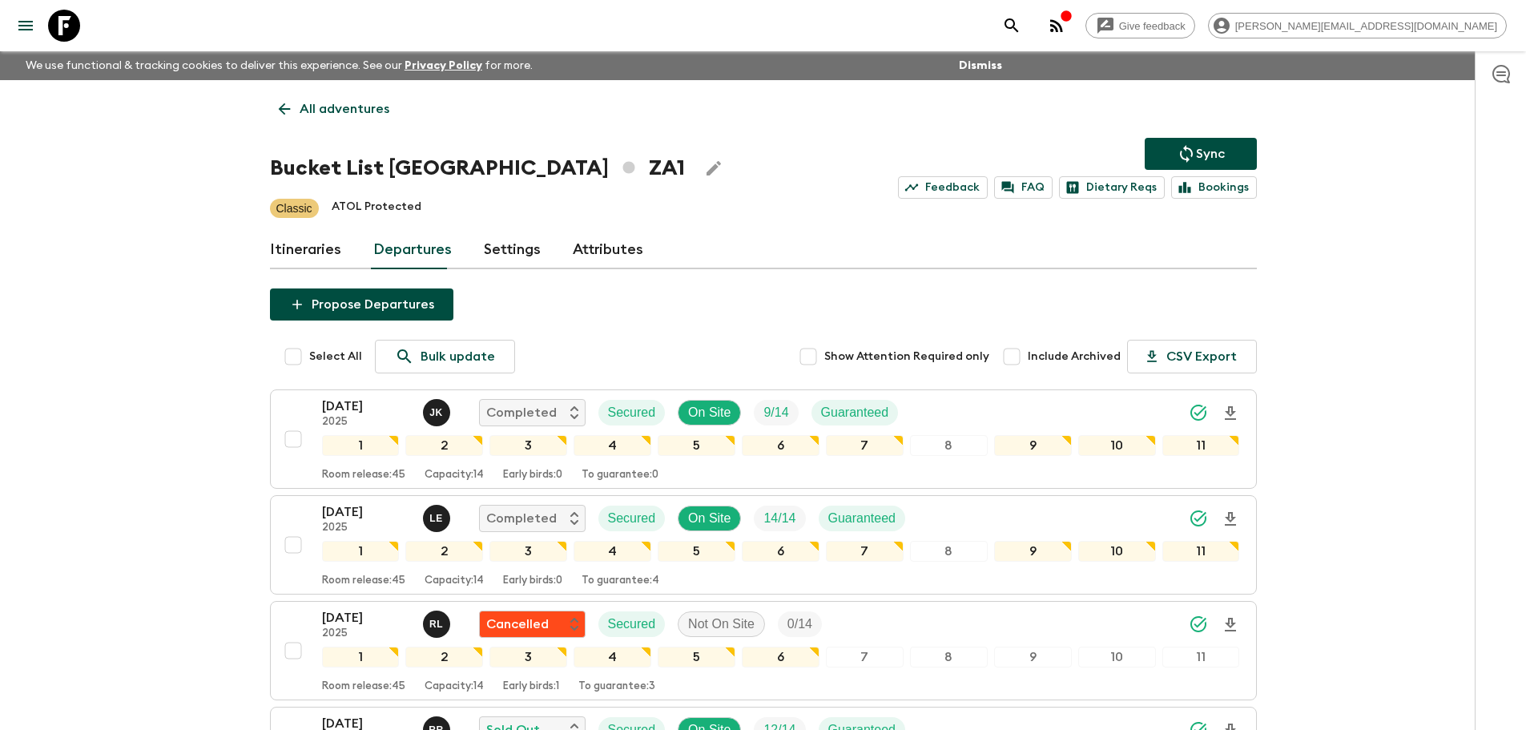
click at [321, 123] on link "All adventures" at bounding box center [334, 109] width 128 height 32
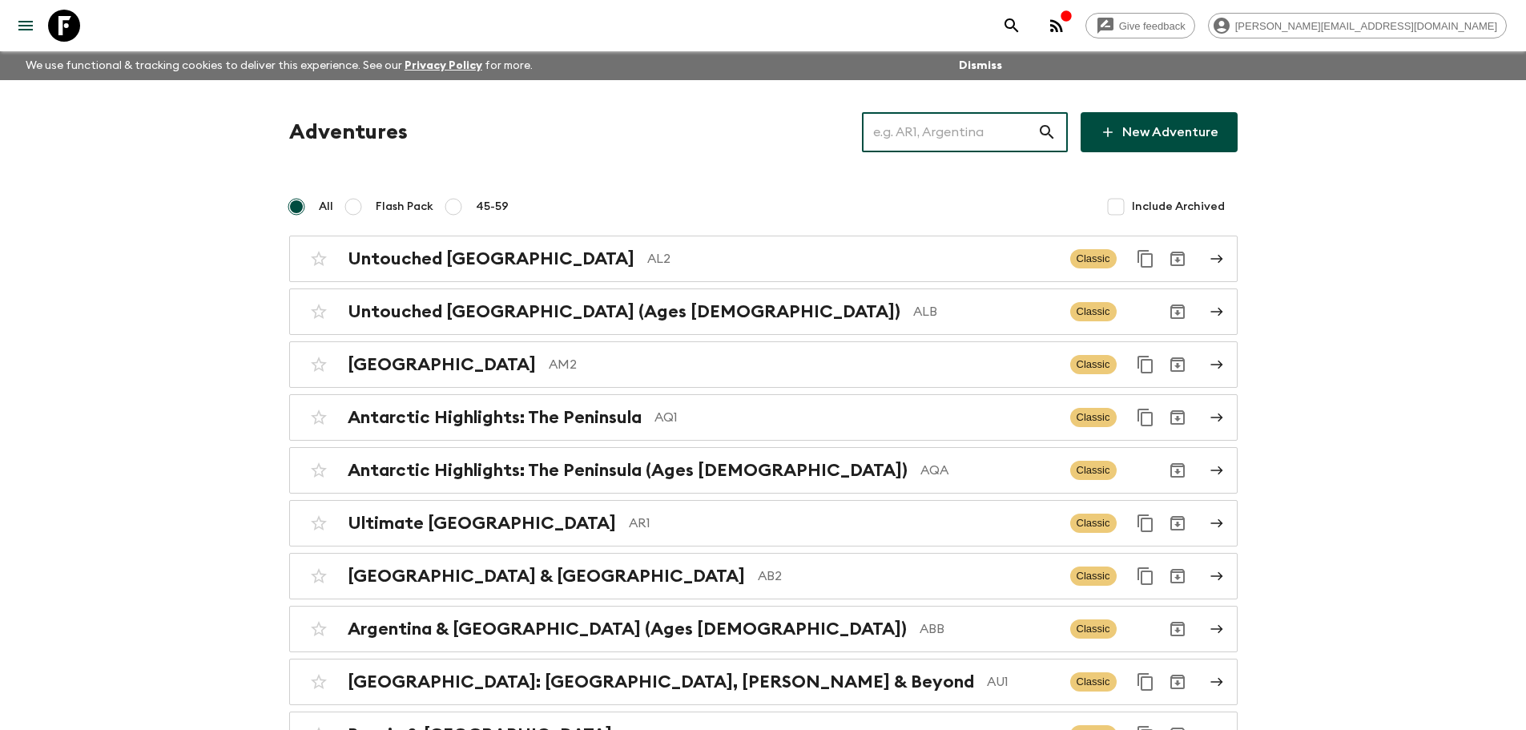
click at [943, 147] on input "text" at bounding box center [949, 132] width 175 height 45
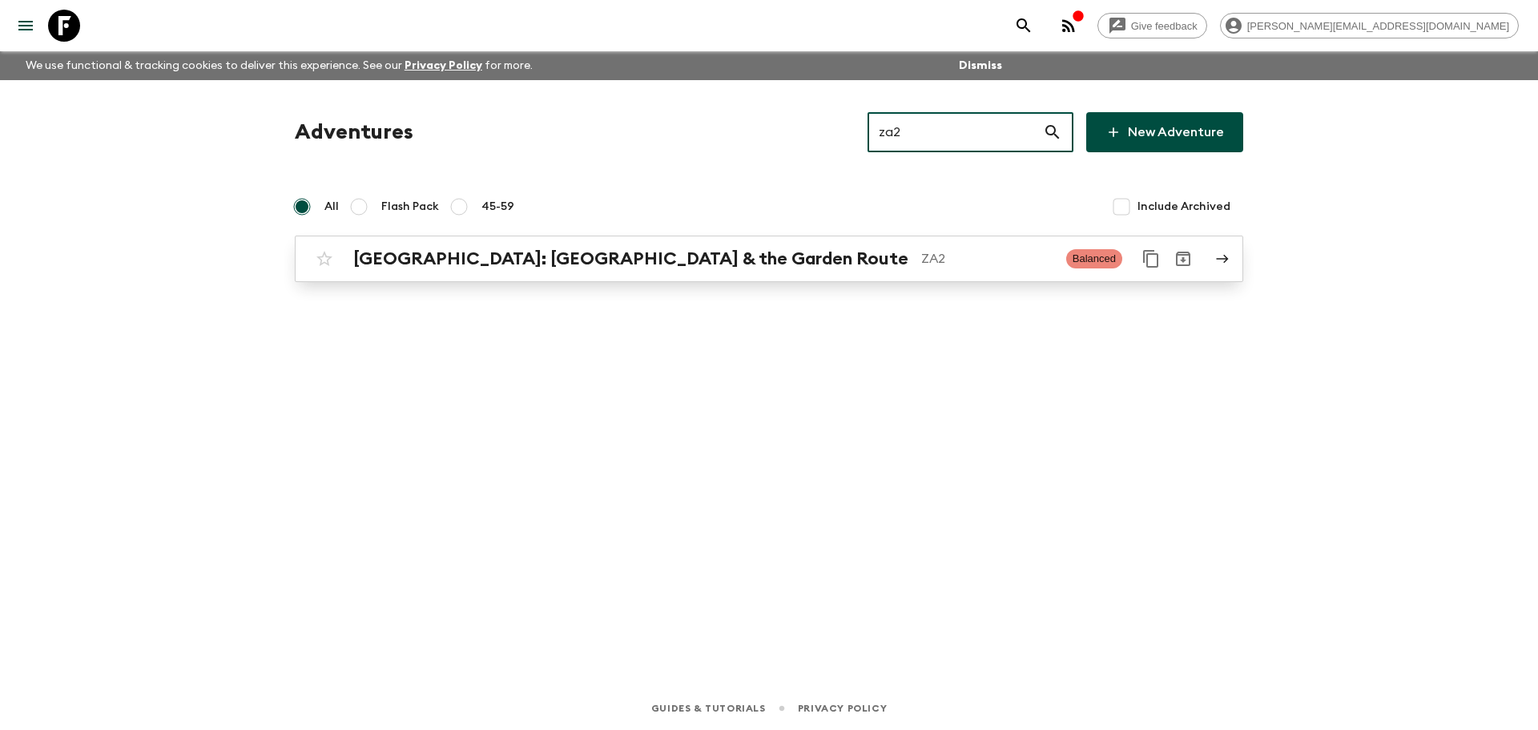
type input "za2"
click at [811, 269] on div "South Africa: Cape Town & the Garden Route ZA2 Balanced" at bounding box center [737, 259] width 859 height 32
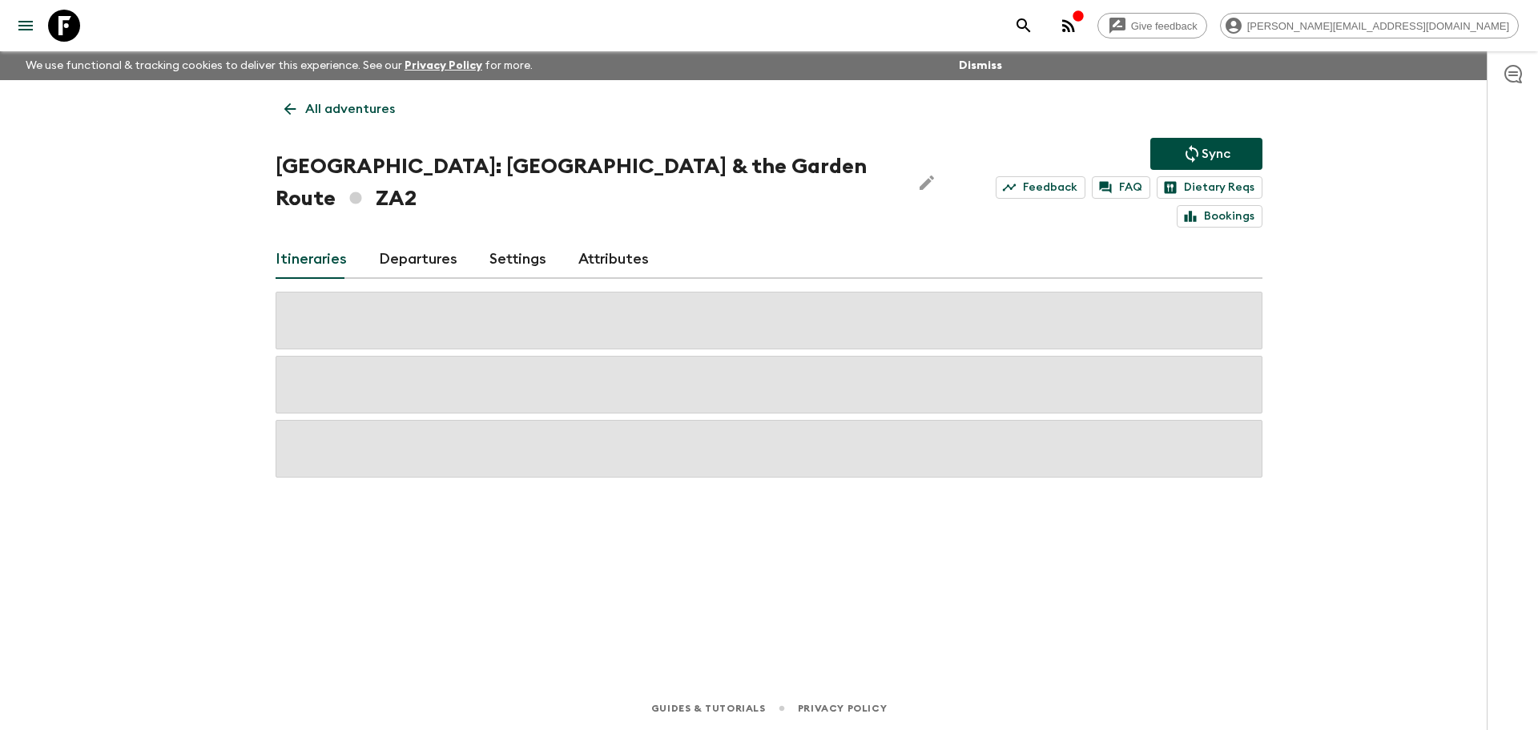
click at [399, 240] on link "Departures" at bounding box center [418, 259] width 78 height 38
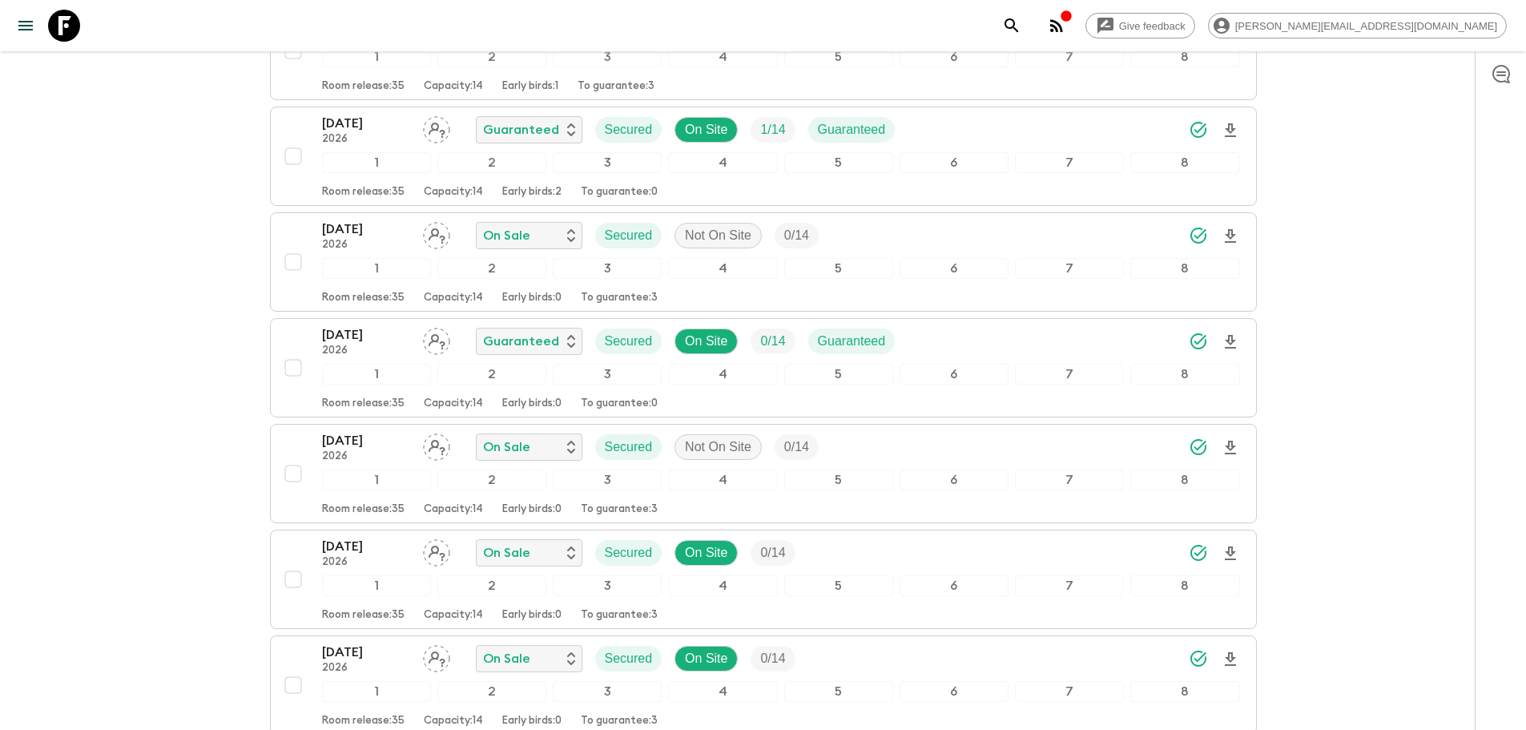
scroll to position [1032, 0]
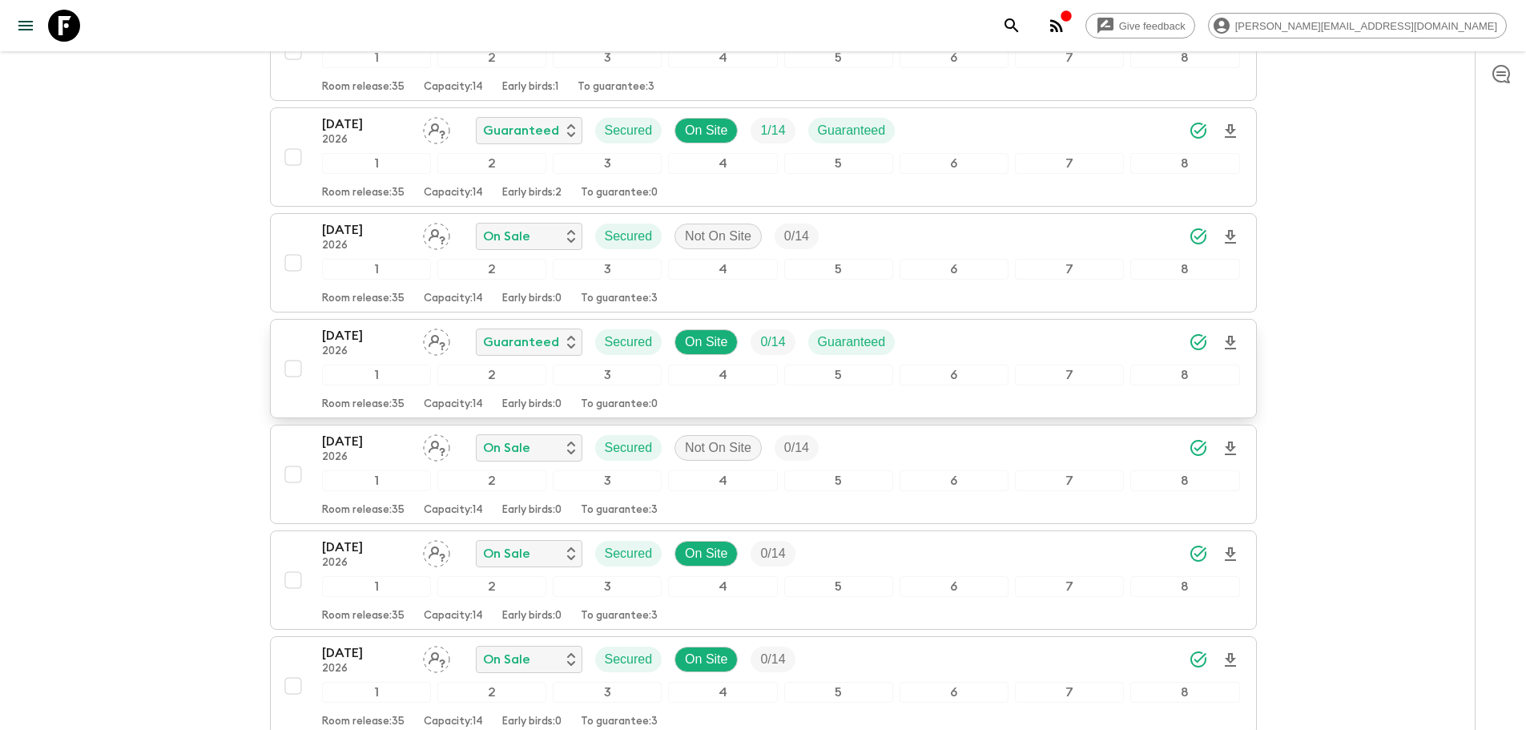
click at [294, 352] on input "checkbox" at bounding box center [293, 368] width 32 height 32
checkbox input "true"
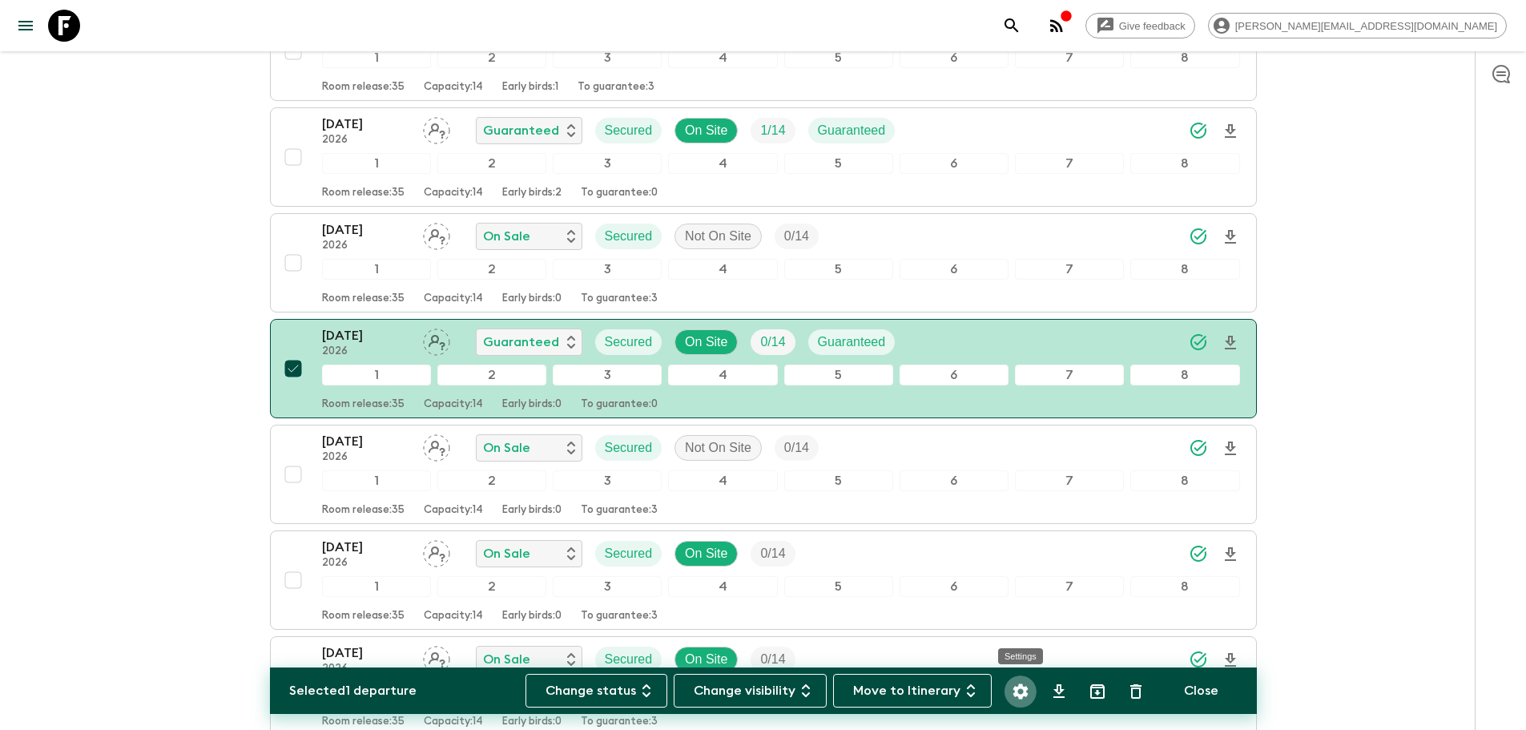
click at [1022, 693] on icon "Settings" at bounding box center [1020, 691] width 19 height 19
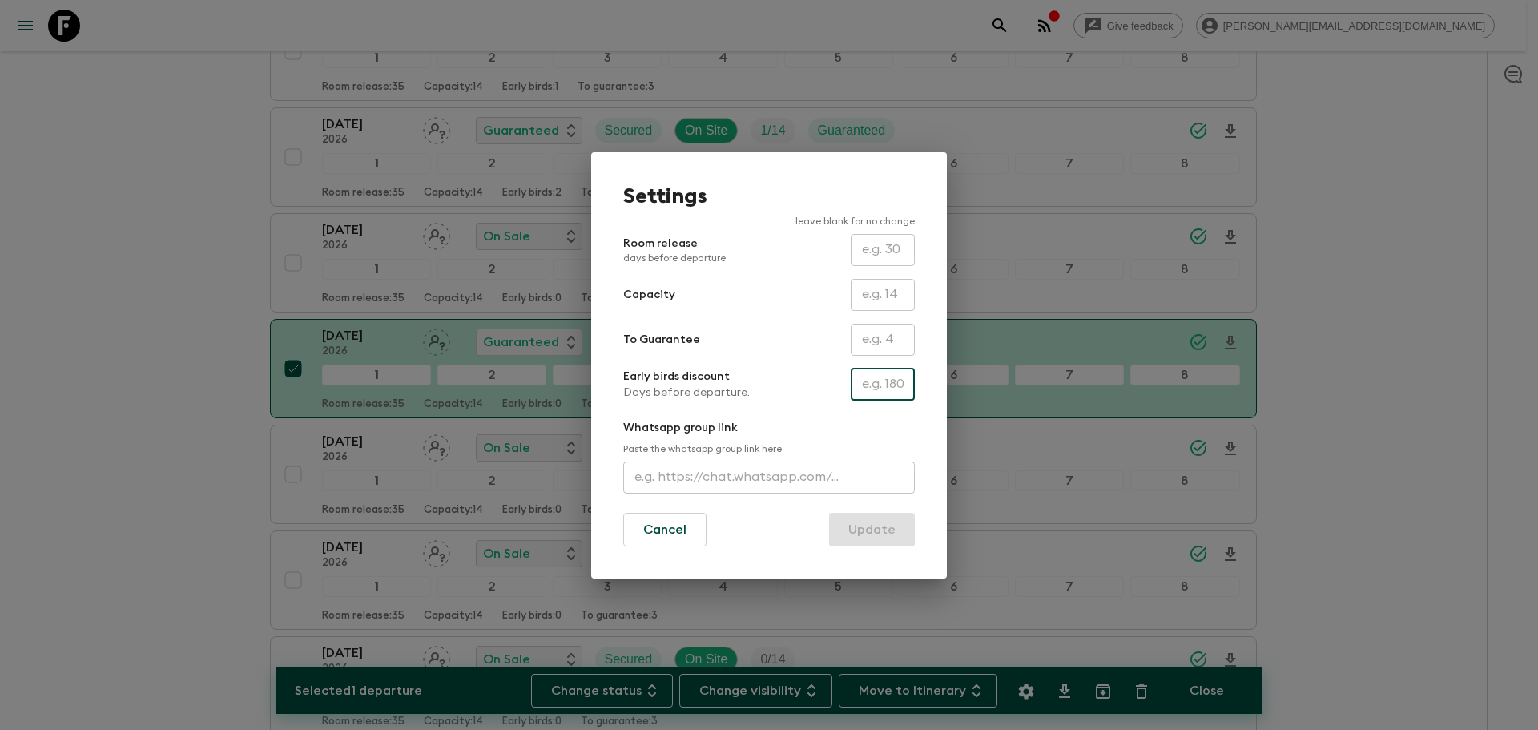
click at [884, 388] on input "text" at bounding box center [883, 384] width 64 height 32
type input "200"
click at [869, 524] on button "Update" at bounding box center [872, 530] width 86 height 34
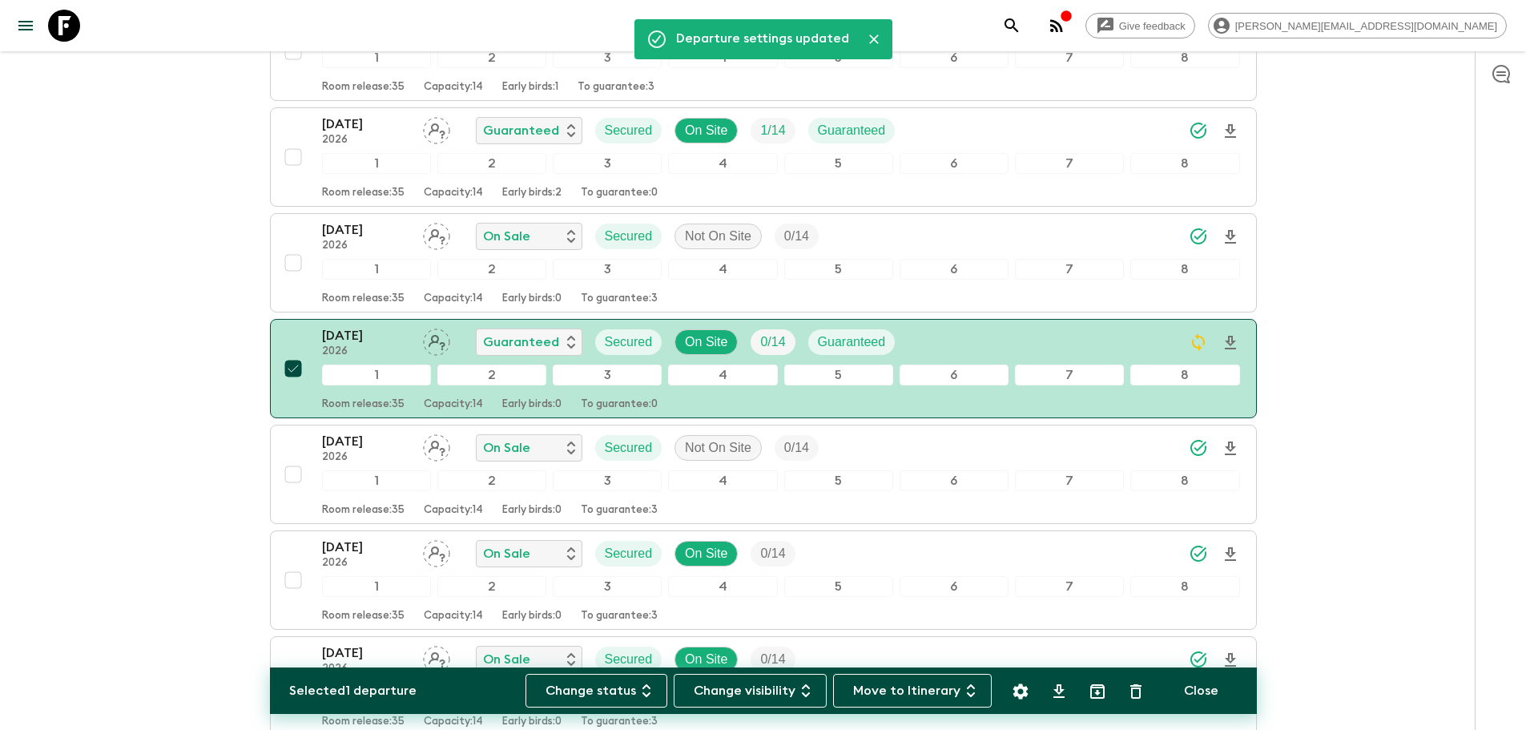
scroll to position [0, 0]
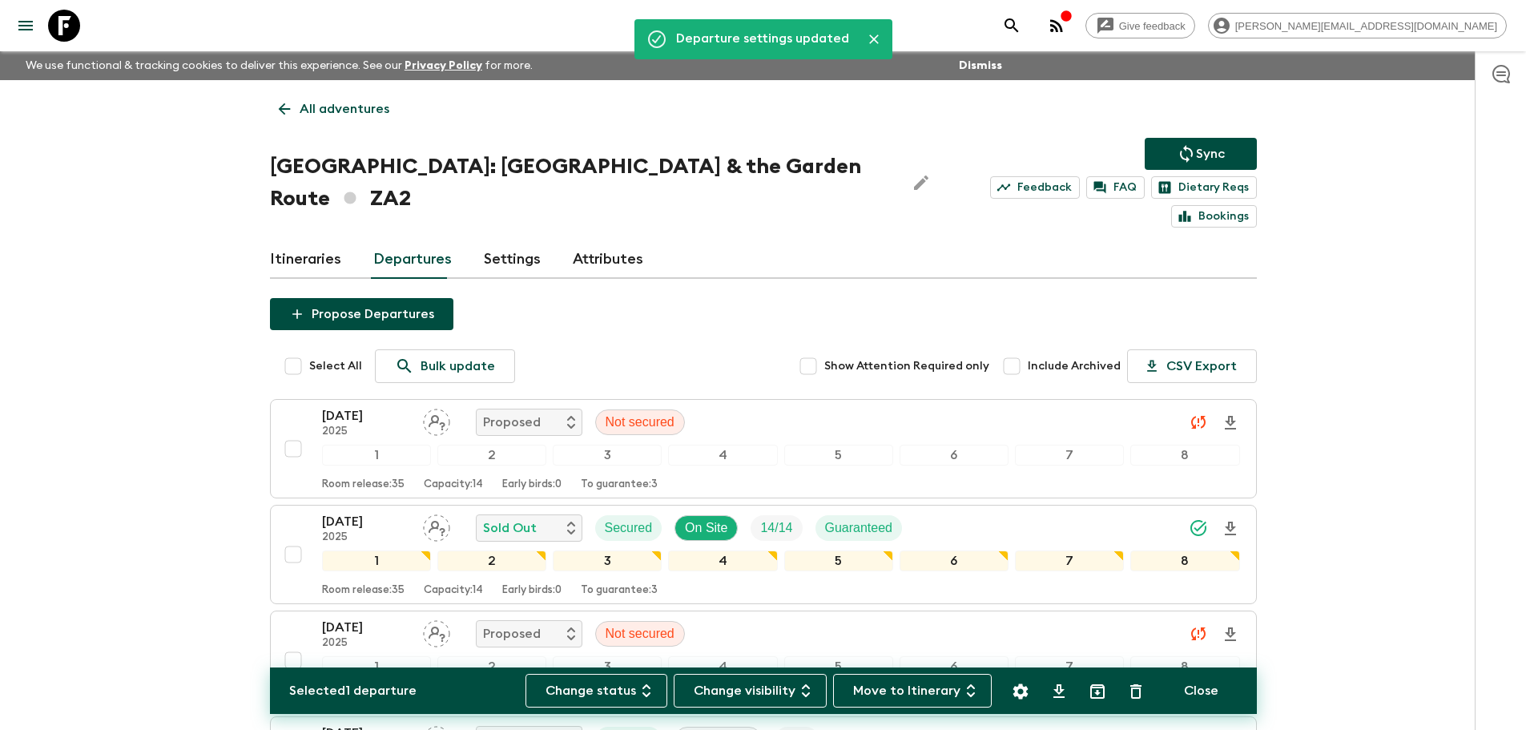
click at [1198, 161] on p "Sync" at bounding box center [1210, 153] width 29 height 19
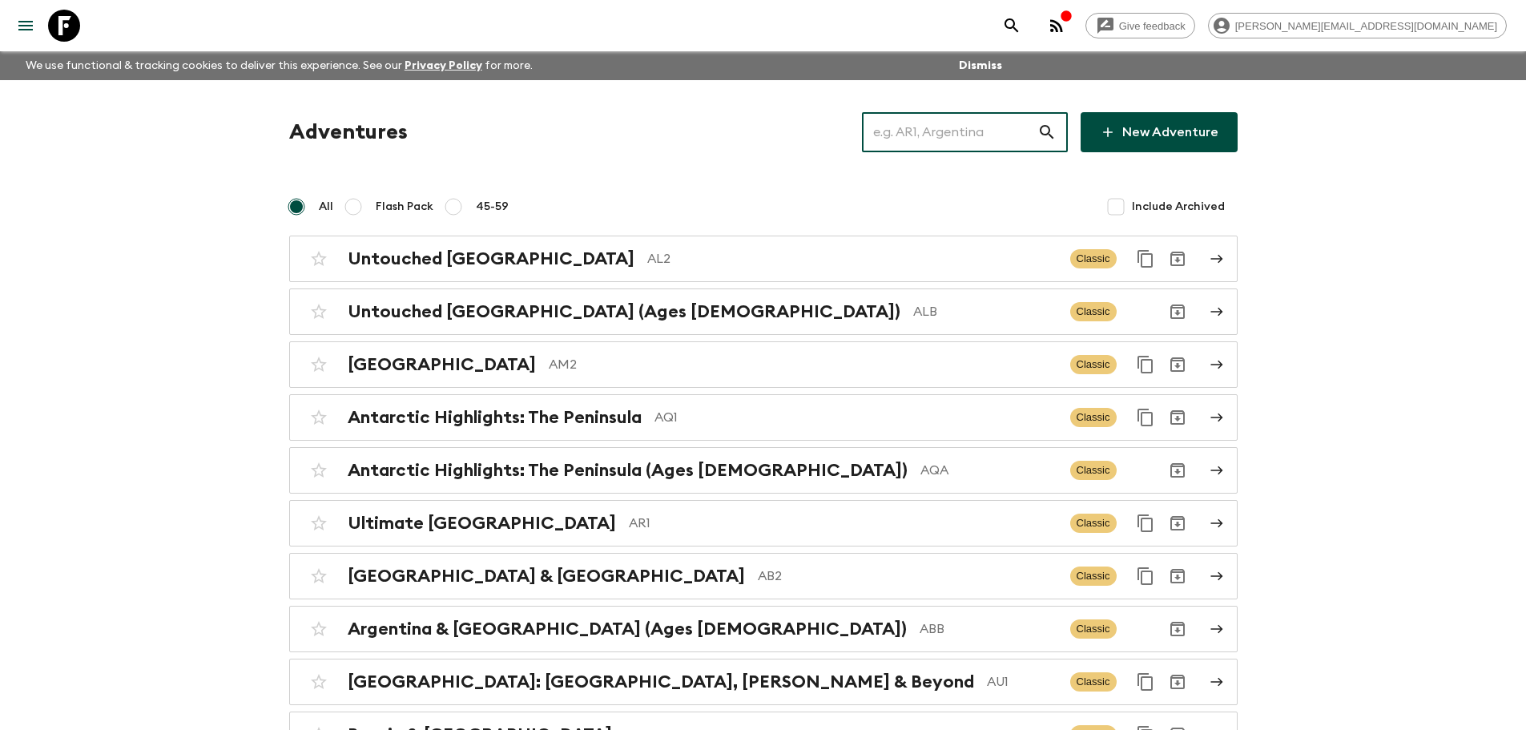
click at [964, 127] on input "text" at bounding box center [949, 132] width 175 height 45
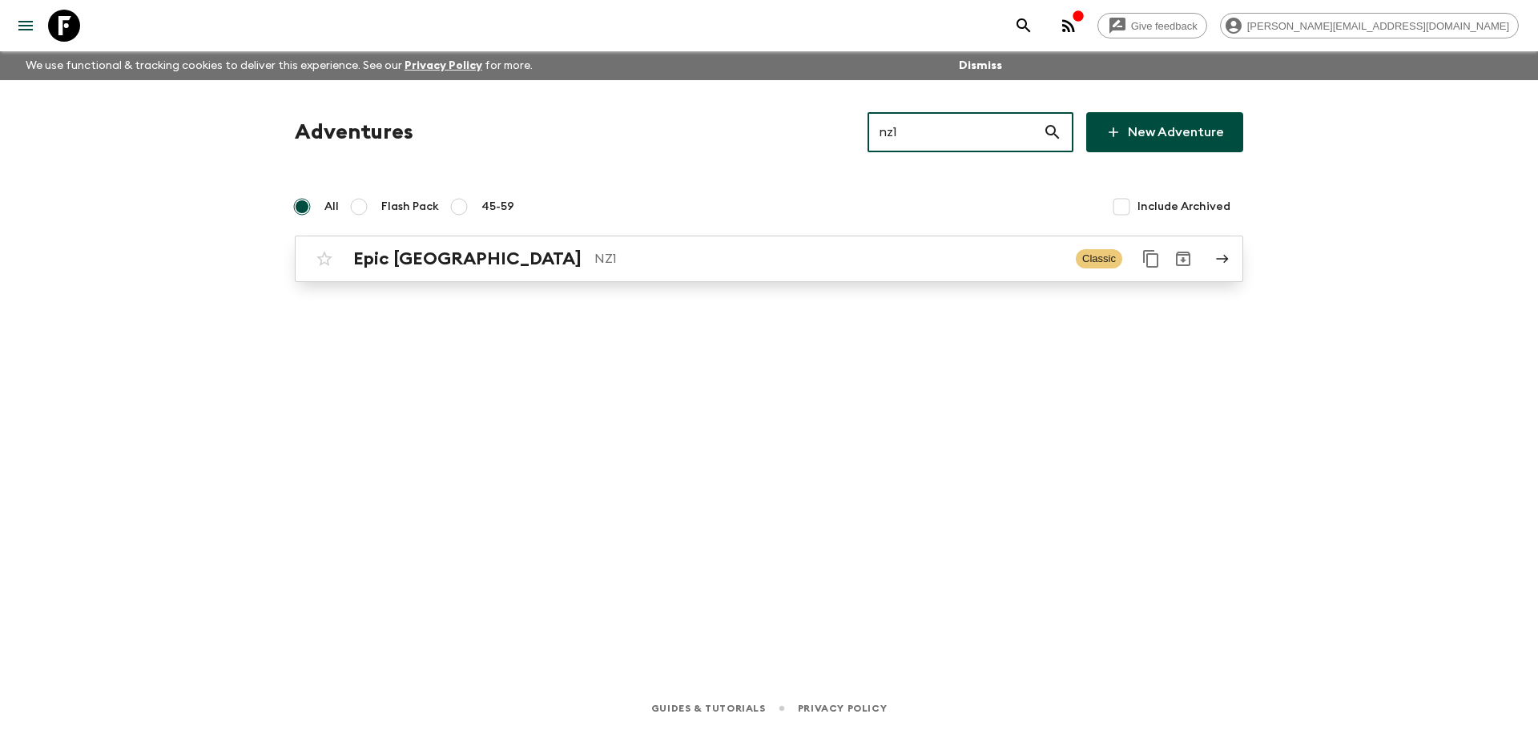
type input "nz1"
click at [686, 256] on p "NZ1" at bounding box center [828, 258] width 469 height 19
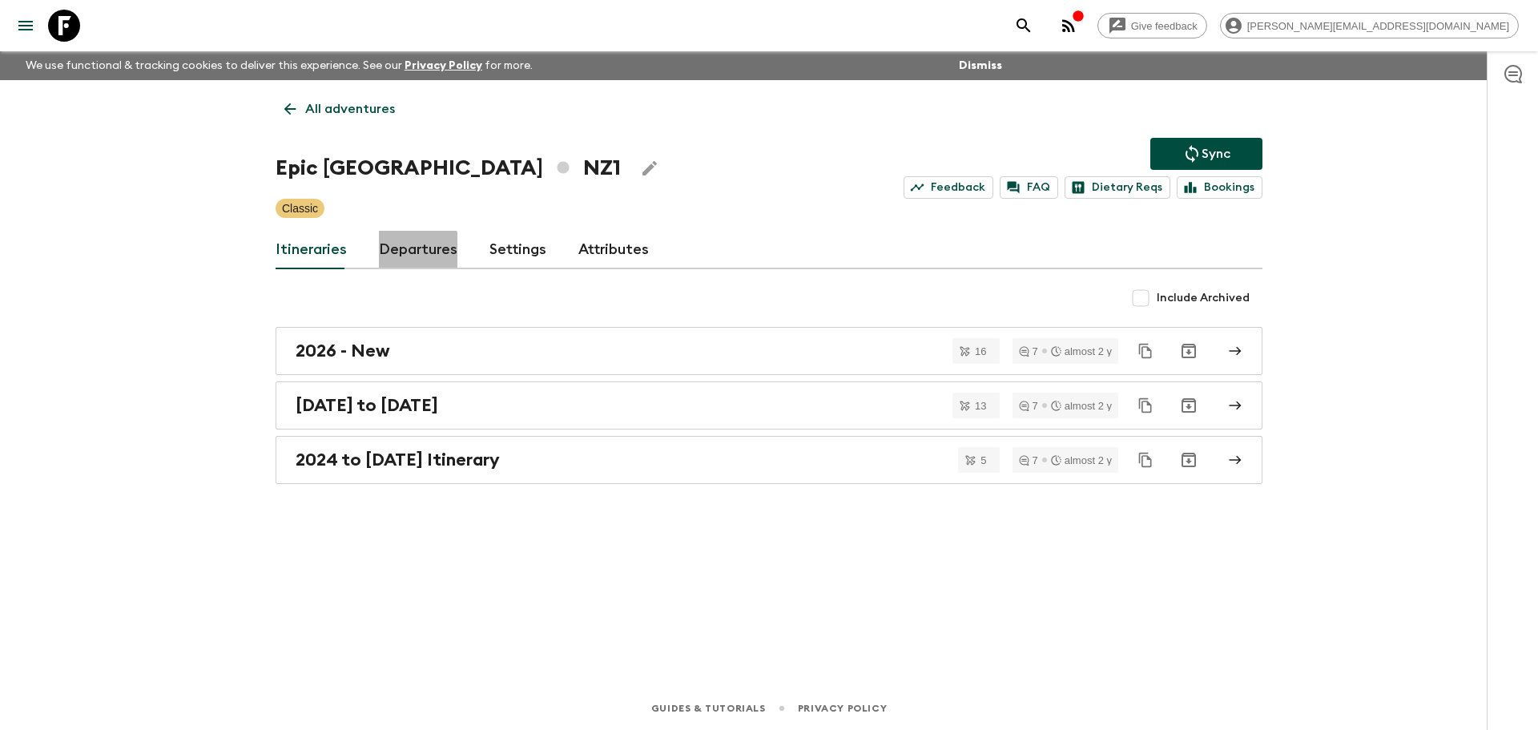
click at [395, 255] on link "Departures" at bounding box center [418, 250] width 78 height 38
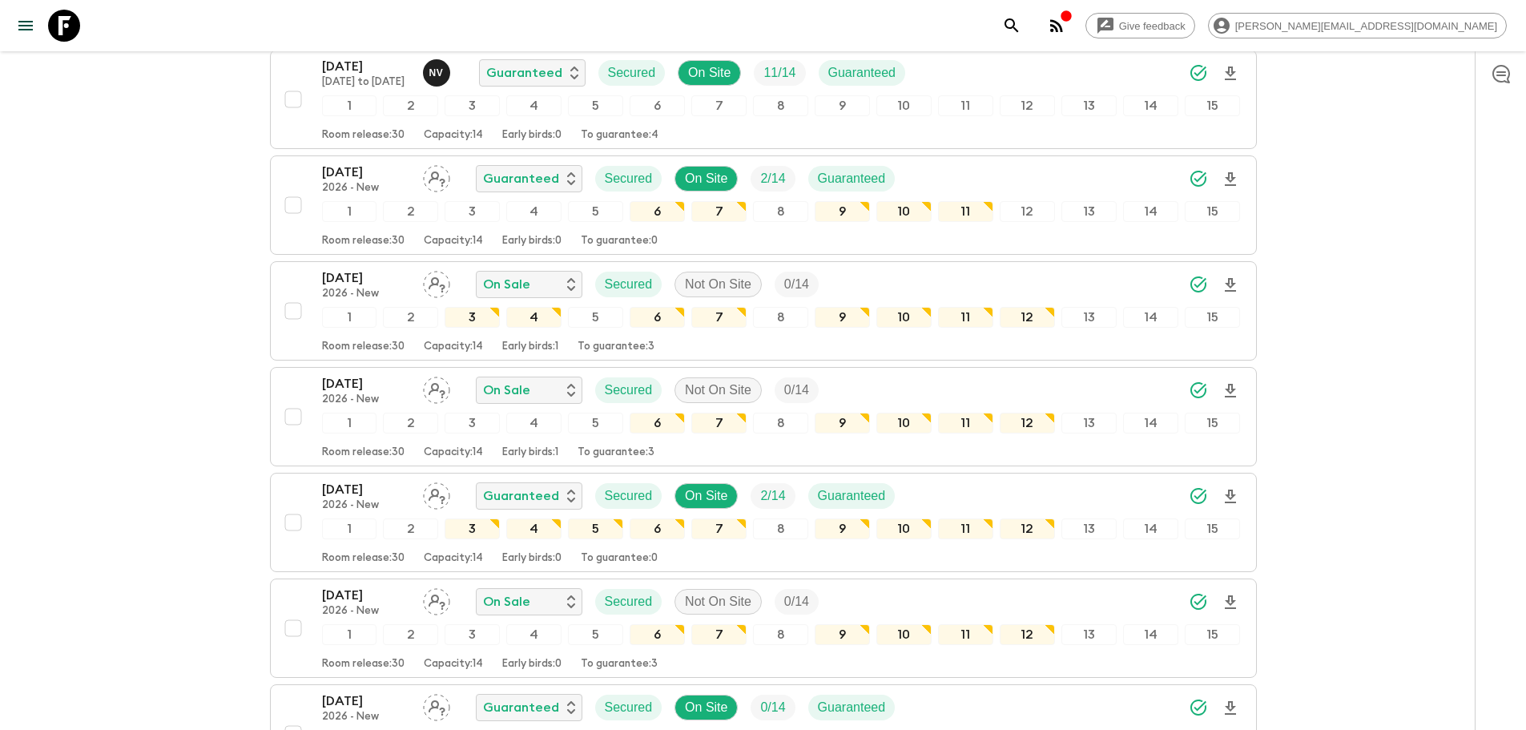
scroll to position [2242, 0]
click at [295, 317] on input "checkbox" at bounding box center [293, 312] width 32 height 32
checkbox input "true"
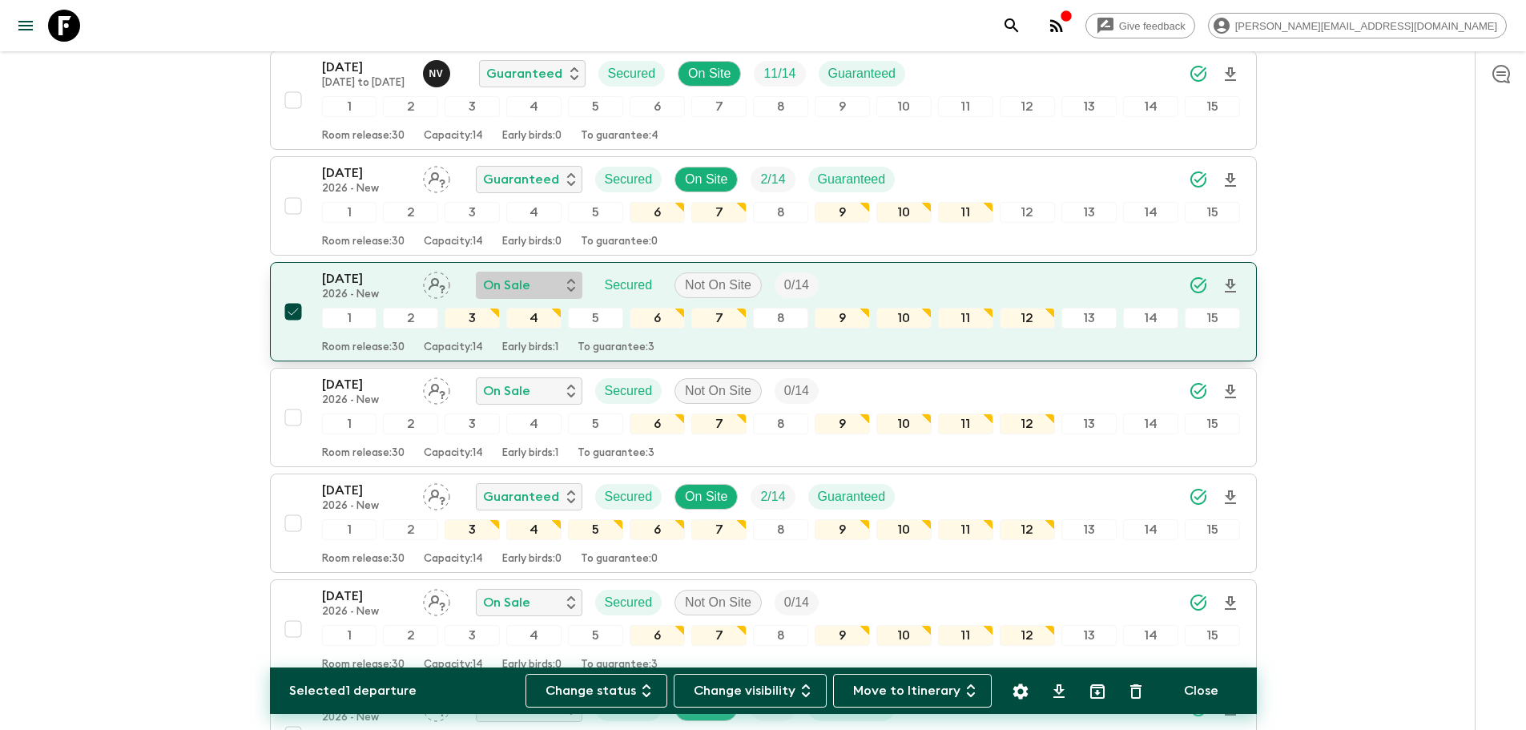
click at [489, 291] on p "On Sale" at bounding box center [506, 285] width 47 height 19
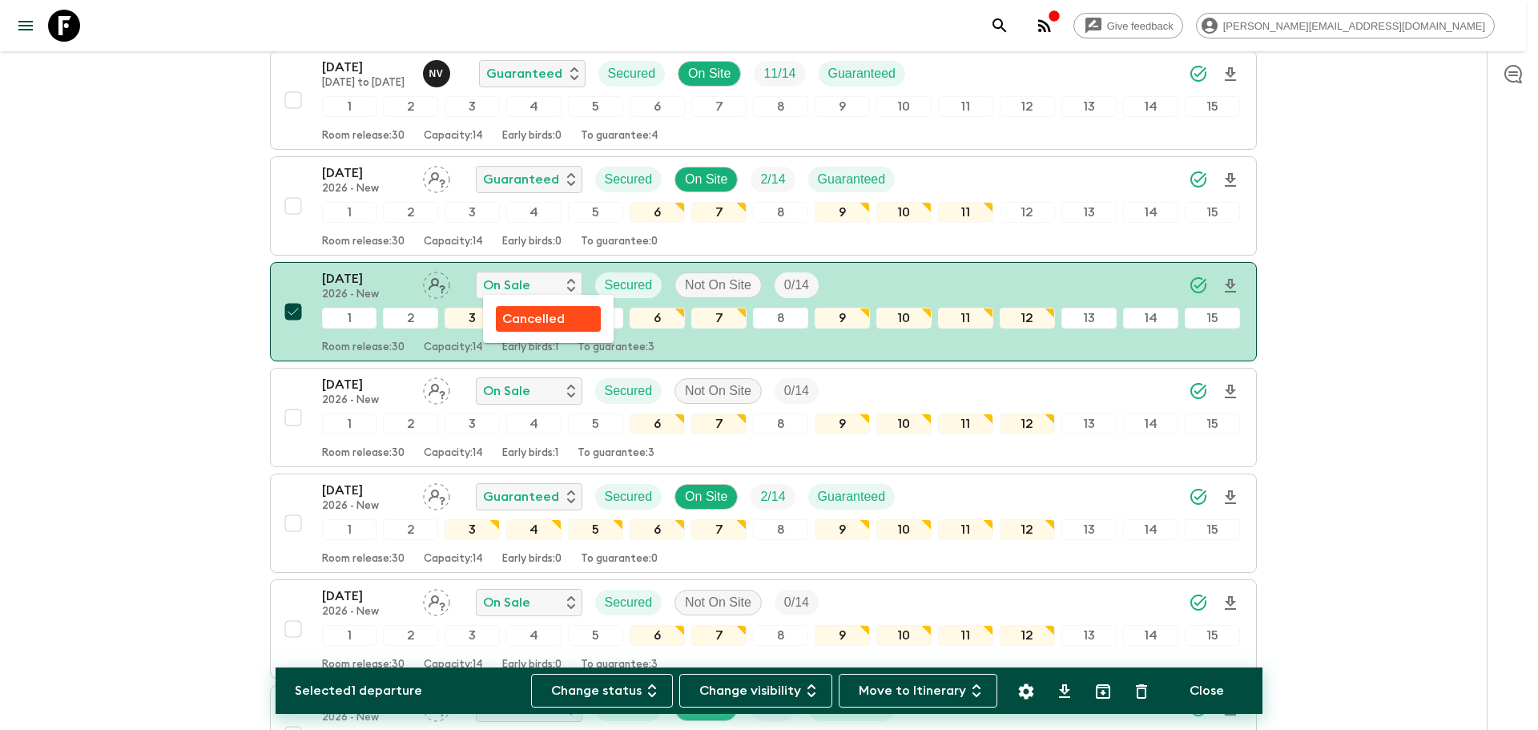
click at [534, 318] on p "Cancelled" at bounding box center [533, 318] width 62 height 19
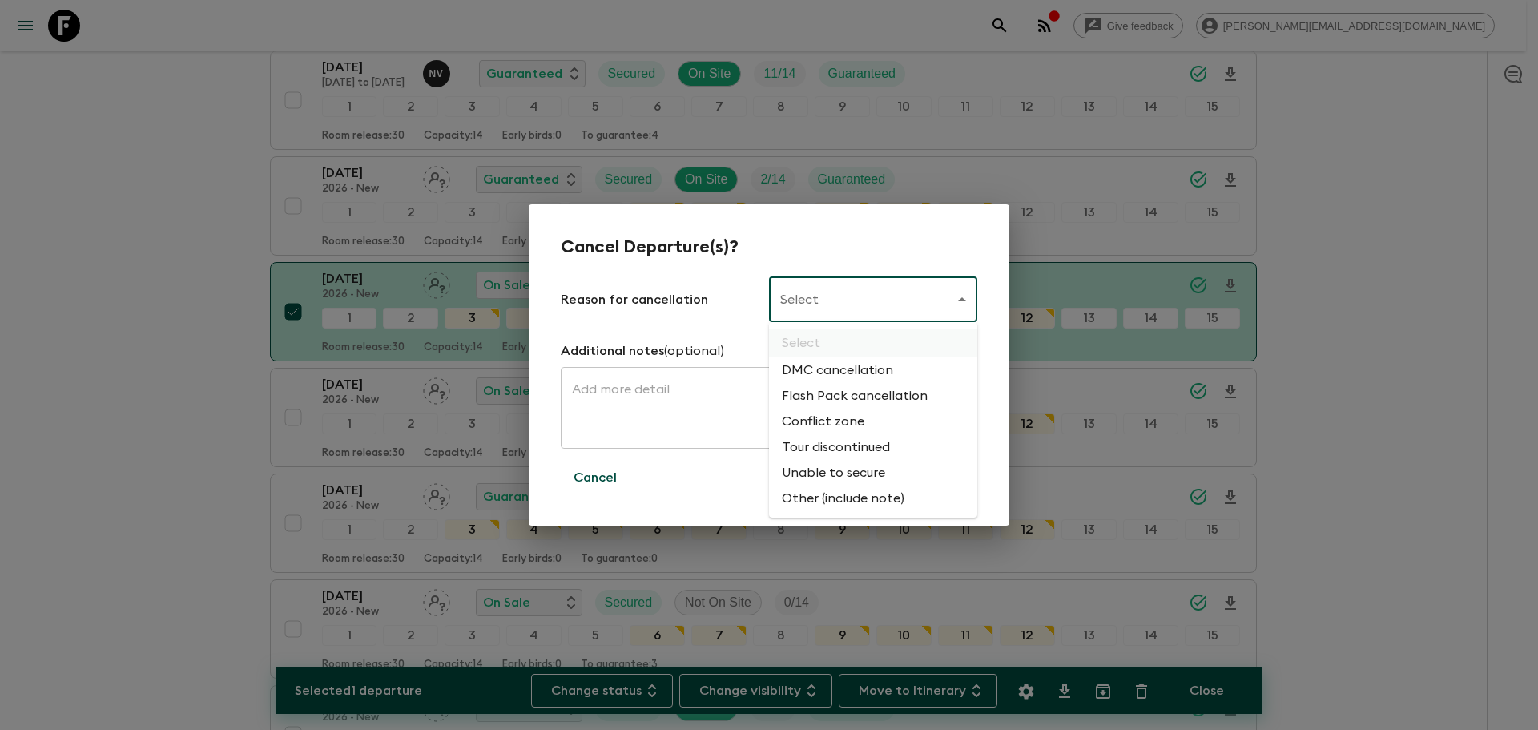
click at [849, 390] on li "Flash Pack cancellation" at bounding box center [873, 396] width 208 height 26
type input "FLASHPACK_CANCELLATION"
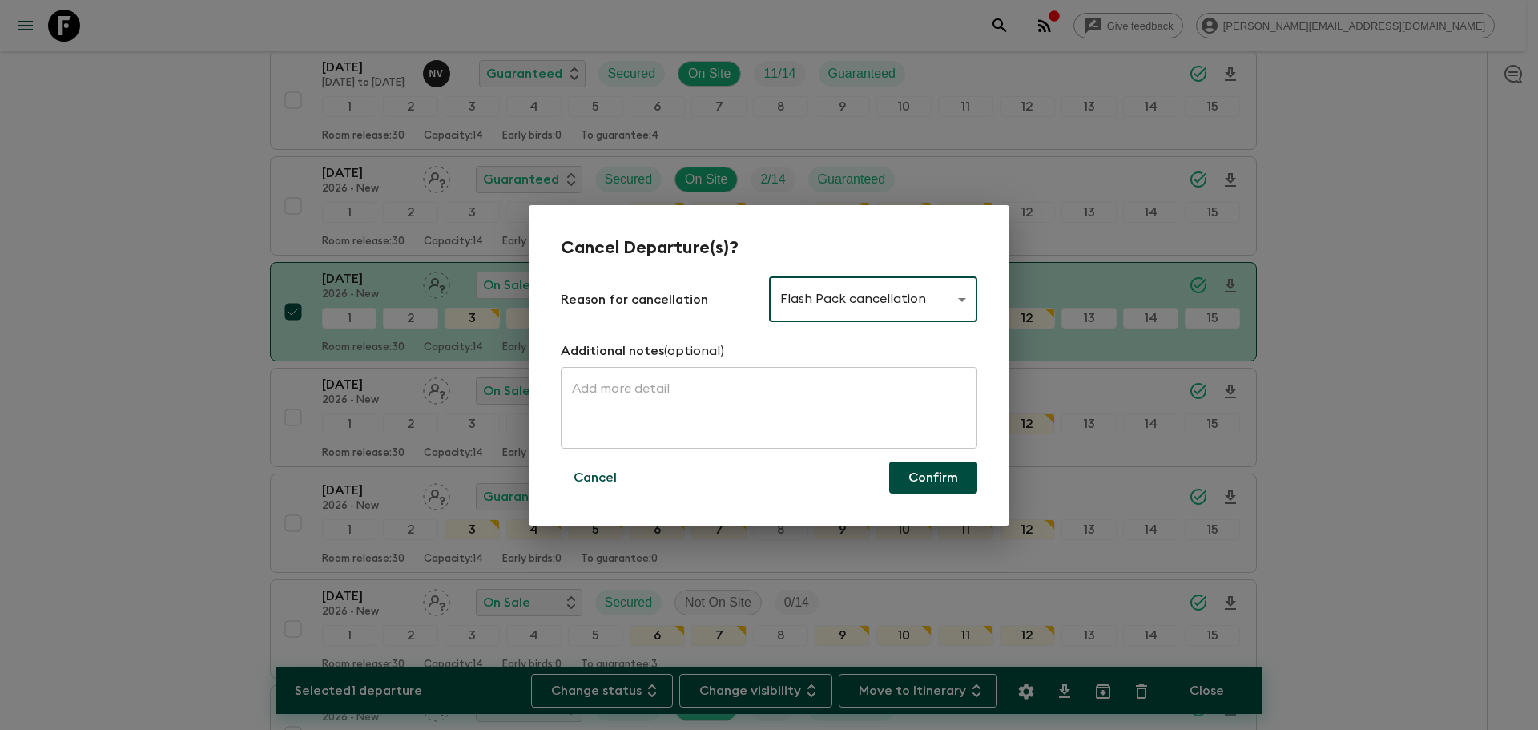
click at [927, 487] on button "Confirm" at bounding box center [933, 477] width 88 height 32
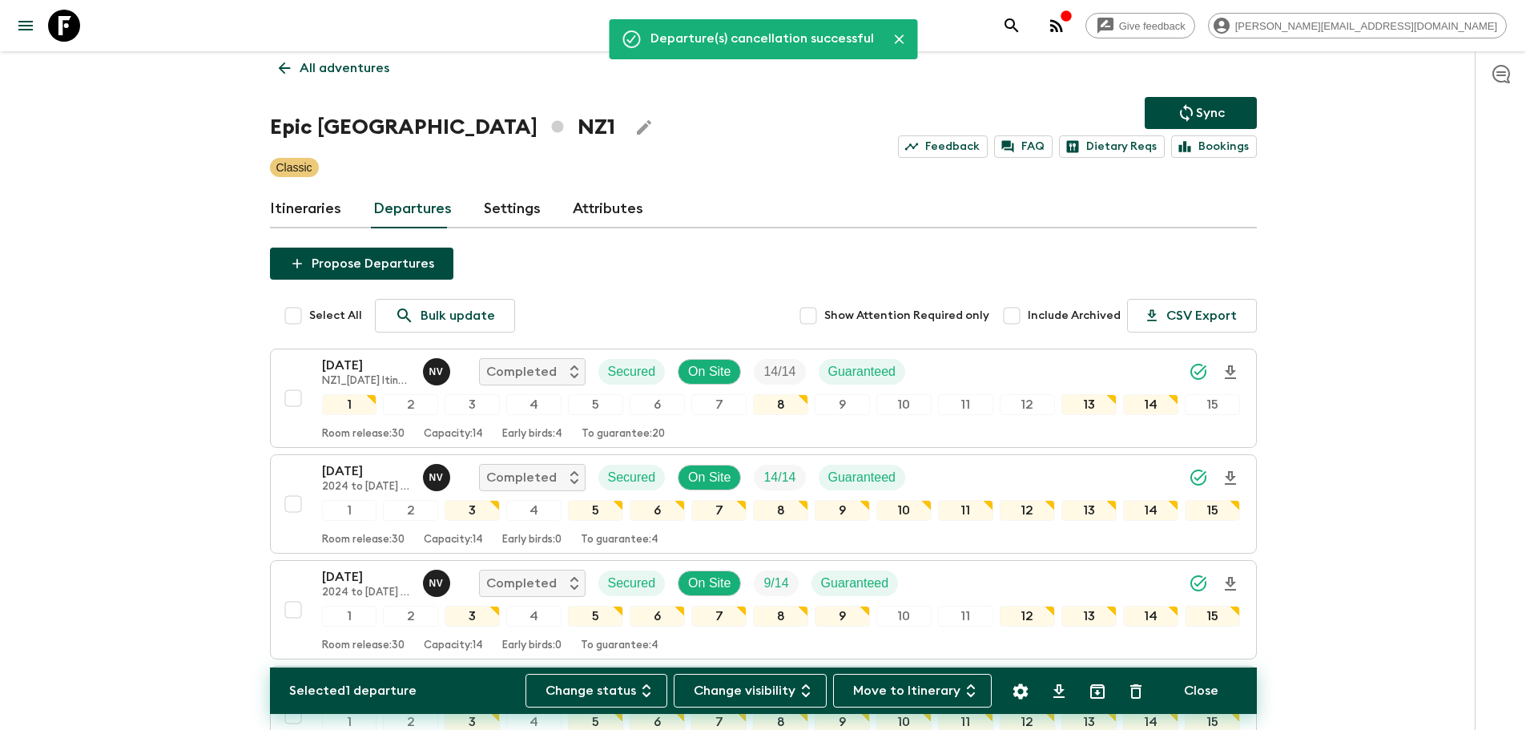
scroll to position [0, 0]
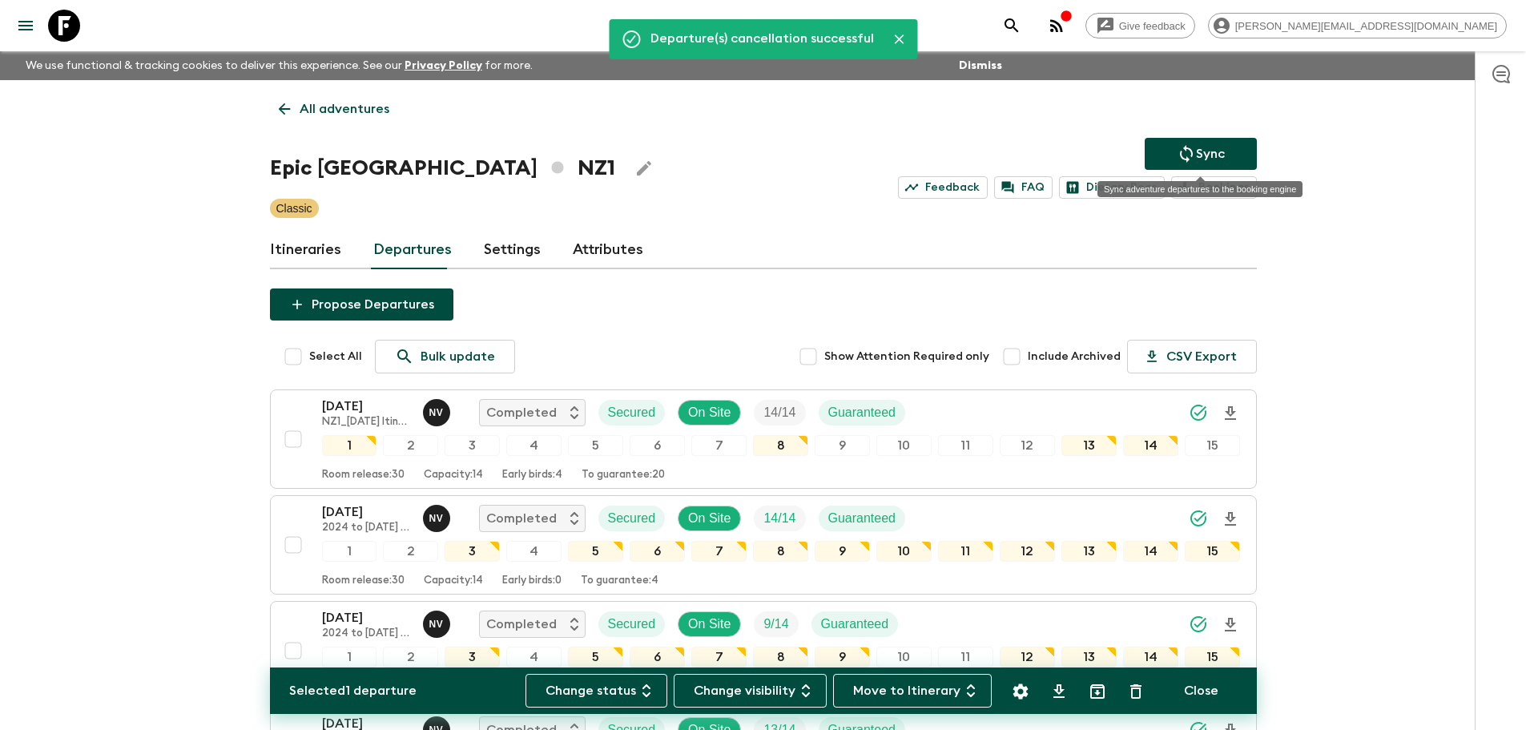
click at [1172, 151] on button "Sync" at bounding box center [1201, 154] width 112 height 32
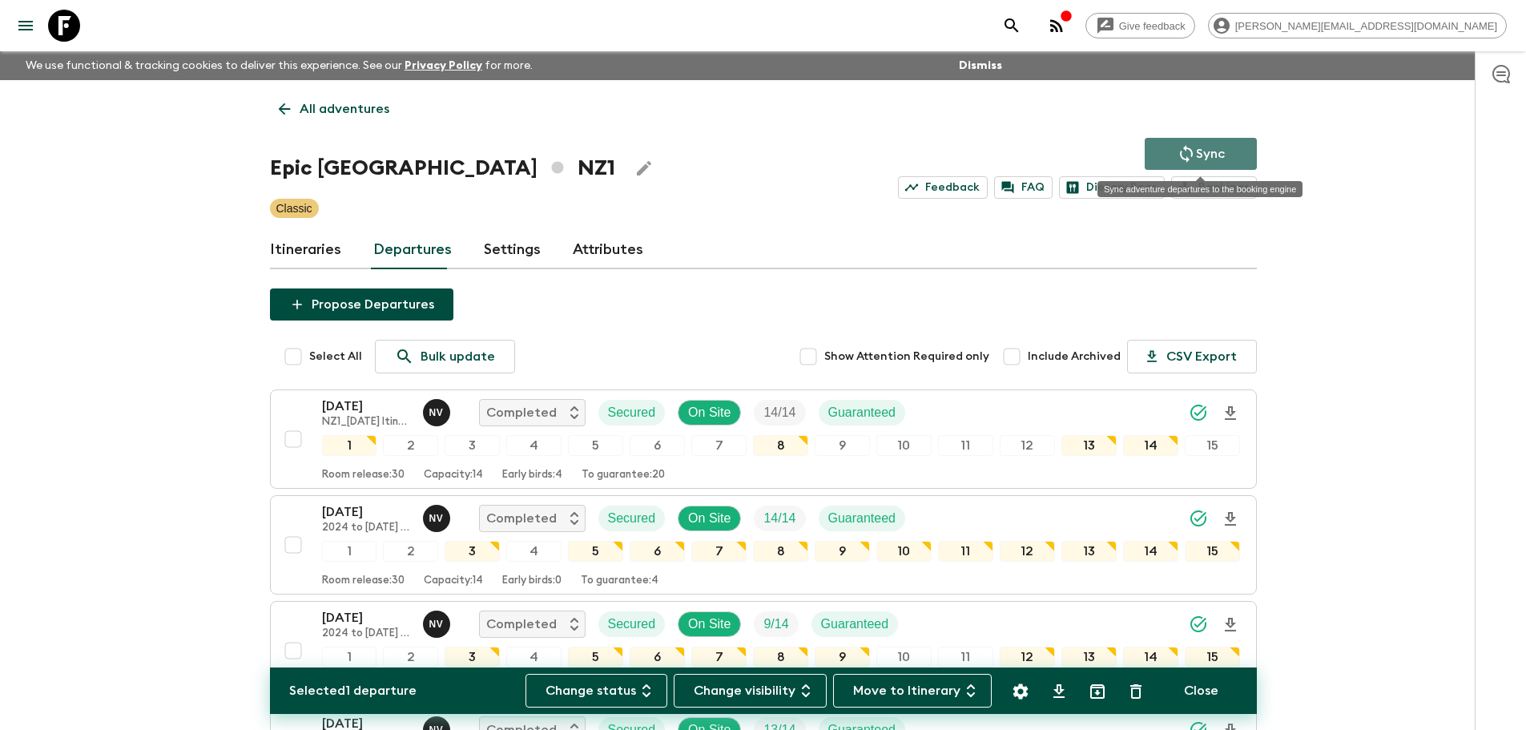
click at [1182, 143] on button "Sync" at bounding box center [1201, 154] width 112 height 32
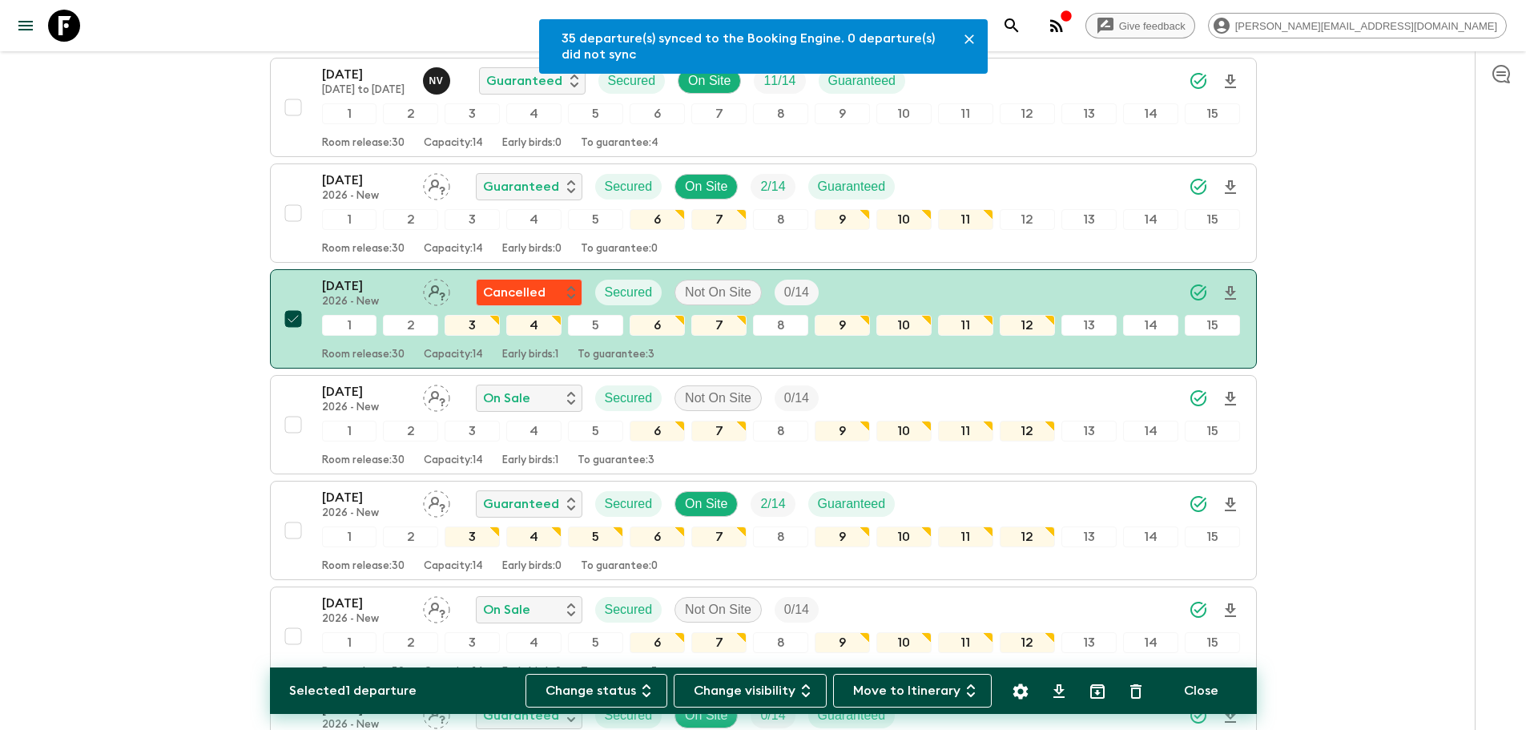
scroll to position [2267, 0]
